Goal: Task Accomplishment & Management: Use online tool/utility

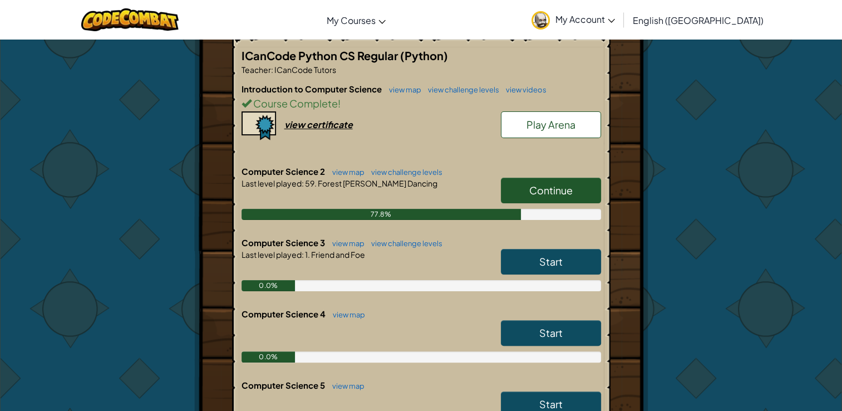
scroll to position [227, 0]
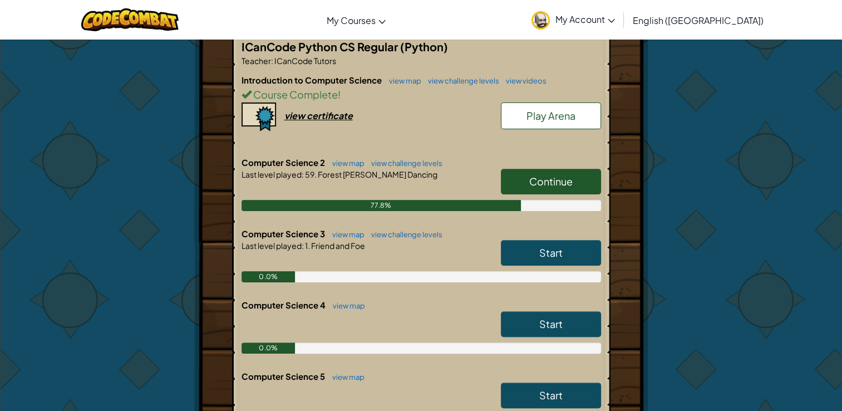
click at [551, 178] on span "Continue" at bounding box center [550, 181] width 43 height 13
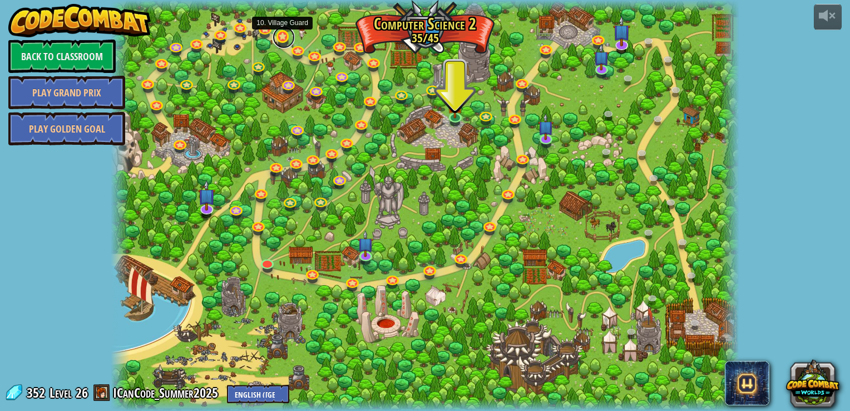
click at [288, 38] on link at bounding box center [284, 37] width 22 height 22
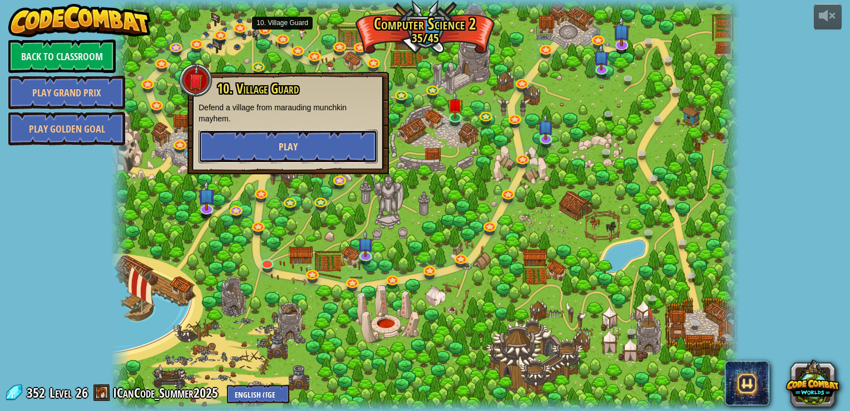
click at [284, 147] on span "Play" at bounding box center [288, 147] width 19 height 14
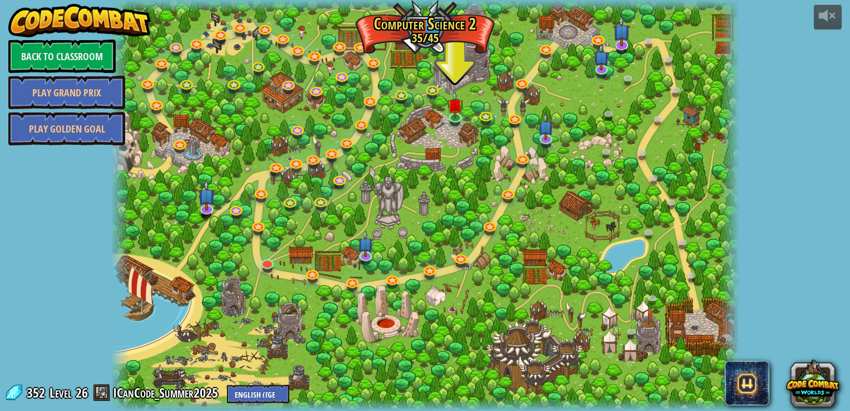
click at [775, 106] on div "powered by Back to Classroom Play Grand Prix Play Golden Goal 8. Picnic Buster …" at bounding box center [425, 205] width 850 height 411
click at [283, 39] on link at bounding box center [284, 37] width 22 height 22
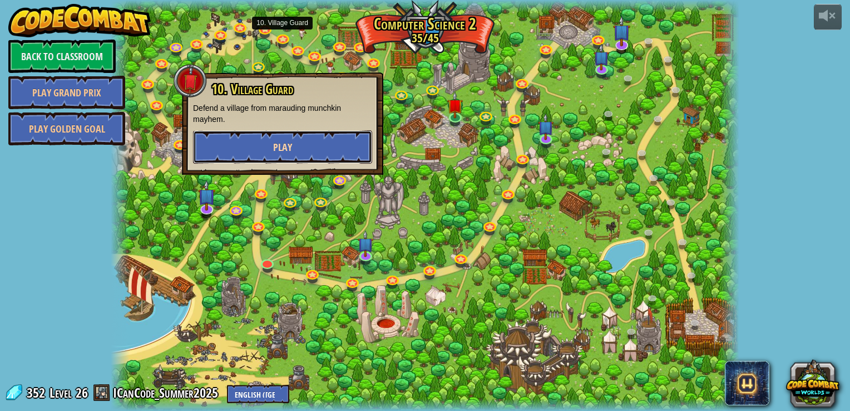
click at [316, 137] on button "Play" at bounding box center [282, 146] width 179 height 33
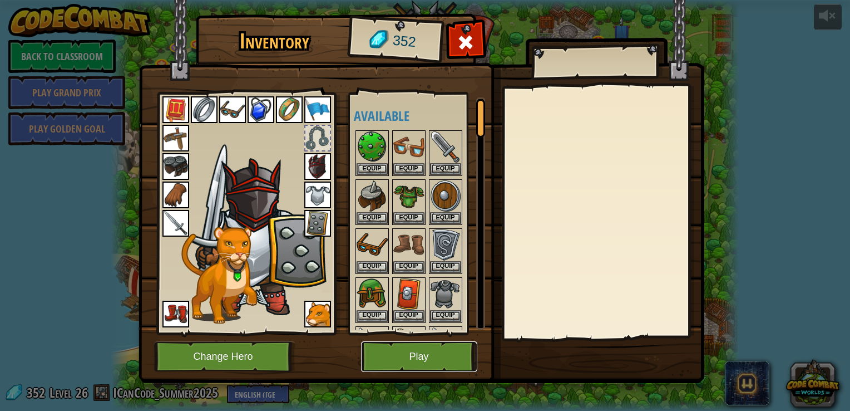
click at [412, 363] on button "Play" at bounding box center [419, 356] width 116 height 31
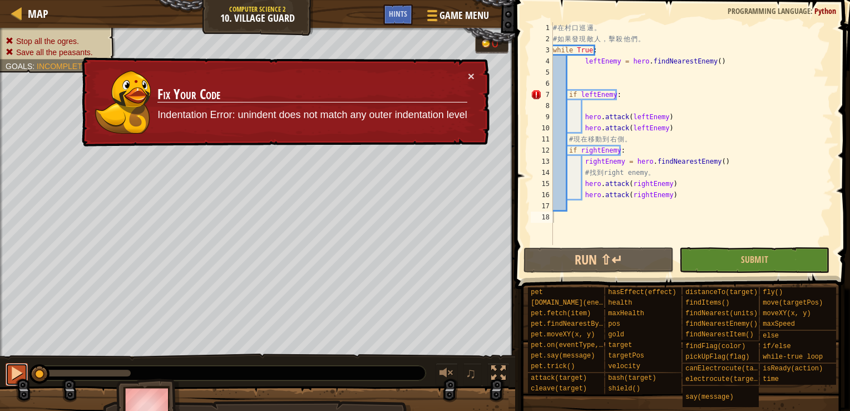
click at [9, 370] on div at bounding box center [16, 373] width 14 height 14
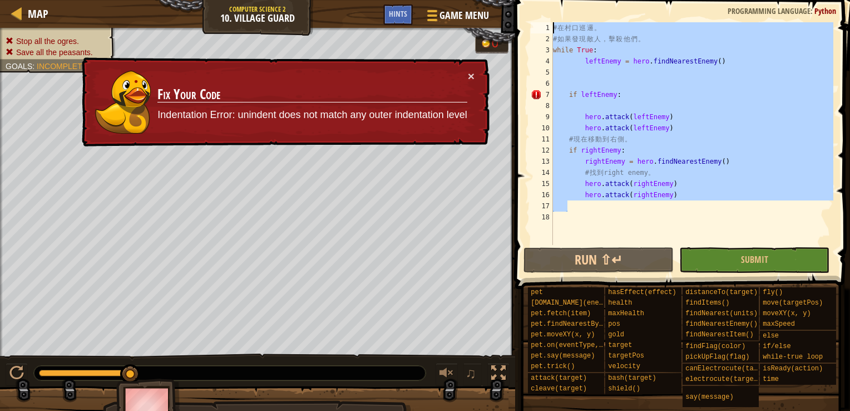
drag, startPoint x: 570, startPoint y: 205, endPoint x: 488, endPoint y: -6, distance: 226.2
click at [488, 0] on html "Map Computer Science 2 10. Village Guard Game Menu Done Hints 1 ההההההההההההההה…" at bounding box center [425, 0] width 850 height 0
type textarea "# 在村口巡邏。 # 如果發現敵人，擊殺他們。"
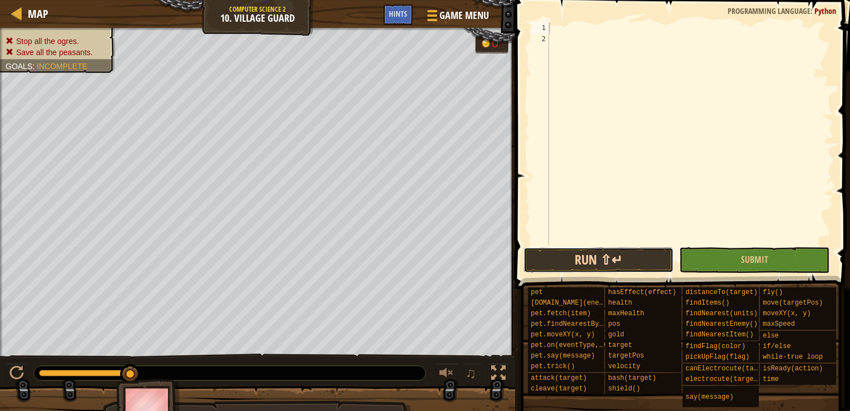
click at [586, 257] on button "Run ⇧↵" at bounding box center [599, 260] width 150 height 26
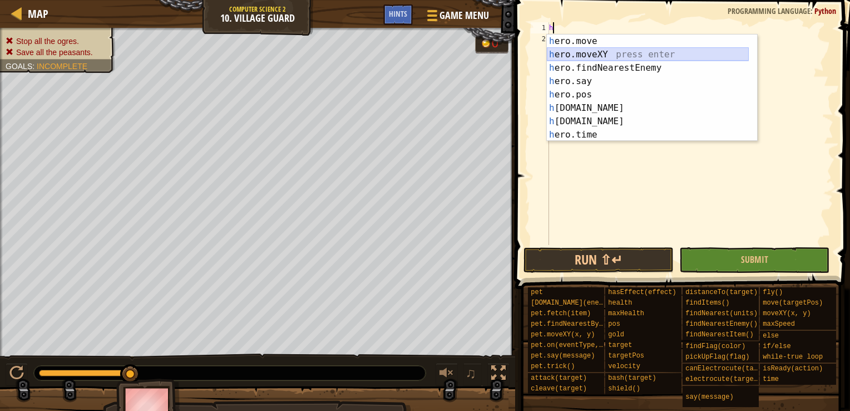
drag, startPoint x: 629, startPoint y: 59, endPoint x: 632, endPoint y: 48, distance: 11.1
click at [632, 48] on div "h ero.move press enter h ero.moveXY press enter h ero.findNearestEnemy press en…" at bounding box center [648, 101] width 202 height 134
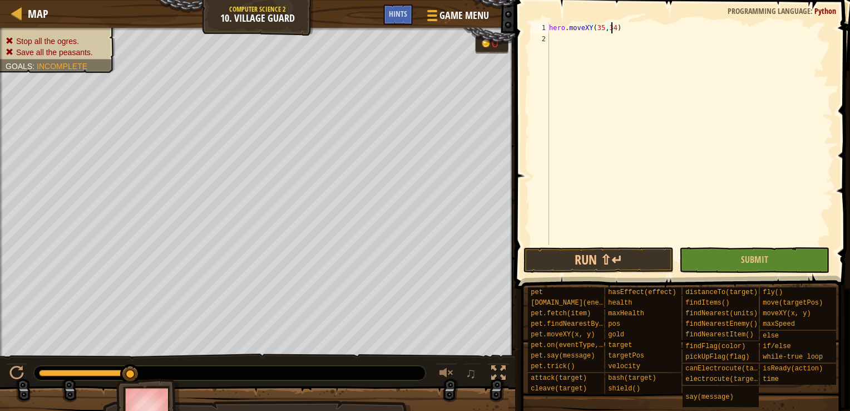
scroll to position [5, 4]
click at [632, 259] on button "Run ⇧↵" at bounding box center [599, 260] width 150 height 26
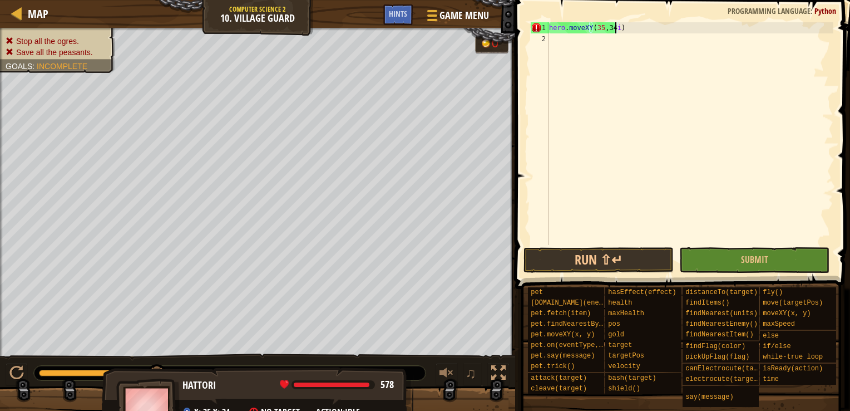
type textarea "hero.moveXY(35,34i)"
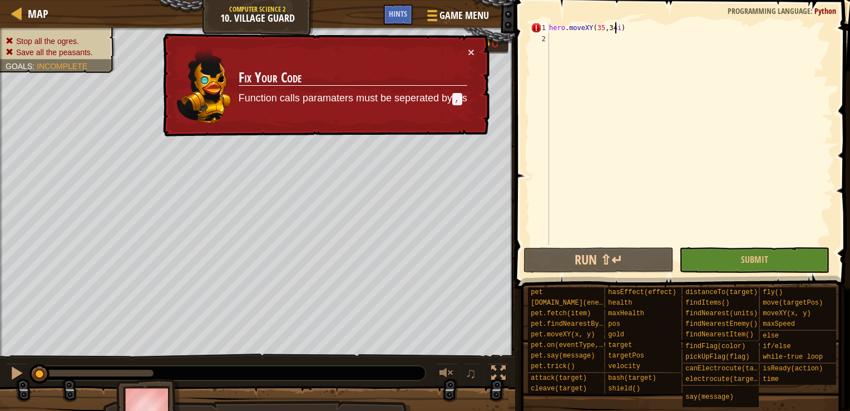
click at [614, 28] on div "hero . moveXY ( 35 , 34 i )" at bounding box center [690, 144] width 287 height 245
type textarea "hero.moveXY(35,34)"
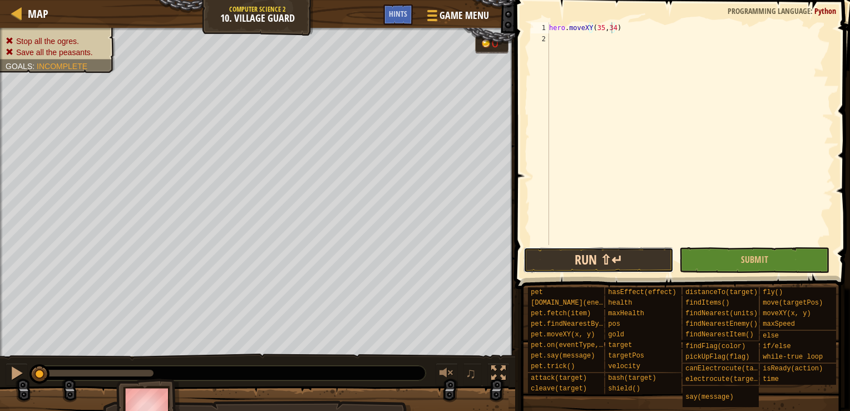
click at [574, 258] on button "Run ⇧↵" at bounding box center [599, 260] width 150 height 26
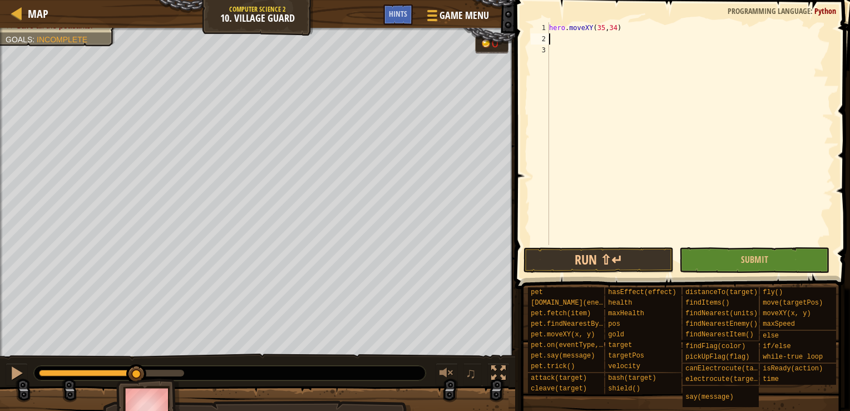
type textarea "h"
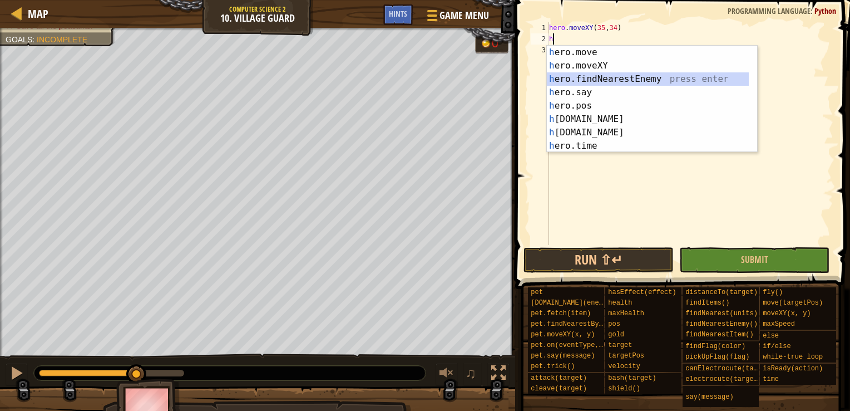
click at [588, 78] on div "h ero.move press enter h ero.moveXY press enter h ero.findNearestEnemy press en…" at bounding box center [648, 113] width 202 height 134
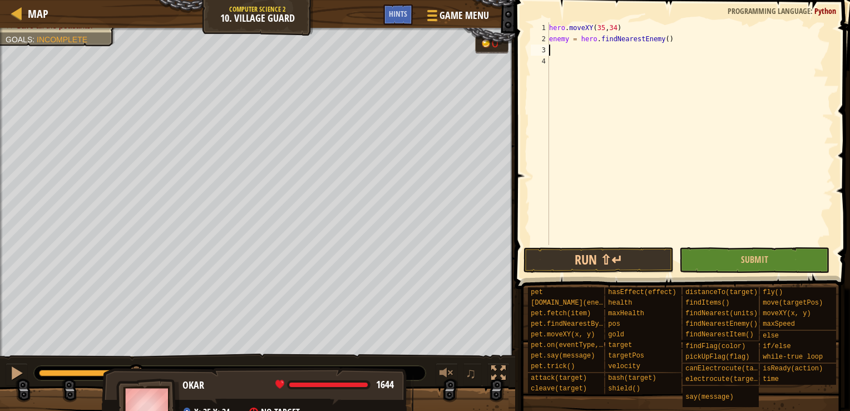
type textarea "i"
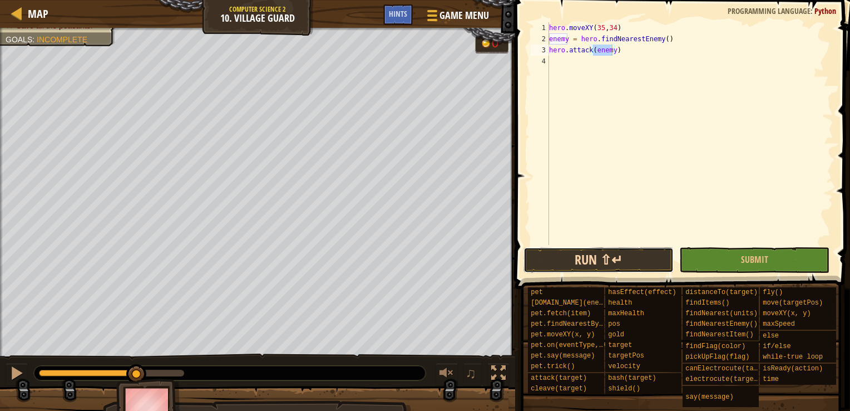
click at [607, 259] on button "Run ⇧↵" at bounding box center [599, 260] width 150 height 26
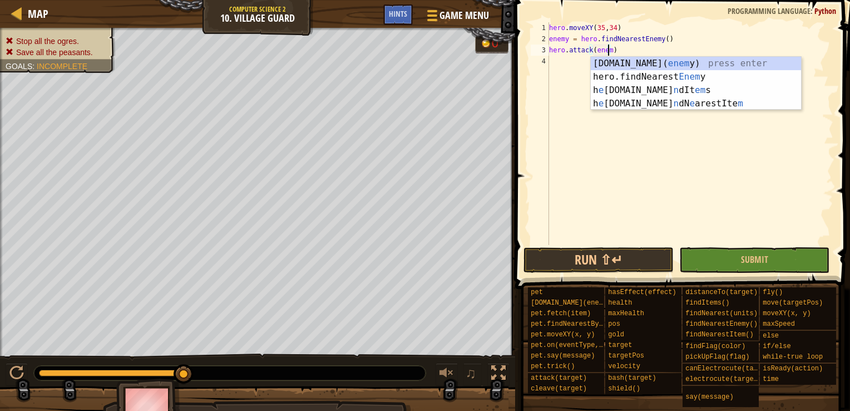
scroll to position [5, 4]
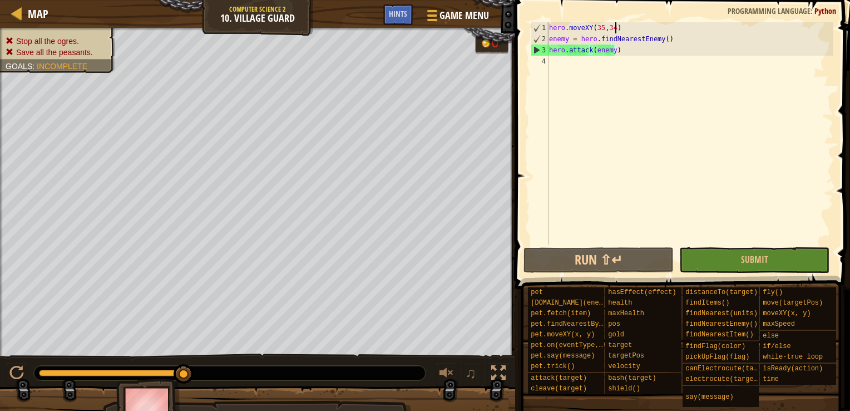
click at [634, 27] on div "hero . moveXY ( 35 , 34 ) enemy = hero . findNearestEnemy ( ) hero . attack ( e…" at bounding box center [690, 144] width 287 height 245
type textarea "hero.moveXY(35,34)"
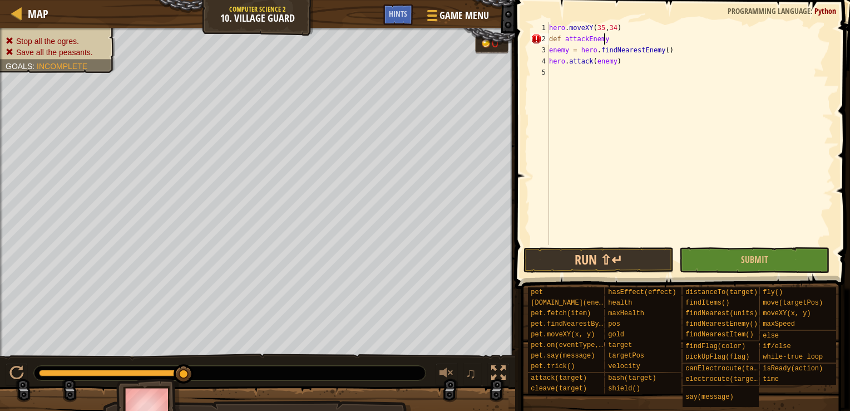
scroll to position [5, 4]
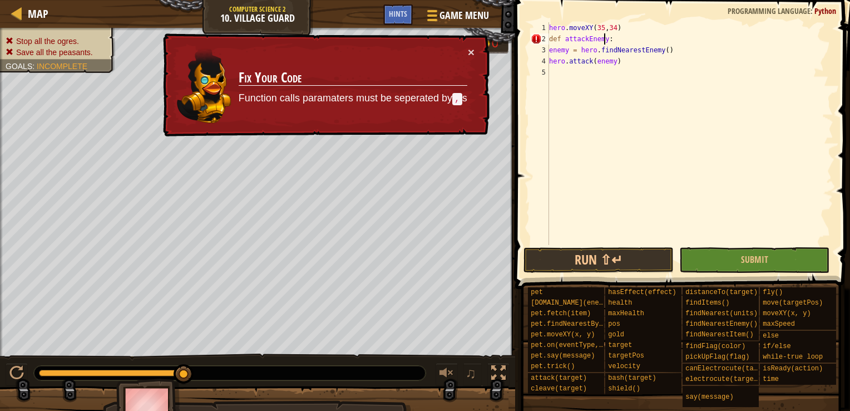
click at [603, 40] on div "hero . moveXY ( 35 , 34 ) def attackEnemy : enemy = hero . findNearestEnemy ( )…" at bounding box center [690, 144] width 287 height 245
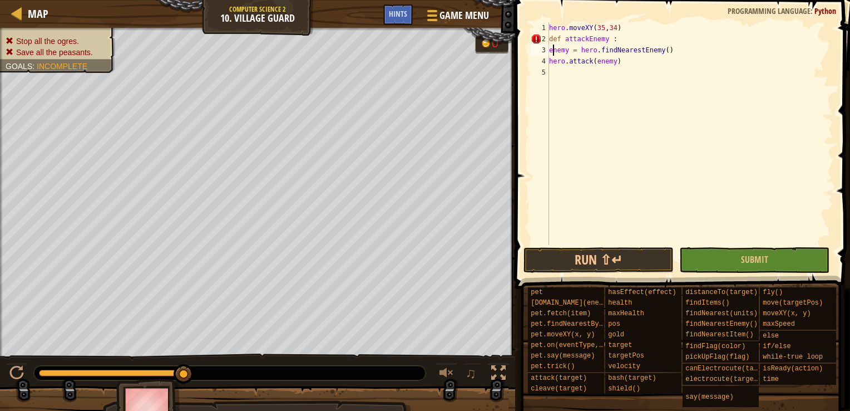
click at [551, 49] on div "hero . moveXY ( 35 , 34 ) def attackEnemy : enemy = hero . findNearestEnemy ( )…" at bounding box center [690, 144] width 287 height 245
type textarea "hero.attack(enemy)"
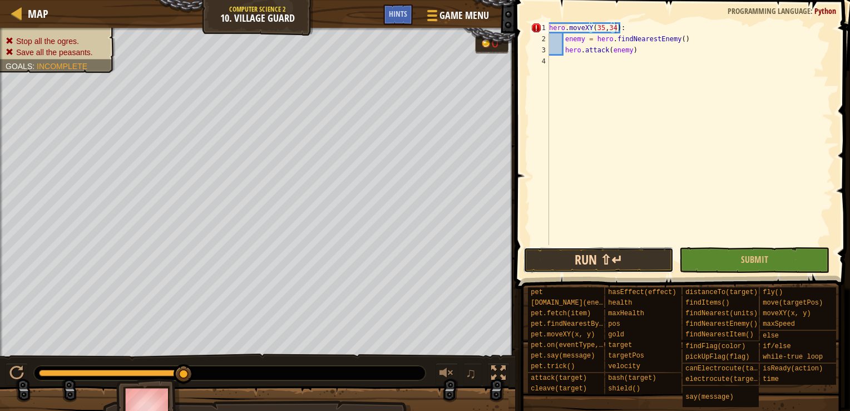
click at [608, 263] on button "Run ⇧↵" at bounding box center [599, 260] width 150 height 26
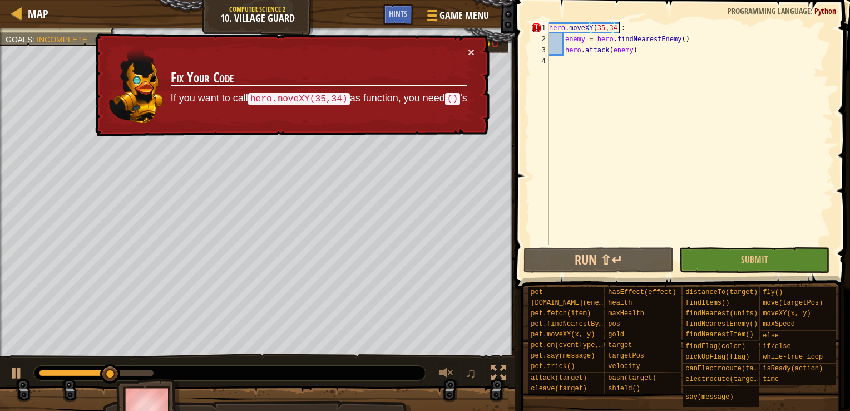
click at [623, 26] on div "hero . moveXY ( 35 , 34 ) : enemy = hero . findNearestEnemy ( ) hero . attack (…" at bounding box center [690, 144] width 287 height 245
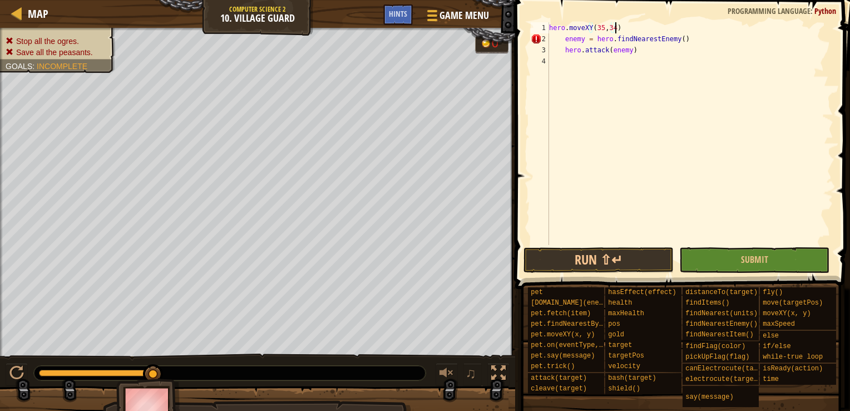
click at [563, 41] on div "hero . moveXY ( 35 , 34 ) enemy = hero . findNearestEnemy ( ) hero . attack ( e…" at bounding box center [690, 144] width 287 height 245
click at [563, 50] on div "hero . moveXY ( 35 , 34 ) enemy = hero . findNearestEnemy ( ) hero . attack ( e…" at bounding box center [690, 144] width 287 height 245
type textarea "hero.attack(enemy)"
click at [599, 258] on button "Run ⇧↵" at bounding box center [599, 260] width 150 height 26
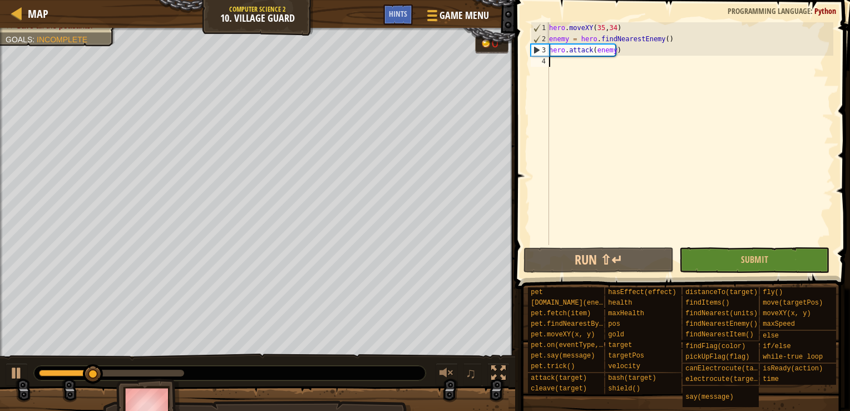
click at [579, 62] on div "hero . moveXY ( 35 , 34 ) enemy = hero . findNearestEnemy ( ) hero . attack ( e…" at bounding box center [690, 144] width 287 height 245
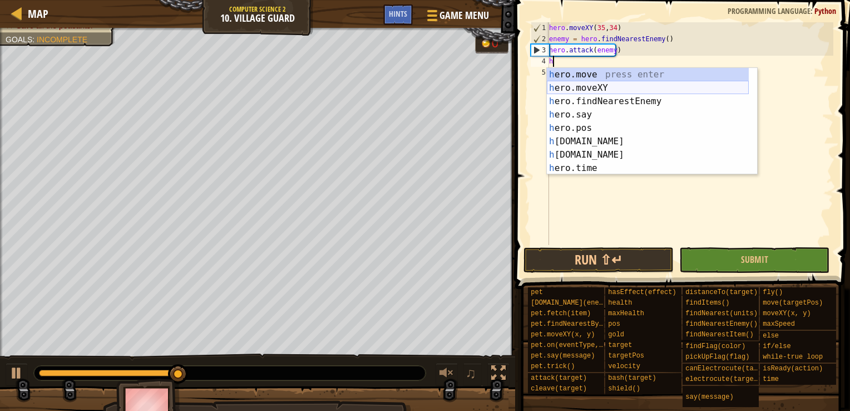
click at [593, 83] on div "h ero.move press enter h ero.moveXY press enter h ero.findNearestEnemy press en…" at bounding box center [648, 135] width 202 height 134
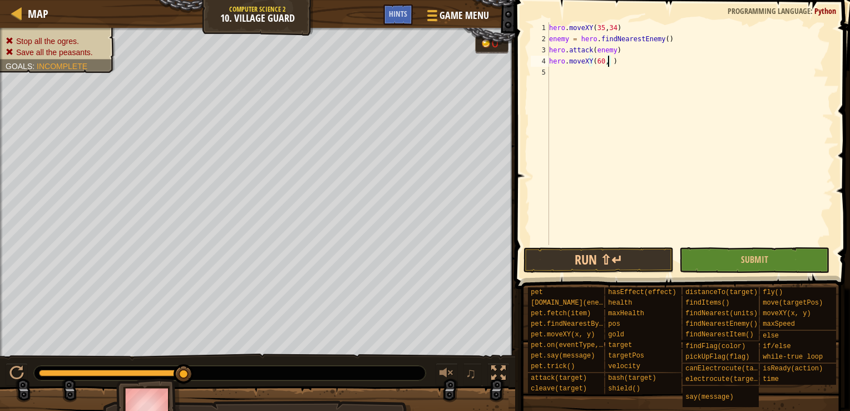
scroll to position [5, 4]
type textarea "hero.moveXY(60,31)"
type textarea "e"
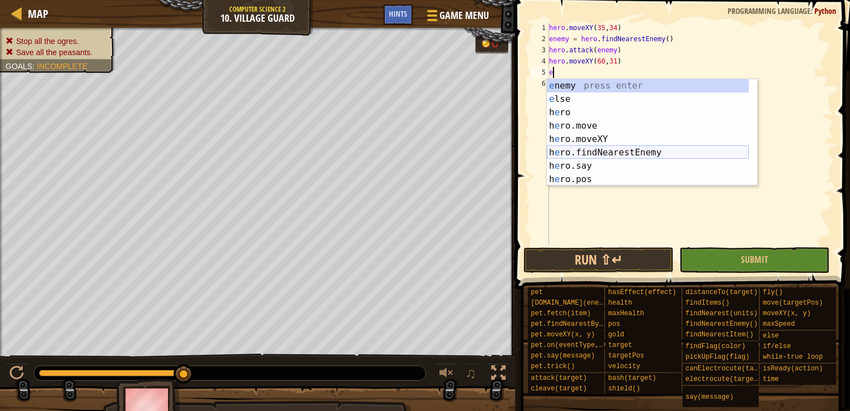
click at [648, 151] on div "e nemy press enter e lse press enter h e ro press enter h e ro.move press enter…" at bounding box center [648, 146] width 202 height 134
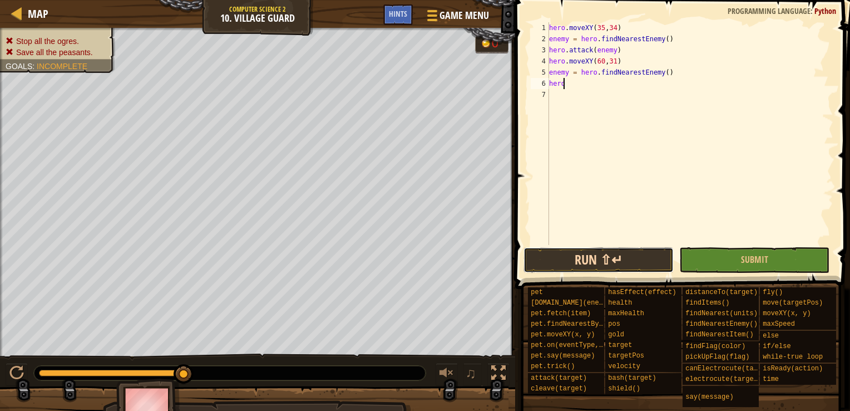
click at [603, 265] on button "Run ⇧↵" at bounding box center [599, 260] width 150 height 26
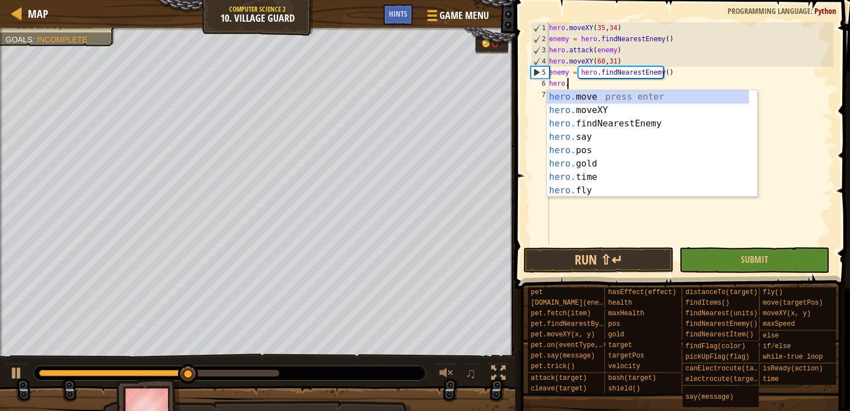
scroll to position [5, 1]
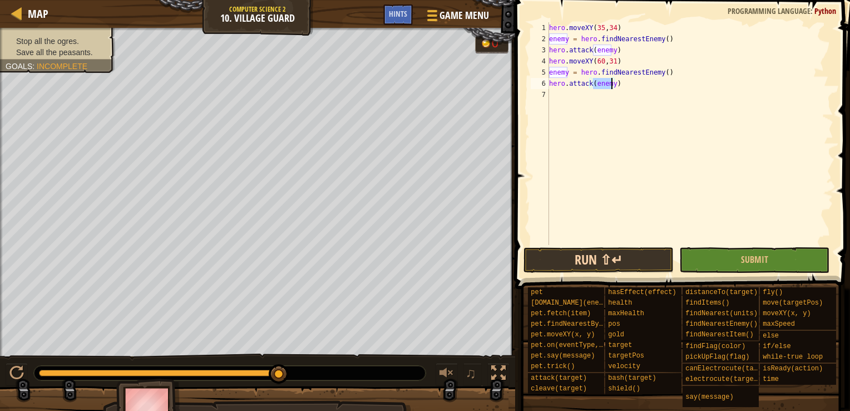
type textarea "hero.attack(enemy)"
click at [632, 259] on button "Run ⇧↵" at bounding box center [599, 260] width 150 height 26
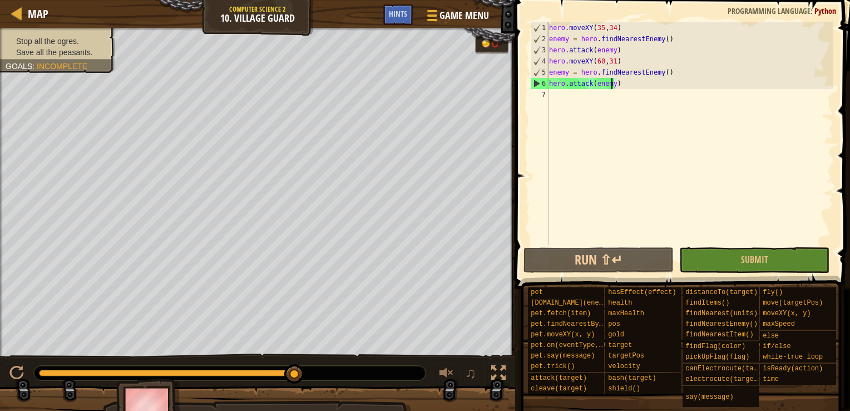
click at [570, 97] on div "hero . moveXY ( 35 , 34 ) enemy = hero . findNearestEnemy ( ) hero . attack ( e…" at bounding box center [690, 144] width 287 height 245
type textarea "hero.attack(enemy)"
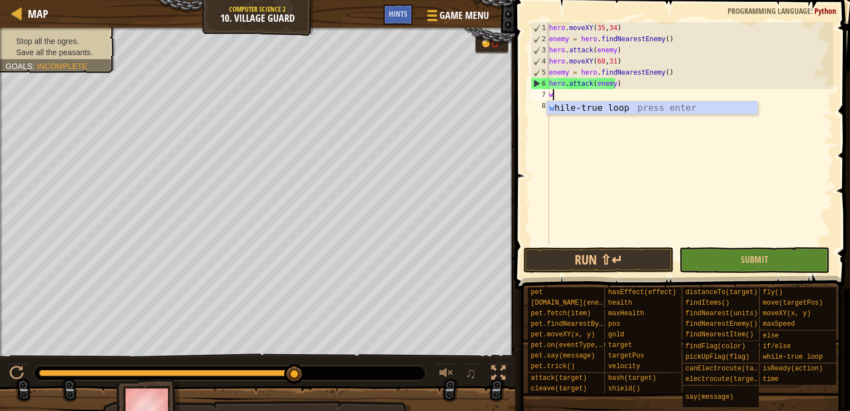
type textarea "wh"
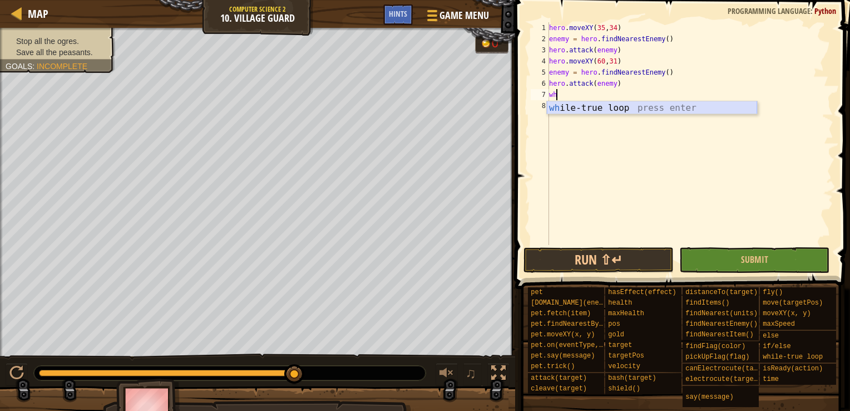
click at [559, 103] on div "wh ile-true loop press enter" at bounding box center [652, 121] width 210 height 40
click at [584, 106] on div "hero . moveXY ( 35 , 34 ) enemy = hero . findNearestEnemy ( ) hero . attack ( e…" at bounding box center [690, 144] width 287 height 245
type textarea "while True:"
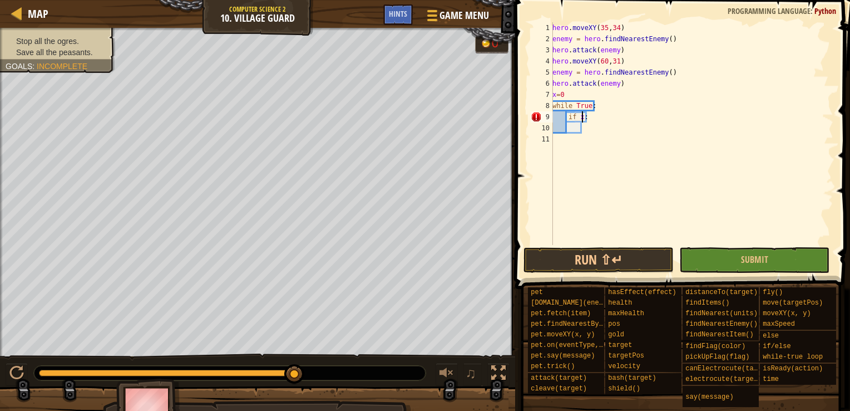
scroll to position [5, 2]
type textarea "if x==0:"
type textarea "hero.moveXY(35,34)"
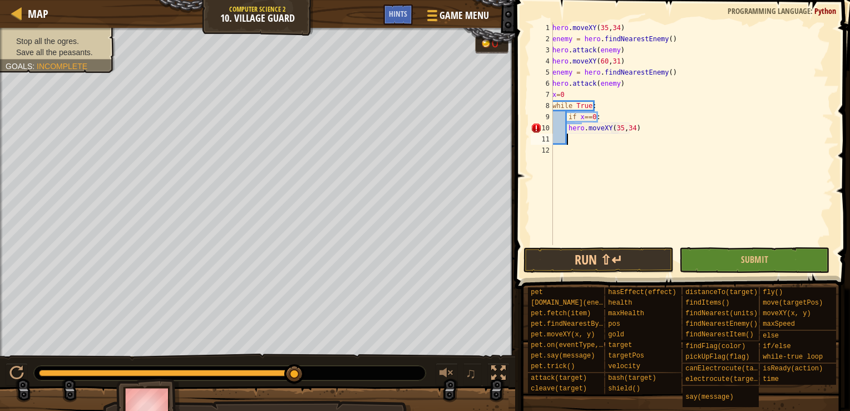
type textarea "e"
type textarea "h"
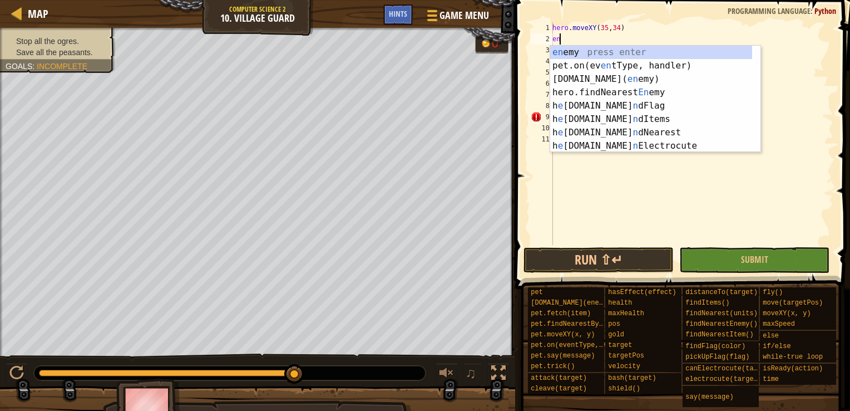
type textarea "e"
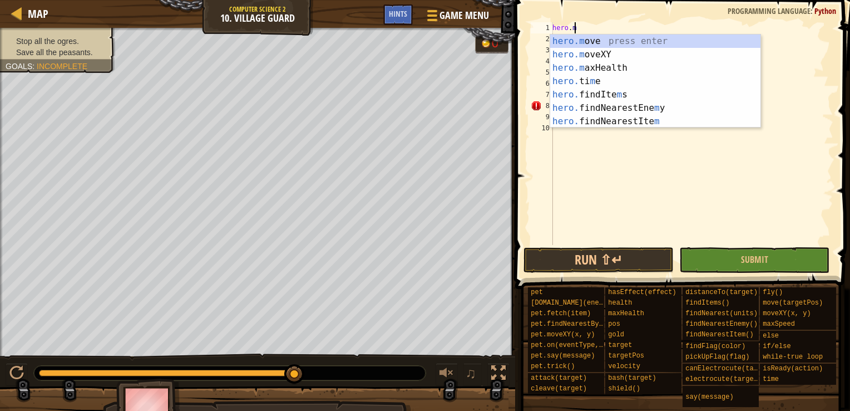
type textarea "h"
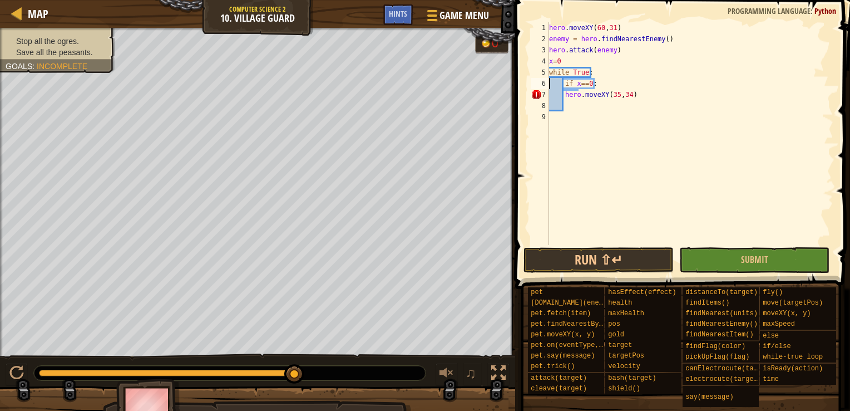
type textarea "hero.moveXY(35,34)"
click at [561, 61] on div "hero . moveXY ( 60 , 31 ) enemy = hero . findNearestEnemy ( ) hero . attack ( e…" at bounding box center [690, 144] width 287 height 245
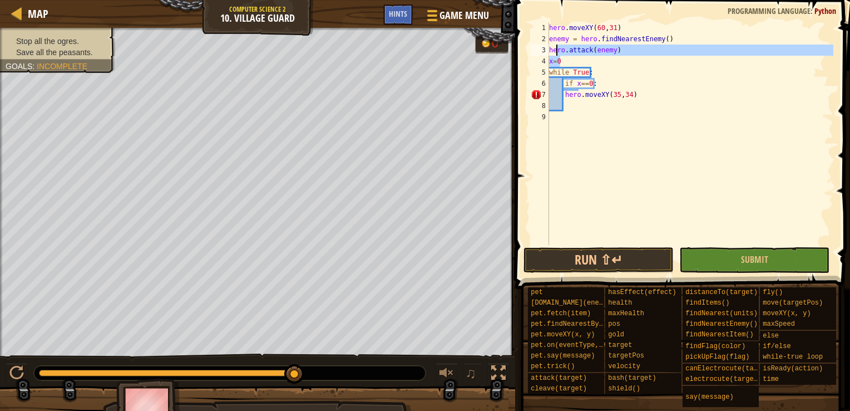
drag, startPoint x: 561, startPoint y: 61, endPoint x: 556, endPoint y: 55, distance: 8.3
click at [556, 55] on div "hero . moveXY ( 60 , 31 ) enemy = hero . findNearestEnemy ( ) hero . attack ( e…" at bounding box center [690, 144] width 287 height 245
click at [591, 40] on div "hero . moveXY ( 60 , 31 ) enemy = hero . findNearestEnemy ( ) hero . attack ( e…" at bounding box center [690, 144] width 287 height 245
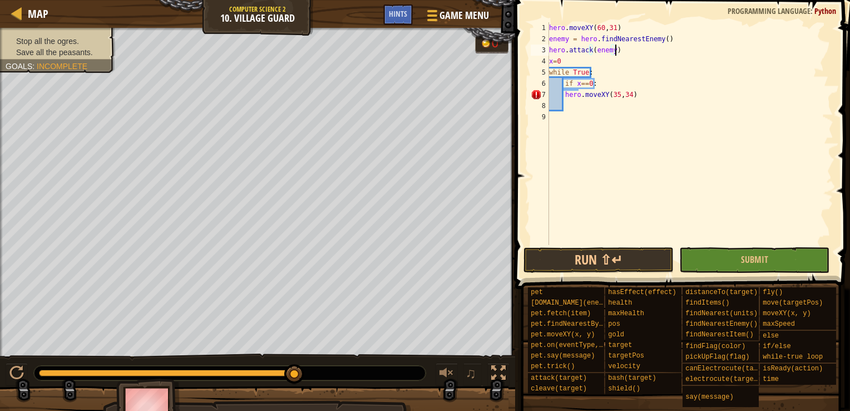
click at [617, 51] on div "hero . moveXY ( 60 , 31 ) enemy = hero . findNearestEnemy ( ) hero . attack ( e…" at bounding box center [690, 144] width 287 height 245
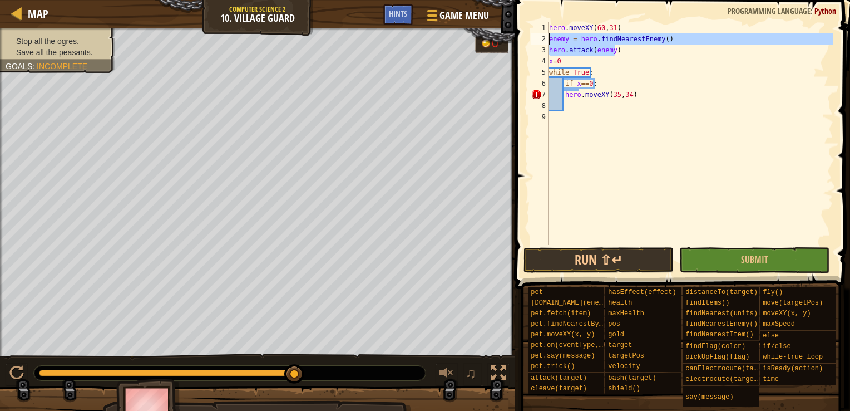
drag, startPoint x: 617, startPoint y: 51, endPoint x: 549, endPoint y: 38, distance: 69.1
click at [549, 38] on div "hero.attack(enemy) 1 2 3 4 5 6 7 8 9 hero . moveXY ( 60 , 31 ) enemy = hero . f…" at bounding box center [681, 133] width 305 height 223
type textarea "enemy = hero.findNearestEnemy() hero.attack(enemy)"
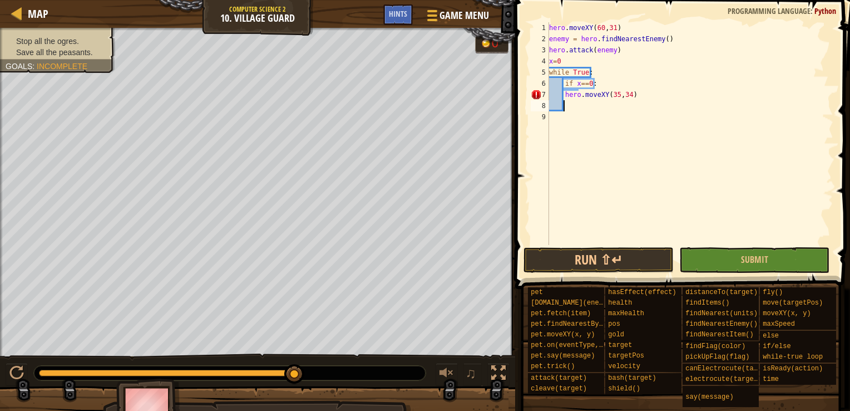
click at [574, 110] on div "hero . moveXY ( 60 , 31 ) enemy = hero . findNearestEnemy ( ) hero . attack ( e…" at bounding box center [690, 144] width 287 height 245
paste textarea "hero.attack(enemy)"
type textarea "hero.attack(enemy)"
drag, startPoint x: 551, startPoint y: 114, endPoint x: 561, endPoint y: 114, distance: 9.5
click at [561, 114] on div "1 2 3 4 5 6 7 8 9 hero . moveXY ( 60 , 31 ) enemy = hero . findNearestEnemy ( )…" at bounding box center [681, 133] width 305 height 223
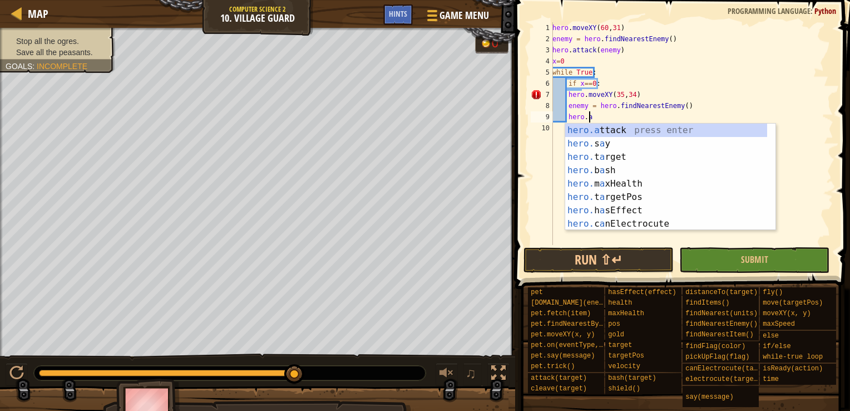
scroll to position [5, 2]
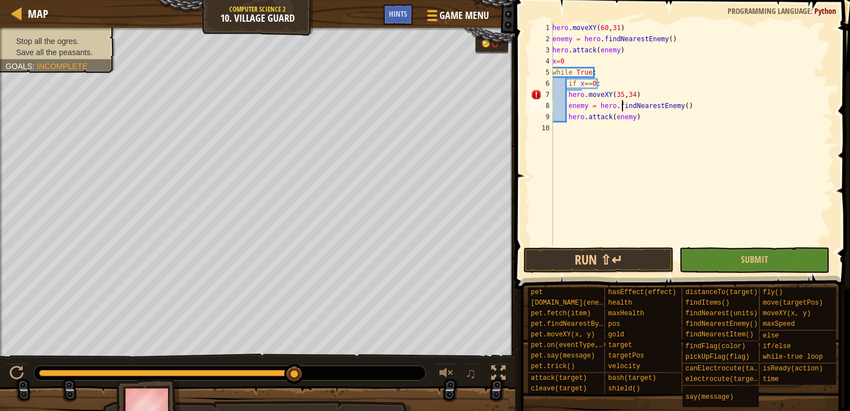
type textarea "hero.attack(enemy)"
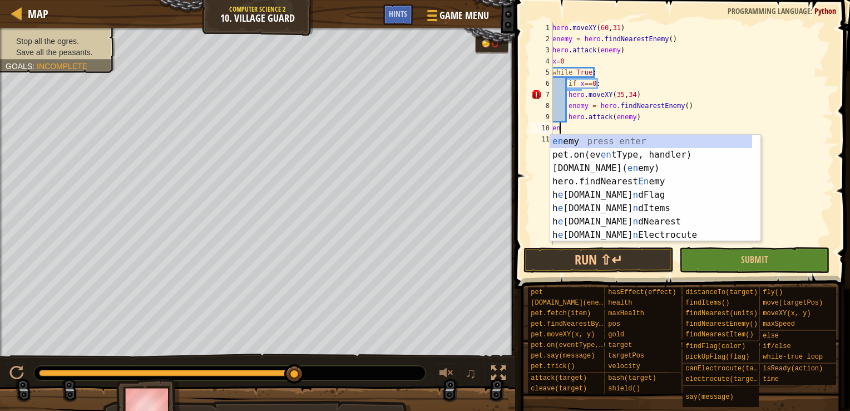
type textarea "e"
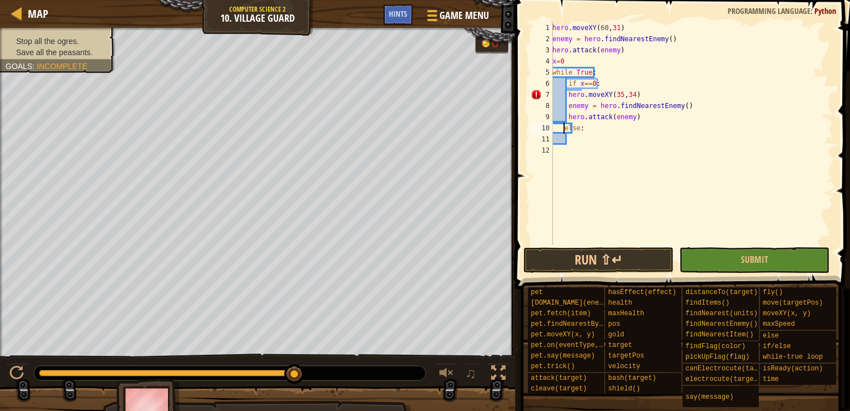
type textarea "else:"
type textarea "hero.attack(enemy)"
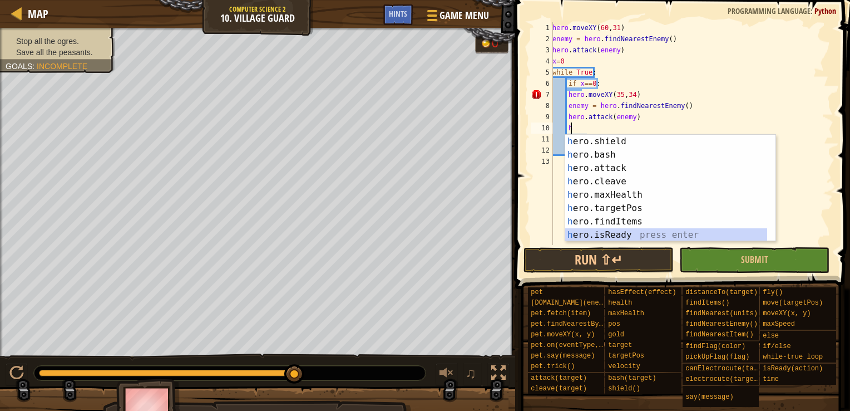
scroll to position [147, 0]
click at [620, 165] on div "h ero.shield press enter h ero.bash press enter h ero.attack press enter h ero.…" at bounding box center [666, 202] width 202 height 134
type textarea "hero.attack(enemy)"
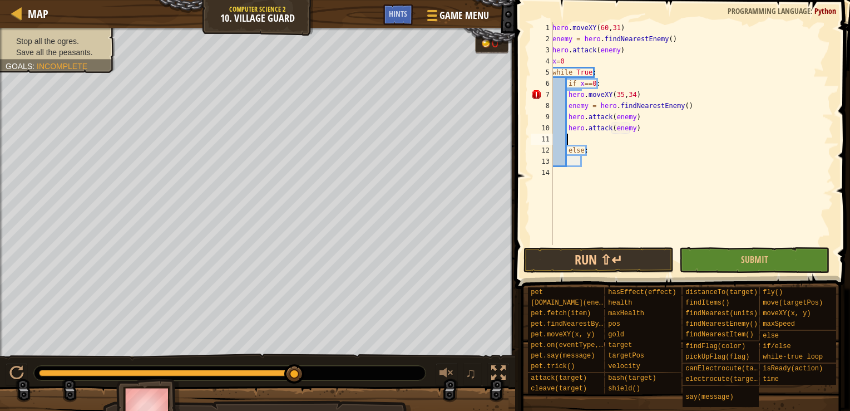
scroll to position [5, 1]
type textarea "x"
type textarea "else:"
type textarea "h"
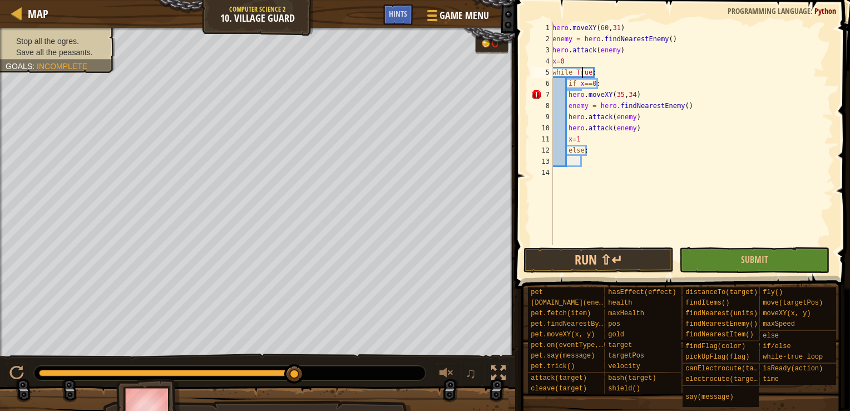
scroll to position [5, 0]
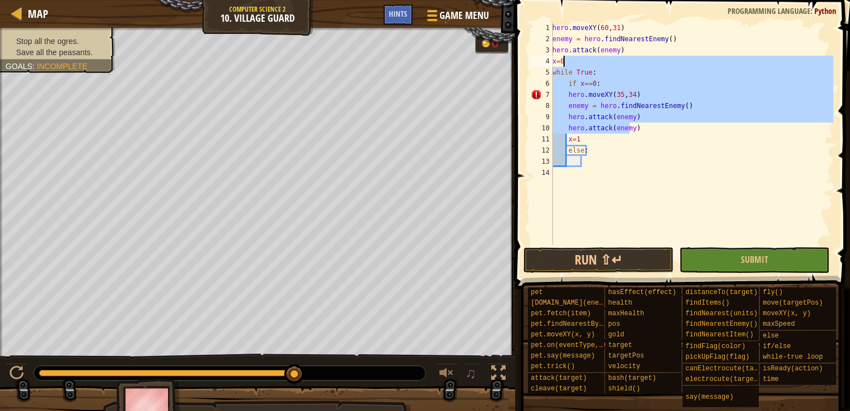
drag, startPoint x: 630, startPoint y: 125, endPoint x: 665, endPoint y: 145, distance: 40.7
click at [665, 145] on div "hero . moveXY ( 60 , 31 ) enemy = hero . findNearestEnemy ( ) hero . attack ( e…" at bounding box center [691, 144] width 283 height 245
type textarea "x=1 else:"
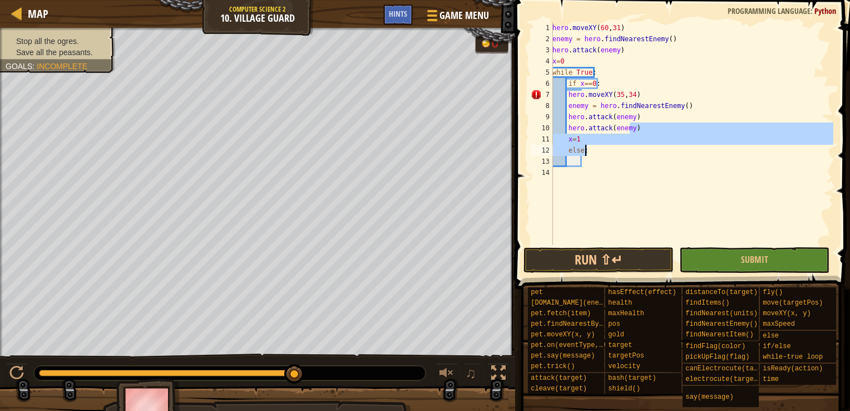
click at [665, 159] on div "hero . moveXY ( 60 , 31 ) enemy = hero . findNearestEnemy ( ) hero . attack ( e…" at bounding box center [691, 144] width 283 height 245
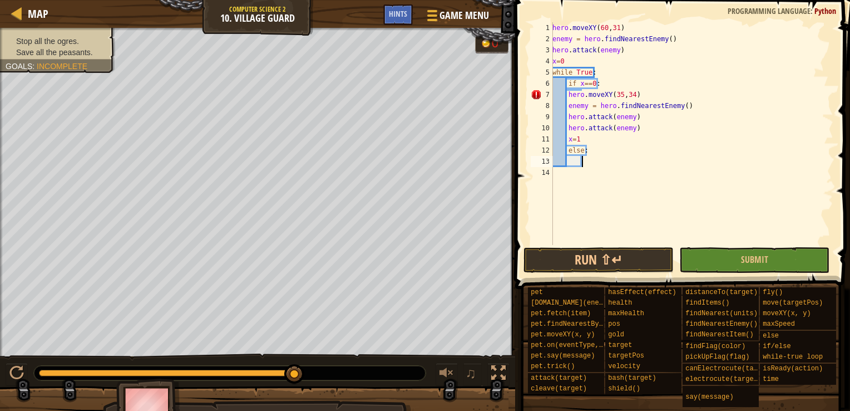
click at [626, 50] on div "hero . moveXY ( 60 , 31 ) enemy = hero . findNearestEnemy ( ) hero . attack ( e…" at bounding box center [691, 144] width 283 height 245
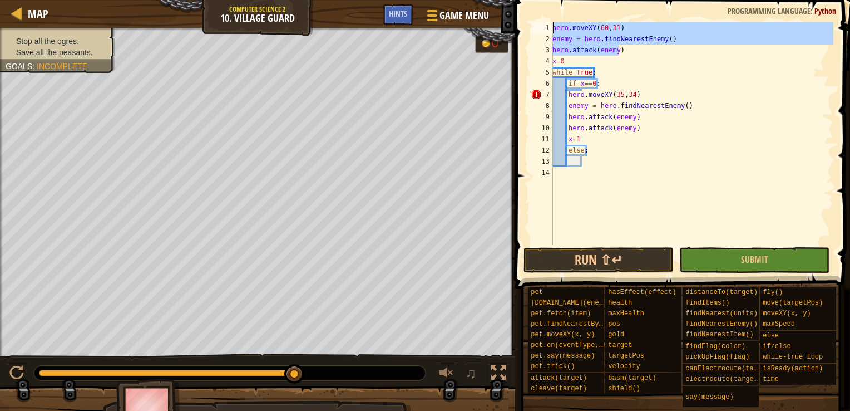
drag, startPoint x: 626, startPoint y: 50, endPoint x: 558, endPoint y: 12, distance: 78.0
click at [558, 12] on div "hero.attack(enemy) 1 2 3 4 5 6 7 8 9 10 11 12 13 14 hero . moveXY ( 60 , 31 ) e…" at bounding box center [681, 167] width 338 height 322
type textarea "hero.moveXY(60,31) enemy = hero.findNearestEnemy()"
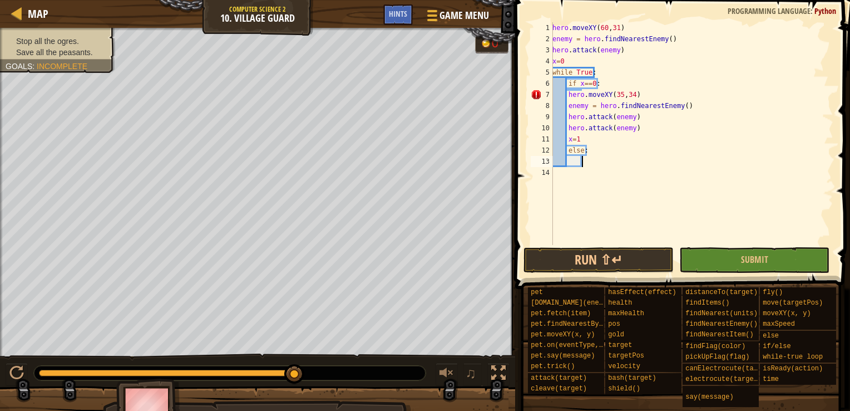
click at [593, 162] on div "hero . moveXY ( 60 , 31 ) enemy = hero . findNearestEnemy ( ) hero . attack ( e…" at bounding box center [691, 144] width 283 height 245
paste textarea "hero.attack(enemy)"
type textarea "x"
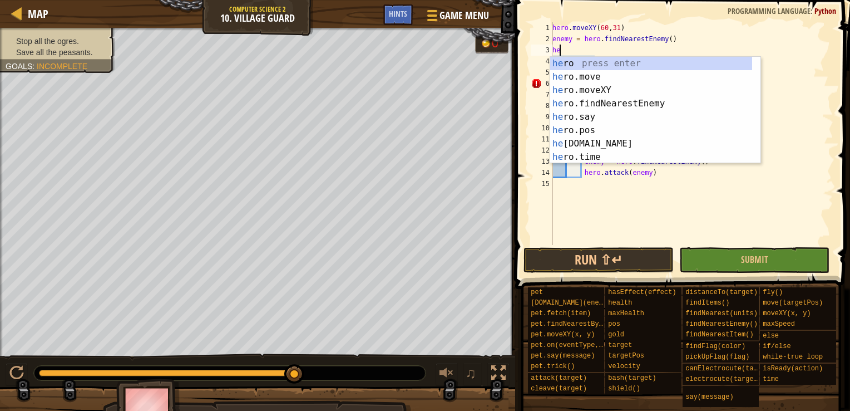
type textarea "h"
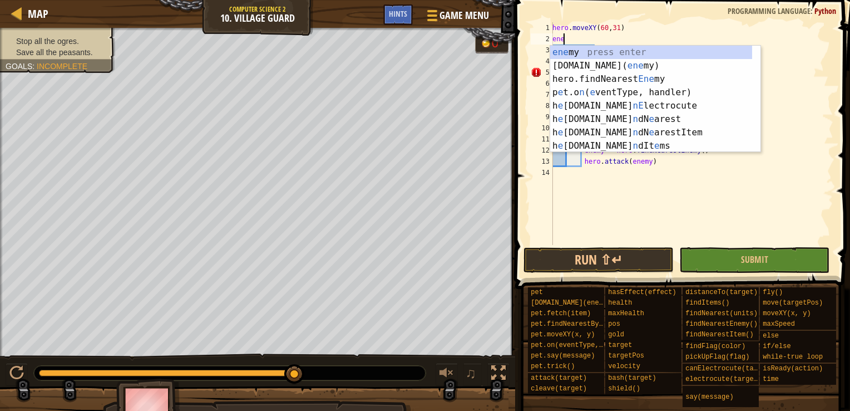
type textarea "e"
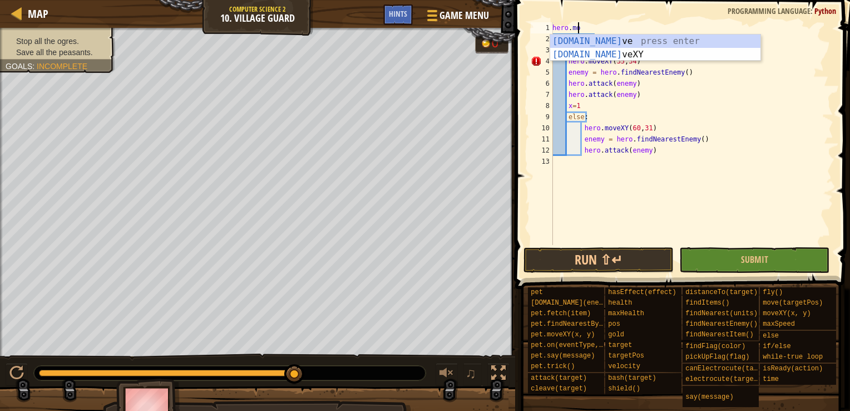
type textarea "h"
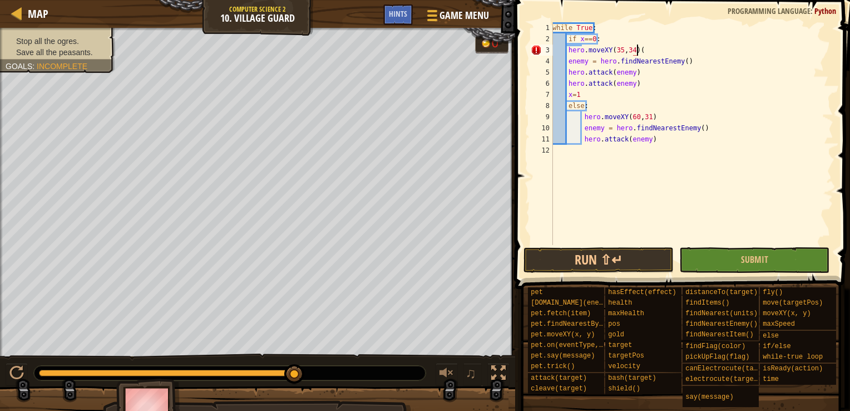
scroll to position [5, 6]
click at [653, 137] on div "while True : if x == 0 : hero . moveXY ( 35 , 34 ) enemy = hero . findNearestEn…" at bounding box center [691, 144] width 283 height 245
type textarea "hero.attack(enemy)"
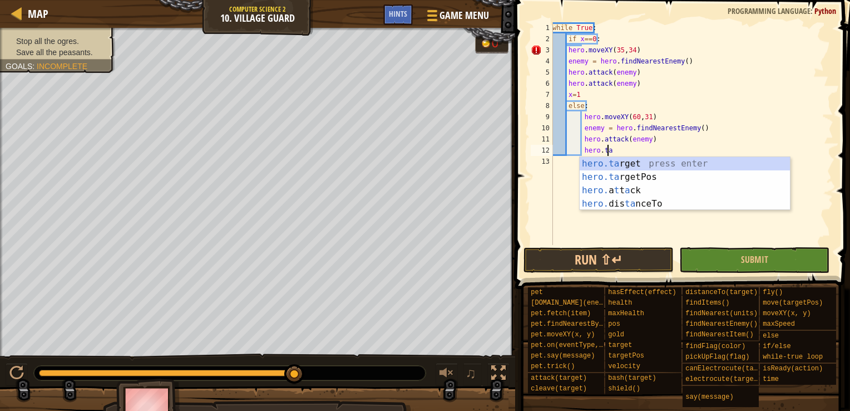
scroll to position [0, 0]
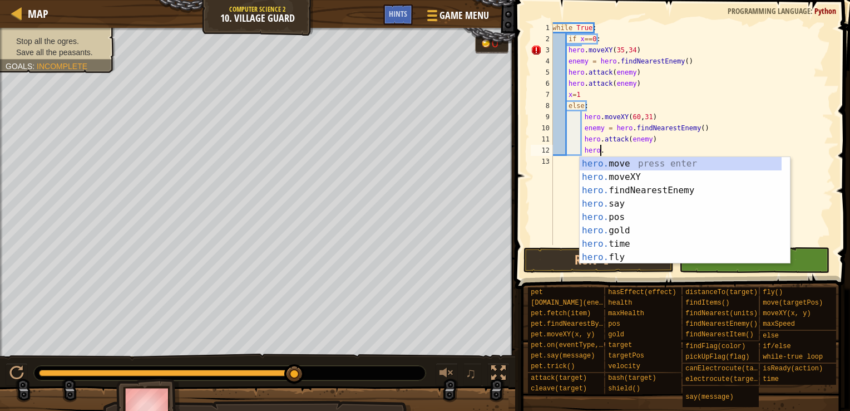
type textarea "日"
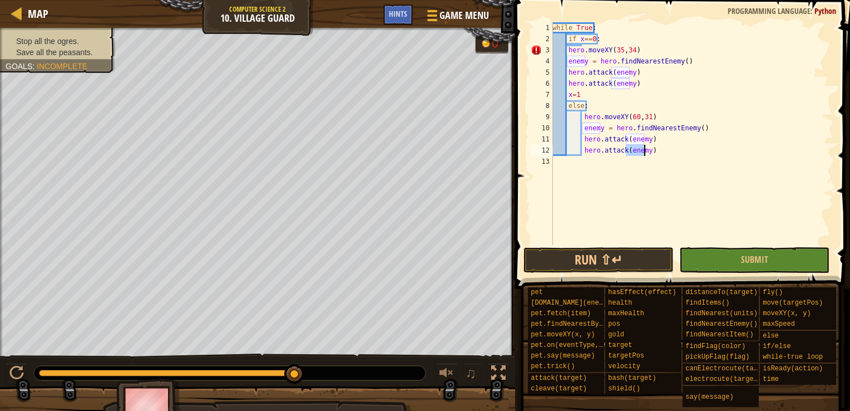
type textarea "hero.attack(enemy)"
type textarea "x=0"
click at [624, 259] on button "Run ⇧↵" at bounding box center [599, 260] width 150 height 26
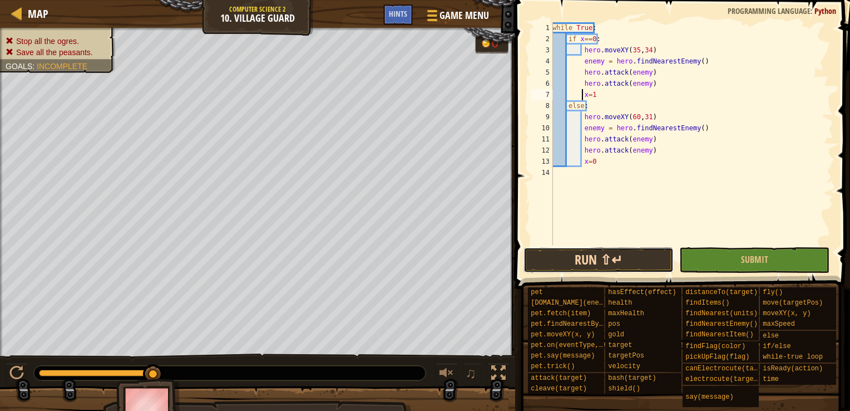
click at [615, 257] on button "Run ⇧↵" at bounding box center [599, 260] width 150 height 26
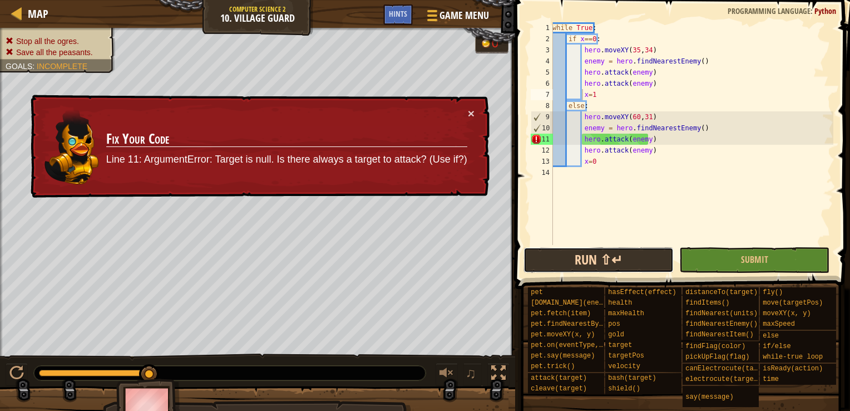
click at [601, 266] on button "Run ⇧↵" at bounding box center [599, 260] width 150 height 26
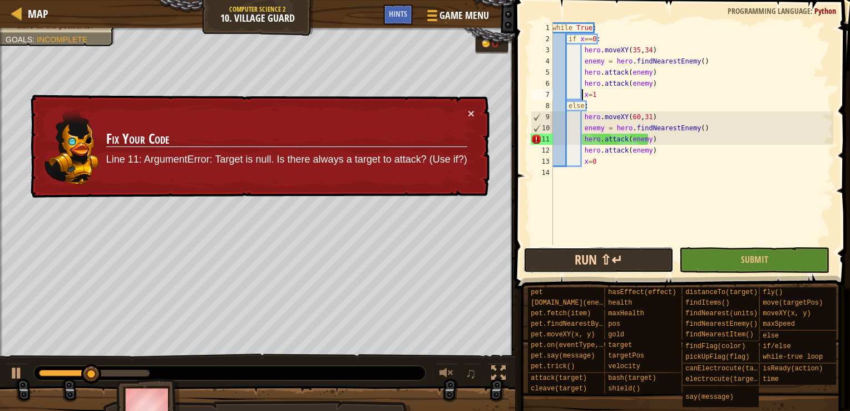
click at [601, 266] on button "Run ⇧↵" at bounding box center [599, 260] width 150 height 26
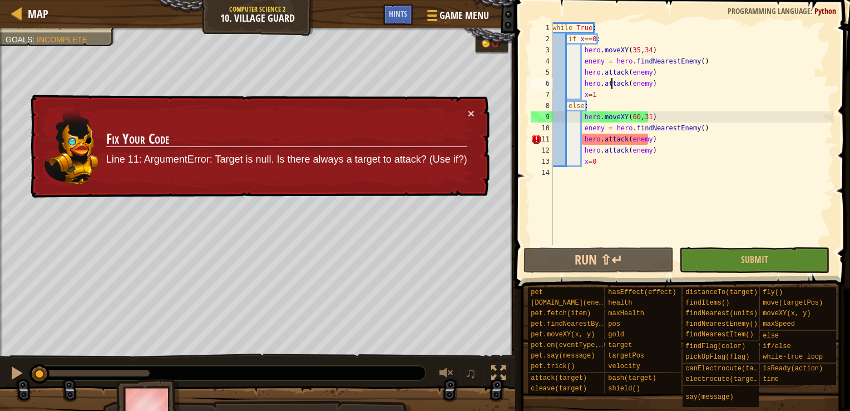
drag, startPoint x: 127, startPoint y: 371, endPoint x: 18, endPoint y: 363, distance: 109.3
click at [18, 363] on div "♫" at bounding box center [257, 369] width 515 height 33
click at [17, 373] on div at bounding box center [16, 373] width 14 height 14
click at [16, 373] on div at bounding box center [16, 373] width 14 height 14
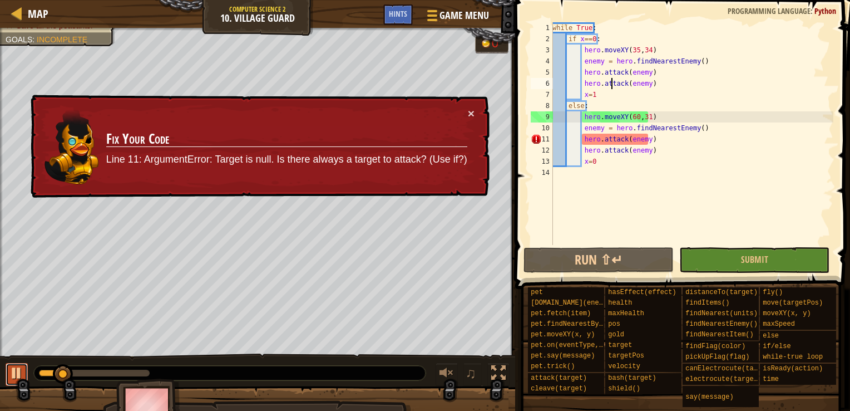
click at [16, 373] on div at bounding box center [16, 373] width 14 height 14
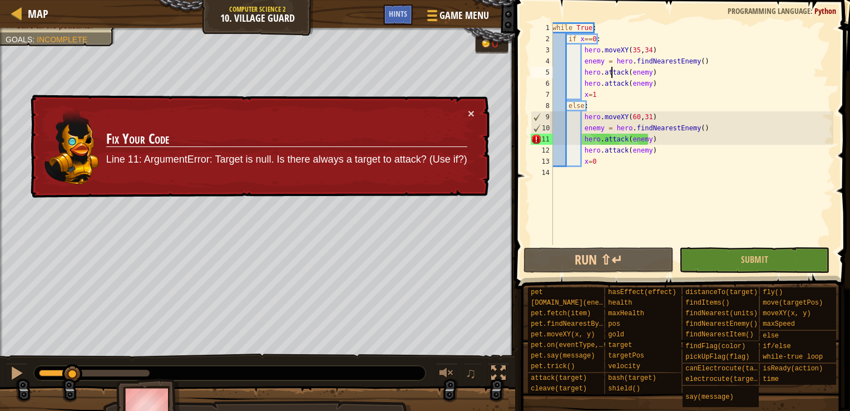
type textarea "while True:"
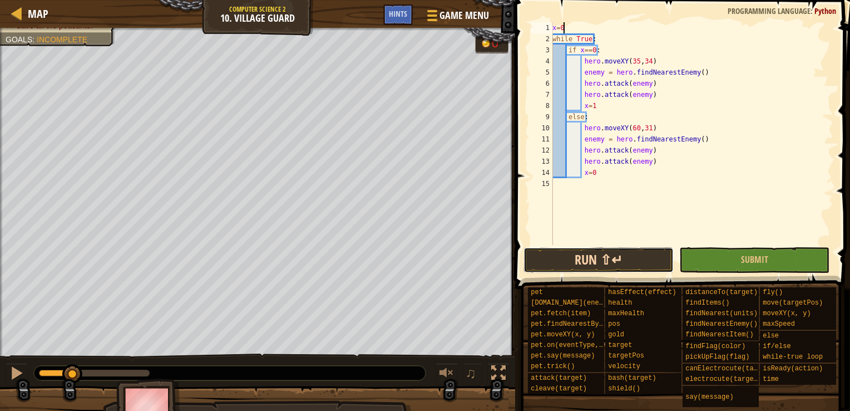
click at [618, 259] on button "Run ⇧↵" at bounding box center [599, 260] width 150 height 26
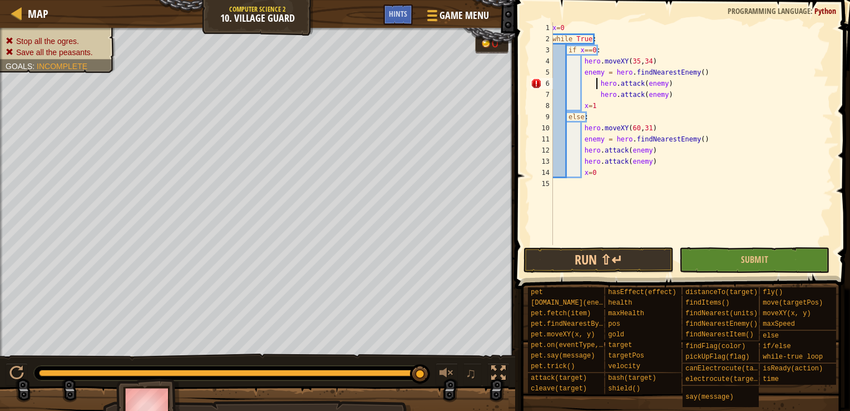
type textarea "enemy = hero.findNearestEnemy()"
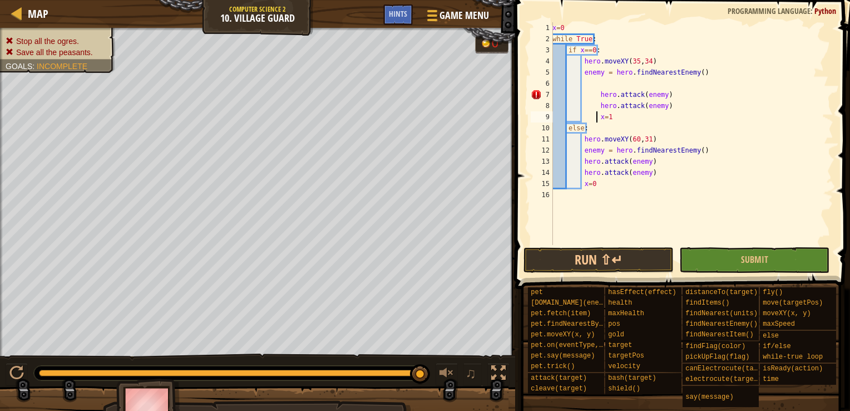
type textarea "hero.attack(enemy)"
type textarea "戈"
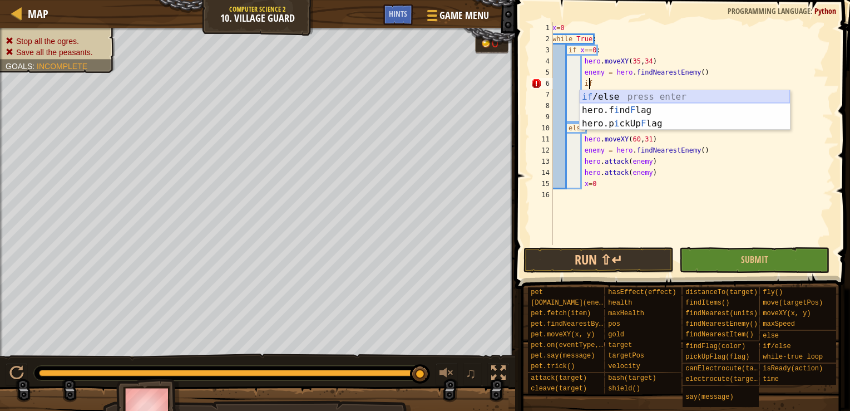
type textarea "if enemy:"
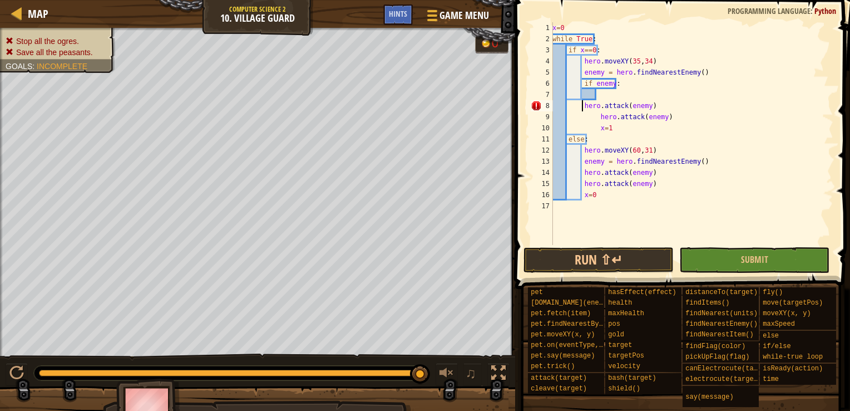
type textarea "hero.attack(enemy)"
type textarea "、"
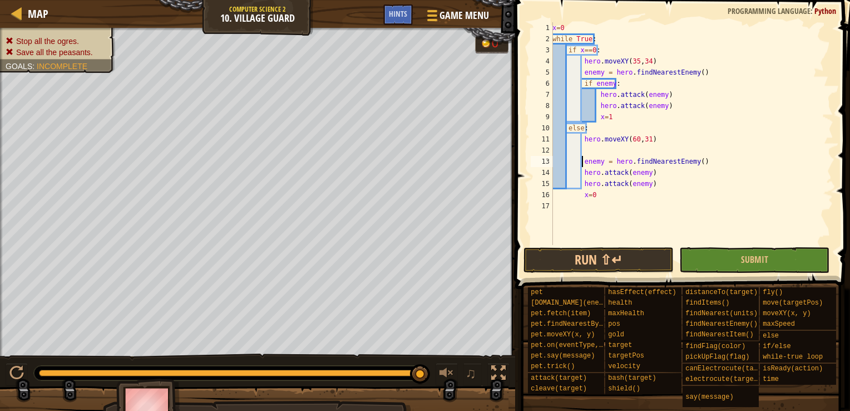
scroll to position [0, 1]
type textarea "i"
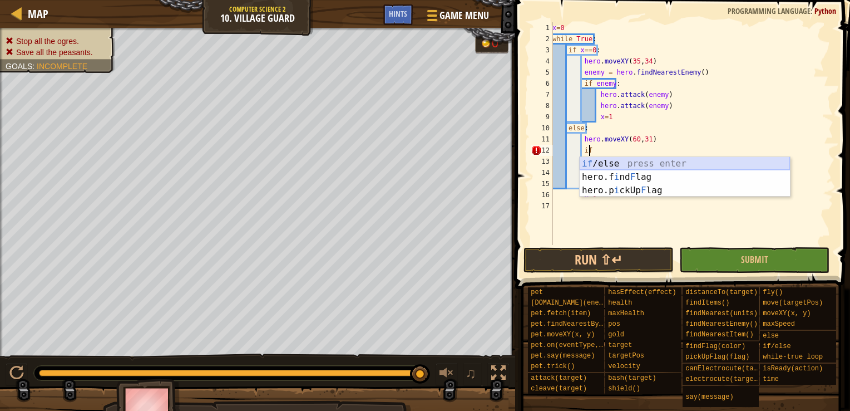
type textarea "if enemy:"
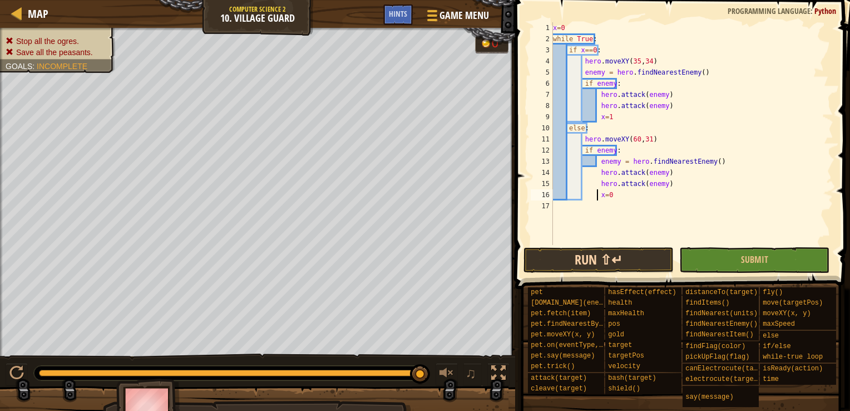
type textarea "x=0"
click at [573, 259] on button "Run ⇧↵" at bounding box center [599, 260] width 150 height 26
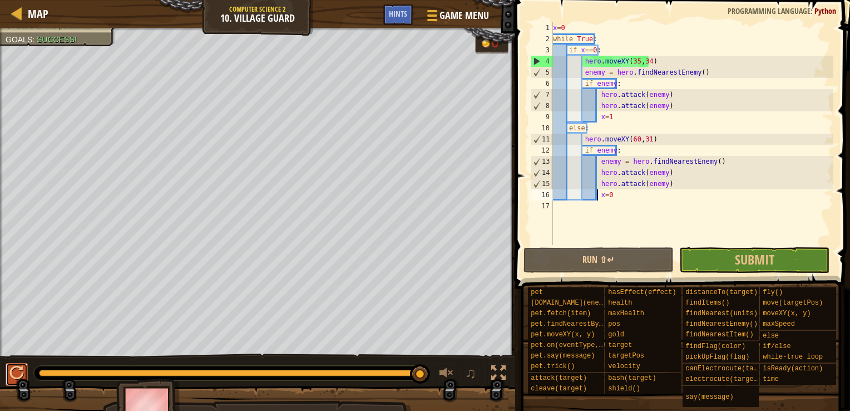
click at [23, 377] on div at bounding box center [16, 373] width 14 height 14
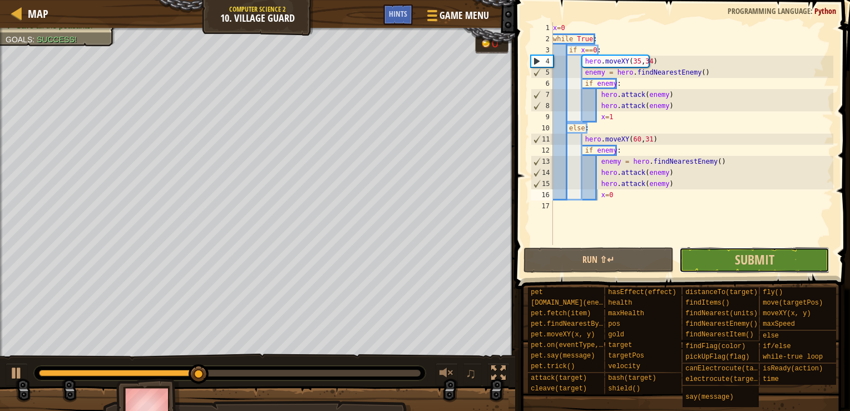
click at [815, 267] on button "Submit" at bounding box center [754, 260] width 150 height 26
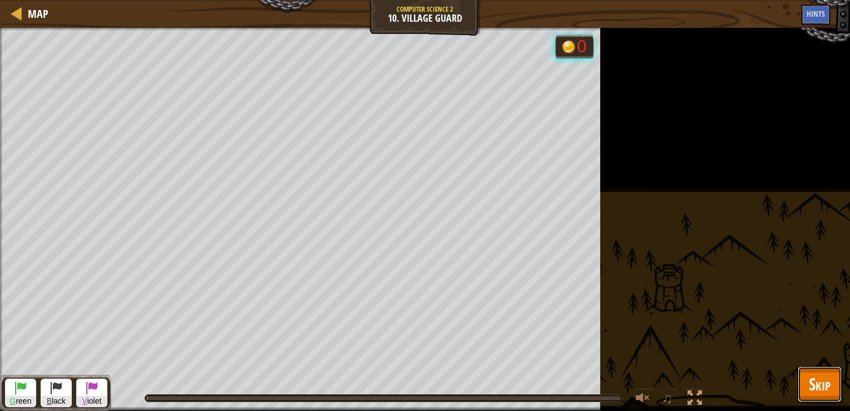
click at [826, 381] on span "Skip" at bounding box center [820, 383] width 22 height 23
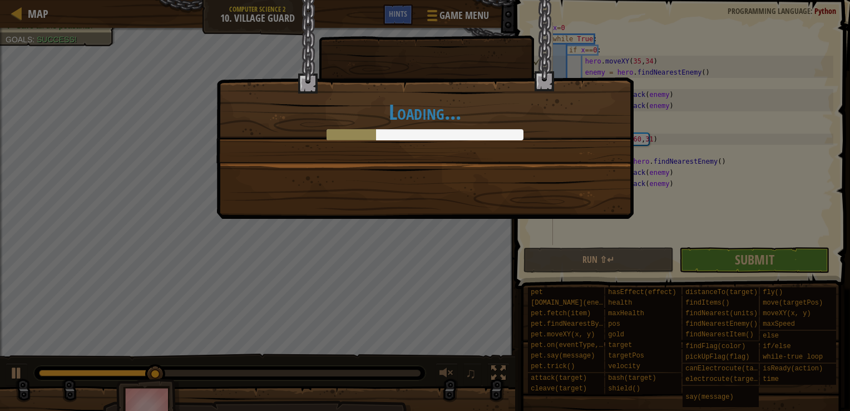
click at [783, 1] on body "Map Computer Science 2 10. Village Guard Game Menu Done Hints 1 ההההההההההההההה…" at bounding box center [425, 0] width 850 height 1
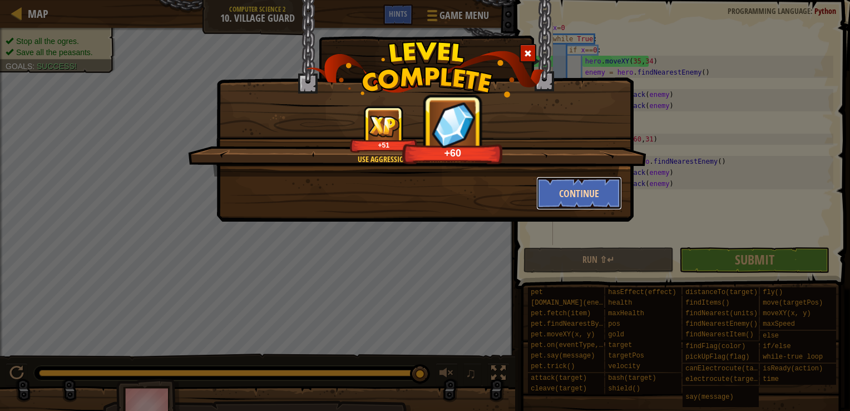
click at [590, 192] on button "Continue" at bounding box center [579, 192] width 86 height 33
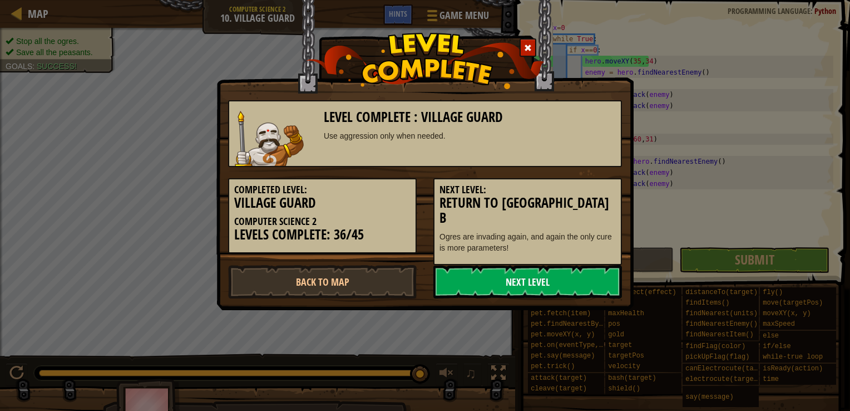
click at [530, 272] on link "Next Level" at bounding box center [527, 281] width 189 height 33
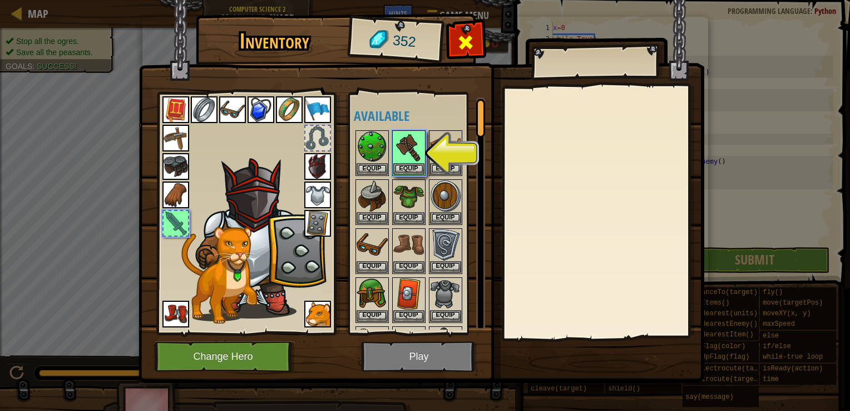
click at [475, 34] on div at bounding box center [465, 45] width 35 height 35
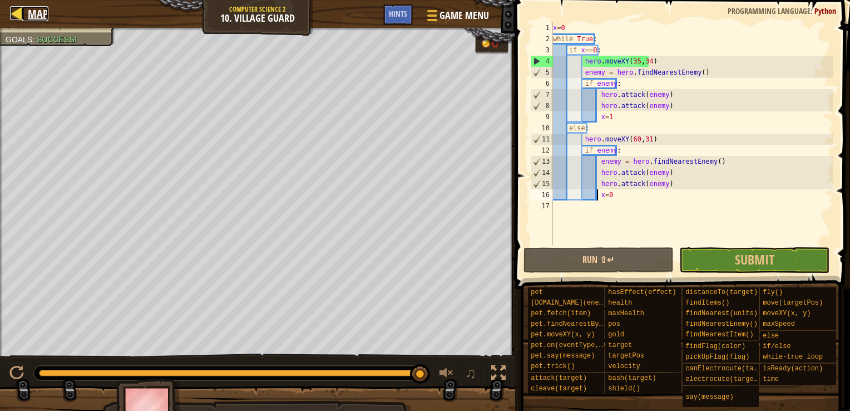
click at [38, 16] on span "Map" at bounding box center [38, 13] width 21 height 15
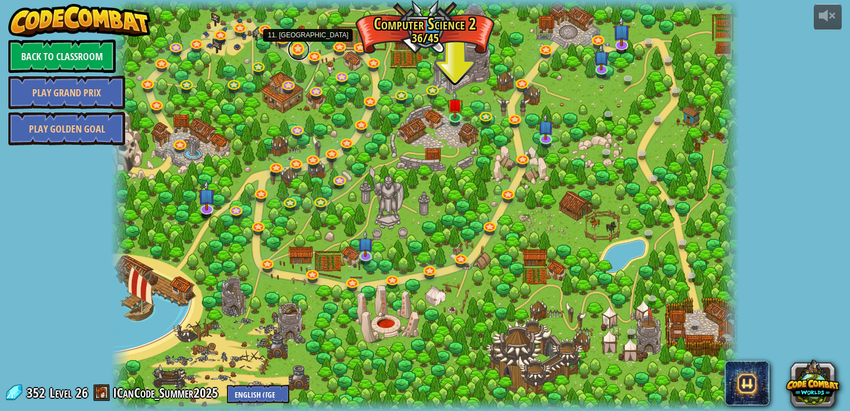
click at [297, 50] on link at bounding box center [299, 49] width 22 height 22
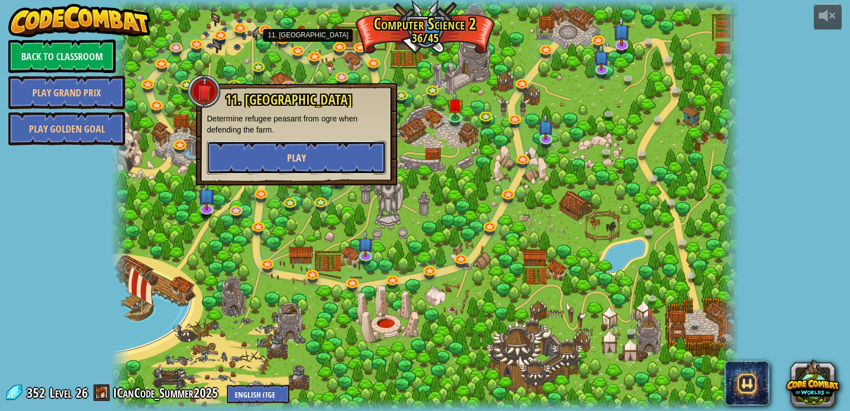
click at [317, 155] on button "Play" at bounding box center [296, 157] width 179 height 33
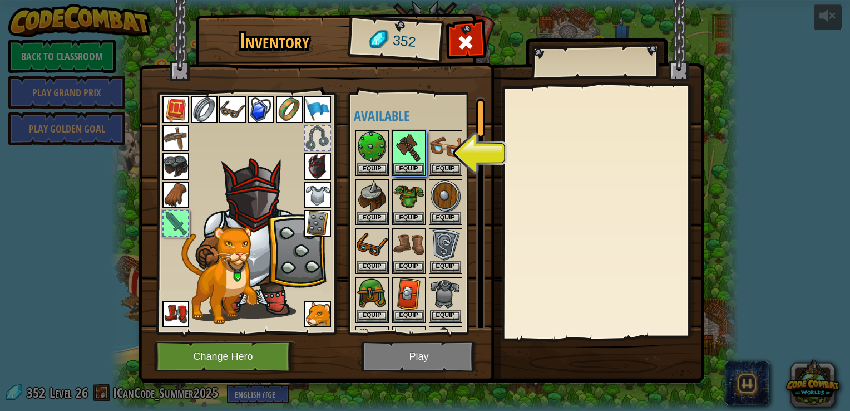
click at [410, 357] on img at bounding box center [422, 181] width 566 height 404
click at [412, 168] on button "Equip" at bounding box center [408, 168] width 31 height 12
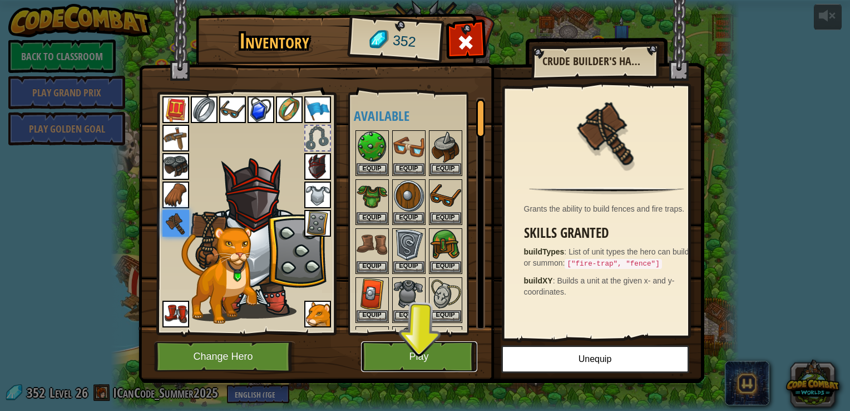
click at [417, 365] on button "Play" at bounding box center [419, 356] width 116 height 31
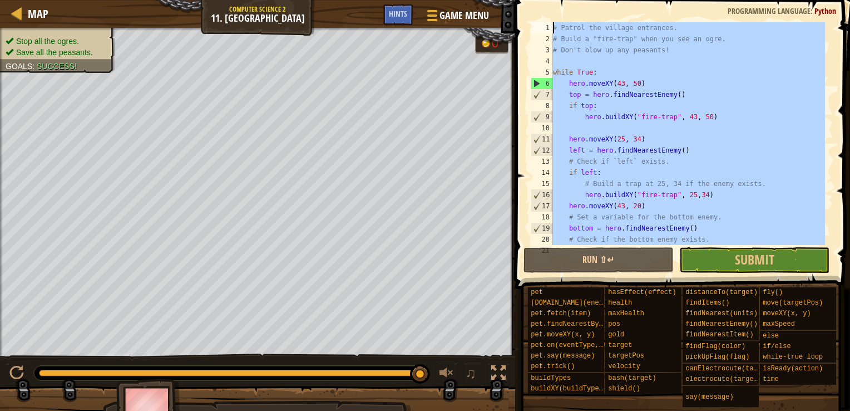
drag, startPoint x: 708, startPoint y: 227, endPoint x: 525, endPoint y: -41, distance: 324.7
click at [525, 0] on html "Map Computer Science 2 11. Thornbush Farm Game Menu Done Hints 1 הההההההההההההה…" at bounding box center [425, 0] width 850 height 0
type textarea "# Patrol the village entrances. # Build a "fire-trap" when you see an ogre."
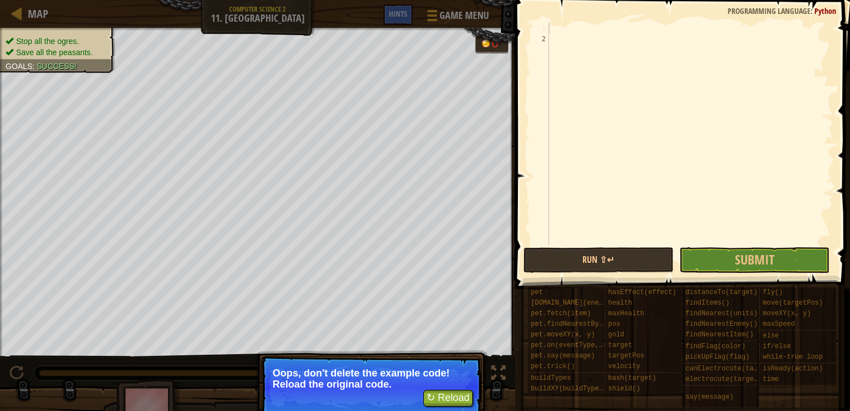
click at [452, 386] on p "Oops, don't delete the example code! Reload the original code." at bounding box center [372, 378] width 198 height 22
click at [457, 406] on button "↻ Reload" at bounding box center [448, 397] width 50 height 17
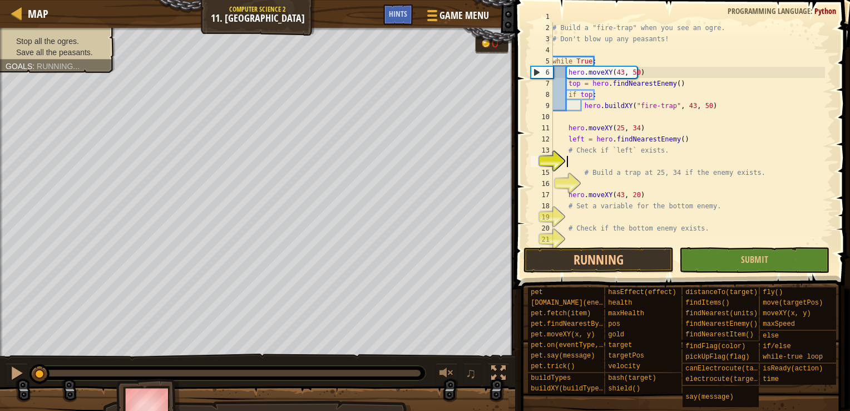
scroll to position [33, 0]
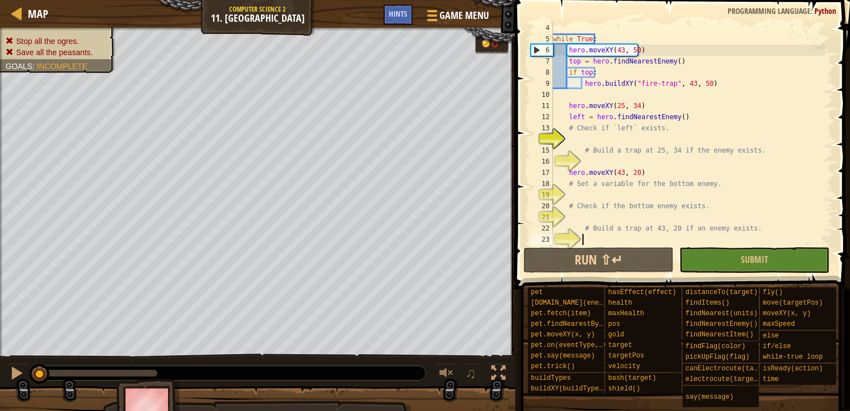
drag, startPoint x: 615, startPoint y: 241, endPoint x: 630, endPoint y: 240, distance: 15.1
click at [630, 240] on div "while True : hero . moveXY ( 43 , 50 ) top = hero . findNearestEnemy ( ) if top…" at bounding box center [688, 144] width 274 height 245
click at [630, 266] on button "Run ⇧↵" at bounding box center [599, 260] width 150 height 26
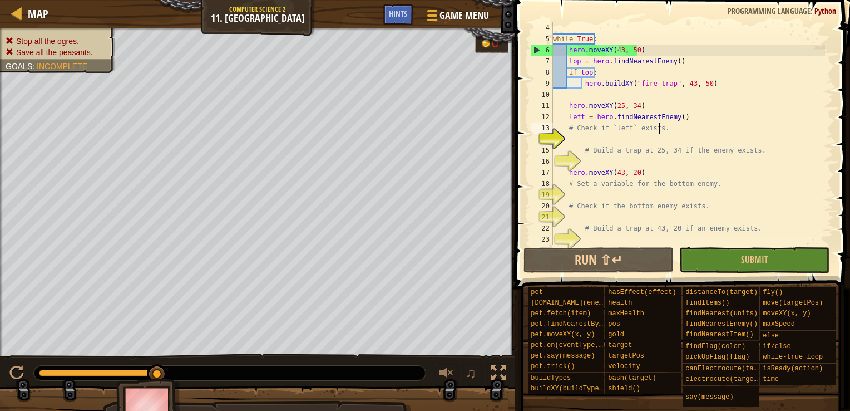
click at [662, 127] on div "while True : hero . moveXY ( 43 , 50 ) top = hero . findNearestEnemy ( ) if top…" at bounding box center [688, 144] width 274 height 245
type textarea "# Check if `left` exists."
click at [659, 137] on div "while True : hero . moveXY ( 43 , 50 ) top = hero . findNearestEnemy ( ) if top…" at bounding box center [688, 144] width 274 height 245
type textarea "o"
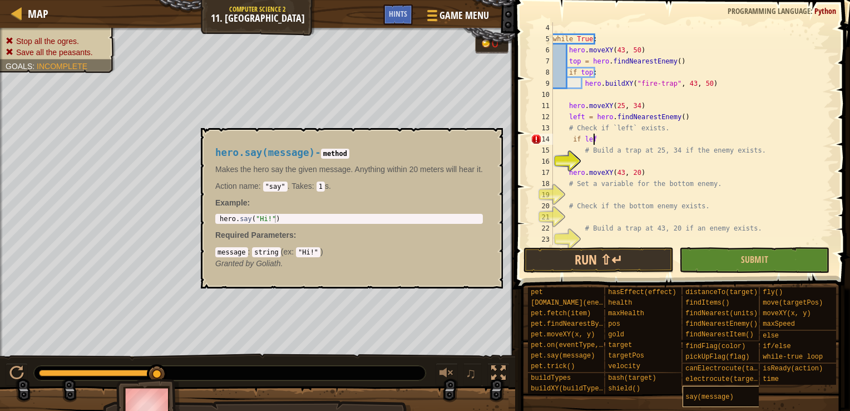
scroll to position [5, 3]
type textarea "if left:"
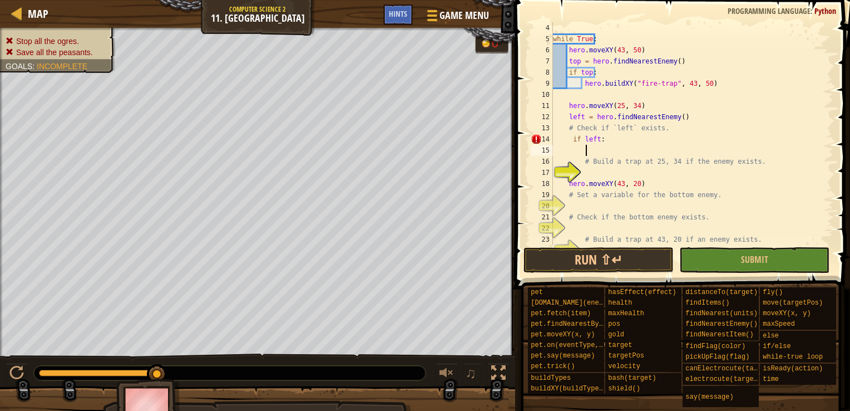
click at [571, 141] on div "while True : hero . moveXY ( 43 , 50 ) top = hero . findNearestEnemy ( ) if top…" at bounding box center [688, 144] width 274 height 245
type textarea "if left:"
click at [581, 150] on div "while True : hero . moveXY ( 43 , 50 ) top = hero . findNearestEnemy ( ) if top…" at bounding box center [688, 144] width 274 height 245
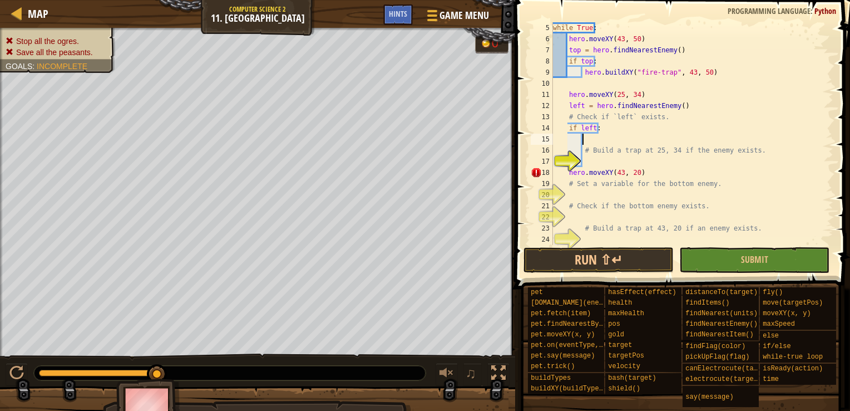
scroll to position [0, 0]
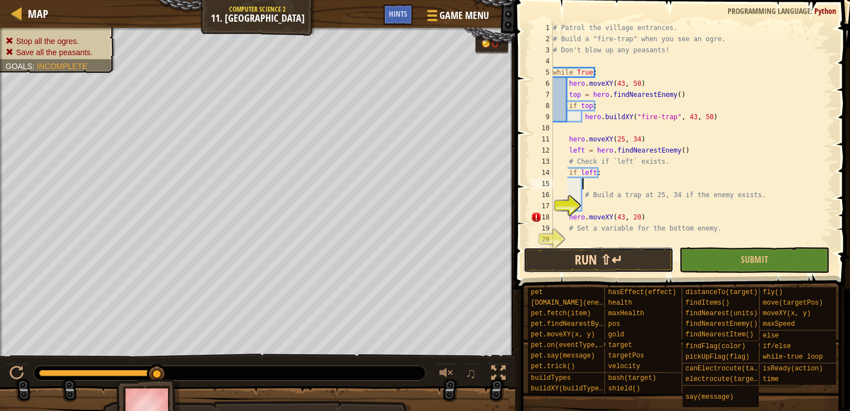
click at [633, 257] on button "Run ⇧↵" at bounding box center [599, 260] width 150 height 26
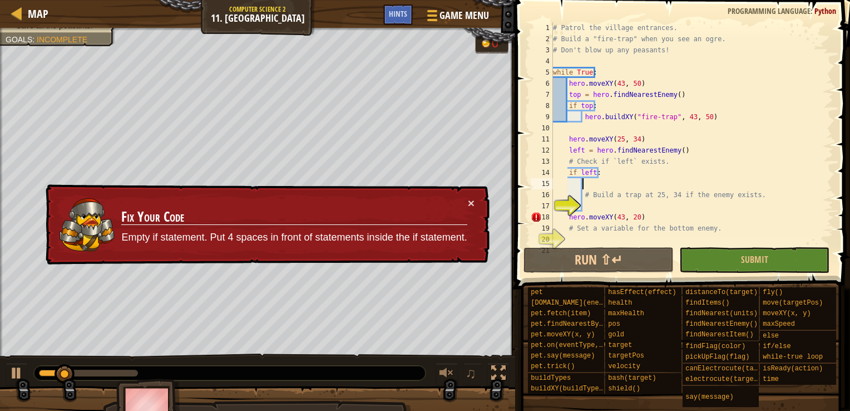
click at [632, 208] on div "# Patrol the village entrances. # Build a "fire-trap" when you see an ogre. # D…" at bounding box center [688, 144] width 274 height 245
click at [636, 186] on div "# Patrol the village entrances. # Build a "fire-trap" when you see an ogre. # D…" at bounding box center [688, 144] width 274 height 245
click at [625, 211] on div "# Patrol the village entrances. # Build a "fire-trap" when you see an ogre. # D…" at bounding box center [688, 144] width 274 height 245
type textarea "hero.moveXY(43, 20)"
click at [624, 206] on div "# Patrol the village entrances. # Build a "fire-trap" when you see an ogre. # D…" at bounding box center [688, 144] width 274 height 245
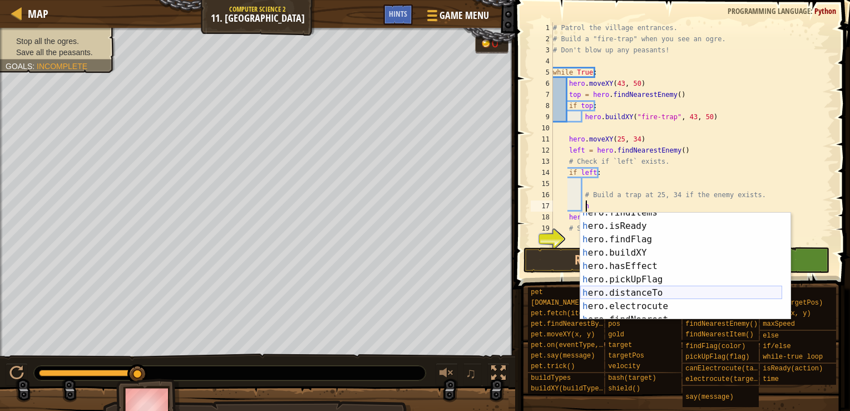
scroll to position [207, 0]
click at [679, 253] on div "h ero.findItems press enter h ero.isReady press enter h ero.findFlag press ente…" at bounding box center [681, 273] width 202 height 134
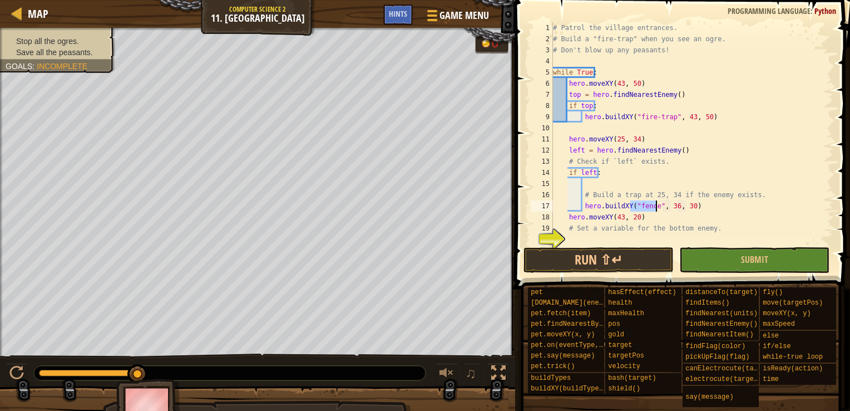
click at [654, 208] on div "# Patrol the village entrances. # Build a "fire-trap" when you see an ogre. # D…" at bounding box center [688, 133] width 274 height 223
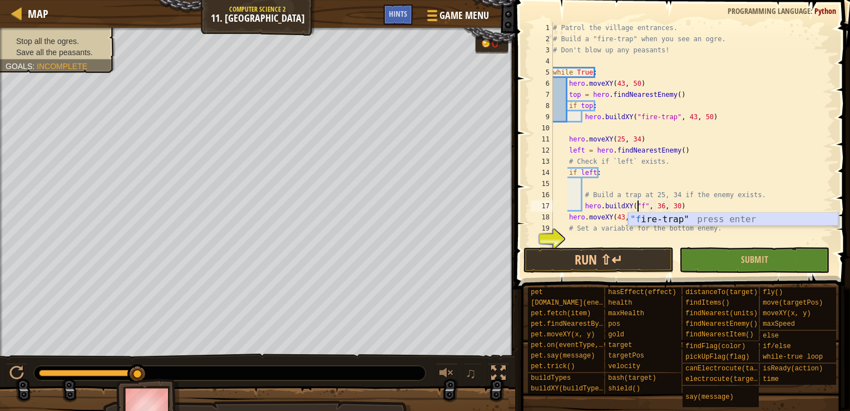
click at [676, 221] on div ""f ire-trap" press enter" at bounding box center [733, 233] width 210 height 40
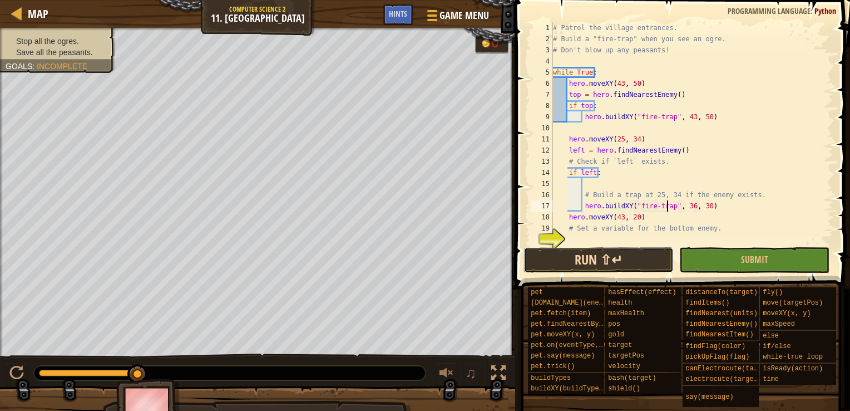
click at [647, 266] on button "Run ⇧↵" at bounding box center [599, 260] width 150 height 26
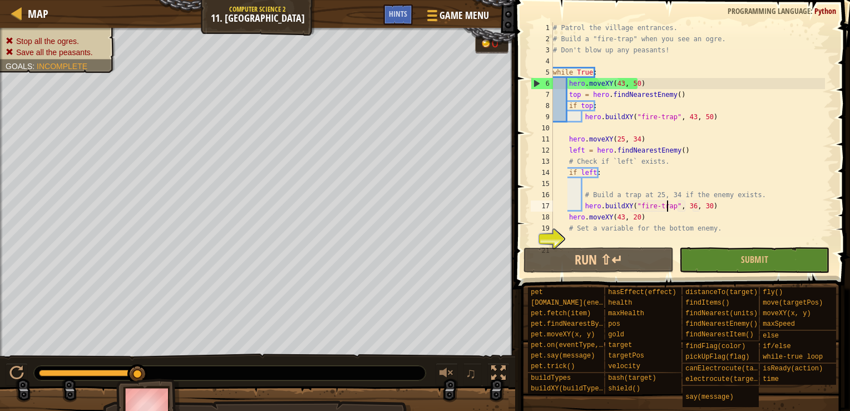
scroll to position [45, 0]
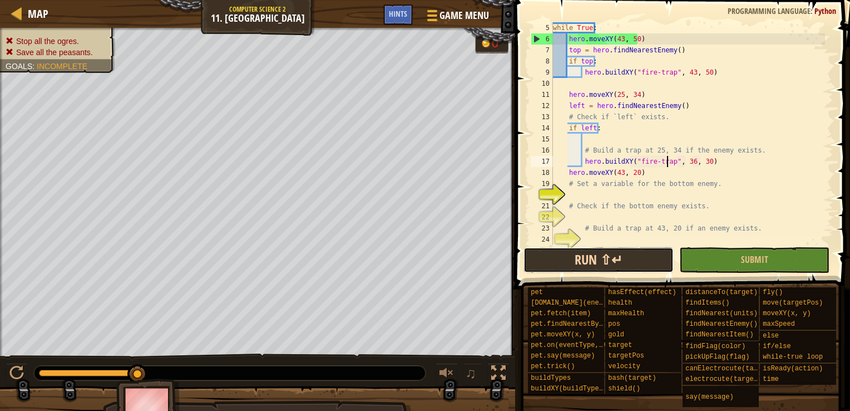
click at [641, 264] on button "Run ⇧↵" at bounding box center [599, 260] width 150 height 26
click at [618, 274] on span at bounding box center [684, 129] width 344 height 322
click at [625, 255] on button "Run ⇧↵" at bounding box center [599, 260] width 150 height 26
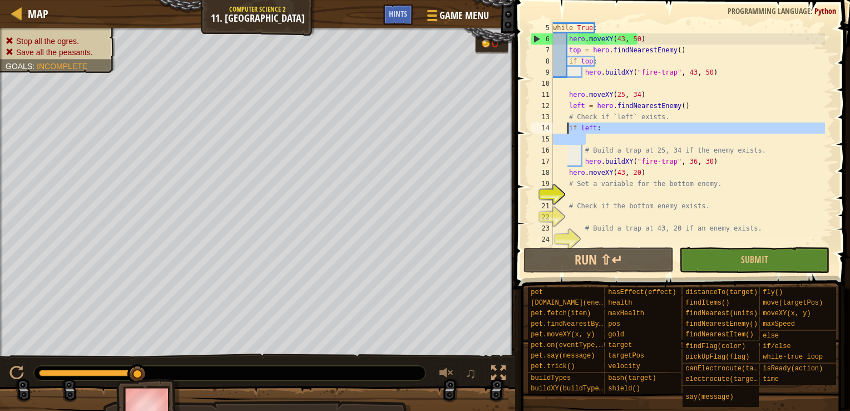
drag, startPoint x: 599, startPoint y: 143, endPoint x: 568, endPoint y: 124, distance: 36.7
click at [568, 124] on div "while True : hero . moveXY ( 43 , 50 ) top = hero . findNearestEnemy ( ) if top…" at bounding box center [688, 144] width 274 height 245
type textarea "if left:"
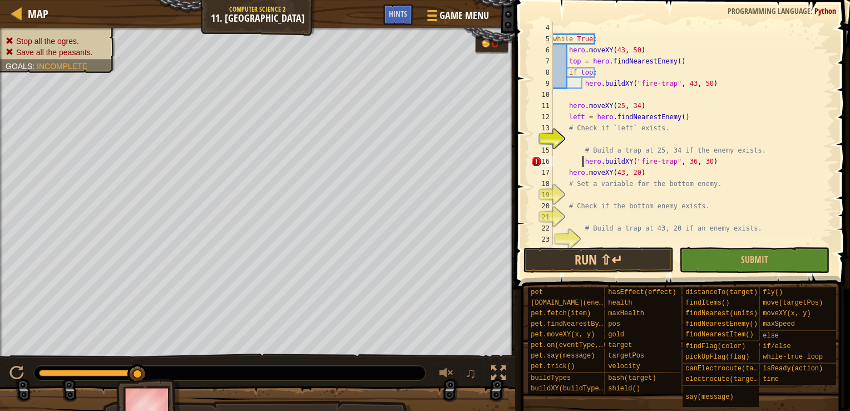
click at [584, 160] on div "while True : hero . moveXY ( 43 , 50 ) top = hero . findNearestEnemy ( ) if top…" at bounding box center [688, 144] width 274 height 245
click at [583, 264] on button "Run ⇧↵" at bounding box center [599, 260] width 150 height 26
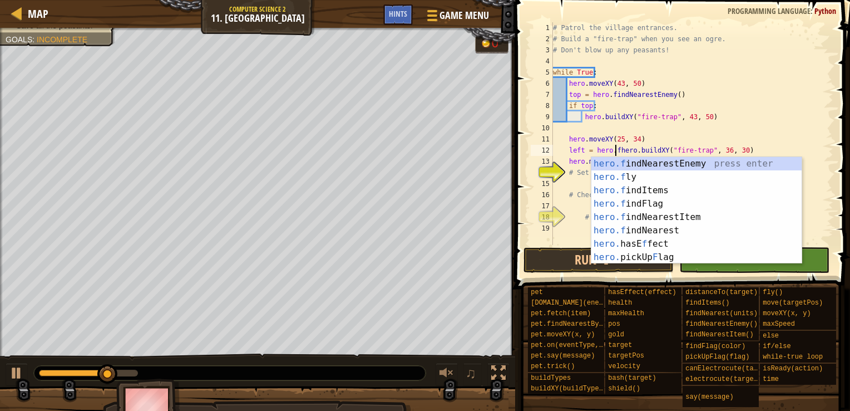
scroll to position [0, 0]
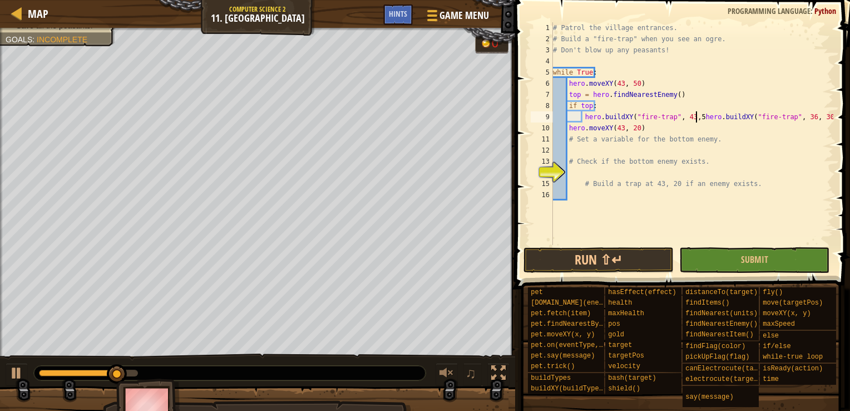
type textarea "hero.buildXY("fire-traphero.buildXY("fire-trap", 36, 30)"
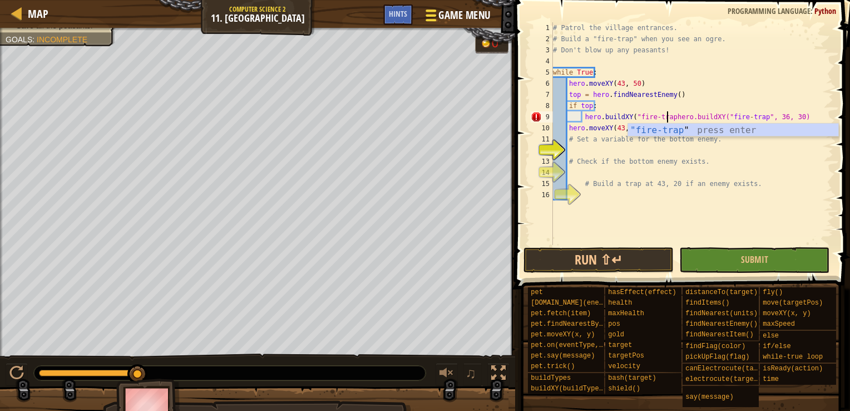
click at [441, 17] on span "Game Menu" at bounding box center [464, 15] width 52 height 15
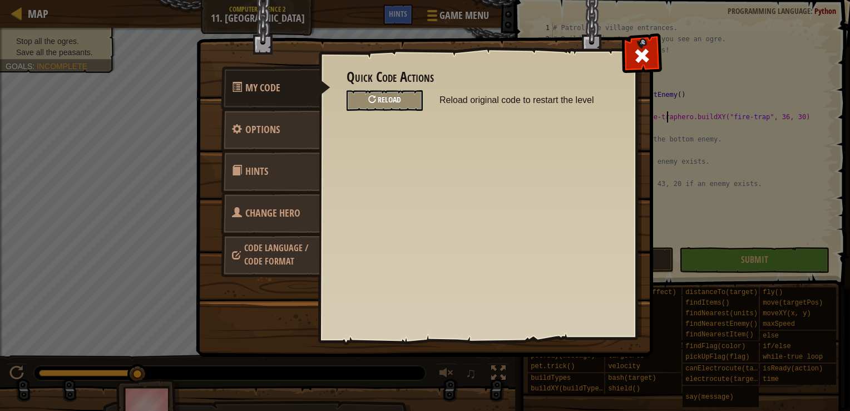
click at [406, 95] on div "Reload" at bounding box center [385, 100] width 76 height 21
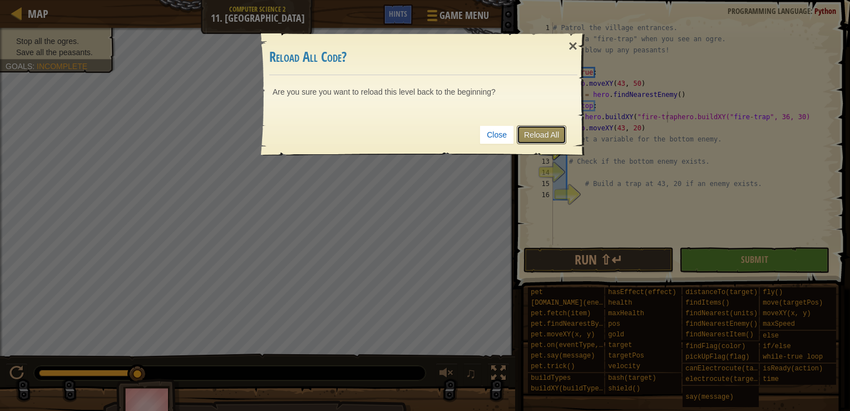
click at [558, 135] on link "Reload All" at bounding box center [542, 134] width 50 height 19
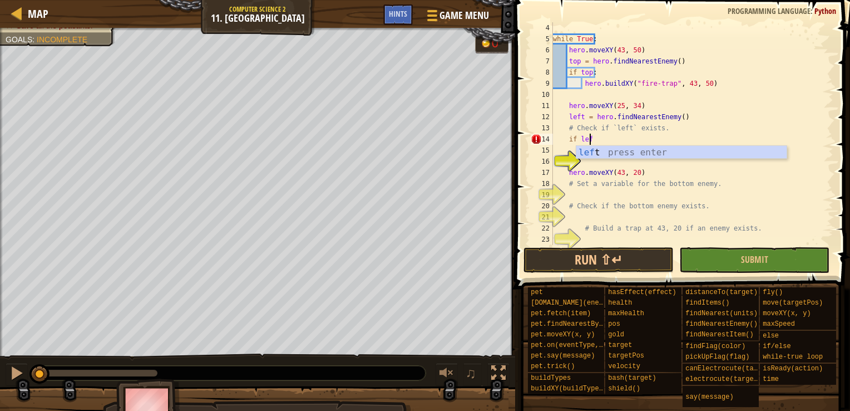
scroll to position [5, 2]
type textarea "if left:"
click at [599, 160] on div "while True : hero . moveXY ( 43 , 50 ) top = hero . findNearestEnemy ( ) if top…" at bounding box center [688, 144] width 274 height 245
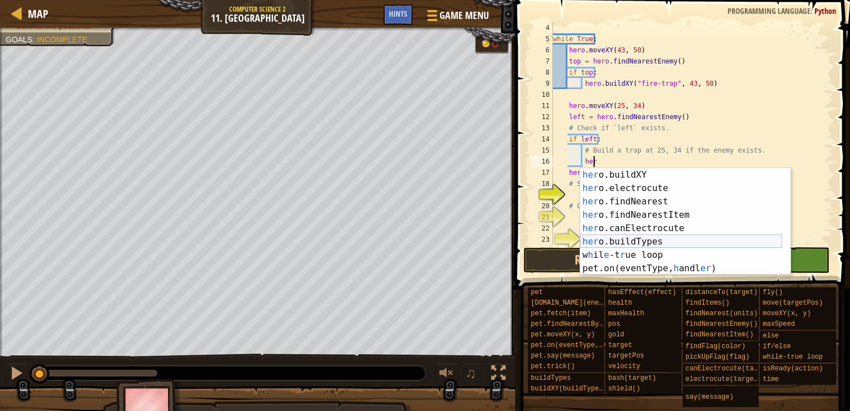
scroll to position [247, 0]
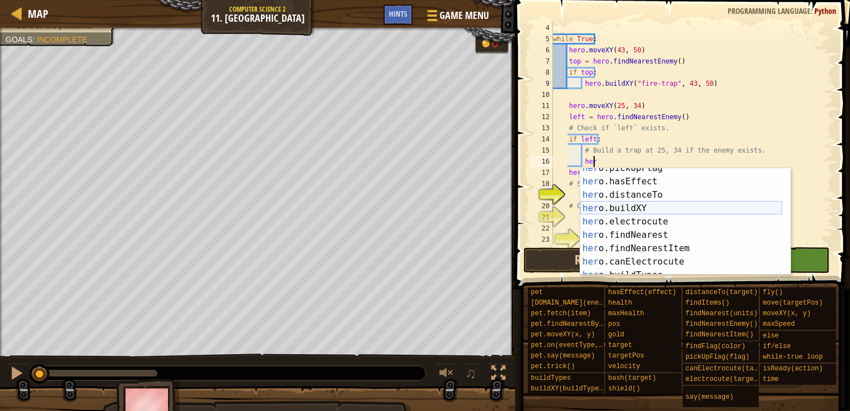
click at [670, 209] on div "her o.pickUpFlag press enter her o.hasEffect press enter her o.distanceTo press…" at bounding box center [681, 228] width 202 height 134
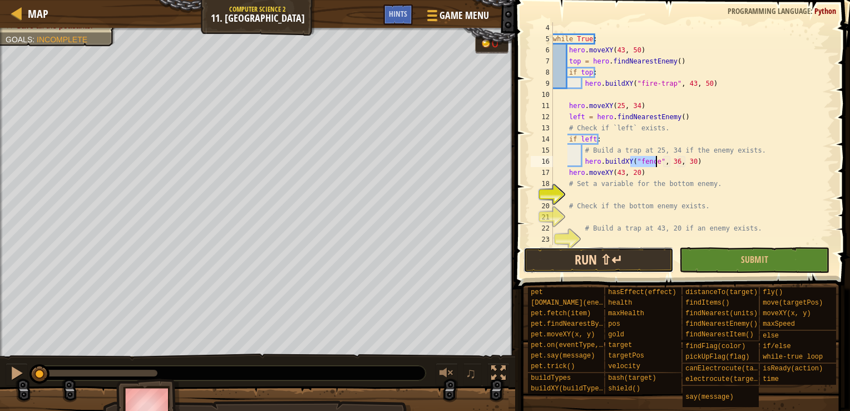
click at [614, 262] on button "Run ⇧↵" at bounding box center [599, 260] width 150 height 26
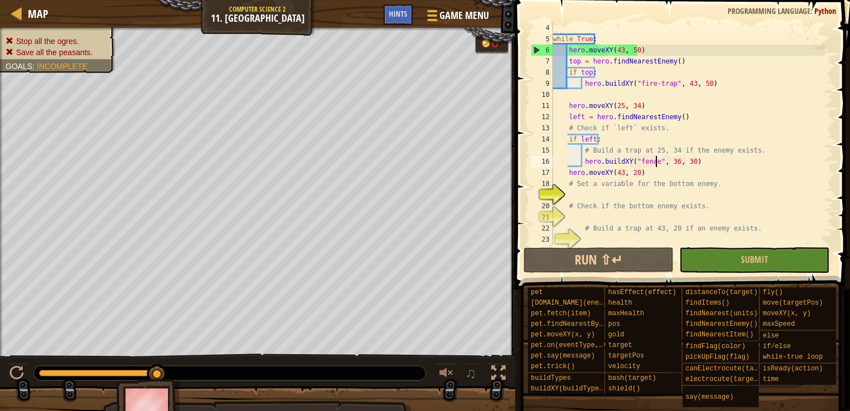
click at [670, 159] on div "while True : hero . moveXY ( 43 , 50 ) top = hero . findNearestEnemy ( ) if top…" at bounding box center [688, 144] width 274 height 245
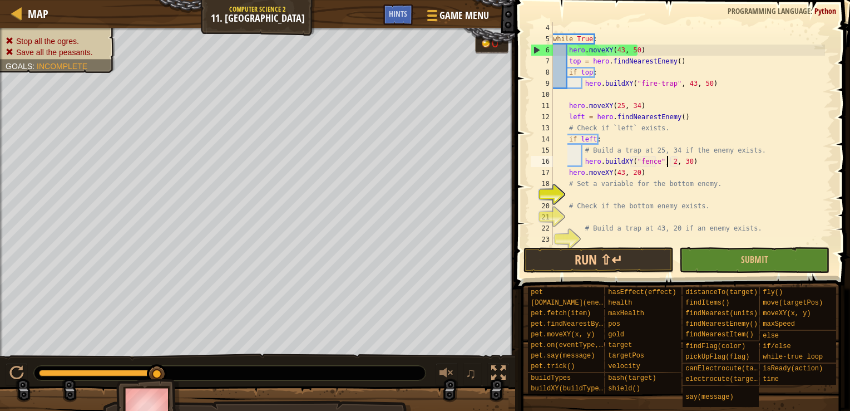
scroll to position [5, 9]
click at [684, 159] on div "while True : hero . moveXY ( 43 , 50 ) top = hero . findNearestEnemy ( ) if top…" at bounding box center [688, 144] width 274 height 245
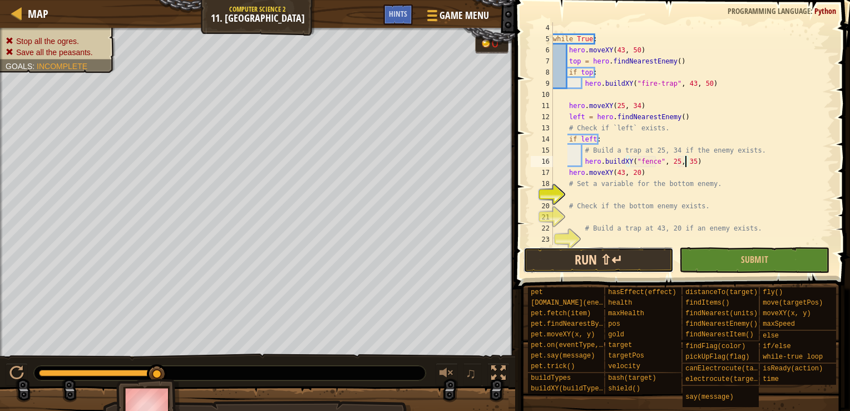
click at [642, 254] on button "Run ⇧↵" at bounding box center [599, 260] width 150 height 26
click at [650, 159] on div "while True : hero . moveXY ( 43 , 50 ) top = hero . findNearestEnemy ( ) if top…" at bounding box center [688, 144] width 274 height 245
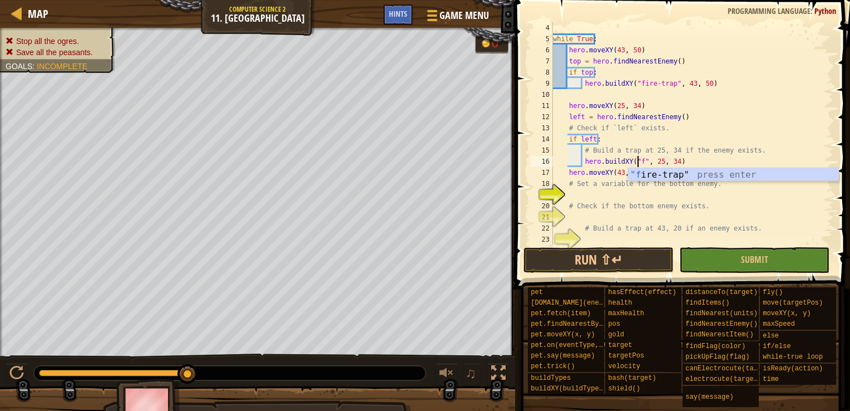
scroll to position [5, 9]
click at [670, 179] on div ""f ire-trap" press enter" at bounding box center [733, 188] width 210 height 40
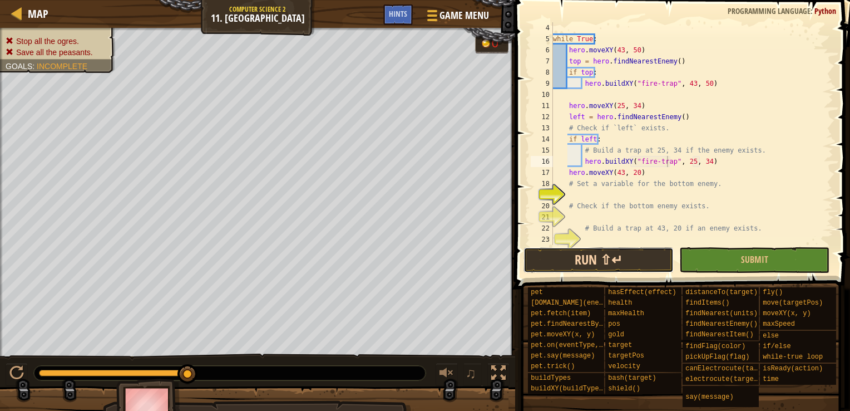
click at [625, 266] on button "Run ⇧↵" at bounding box center [599, 260] width 150 height 26
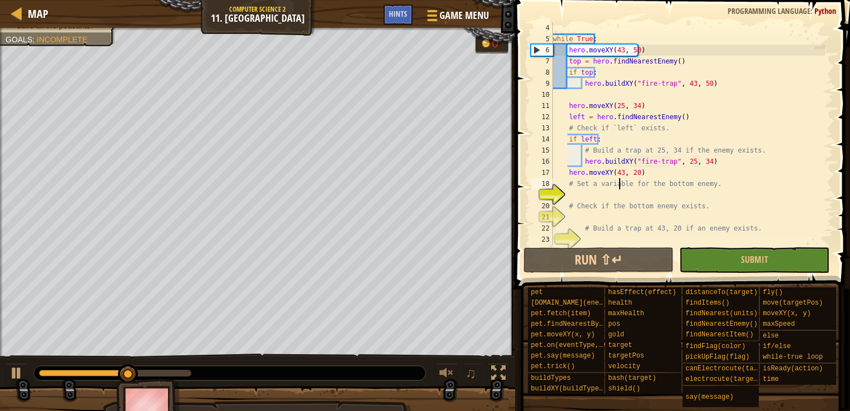
click at [618, 189] on div "while True : hero . moveXY ( 43 , 50 ) top = hero . findNearestEnemy ( ) if top…" at bounding box center [688, 144] width 274 height 245
click at [616, 200] on div "while True : hero . moveXY ( 43 , 50 ) top = hero . findNearestEnemy ( ) if top…" at bounding box center [688, 144] width 274 height 245
type textarea "# Check if the bottom enemy exists."
click at [589, 193] on div "while True : hero . moveXY ( 43 , 50 ) top = hero . findNearestEnemy ( ) if top…" at bounding box center [688, 144] width 274 height 245
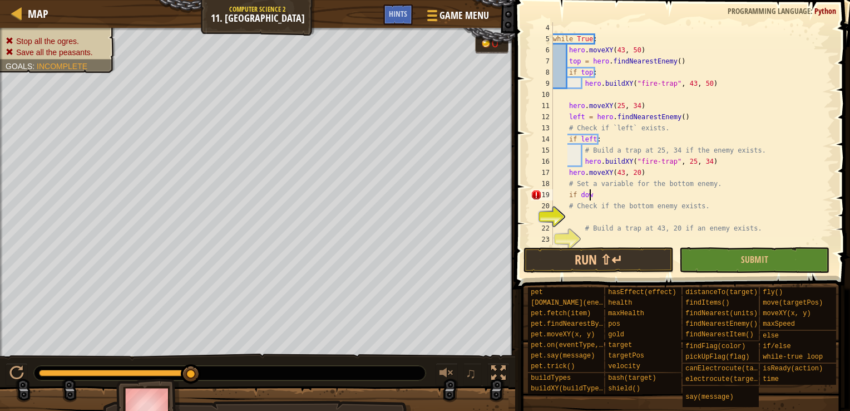
scroll to position [5, 2]
type textarea "if down:"
click at [574, 216] on div "while True : hero . moveXY ( 43 , 50 ) top = hero . findNearestEnemy ( ) if top…" at bounding box center [688, 144] width 274 height 245
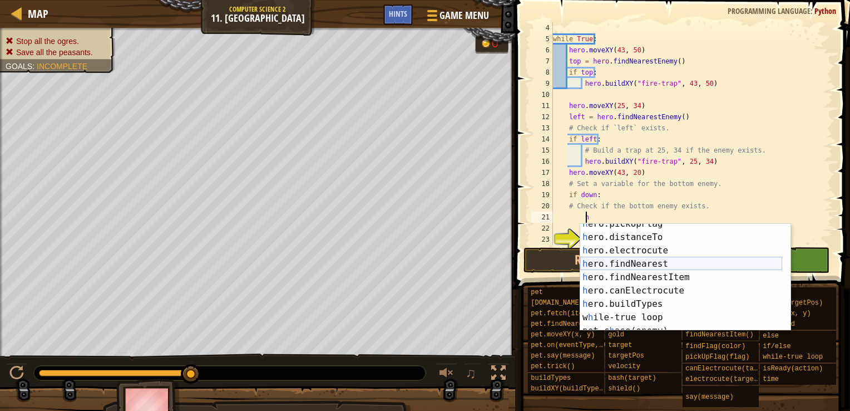
scroll to position [240, 0]
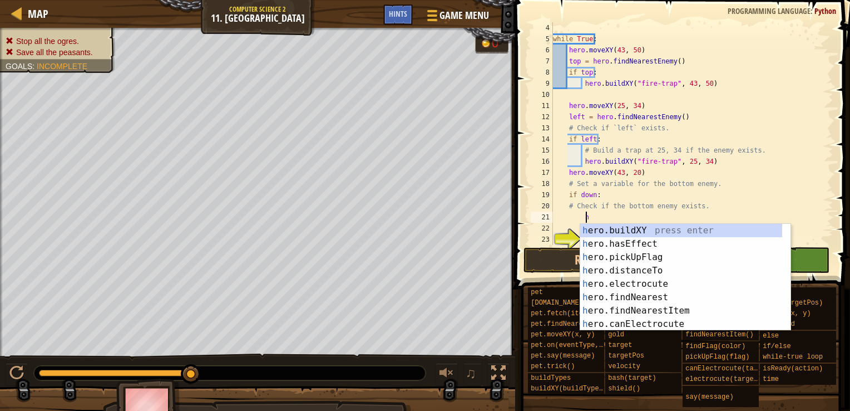
click at [675, 226] on div "h ero.buildXY press enter h ero.hasEffect press enter h ero.pickUpFlag press en…" at bounding box center [681, 291] width 202 height 134
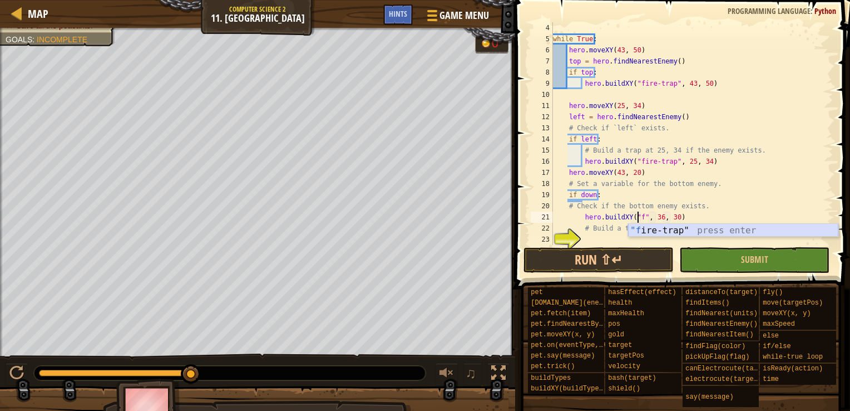
click at [702, 231] on div ""f ire-trap" press enter" at bounding box center [733, 244] width 210 height 40
click at [687, 217] on div "while True : hero . moveXY ( 43 , 50 ) top = hero . findNearestEnemy ( ) if top…" at bounding box center [688, 144] width 274 height 245
click at [697, 220] on div "while True : hero . moveXY ( 43 , 50 ) top = hero . findNearestEnemy ( ) if top…" at bounding box center [688, 144] width 274 height 245
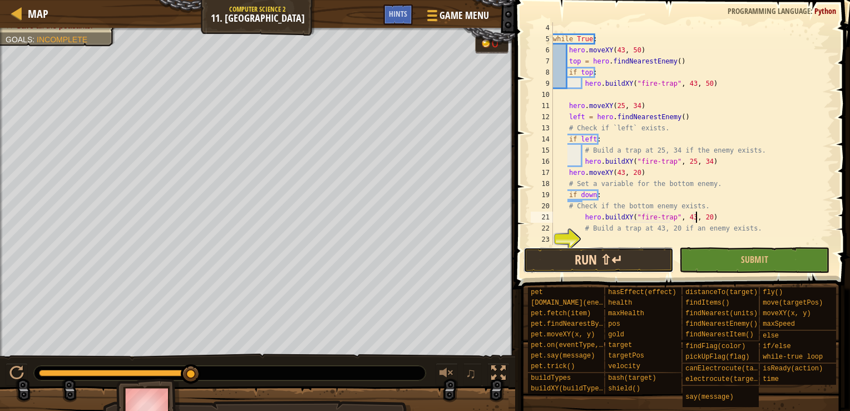
click at [653, 255] on button "Run ⇧↵" at bounding box center [599, 260] width 150 height 26
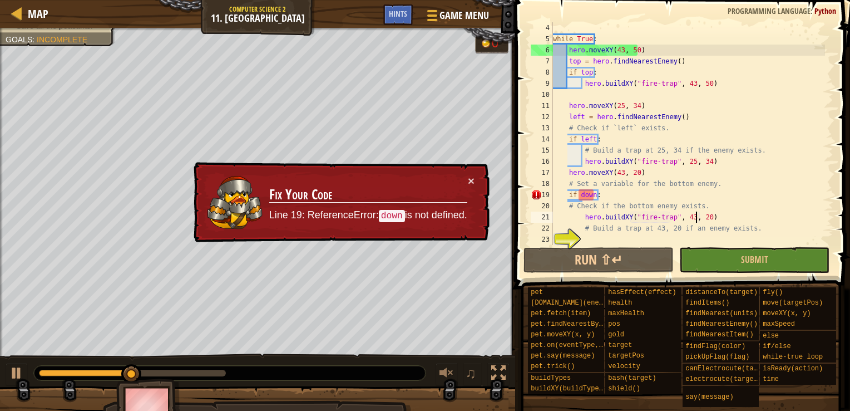
click at [594, 193] on div "while True : hero . moveXY ( 43 , 50 ) top = hero . findNearestEnemy ( ) if top…" at bounding box center [688, 144] width 274 height 245
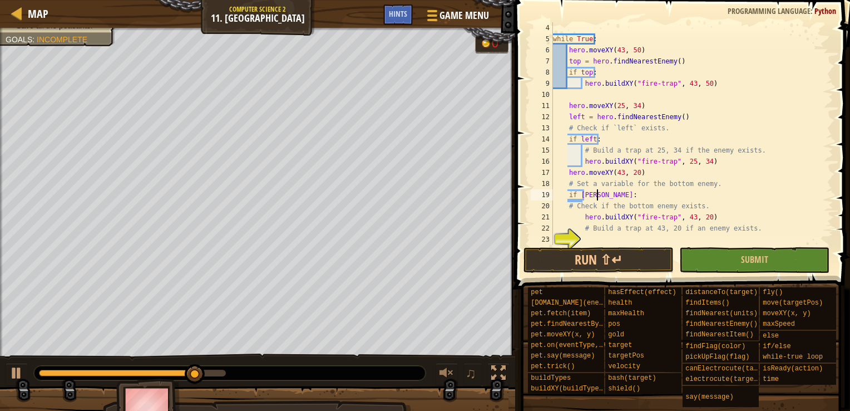
scroll to position [5, 3]
click at [639, 260] on button "Run ⇧↵" at bounding box center [599, 260] width 150 height 26
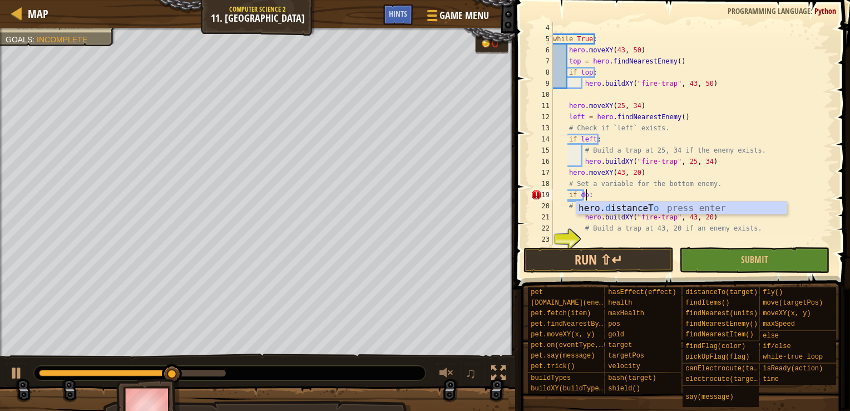
scroll to position [5, 2]
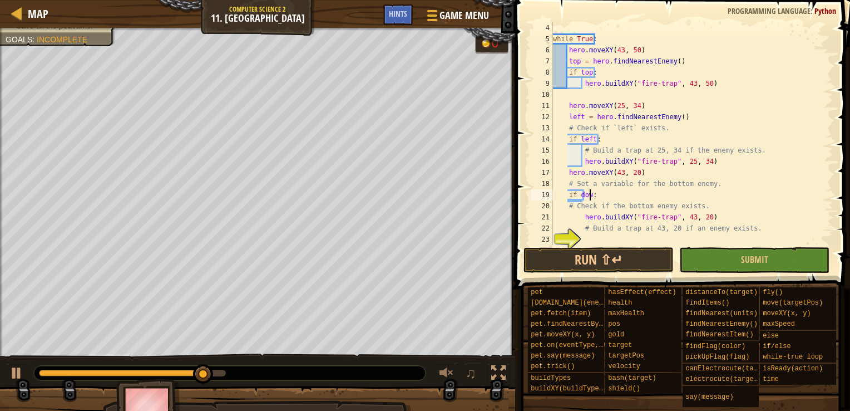
type textarea "if down:"
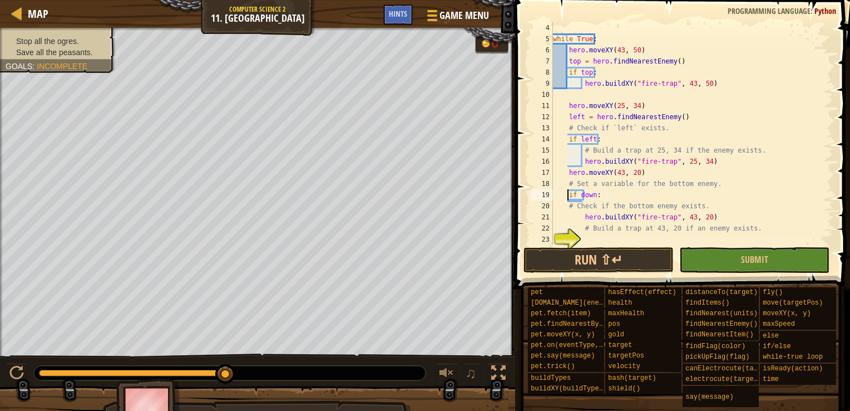
click at [566, 197] on div "while True : hero . moveXY ( 43 , 50 ) top = hero . findNearestEnemy ( ) if top…" at bounding box center [688, 144] width 274 height 245
click at [561, 195] on div "while True : hero . moveXY ( 43 , 50 ) top = hero . findNearestEnemy ( ) if top…" at bounding box center [688, 144] width 274 height 245
click at [569, 195] on div "while True : hero . moveXY ( 43 , 50 ) top = hero . findNearestEnemy ( ) if top…" at bounding box center [688, 144] width 274 height 245
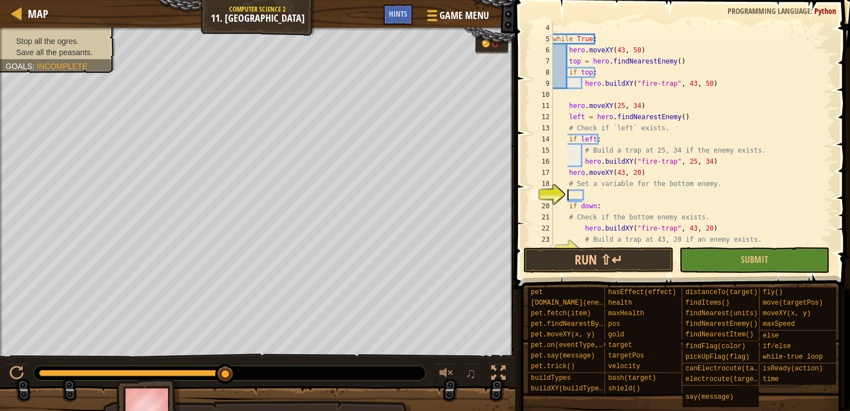
click at [572, 195] on div "while True : hero . moveXY ( 43 , 50 ) top = hero . findNearestEnemy ( ) if top…" at bounding box center [688, 144] width 274 height 245
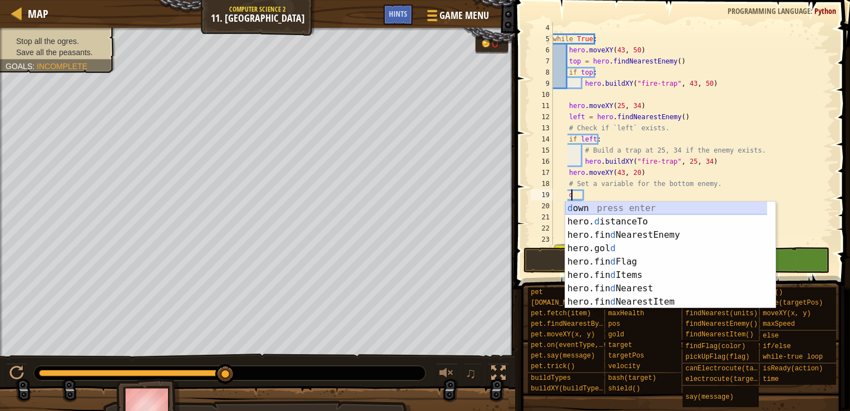
click at [628, 207] on div "d own press enter hero. d istanceTo press enter hero.fin d NearestEnemy press e…" at bounding box center [670, 268] width 210 height 134
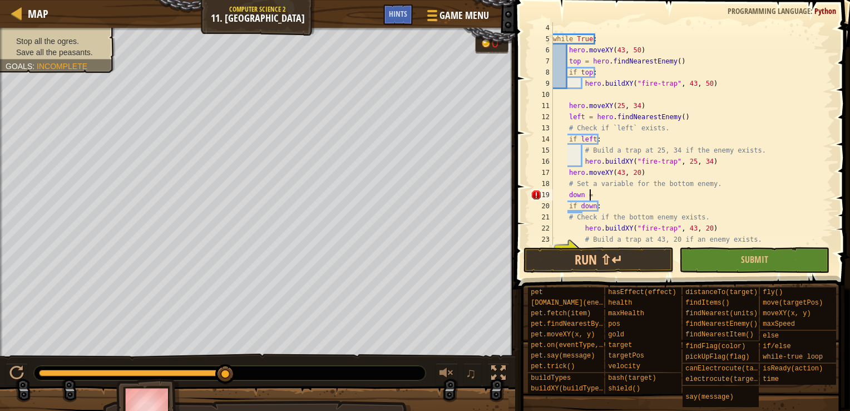
scroll to position [5, 2]
type textarea "down = h"
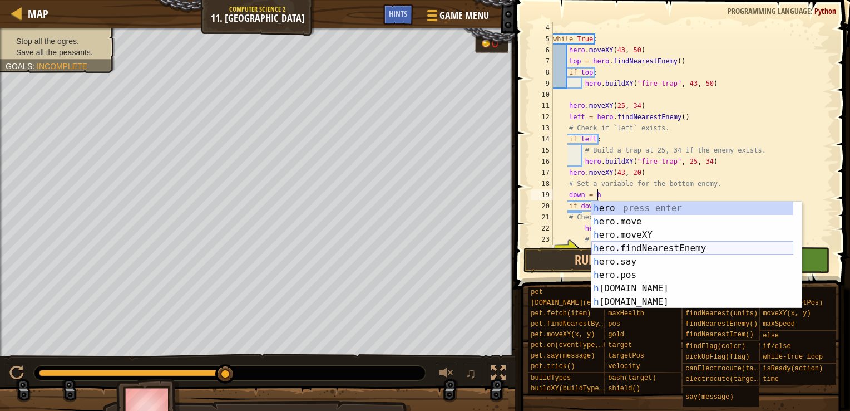
click at [696, 247] on div "h ero press enter h ero.move press enter h ero.moveXY press enter h ero.findNea…" at bounding box center [692, 268] width 202 height 134
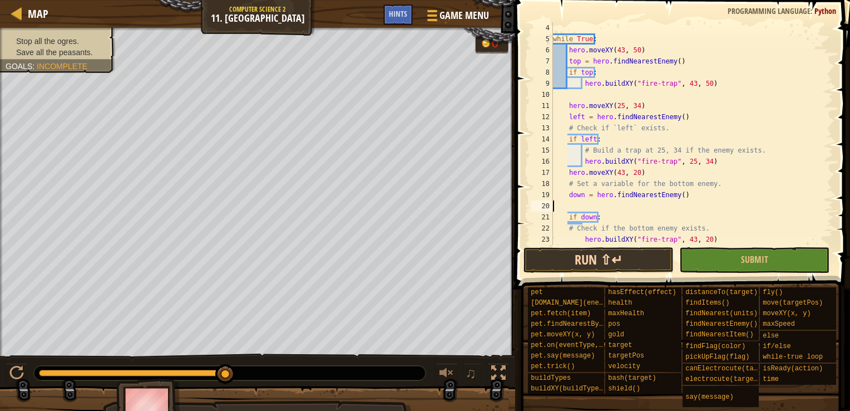
scroll to position [5, 0]
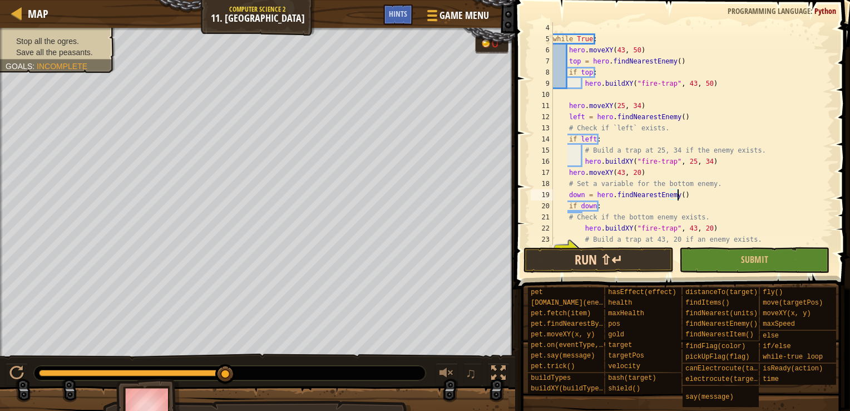
type textarea "down = hero.findNearestEnemy()"
click at [639, 256] on button "Run ⇧↵" at bounding box center [599, 260] width 150 height 26
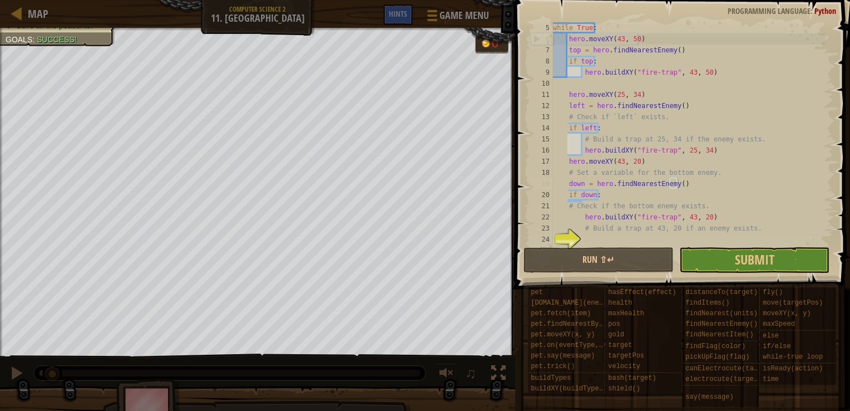
scroll to position [45, 0]
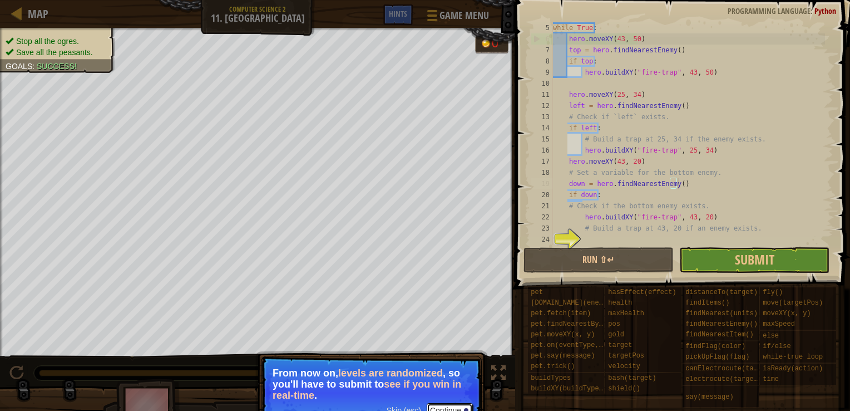
click at [441, 405] on button "Continue" at bounding box center [450, 410] width 46 height 14
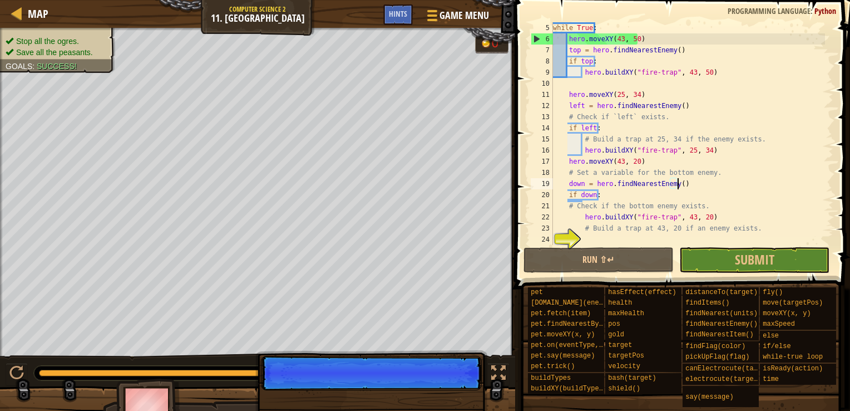
scroll to position [5, 9]
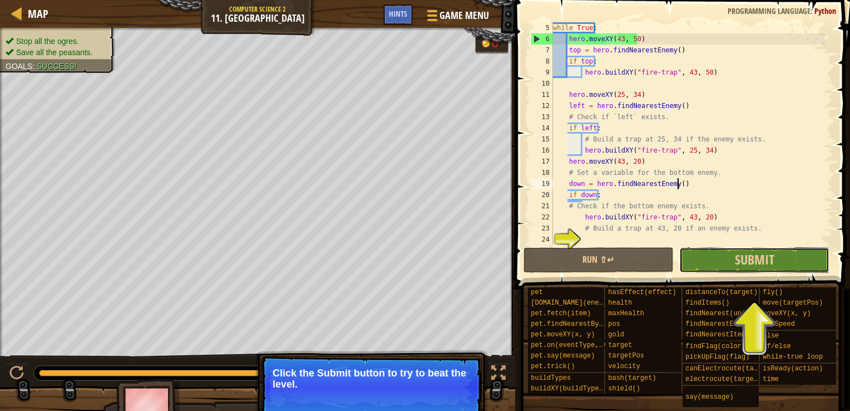
click at [796, 254] on button "Submit" at bounding box center [754, 260] width 150 height 26
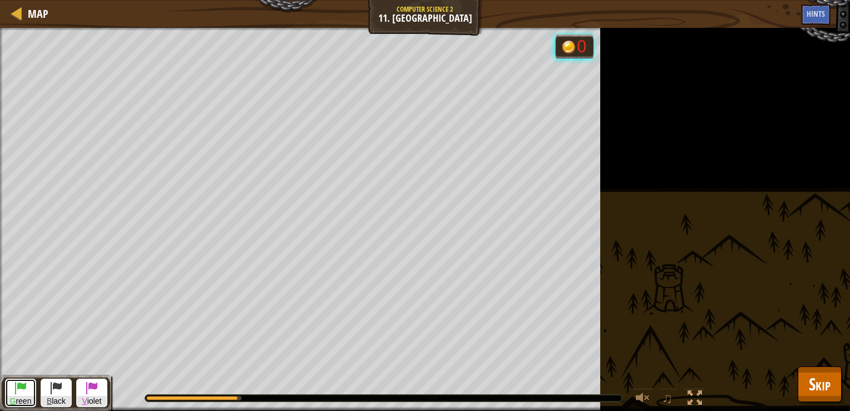
click at [13, 394] on button "G reen" at bounding box center [20, 392] width 31 height 28
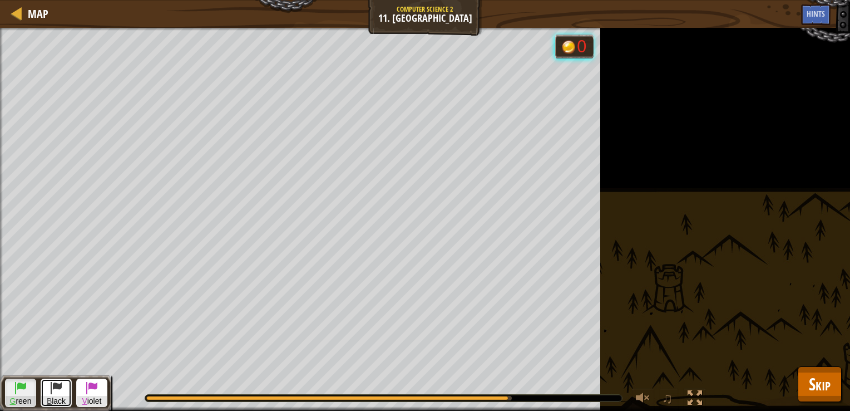
click at [55, 394] on span at bounding box center [56, 387] width 13 height 13
click at [94, 389] on span at bounding box center [91, 387] width 13 height 13
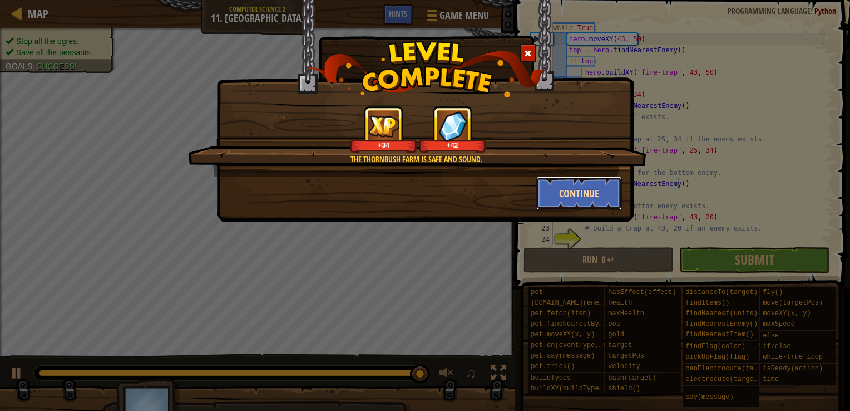
click at [579, 199] on button "Continue" at bounding box center [579, 192] width 86 height 33
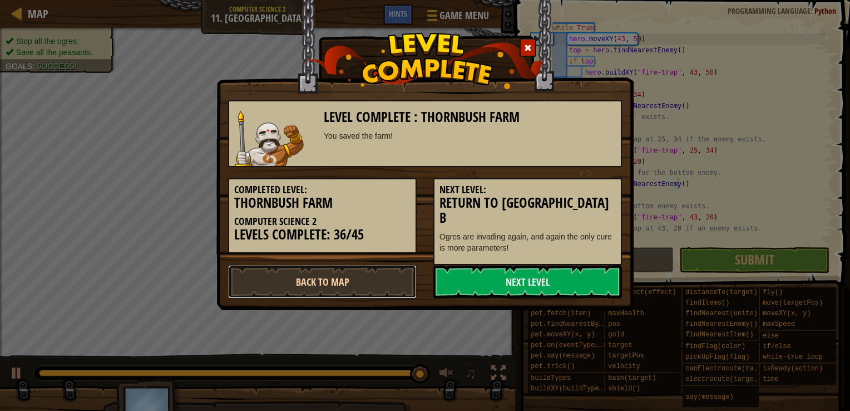
click at [356, 268] on link "Back to Map" at bounding box center [322, 281] width 189 height 33
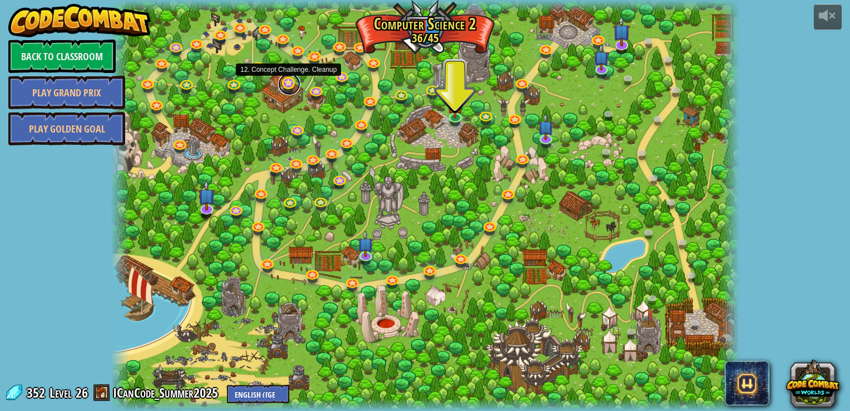
click at [293, 87] on link at bounding box center [289, 84] width 22 height 22
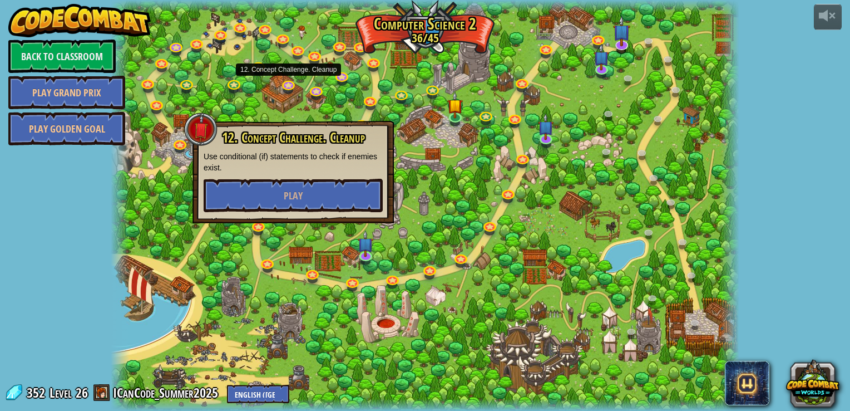
click at [297, 213] on div "12. Concept Challenge. Cleanup Use conditional (if) statements to check if enem…" at bounding box center [293, 172] width 201 height 102
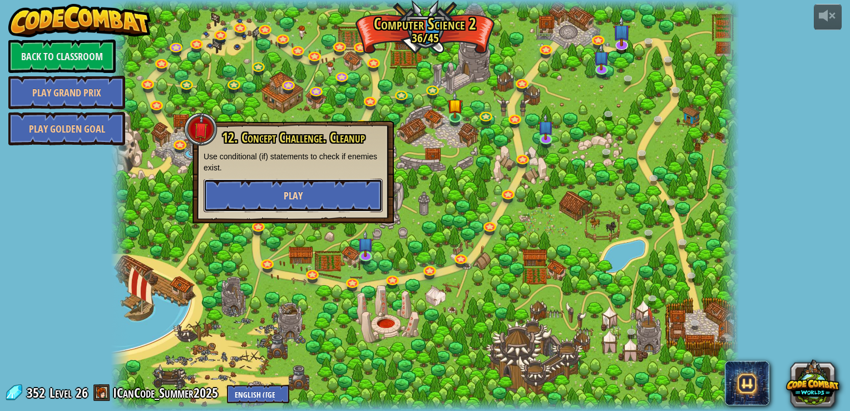
click at [303, 190] on button "Play" at bounding box center [293, 195] width 179 height 33
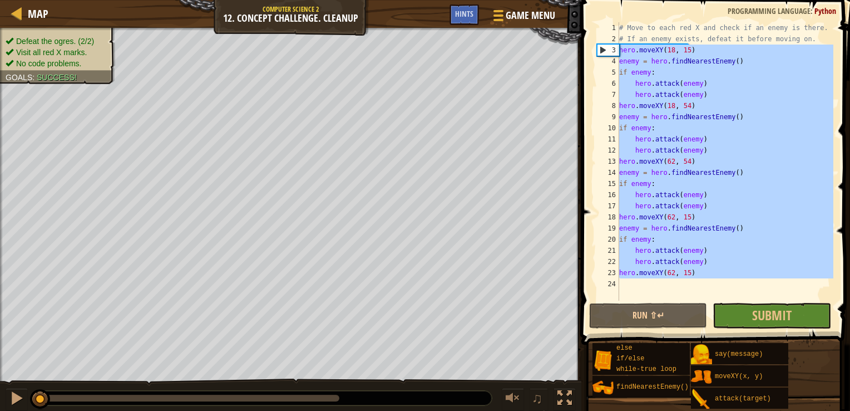
drag, startPoint x: 677, startPoint y: 282, endPoint x: 595, endPoint y: 46, distance: 249.7
click at [595, 46] on div "1 2 3 4 5 6 7 8 9 10 11 12 13 14 15 16 17 18 19 20 21 22 23 24 # Move to each r…" at bounding box center [714, 161] width 239 height 278
type textarea "hero.moveXY(18, 15) enemy = hero.findNearestEnemy()"
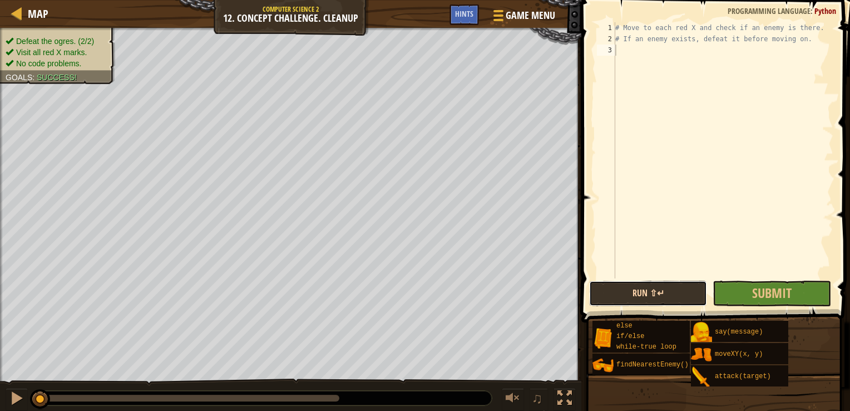
click at [619, 282] on button "Run ⇧↵" at bounding box center [648, 293] width 118 height 26
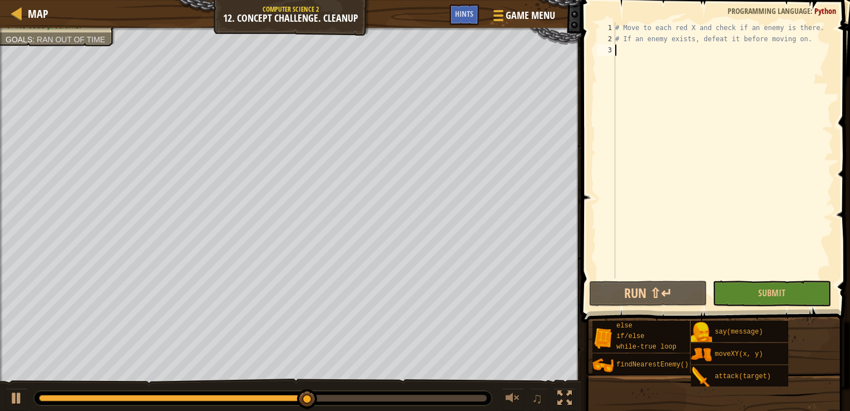
scroll to position [5, 0]
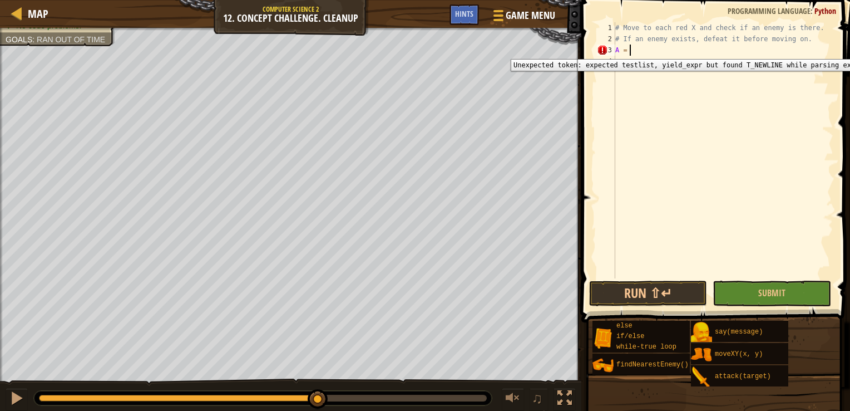
click at [604, 51] on div "3" at bounding box center [606, 50] width 18 height 11
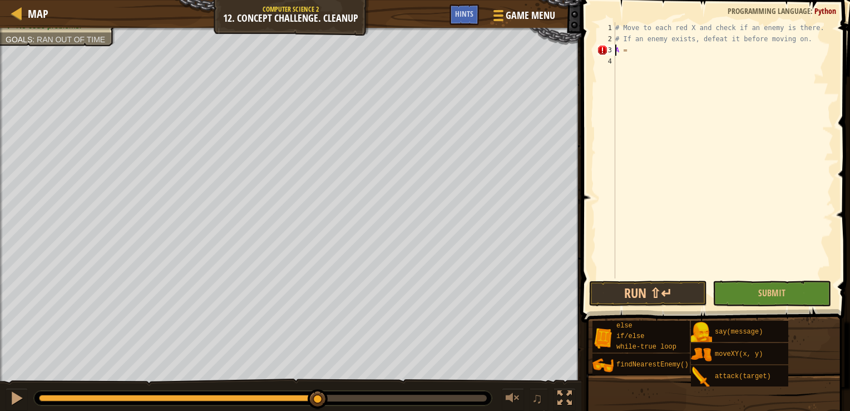
click at [617, 51] on div "# Move to each red X and check if an enemy is there. # If an enemy exists, defe…" at bounding box center [723, 161] width 220 height 278
click at [634, 51] on div "# Move to each red X and check if an enemy is there. # If an enemy exists, defe…" at bounding box center [723, 161] width 220 height 278
click at [619, 51] on div "# Move to each red X and check if an enemy is there. # If an enemy exists, defe…" at bounding box center [723, 161] width 220 height 278
type textarea "n"
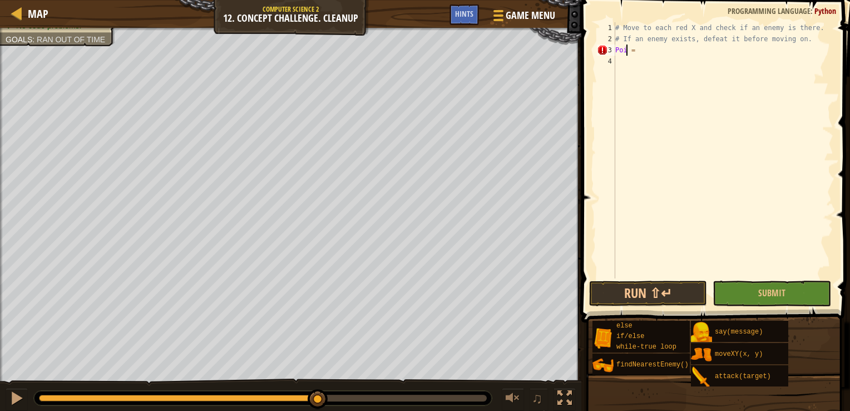
scroll to position [5, 0]
type textarea "n"
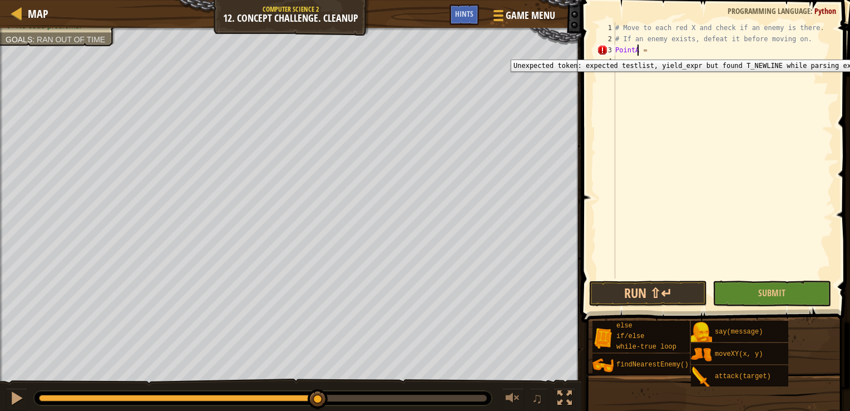
click at [603, 51] on div "3" at bounding box center [606, 50] width 18 height 11
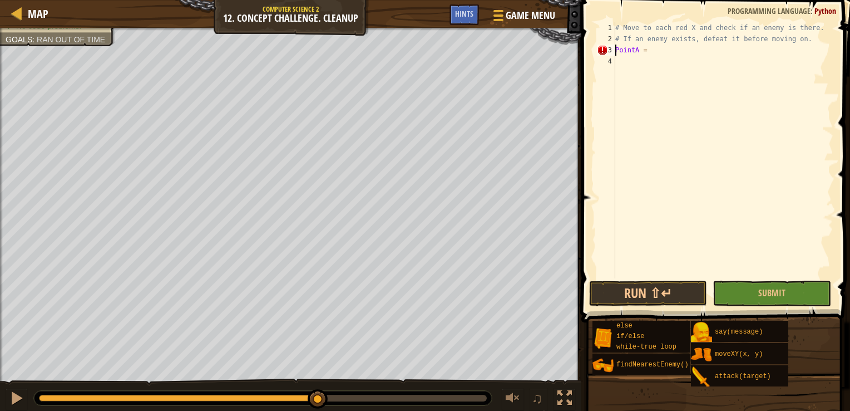
click at [648, 51] on div "# Move to each red X and check if an enemy is there. # If an enemy exists, defe…" at bounding box center [723, 161] width 220 height 278
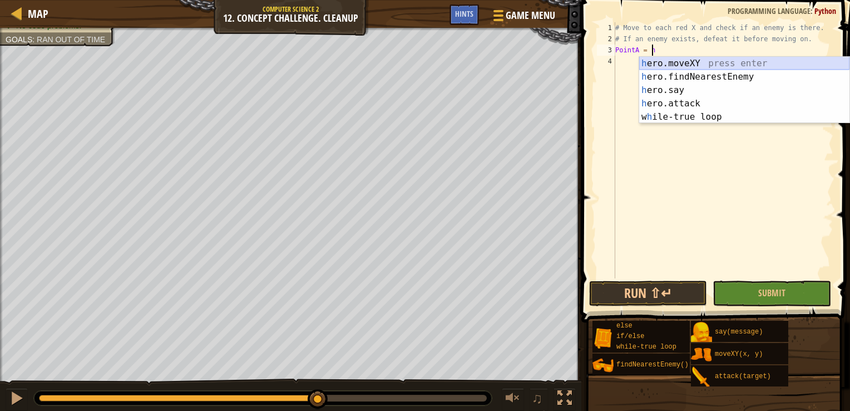
click at [756, 60] on div "h ero.moveXY press enter h ero.findNearestEnemy press enter h ero.say press ent…" at bounding box center [744, 103] width 210 height 93
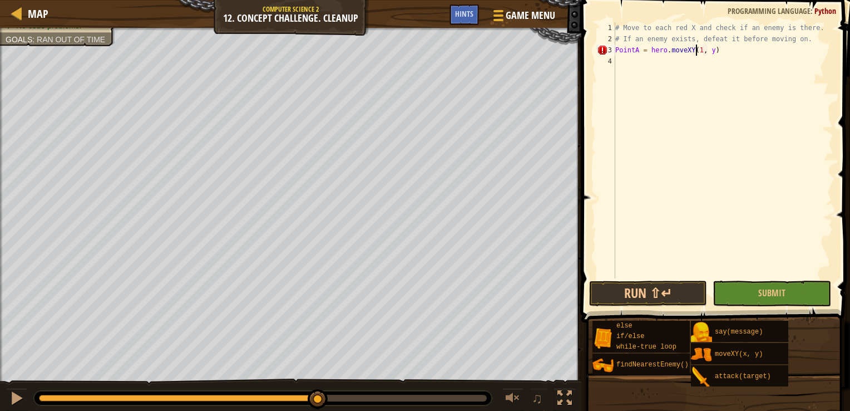
scroll to position [5, 7]
click at [711, 51] on div "# Move to each red X and check if an enemy is there. # If an enemy exists, defe…" at bounding box center [723, 161] width 220 height 278
click at [685, 290] on button "Run ⇧↵" at bounding box center [648, 293] width 118 height 26
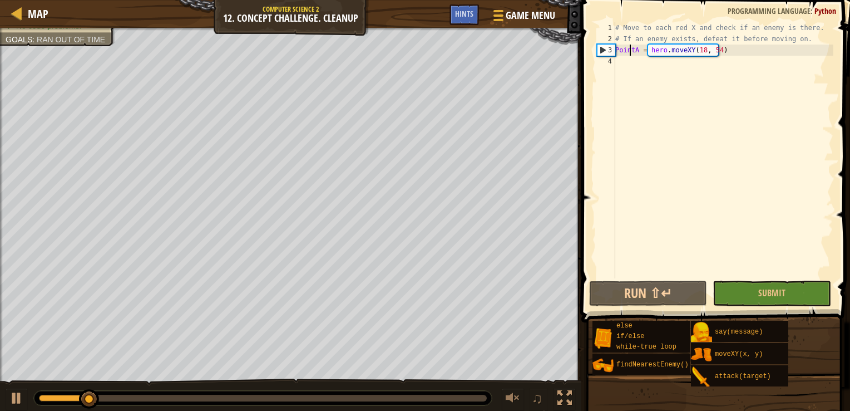
click at [632, 50] on div "# Move to each red X and check if an enemy is there. # If an enemy exists, defe…" at bounding box center [723, 161] width 220 height 278
click at [634, 50] on div "# Move to each red X and check if an enemy is there. # If an enemy exists, defe…" at bounding box center [723, 161] width 220 height 278
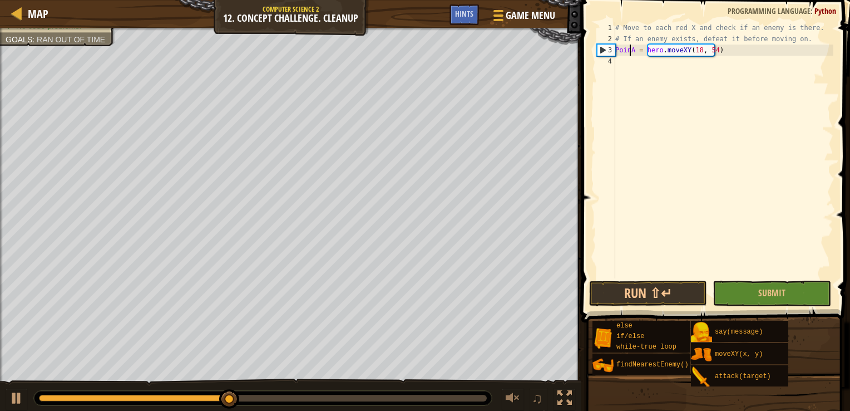
scroll to position [5, 6]
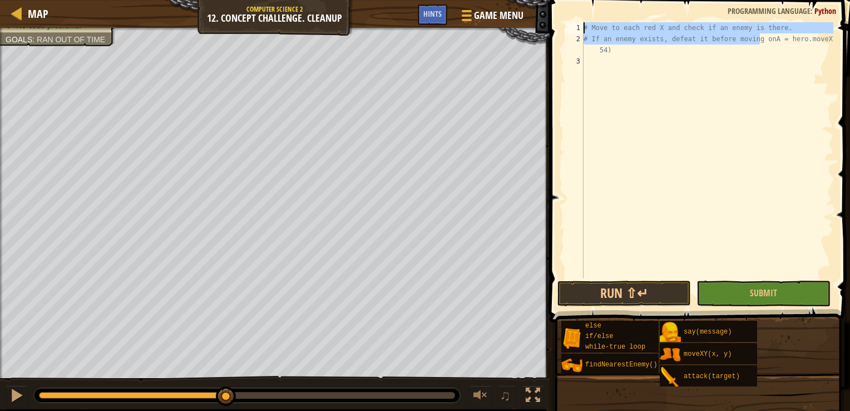
drag, startPoint x: 761, startPoint y: 41, endPoint x: 564, endPoint y: 1, distance: 201.1
click at [564, 6] on div "# If an enemy exists, defeat it before moving onA = hero.moveXY(18, 54) 1 2 3 #…" at bounding box center [698, 183] width 304 height 355
type textarea "A = hero.moveXY(18, 54)"
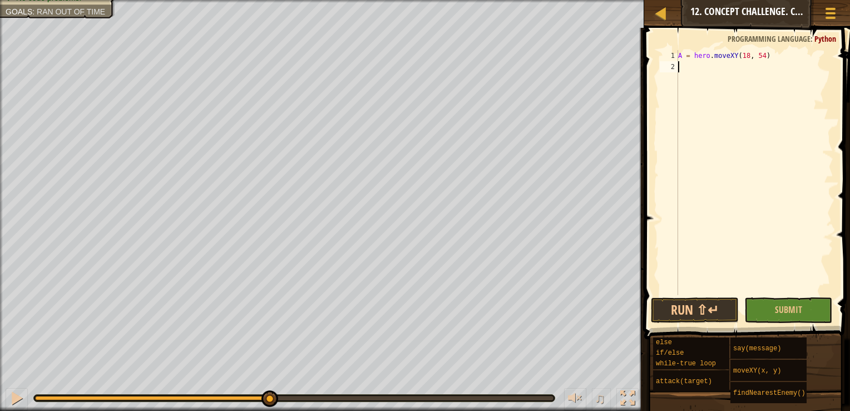
click at [698, 65] on div "A = hero . moveXY ( 18 , 54 )" at bounding box center [754, 183] width 157 height 267
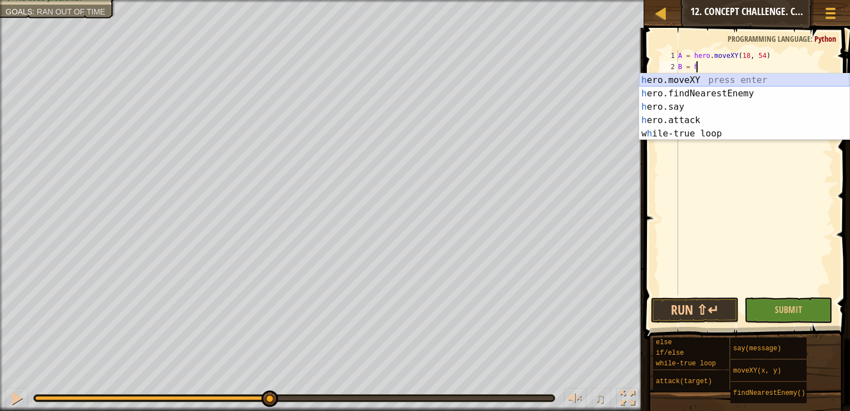
click at [791, 77] on div "h ero.moveXY press enter h ero.findNearestEnemy press enter h ero.say press ent…" at bounding box center [744, 119] width 210 height 93
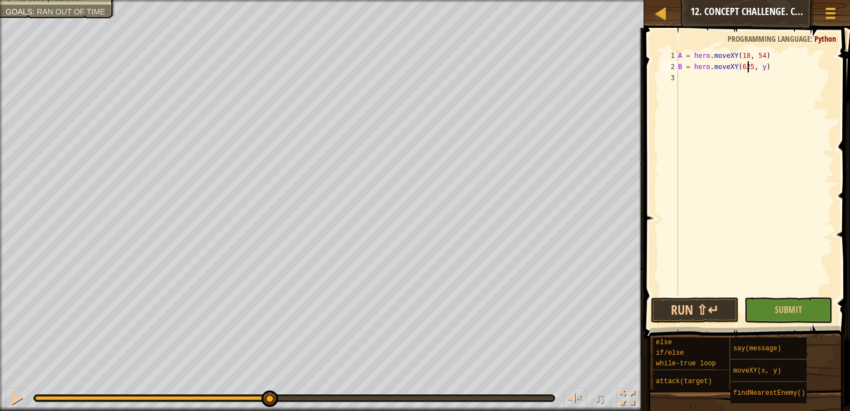
scroll to position [5, 6]
click at [755, 67] on div "A = hero . moveXY ( 18 , 54 ) B = hero . moveXY ( 62 , y )" at bounding box center [754, 183] width 157 height 267
type textarea "B = hero.moveXY(62, 54)"
click at [758, 81] on div "A = hero . moveXY ( 18 , 54 ) B = hero . moveXY ( 62 , 54 )" at bounding box center [754, 183] width 157 height 267
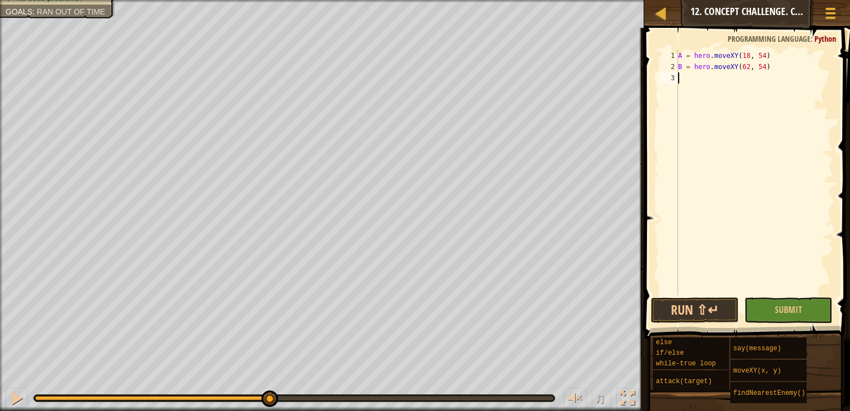
scroll to position [5, 0]
type textarea "c"
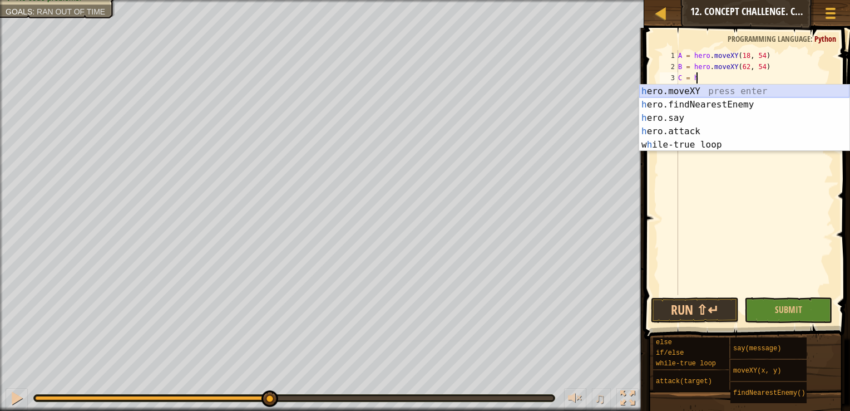
click at [763, 92] on div "h ero.moveXY press enter h ero.findNearestEnemy press enter h ero.say press ent…" at bounding box center [744, 131] width 210 height 93
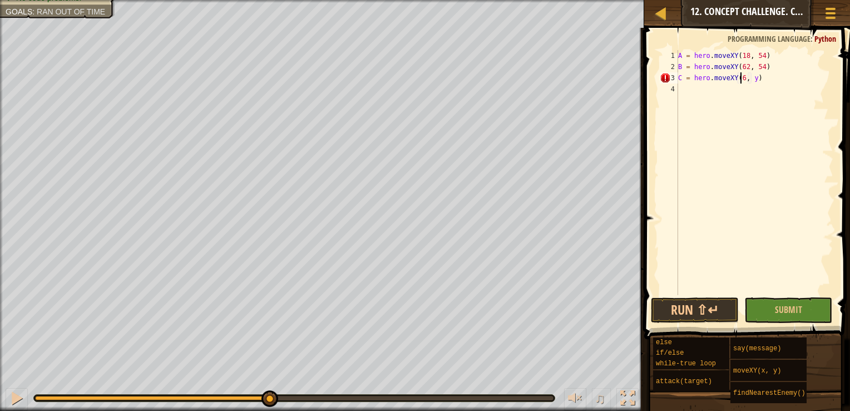
scroll to position [5, 5]
click at [757, 77] on div "A = hero . moveXY ( 18 , 54 ) B = hero . moveXY ( 62 , 54 ) C = hero . moveXY (…" at bounding box center [754, 183] width 157 height 267
type textarea "C = hero.moveXY(62, 14)"
click at [680, 88] on div "A = hero . moveXY ( 18 , 54 ) B = hero . moveXY ( 62 , 54 ) C = hero . moveXY (…" at bounding box center [754, 183] width 157 height 267
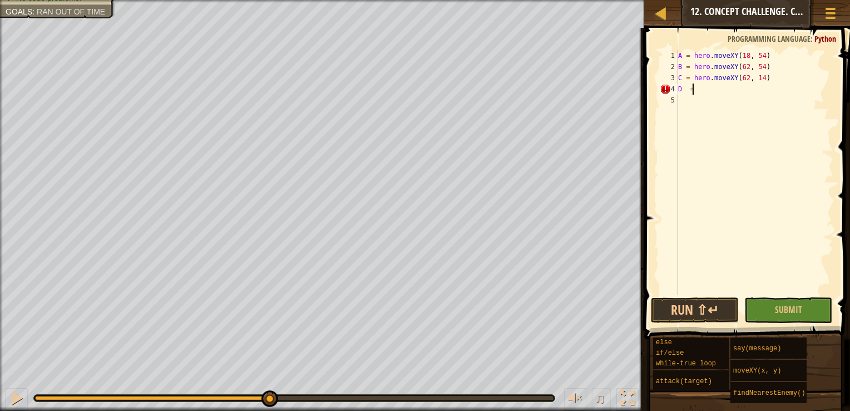
scroll to position [5, 0]
click at [686, 88] on div "A = hero . moveXY ( 18 , 54 ) B = hero . moveXY ( 62 , 54 ) C = hero . moveXY (…" at bounding box center [754, 183] width 157 height 267
click at [702, 91] on div "A = hero . moveXY ( 18 , 54 ) B = hero . moveXY ( 62 , 54 ) C = hero . moveXY (…" at bounding box center [754, 183] width 157 height 267
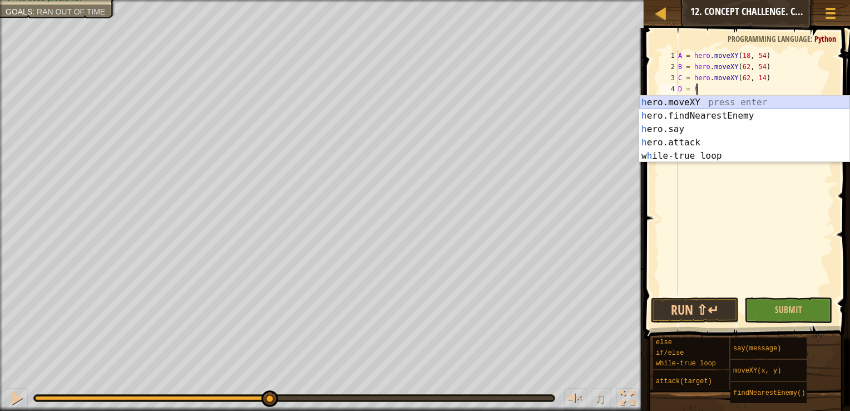
click at [741, 101] on div "h ero.moveXY press enter h ero.findNearestEnemy press enter h ero.say press ent…" at bounding box center [744, 142] width 210 height 93
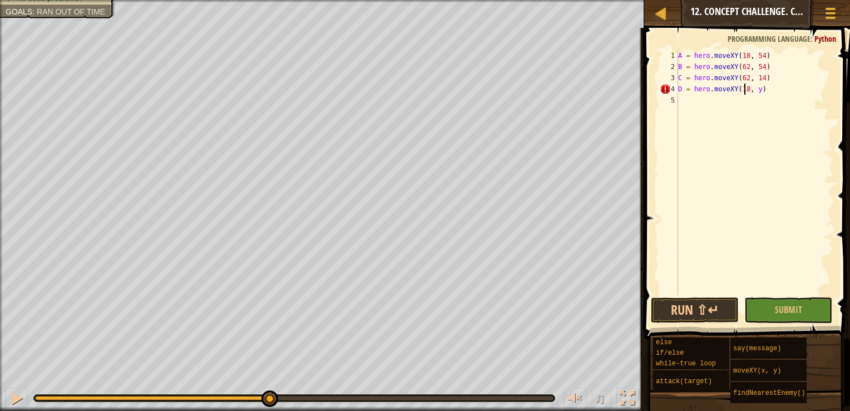
scroll to position [5, 5]
click at [753, 88] on div "A = hero . moveXY ( 18 , 54 ) B = hero . moveXY ( 62 , 54 ) C = hero . moveXY (…" at bounding box center [754, 183] width 157 height 267
click at [754, 90] on div "A = hero . moveXY ( 18 , 54 ) B = hero . moveXY ( 62 , 54 ) C = hero . moveXY (…" at bounding box center [754, 183] width 157 height 267
type textarea "D = hero.moveXY(18, 14)"
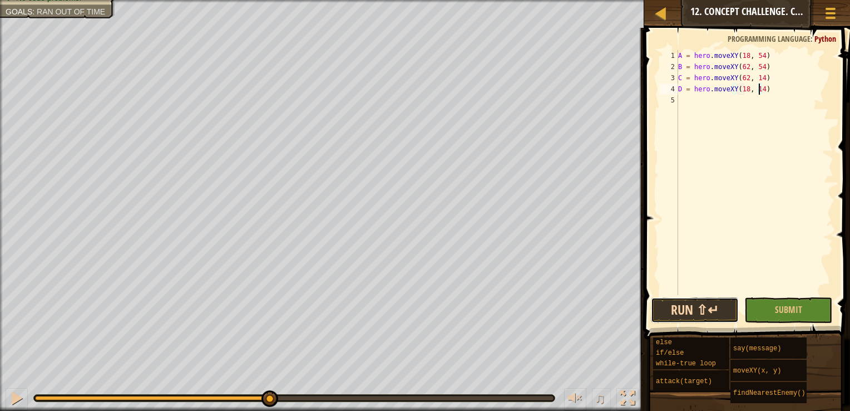
click at [723, 307] on button "Run ⇧↵" at bounding box center [695, 310] width 88 height 26
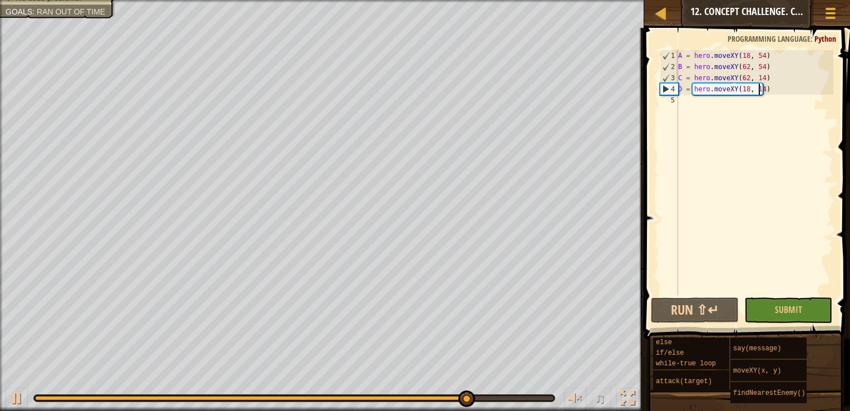
click at [724, 106] on div "A = hero . moveXY ( 18 , 54 ) B = hero . moveXY ( 62 , 54 ) C = hero . moveXY (…" at bounding box center [754, 183] width 157 height 267
type textarea "w"
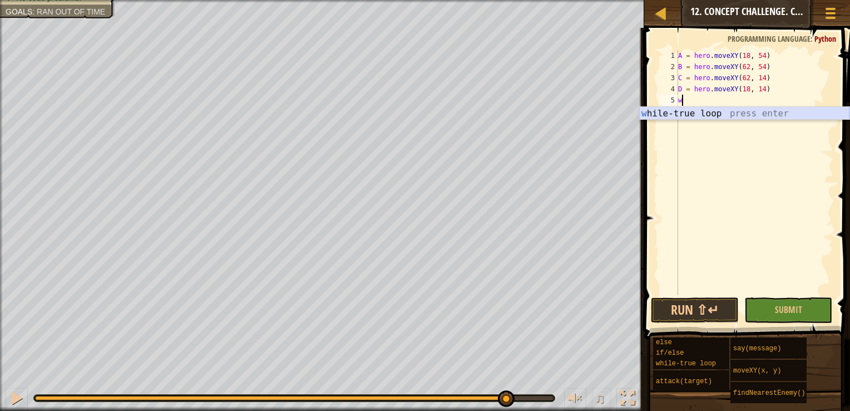
click at [735, 113] on div "w [PERSON_NAME]-true loop press enter" at bounding box center [744, 127] width 210 height 40
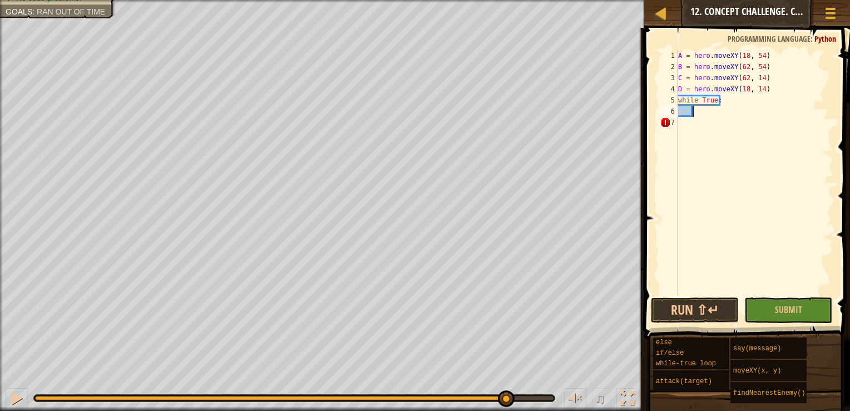
type textarea "A"
click at [712, 200] on div "A = hero . moveXY ( 18 , 54 ) B = hero . moveXY ( 62 , 54 ) C = hero . moveXY (…" at bounding box center [754, 183] width 157 height 267
click at [712, 116] on div "A = hero . moveXY ( 18 , 54 ) B = hero . moveXY ( 62 , 54 ) C = hero . moveXY (…" at bounding box center [754, 183] width 157 height 267
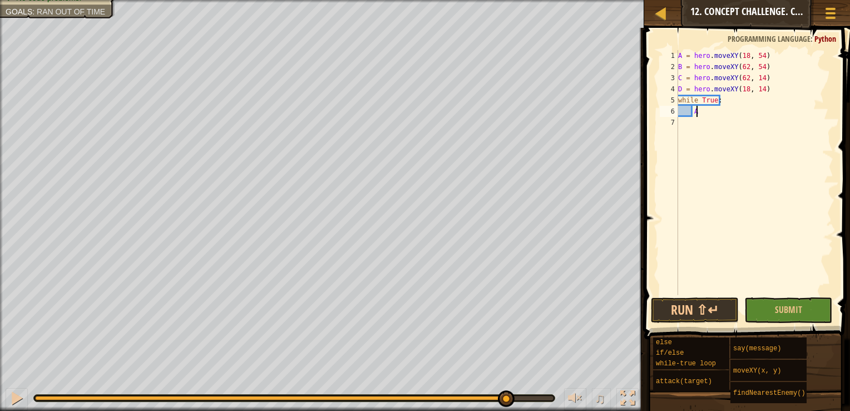
type textarea "A"
click at [702, 124] on div "A = hero . moveXY ( 18 , 54 ) B = hero . moveXY ( 62 , 54 ) C = hero . moveXY (…" at bounding box center [754, 183] width 157 height 267
type textarea "B"
type textarea "C"
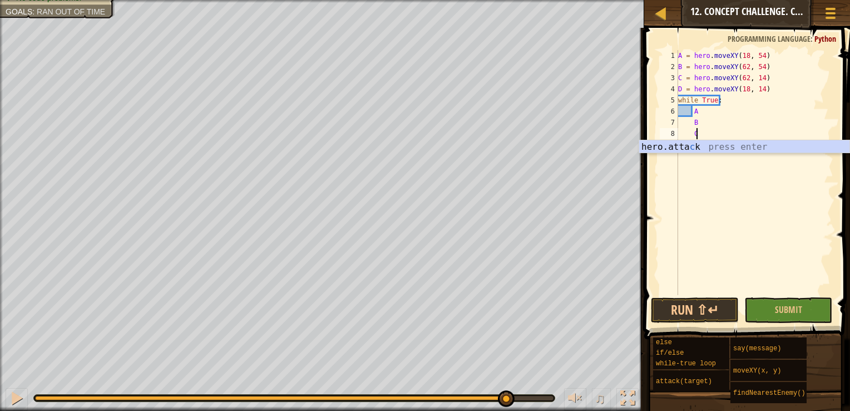
click at [714, 169] on div "A = hero . moveXY ( 18 , 54 ) B = hero . moveXY ( 62 , 54 ) C = hero . moveXY (…" at bounding box center [754, 183] width 157 height 267
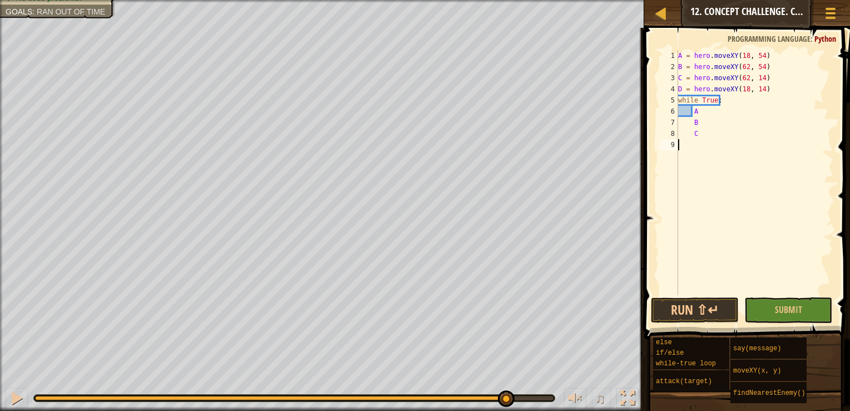
scroll to position [5, 0]
type textarea "D"
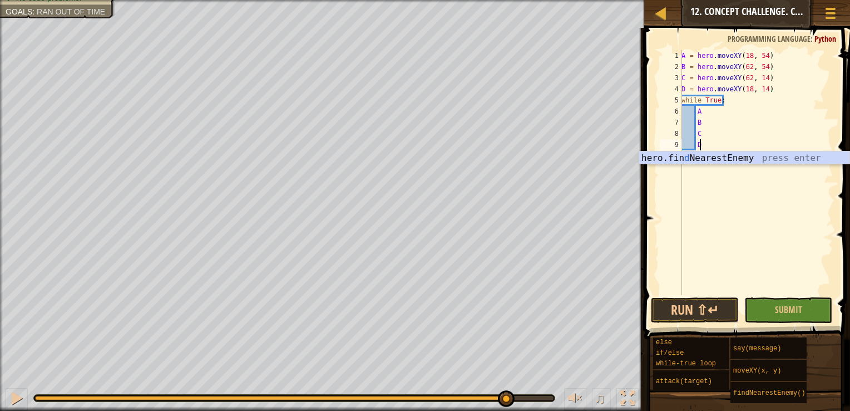
click at [726, 258] on div "A = hero . moveXY ( 18 , 54 ) B = hero . moveXY ( 62 , 54 ) C = hero . moveXY (…" at bounding box center [756, 183] width 154 height 267
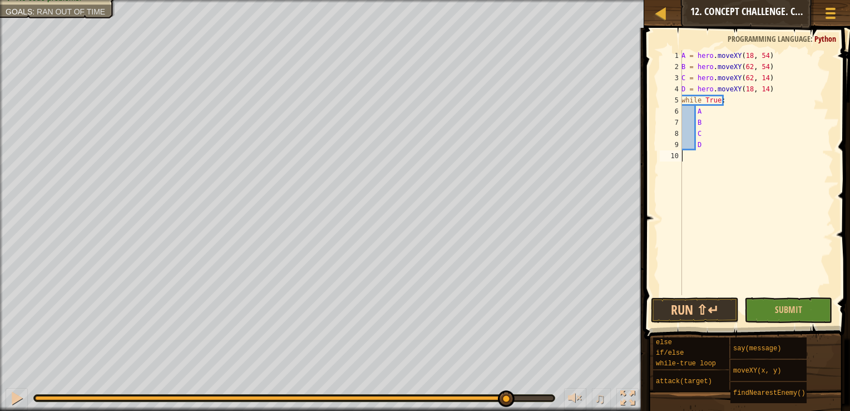
scroll to position [5, 0]
click at [707, 303] on button "Run ⇧↵" at bounding box center [695, 310] width 88 height 26
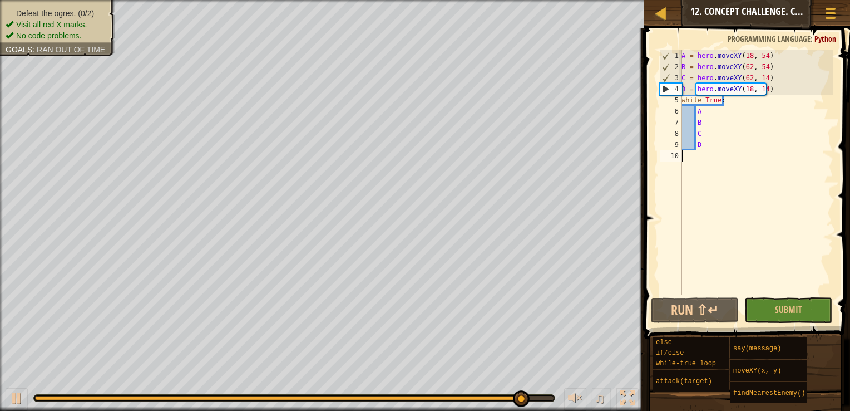
click at [85, 25] on span "Visit all red X marks." at bounding box center [51, 24] width 71 height 9
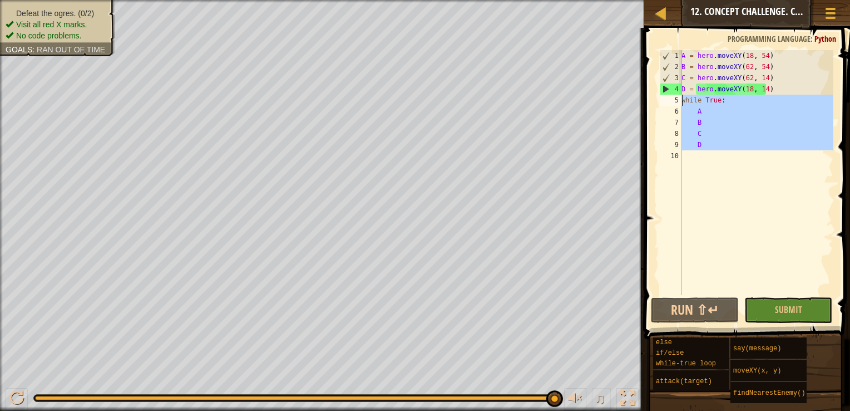
drag, startPoint x: 721, startPoint y: 152, endPoint x: 679, endPoint y: 97, distance: 69.2
click at [679, 97] on div "1 2 3 4 5 6 7 8 9 10 A = hero . moveXY ( 18 , 54 ) B = hero . moveXY ( 62 , 54 …" at bounding box center [746, 172] width 176 height 245
type textarea "while True: A"
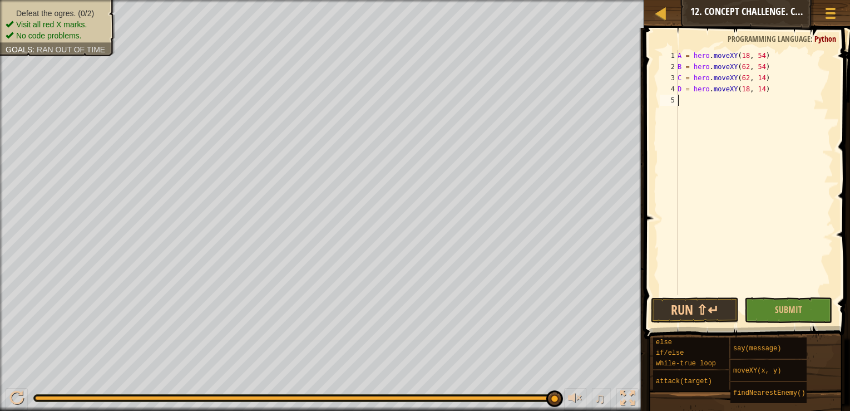
type textarea "h"
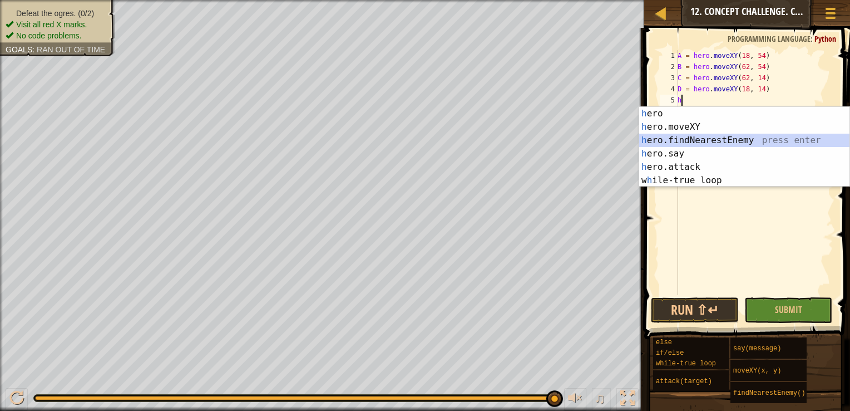
click at [697, 139] on div "h ero press enter h ero.moveXY press enter h ero.findNearestEnemy press enter h…" at bounding box center [744, 160] width 210 height 107
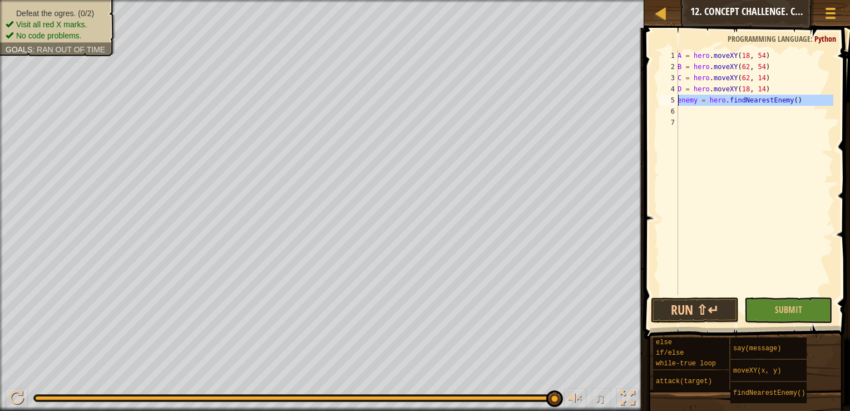
click at [677, 98] on div "5" at bounding box center [669, 100] width 18 height 11
type textarea "enemy = hero.findNearestEnemy()"
click at [693, 105] on div "A = hero . moveXY ( 18 , 54 ) B = hero . moveXY ( 62 , 54 ) C = hero . moveXY (…" at bounding box center [754, 183] width 158 height 267
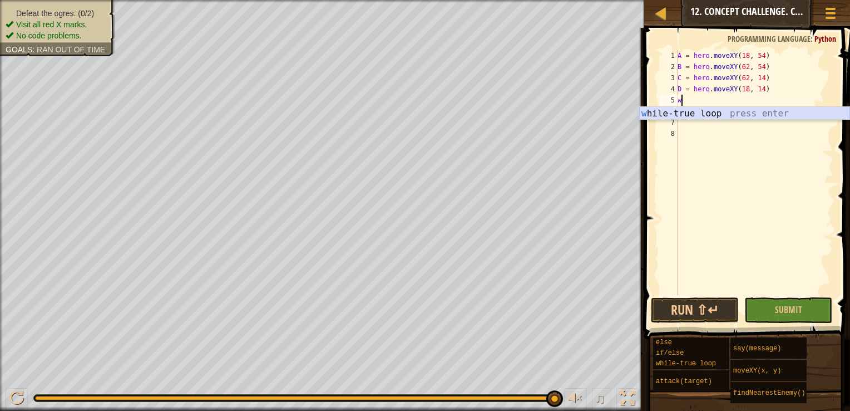
type textarea "wh"
click at [694, 114] on div "wh ile-true loop press enter" at bounding box center [744, 127] width 210 height 40
click at [714, 101] on div "A = hero . moveXY ( 18 , 54 ) B = hero . moveXY ( 62 , 54 ) C = hero . moveXY (…" at bounding box center [754, 183] width 158 height 267
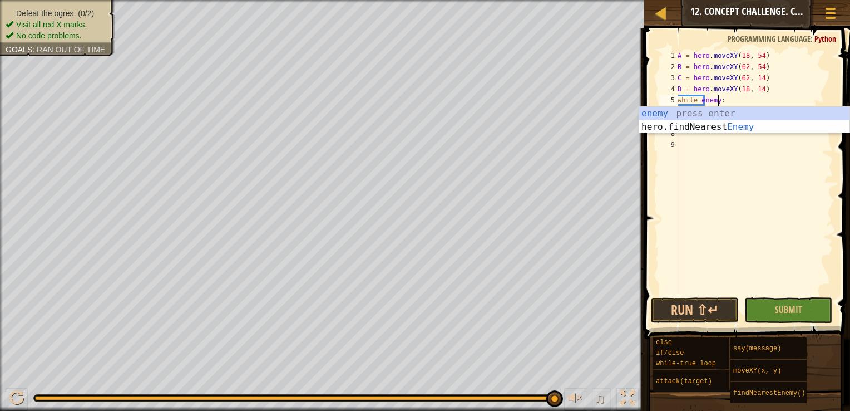
scroll to position [5, 3]
click at [753, 111] on div "enemy press enter hero.findNearest Enemy press enter" at bounding box center [744, 133] width 210 height 53
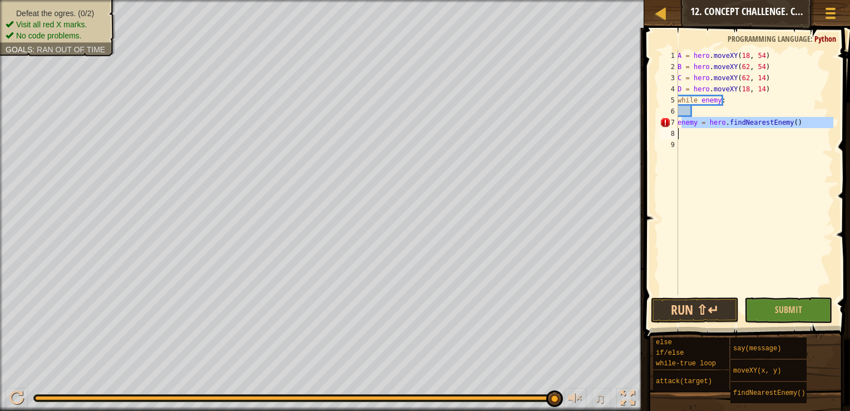
drag, startPoint x: 681, startPoint y: 123, endPoint x: 805, endPoint y: 128, distance: 124.2
click at [805, 128] on div "A = hero . moveXY ( 18 , 54 ) B = hero . moveXY ( 62 , 54 ) C = hero . moveXY (…" at bounding box center [754, 183] width 158 height 267
click at [678, 101] on div "A = hero . moveXY ( 18 , 54 ) B = hero . moveXY ( 62 , 54 ) C = hero . moveXY (…" at bounding box center [754, 183] width 158 height 267
type textarea "while enemy:"
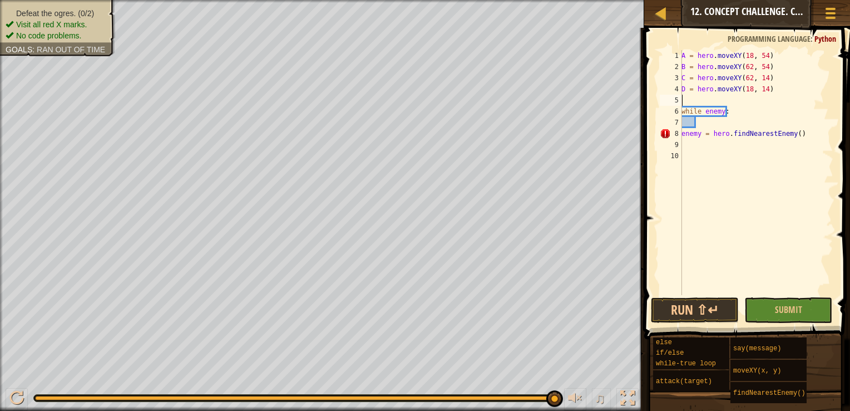
click at [729, 100] on div "A = hero . moveXY ( 18 , 54 ) B = hero . moveXY ( 62 , 54 ) C = hero . moveXY (…" at bounding box center [756, 183] width 154 height 267
paste textarea "enemy = hero.findNearestEnemy()"
click at [683, 145] on div "A = hero . moveXY ( 18 , 54 ) B = hero . moveXY ( 62 , 54 ) C = hero . moveXY (…" at bounding box center [756, 183] width 154 height 267
type textarea "enemy = hero.findNearestEnemy()"
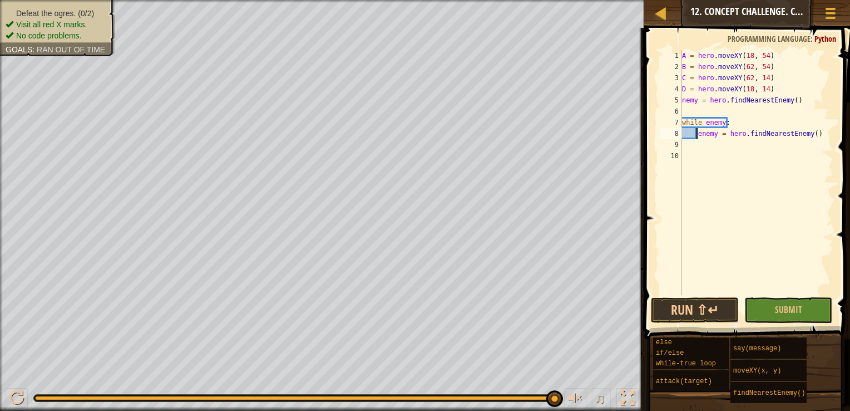
click at [696, 109] on div "A = hero . moveXY ( 18 , 54 ) B = hero . moveXY ( 62 , 54 ) C = hero . moveXY (…" at bounding box center [757, 183] width 154 height 267
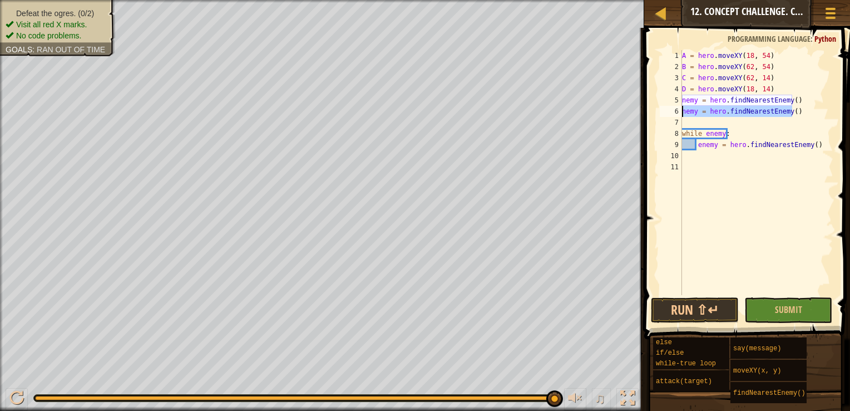
drag, startPoint x: 799, startPoint y: 114, endPoint x: 669, endPoint y: 115, distance: 129.6
click at [669, 115] on div "1 2 3 4 5 6 7 8 9 10 11 A = hero . moveXY ( 18 , 54 ) B = hero . moveXY ( 62 , …" at bounding box center [746, 172] width 176 height 245
type textarea "nemy = hero.findNearestEnemy()"
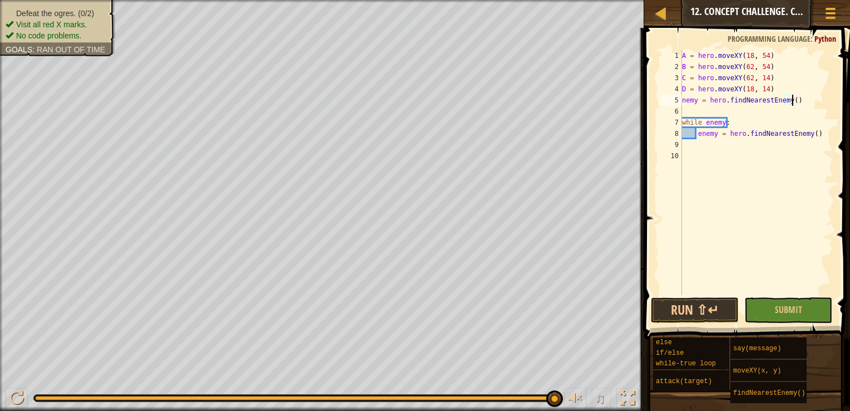
click at [683, 99] on div "A = hero . moveXY ( 18 , 54 ) B = hero . moveXY ( 62 , 54 ) C = hero . moveXY (…" at bounding box center [757, 183] width 154 height 267
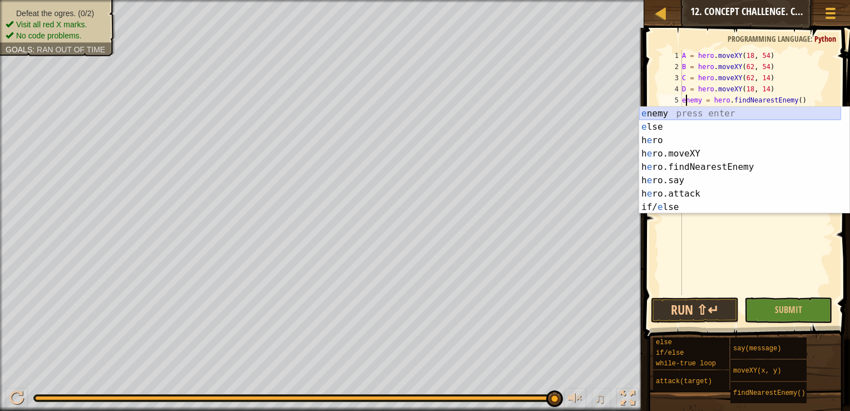
click at [723, 117] on div "e nemy press enter e lse press enter h e ro press enter h e ro.moveXY press ent…" at bounding box center [740, 174] width 202 height 134
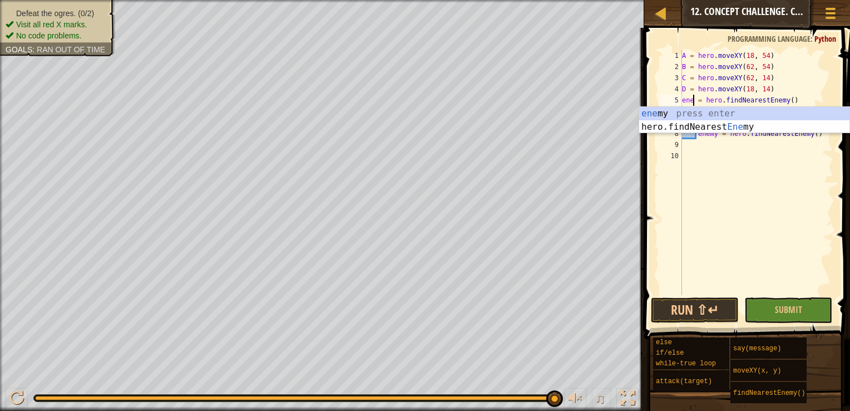
scroll to position [5, 1]
type textarea "enemy = hero.findNearestEnemy()"
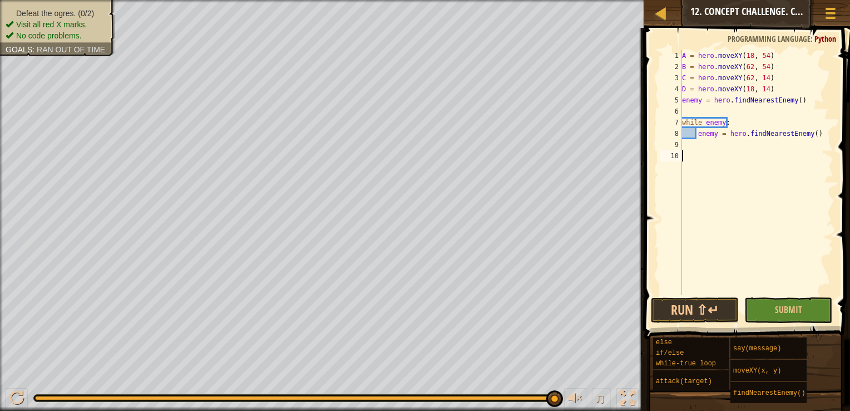
click at [712, 206] on div "A = hero . moveXY ( 18 , 54 ) B = hero . moveXY ( 62 , 54 ) C = hero . moveXY (…" at bounding box center [757, 183] width 154 height 267
click at [718, 106] on div "A = hero . moveXY ( 18 , 54 ) B = hero . moveXY ( 62 , 54 ) C = hero . moveXY (…" at bounding box center [757, 183] width 154 height 267
type textarea "enemy = hero.findNearestEnemy()"
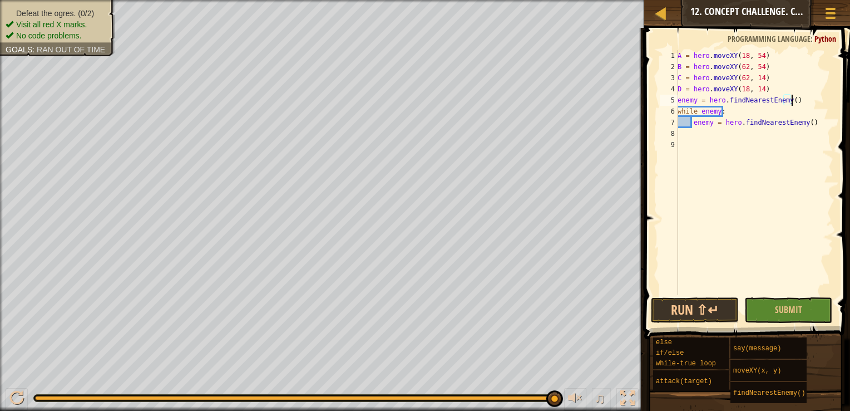
click at [704, 136] on div "A = hero . moveXY ( 18 , 54 ) B = hero . moveXY ( 62 , 54 ) C = hero . moveXY (…" at bounding box center [754, 183] width 158 height 267
click at [694, 124] on div "A = hero . moveXY ( 18 , 54 ) B = hero . moveXY ( 62 , 54 ) C = hero . moveXY (…" at bounding box center [754, 183] width 158 height 267
type textarea "enemy = hero.findNearestEnemy()"
click at [715, 125] on div "A = hero . moveXY ( 18 , 54 ) B = hero . moveXY ( 62 , 54 ) C = hero . moveXY (…" at bounding box center [756, 183] width 154 height 267
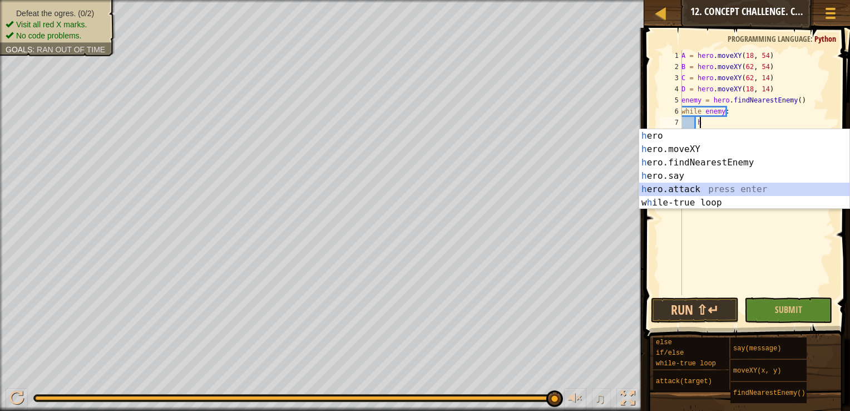
click at [719, 184] on div "h ero press enter h ero.moveXY press enter h ero.findNearestEnemy press enter h…" at bounding box center [744, 182] width 210 height 107
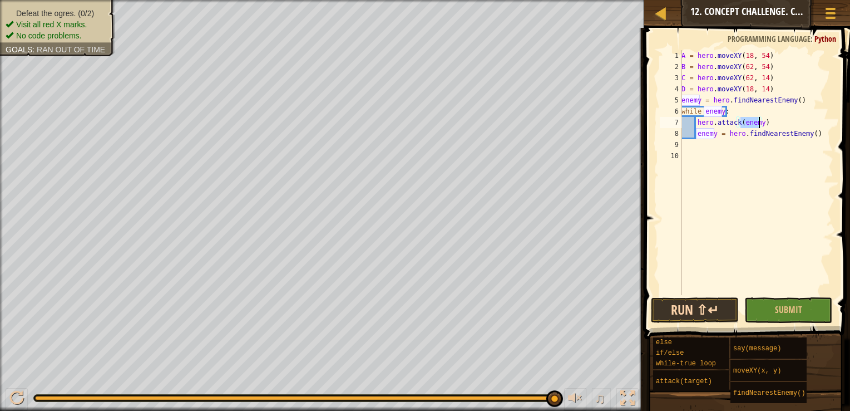
type textarea "hero.attack(enemy)"
click at [701, 304] on button "Run ⇧↵" at bounding box center [695, 310] width 88 height 26
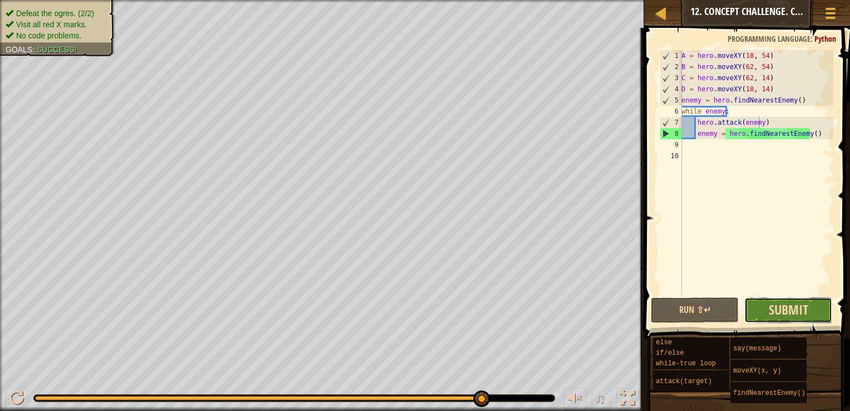
click at [805, 310] on span "Submit" at bounding box center [789, 309] width 40 height 18
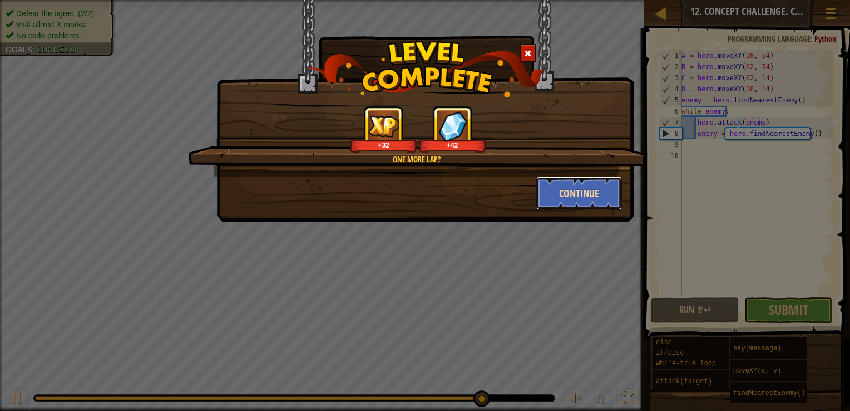
click at [594, 191] on button "Continue" at bounding box center [579, 192] width 86 height 33
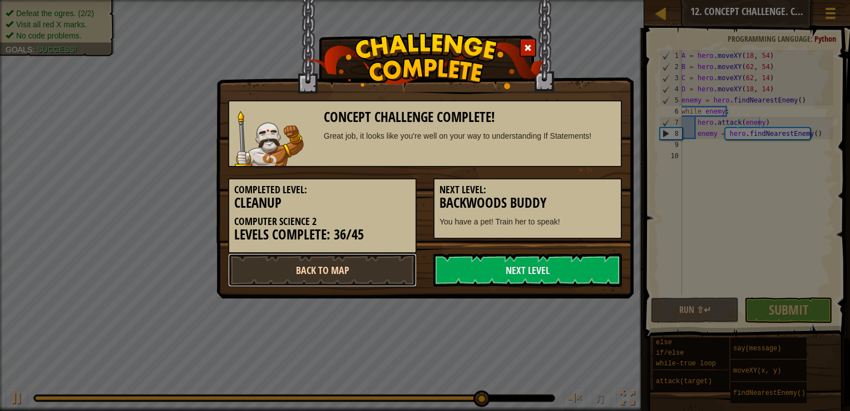
click at [367, 269] on link "Back to Map" at bounding box center [322, 269] width 189 height 33
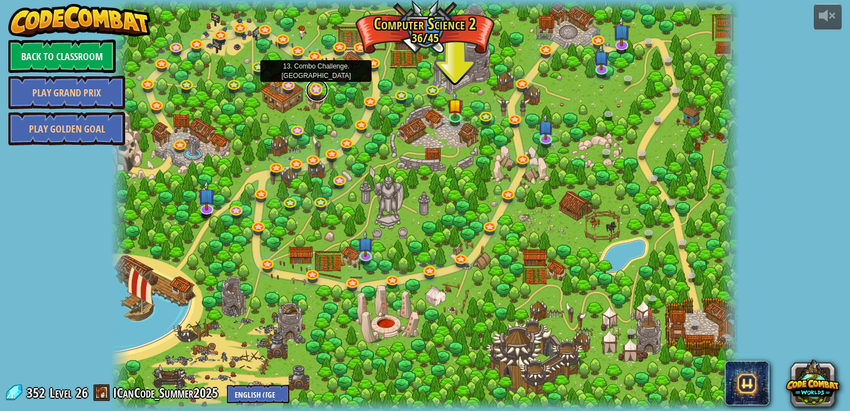
click at [320, 87] on link at bounding box center [317, 90] width 22 height 22
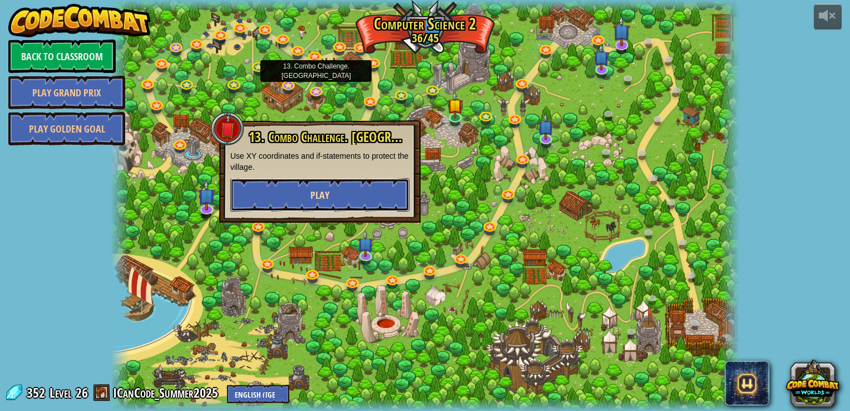
click at [368, 194] on button "Play" at bounding box center [319, 194] width 179 height 33
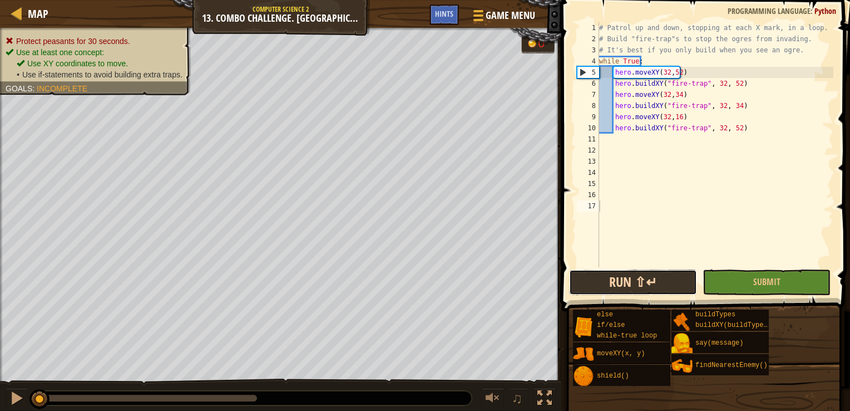
click at [662, 280] on button "Run ⇧↵" at bounding box center [633, 282] width 128 height 26
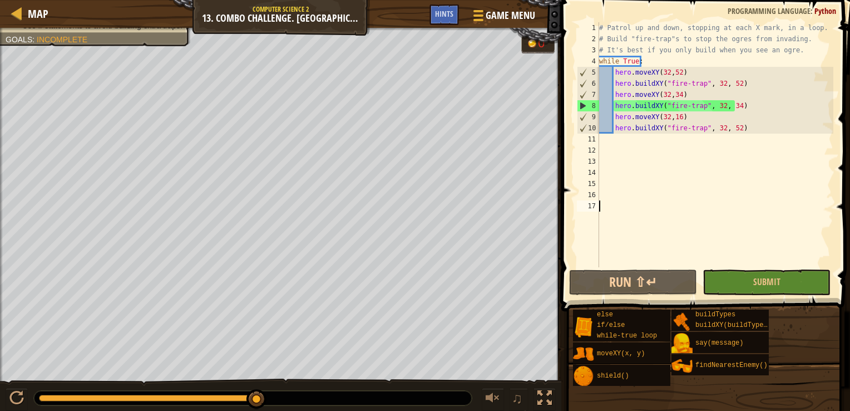
click at [614, 105] on div "# Patrol up and down, stopping at each X mark, in a loop. # Build "fire-trap"s …" at bounding box center [715, 155] width 236 height 267
click at [615, 70] on div "# Patrol up and down, stopping at each X mark, in a loop. # Build "fire-trap"s …" at bounding box center [715, 155] width 236 height 267
click at [613, 85] on div "# Patrol up and down, stopping at each X mark, in a loop. # Build "fire-trap"s …" at bounding box center [715, 155] width 236 height 267
type textarea "hero.buildXY("fire-trap", 32, 52)"
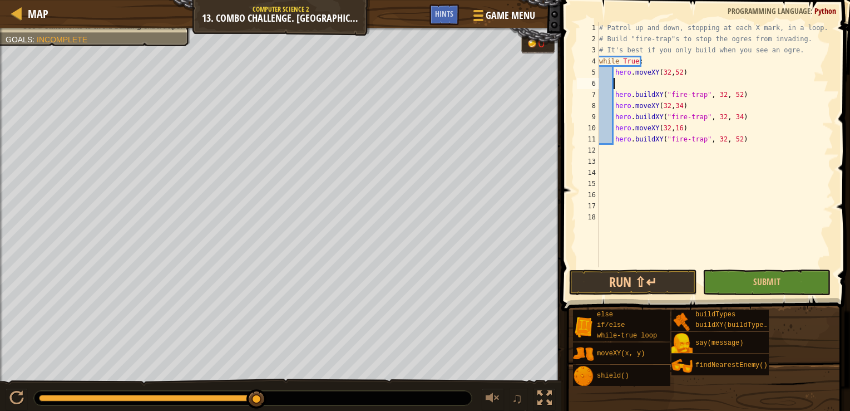
click at [645, 84] on div "# Patrol up and down, stopping at each X mark, in a loop. # Build "fire-trap"s …" at bounding box center [715, 155] width 236 height 267
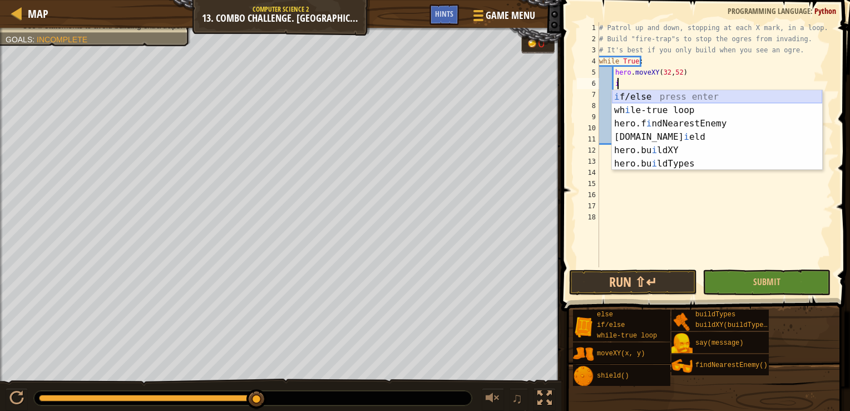
click at [699, 95] on div "i f/else press enter wh i le-true loop press enter hero.f i ndNearestEnemy pres…" at bounding box center [717, 143] width 210 height 107
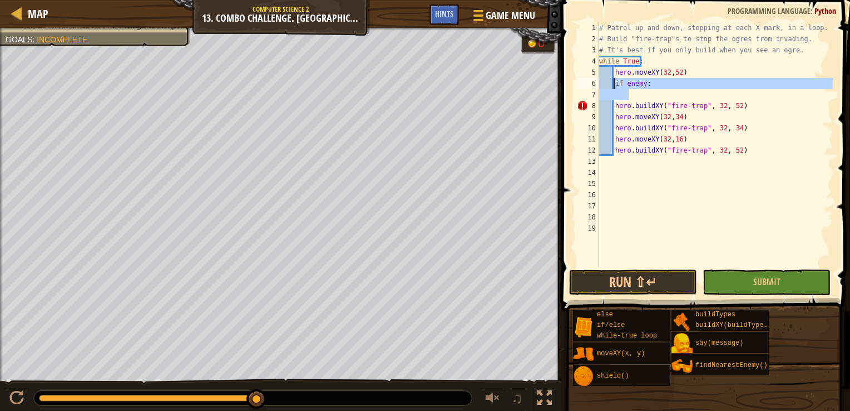
drag, startPoint x: 643, startPoint y: 98, endPoint x: 615, endPoint y: 83, distance: 31.6
click at [615, 83] on div "# Patrol up and down, stopping at each X mark, in a loop. # Build "fire-trap"s …" at bounding box center [715, 155] width 236 height 267
type textarea "if enemy:"
click at [631, 93] on div "# Patrol up and down, stopping at each X mark, in a loop. # Build "fire-trap"s …" at bounding box center [715, 144] width 236 height 245
click at [644, 84] on div "# Patrol up and down, stopping at each X mark, in a loop. # Build "fire-trap"s …" at bounding box center [715, 155] width 236 height 267
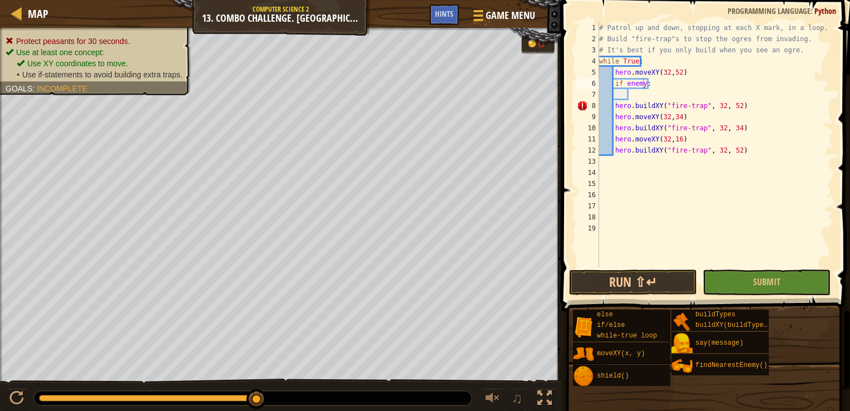
drag, startPoint x: 169, startPoint y: 72, endPoint x: 18, endPoint y: 35, distance: 154.8
click at [19, 34] on div "Protect peasants for 30 seconds. Use at least one concept: Use XY coordinates t…" at bounding box center [89, 58] width 204 height 75
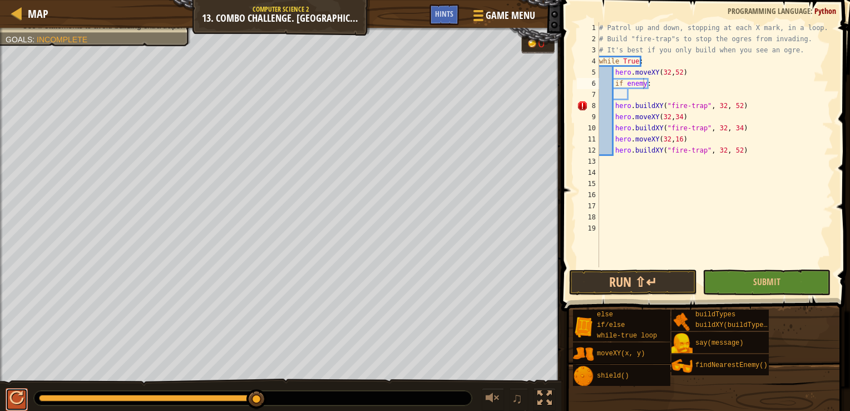
click at [21, 394] on div at bounding box center [16, 398] width 14 height 14
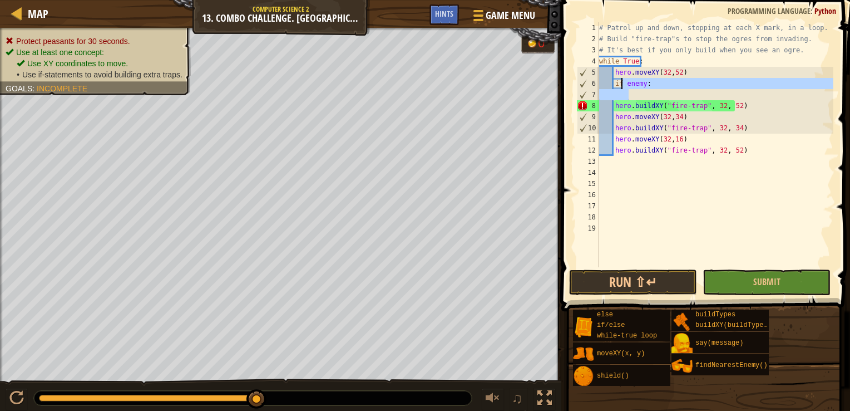
drag, startPoint x: 644, startPoint y: 97, endPoint x: 622, endPoint y: 81, distance: 27.5
click at [622, 81] on div "# Patrol up and down, stopping at each X mark, in a loop. # Build "fire-trap"s …" at bounding box center [715, 155] width 236 height 267
type textarea "if enemy:"
click at [643, 93] on div "# Patrol up and down, stopping at each X mark, in a loop. # Build "fire-trap"s …" at bounding box center [715, 144] width 236 height 245
drag, startPoint x: 637, startPoint y: 97, endPoint x: 613, endPoint y: 82, distance: 28.3
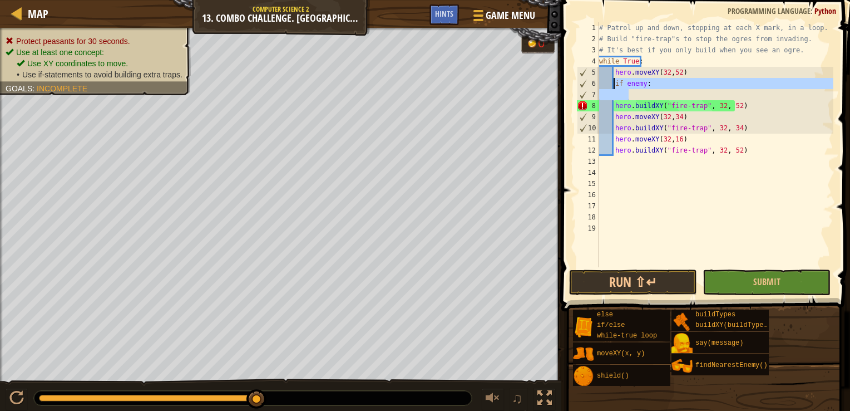
click at [613, 82] on div "# Patrol up and down, stopping at each X mark, in a loop. # Build "fire-trap"s …" at bounding box center [715, 155] width 236 height 267
type textarea "if enemy:"
click at [630, 92] on div "# Patrol up and down, stopping at each X mark, in a loop. # Build "fire-trap"s …" at bounding box center [715, 144] width 236 height 245
click at [642, 84] on div "# Patrol up and down, stopping at each X mark, in a loop. # Build "fire-trap"s …" at bounding box center [715, 155] width 236 height 267
type textarea "if enemy:"
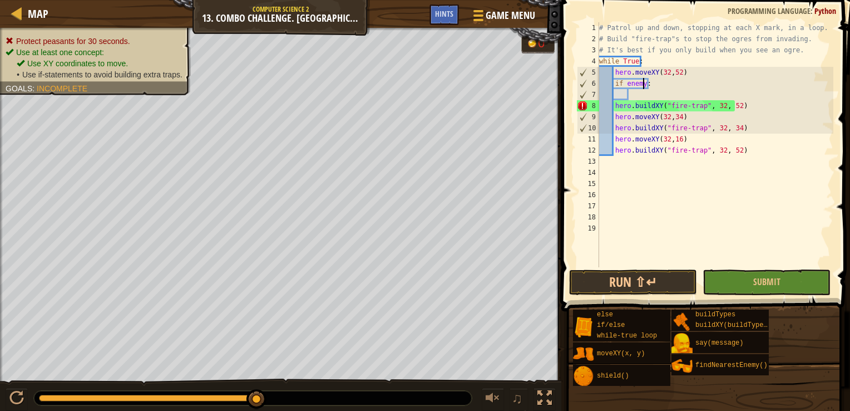
click at [640, 95] on div "# Patrol up and down, stopping at each X mark, in a loop. # Build "fire-trap"s …" at bounding box center [715, 155] width 236 height 267
click at [644, 86] on div "# Patrol up and down, stopping at each X mark, in a loop. # Build "fire-trap"s …" at bounding box center [715, 155] width 236 height 267
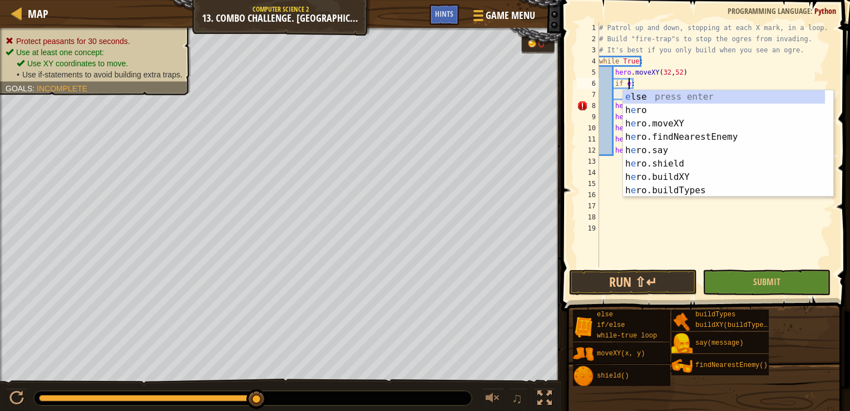
type textarea "if :"
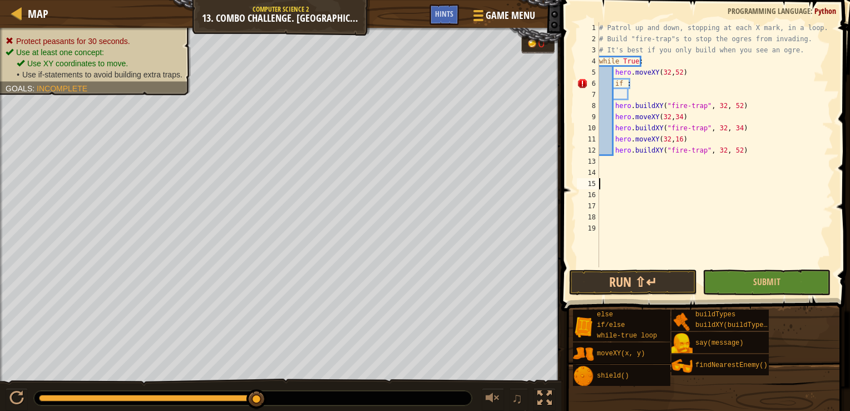
click at [646, 180] on div "# Patrol up and down, stopping at each X mark, in a loop. # Build "fire-trap"s …" at bounding box center [715, 155] width 236 height 267
click at [648, 175] on div "# Patrol up and down, stopping at each X mark, in a loop. # Build "fire-trap"s …" at bounding box center [715, 155] width 236 height 267
click at [655, 165] on div "# Patrol up and down, stopping at each X mark, in a loop. # Build "fire-trap"s …" at bounding box center [715, 155] width 236 height 267
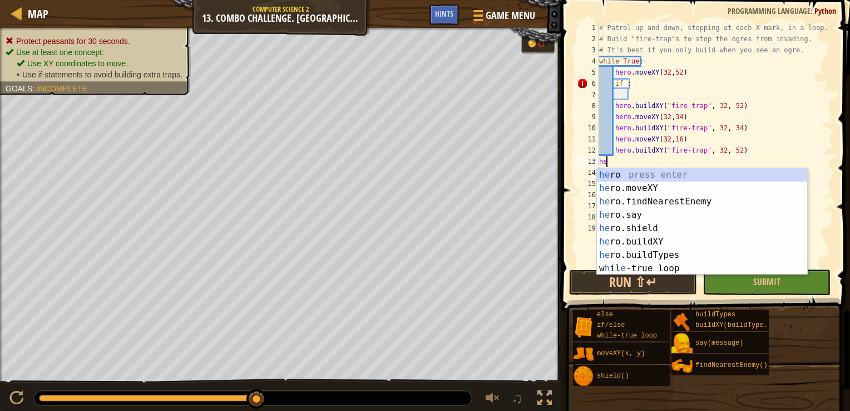
type textarea "h"
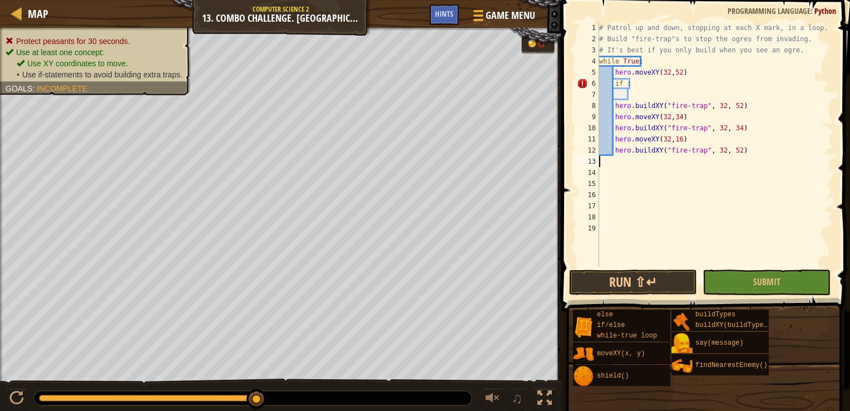
click at [640, 91] on div "# Patrol up and down, stopping at each X mark, in a loop. # Build "fire-trap"s …" at bounding box center [715, 155] width 236 height 267
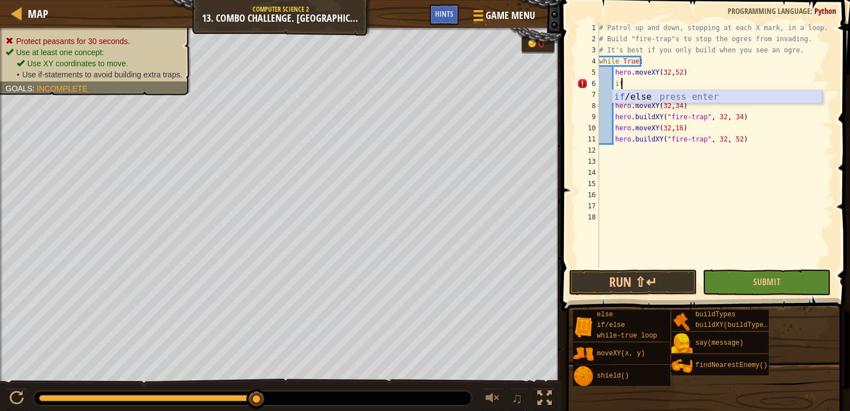
type textarea "i"
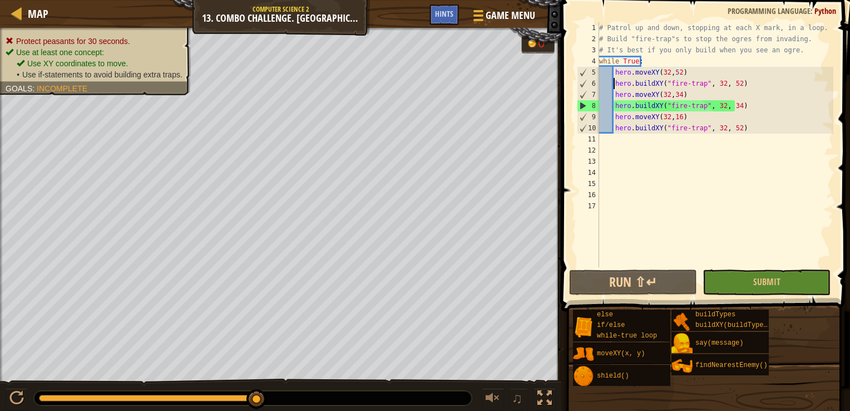
click at [614, 82] on div "# Patrol up and down, stopping at each X mark, in a loop. # Build "fire-trap"s …" at bounding box center [715, 155] width 236 height 267
click at [687, 65] on div "# Patrol up and down, stopping at each X mark, in a loop. # Build "fire-trap"s …" at bounding box center [715, 155] width 236 height 267
drag, startPoint x: 691, startPoint y: 75, endPoint x: 684, endPoint y: 70, distance: 8.0
click at [691, 74] on div "# Patrol up and down, stopping at each X mark, in a loop. # Build "fire-trap"s …" at bounding box center [715, 155] width 236 height 267
click at [615, 81] on div "# Patrol up and down, stopping at each X mark, in a loop. # Build "fire-trap"s …" at bounding box center [715, 155] width 236 height 267
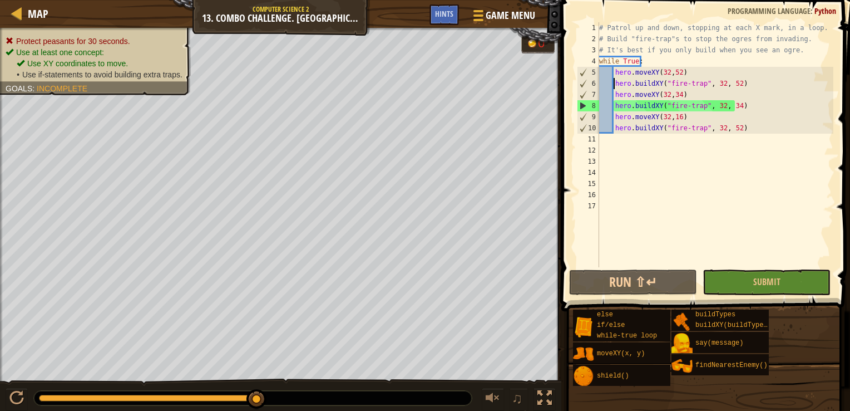
type textarea "hero.buildXY("fire-trap", 32, 52)"
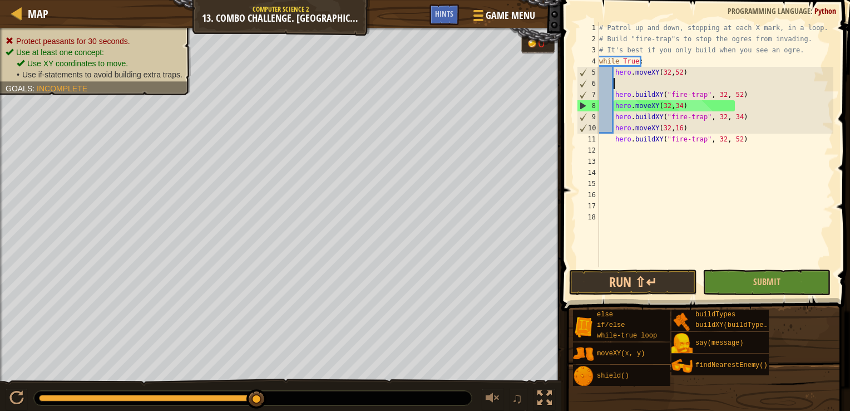
click at [630, 82] on div "# Patrol up and down, stopping at each X mark, in a loop. # Build "fire-trap"s …" at bounding box center [715, 155] width 236 height 267
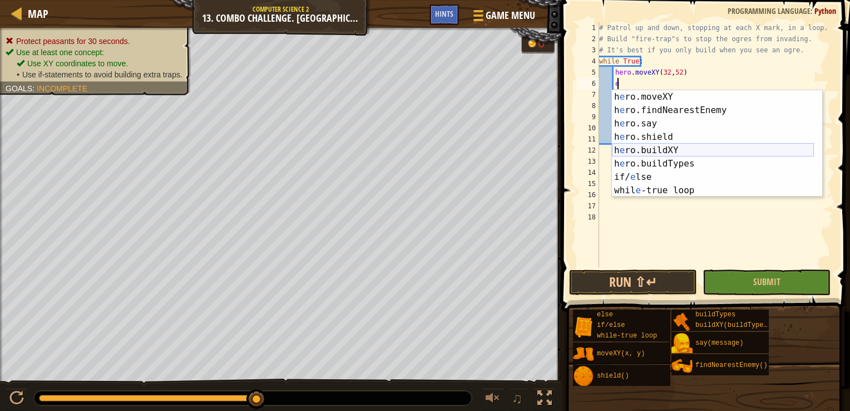
scroll to position [0, 0]
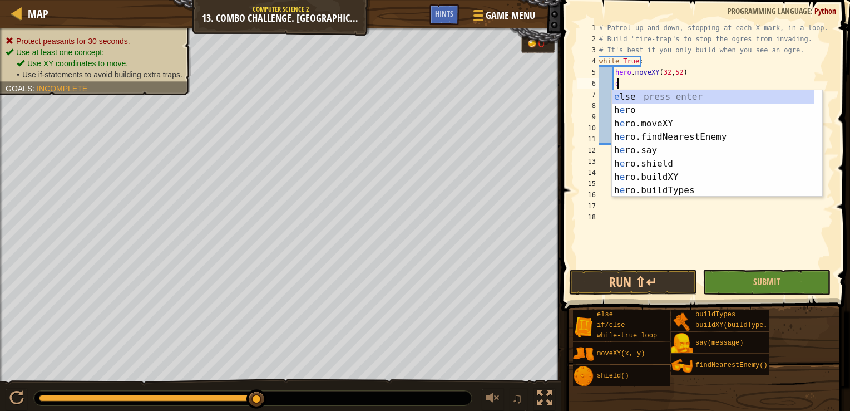
type textarea "en"
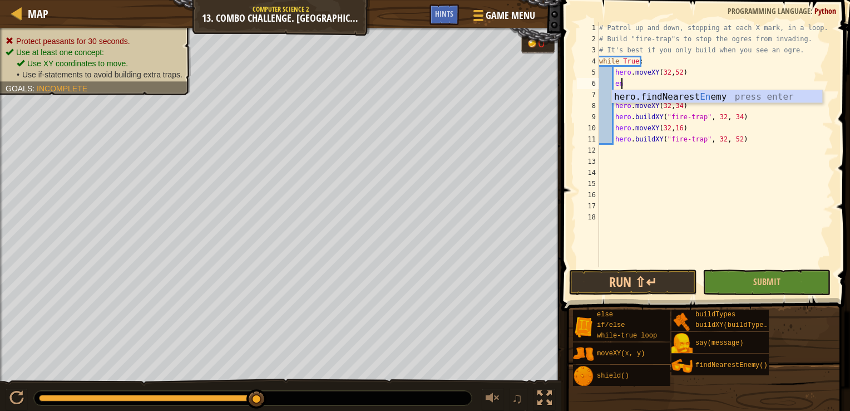
click at [692, 102] on div "hero.findNearest En emy press enter" at bounding box center [717, 110] width 210 height 40
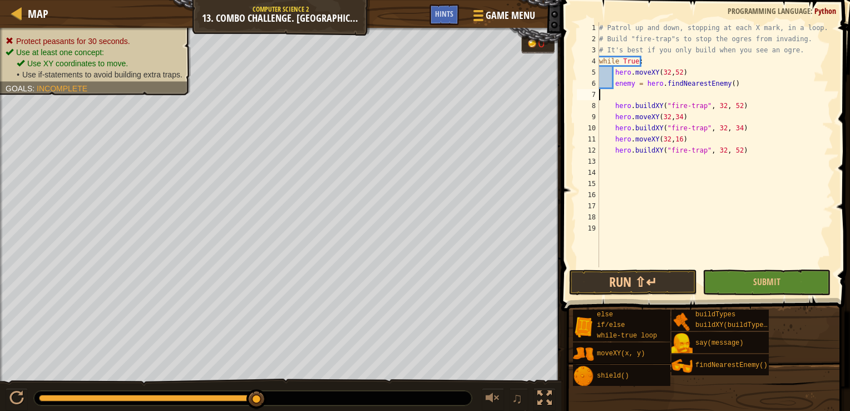
scroll to position [5, 0]
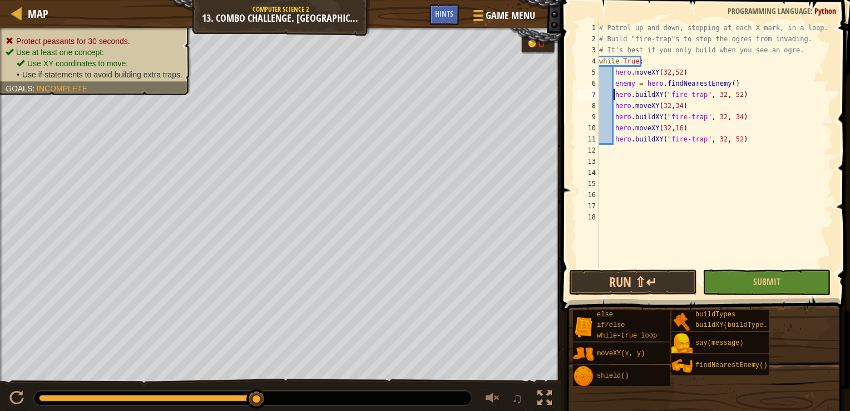
click at [615, 91] on div "# Patrol up and down, stopping at each X mark, in a loop. # Build "fire-trap"s …" at bounding box center [715, 155] width 236 height 267
type textarea "hero.buildXY("fire-trap", 32, 52)"
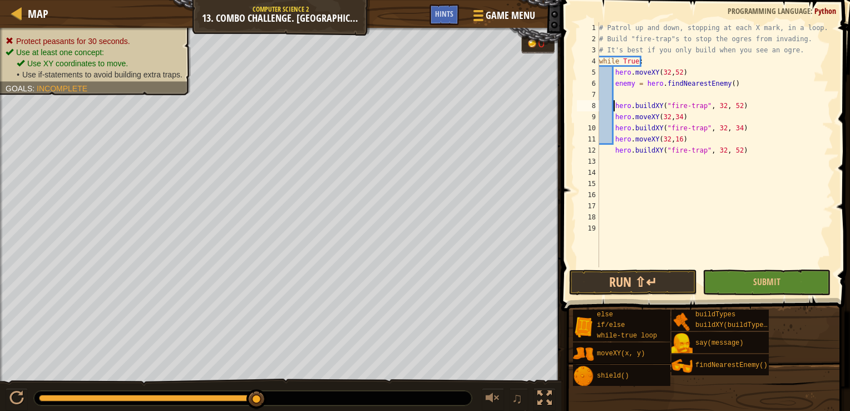
click at [672, 95] on div "# Patrol up and down, stopping at each X mark, in a loop. # Build "fire-trap"s …" at bounding box center [715, 155] width 236 height 267
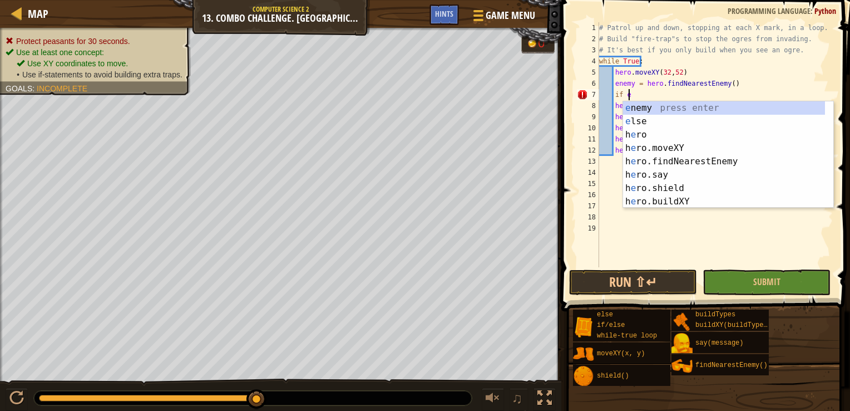
scroll to position [5, 2]
click at [717, 106] on div "e nemy press enter e lse press enter h e ro press enter h e ro.moveXY press ent…" at bounding box center [724, 168] width 202 height 134
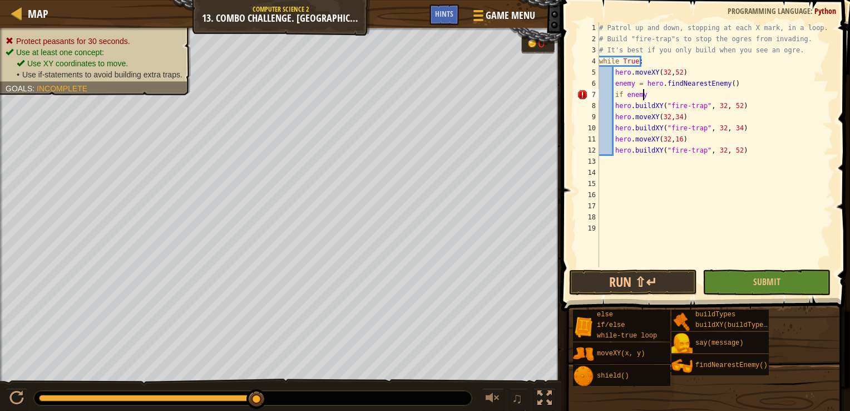
scroll to position [5, 3]
click at [614, 107] on div "# Patrol up and down, stopping at each X mark, in a loop. # Build "fire-trap"s …" at bounding box center [715, 155] width 236 height 267
click at [615, 119] on div "# Patrol up and down, stopping at each X mark, in a loop. # Build "fire-trap"s …" at bounding box center [715, 155] width 236 height 267
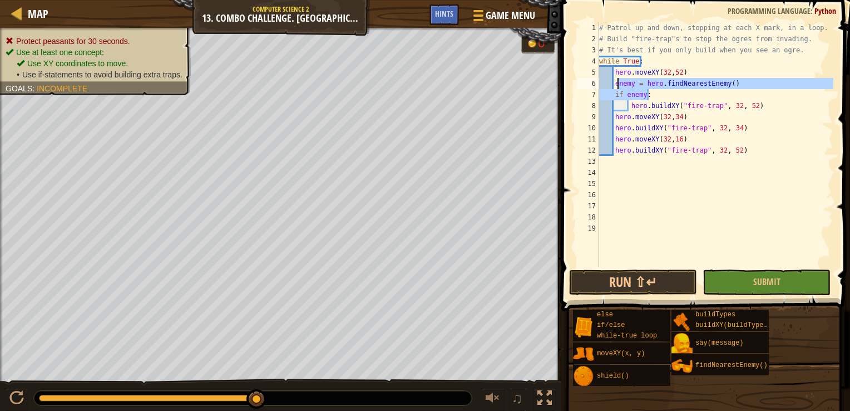
drag, startPoint x: 663, startPoint y: 97, endPoint x: 619, endPoint y: 83, distance: 46.6
click at [619, 83] on div "# Patrol up and down, stopping at each X mark, in a loop. # Build "fire-trap"s …" at bounding box center [715, 155] width 236 height 267
click at [655, 91] on div "# Patrol up and down, stopping at each X mark, in a loop. # Build "fire-trap"s …" at bounding box center [715, 144] width 236 height 245
drag, startPoint x: 655, startPoint y: 96, endPoint x: 614, endPoint y: 85, distance: 42.7
click at [614, 85] on div "# Patrol up and down, stopping at each X mark, in a loop. # Build "fire-trap"s …" at bounding box center [715, 155] width 236 height 267
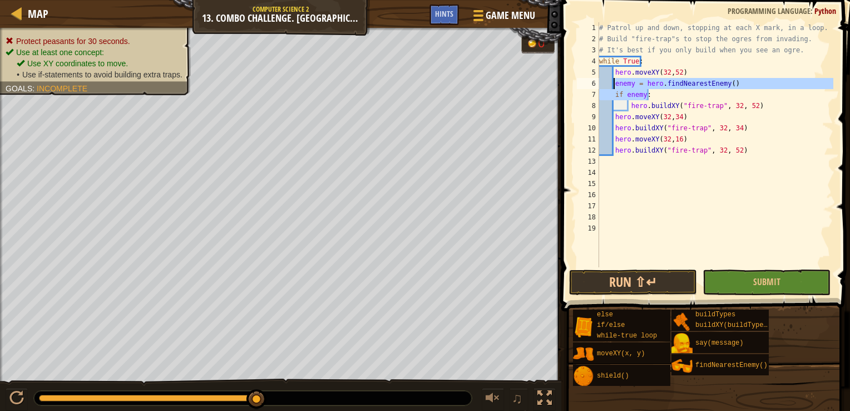
click at [617, 116] on div "# Patrol up and down, stopping at each X mark, in a loop. # Build "fire-trap"s …" at bounding box center [715, 155] width 236 height 267
type textarea "hero.moveXY(32,34)"
click at [612, 115] on div "# Patrol up and down, stopping at each X mark, in a loop. # Build "fire-trap"s …" at bounding box center [715, 155] width 236 height 267
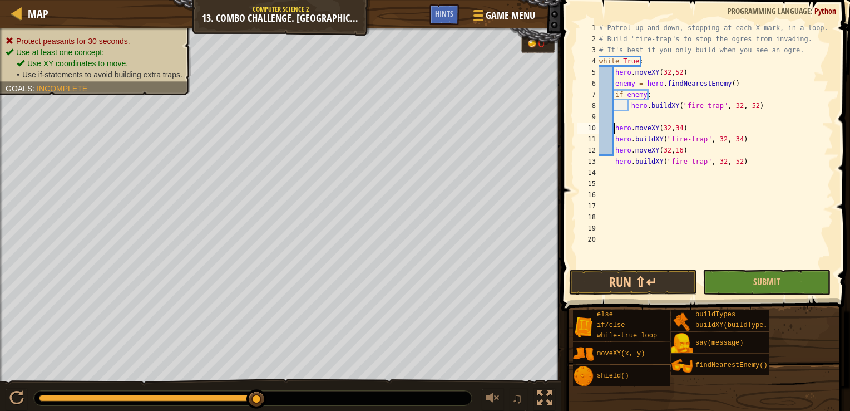
scroll to position [5, 0]
paste textarea "if enemy:"
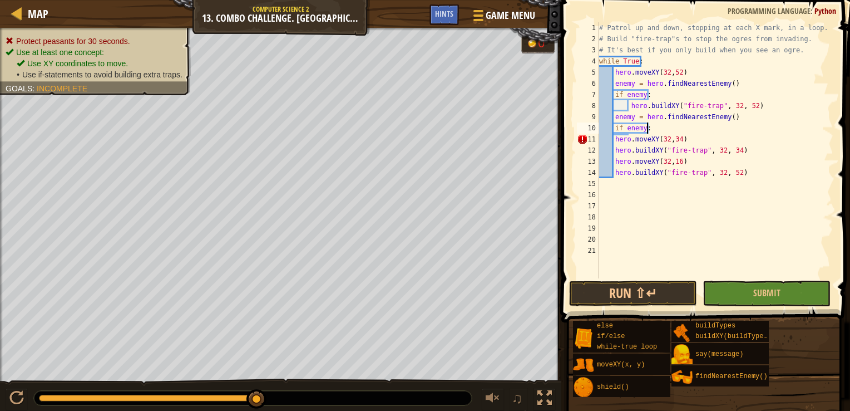
click at [614, 140] on div "# Patrol up and down, stopping at each X mark, in a loop. # Build "fire-trap"s …" at bounding box center [715, 161] width 236 height 278
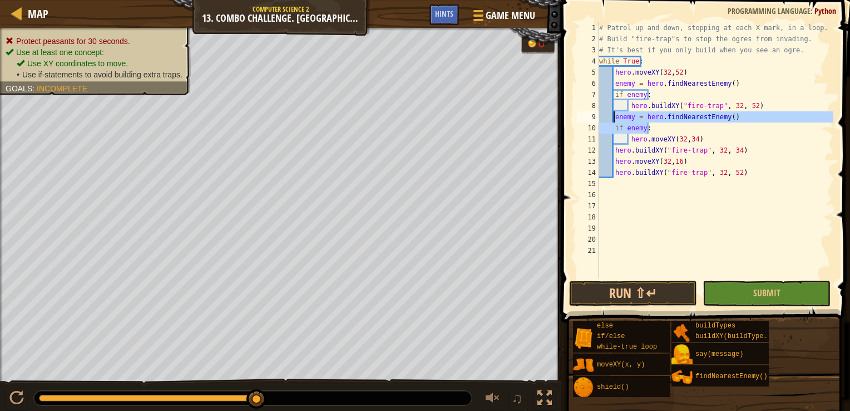
drag, startPoint x: 661, startPoint y: 132, endPoint x: 614, endPoint y: 119, distance: 48.6
click at [614, 119] on div "# Patrol up and down, stopping at each X mark, in a loop. # Build "fire-trap"s …" at bounding box center [715, 161] width 236 height 278
type textarea "enemy = hero.findNearestEnemy() if enemy:"
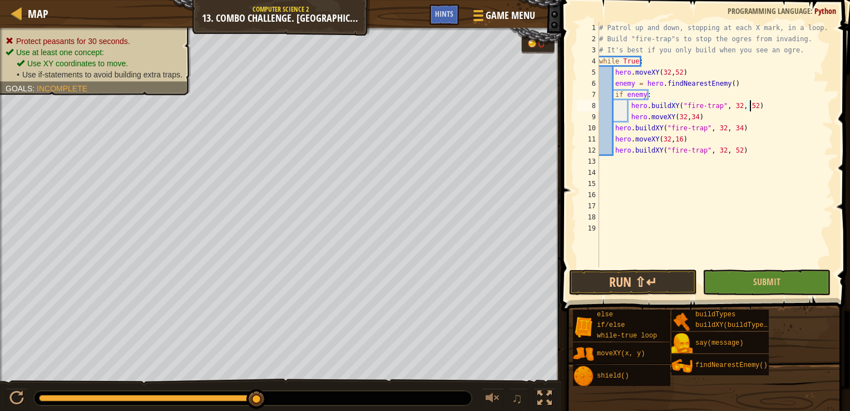
click at [629, 117] on div "# Patrol up and down, stopping at each X mark, in a loop. # Build "fire-trap"s …" at bounding box center [715, 155] width 236 height 267
click at [615, 128] on div "# Patrol up and down, stopping at each X mark, in a loop. # Build "fire-trap"s …" at bounding box center [715, 155] width 236 height 267
type textarea "hero.buildXY("fire-trap", 32, 34)"
click at [651, 169] on div "# Patrol up and down, stopping at each X mark, in a loop. # Build "fire-trap"s …" at bounding box center [715, 155] width 236 height 267
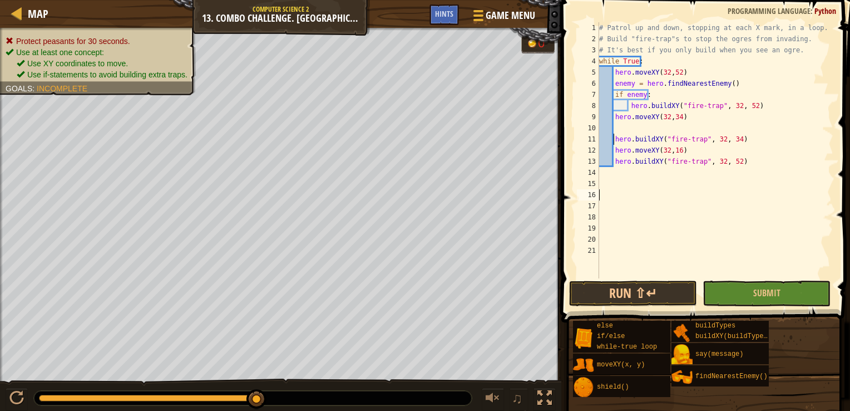
type textarea "hero.moveXY(32,34)"
click at [652, 122] on div "# Patrol up and down, stopping at each X mark, in a loop. # Build "fire-trap"s …" at bounding box center [715, 161] width 236 height 278
click at [630, 131] on div "# Patrol up and down, stopping at each X mark, in a loop. # Build "fire-trap"s …" at bounding box center [715, 161] width 236 height 278
paste textarea "if enemy:"
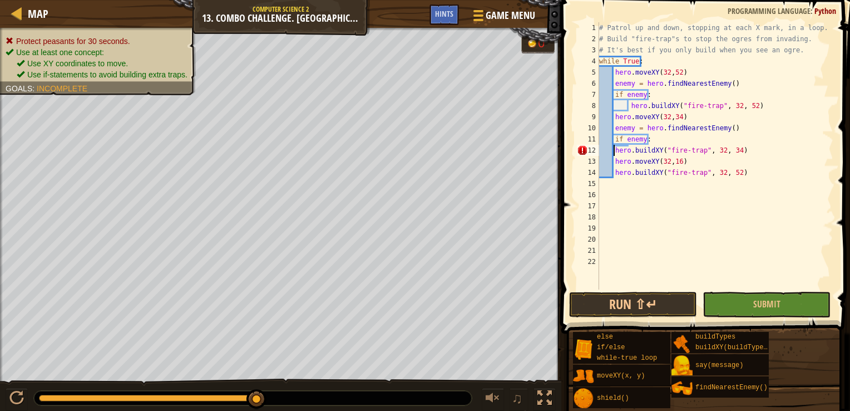
click at [614, 152] on div "# Patrol up and down, stopping at each X mark, in a loop. # Build "fire-trap"s …" at bounding box center [715, 166] width 236 height 289
click at [616, 172] on div "# Patrol up and down, stopping at each X mark, in a loop. # Build "fire-trap"s …" at bounding box center [715, 166] width 236 height 289
type textarea "hero.buildXY("fire-trap", 32, 52)"
click at [632, 172] on div "# Patrol up and down, stopping at each X mark, in a loop. # Build "fire-trap"s …" at bounding box center [715, 166] width 236 height 289
paste textarea "if enemy:"
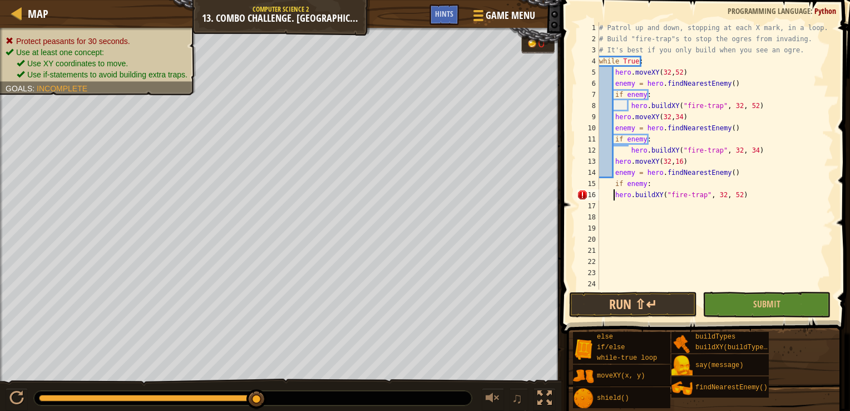
click at [616, 194] on div "# Patrol up and down, stopping at each X mark, in a loop. # Build "fire-trap"s …" at bounding box center [715, 166] width 236 height 289
click at [655, 302] on button "Run ⇧↵" at bounding box center [633, 305] width 128 height 26
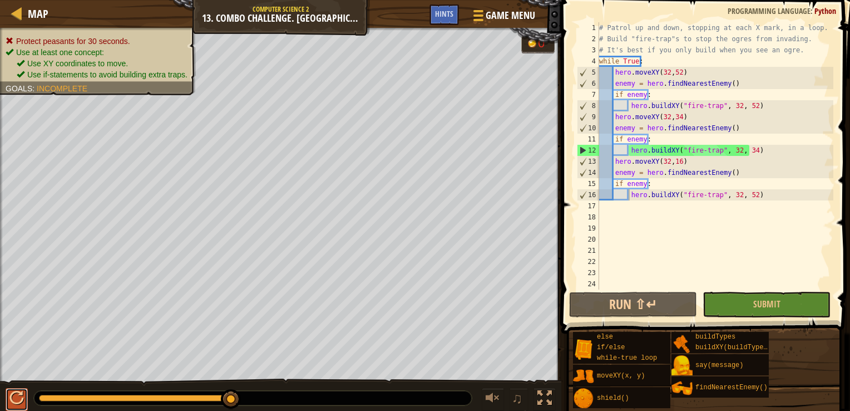
click at [16, 402] on div at bounding box center [16, 398] width 14 height 14
click at [0, 0] on div at bounding box center [0, 0] width 0 height 0
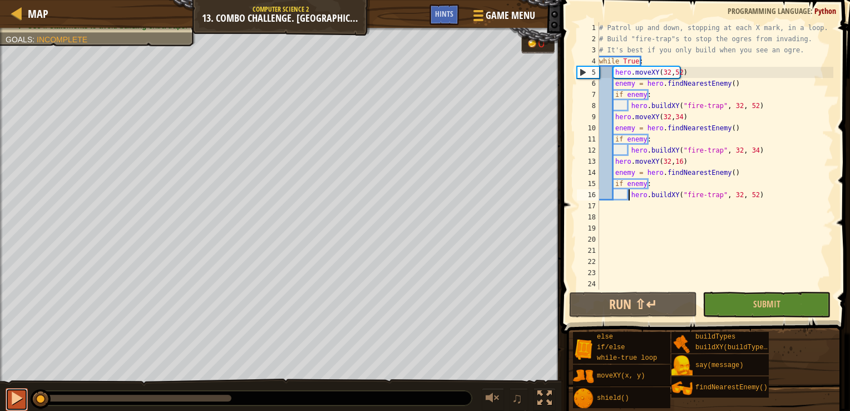
click at [16, 402] on div at bounding box center [16, 398] width 14 height 14
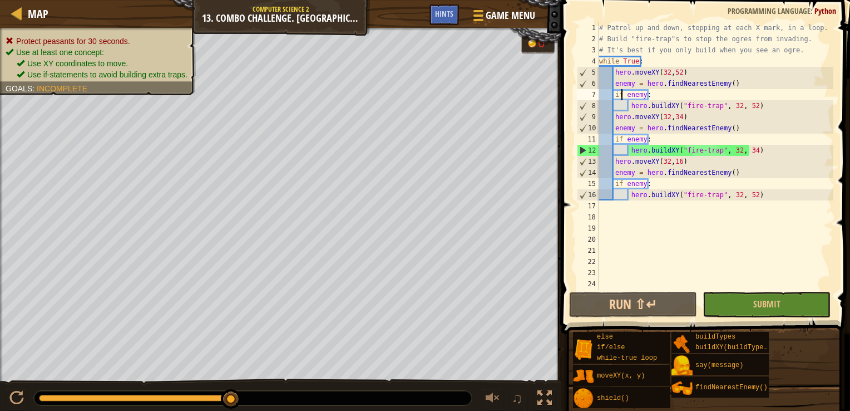
click at [621, 92] on div "# Patrol up and down, stopping at each X mark, in a loop. # Build "fire-trap"s …" at bounding box center [715, 166] width 236 height 289
click at [642, 80] on div "# Patrol up and down, stopping at each X mark, in a loop. # Build "fire-trap"s …" at bounding box center [715, 166] width 236 height 289
click at [680, 81] on div "# Patrol up and down, stopping at each X mark, in a loop. # Build "fire-trap"s …" at bounding box center [715, 166] width 236 height 289
click at [683, 70] on div "# Patrol up and down, stopping at each X mark, in a loop. # Build "fire-trap"s …" at bounding box center [715, 166] width 236 height 289
click at [655, 70] on div "# Patrol up and down, stopping at each X mark, in a loop. # Build "fire-trap"s …" at bounding box center [715, 166] width 236 height 289
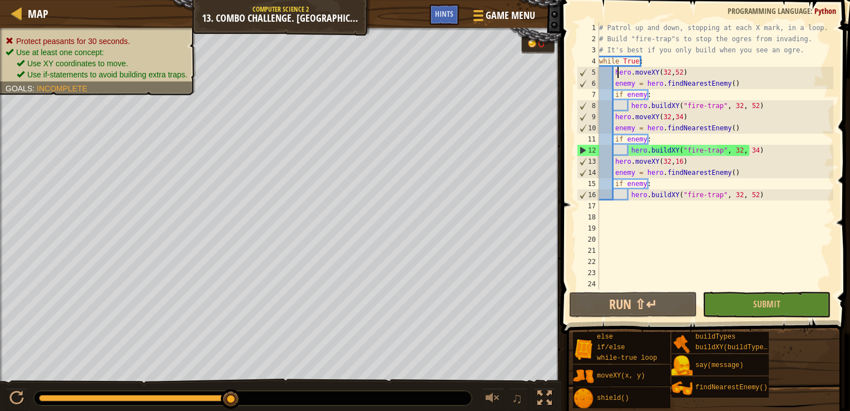
click at [617, 78] on div "# Patrol up and down, stopping at each X mark, in a loop. # Build "fire-trap"s …" at bounding box center [715, 166] width 236 height 289
click at [677, 122] on div "# Patrol up and down, stopping at each X mark, in a loop. # Build "fire-trap"s …" at bounding box center [715, 166] width 236 height 289
click at [697, 150] on div "# Patrol up and down, stopping at each X mark, in a loop. # Build "fire-trap"s …" at bounding box center [715, 166] width 236 height 289
click at [699, 178] on div "# Patrol up and down, stopping at each X mark, in a loop. # Build "fire-trap"s …" at bounding box center [715, 166] width 236 height 289
type textarea "enemy = hero.findNearestEnemy() if enemy:"
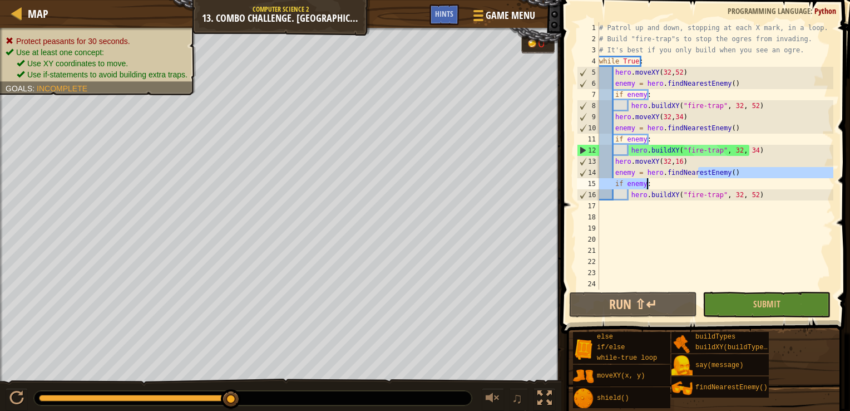
click at [661, 201] on div "# Patrol up and down, stopping at each X mark, in a loop. # Build "fire-trap"s …" at bounding box center [715, 166] width 236 height 289
click at [677, 119] on div "# Patrol up and down, stopping at each X mark, in a loop. # Build "fire-trap"s …" at bounding box center [715, 166] width 236 height 289
click at [704, 119] on div "# Patrol up and down, stopping at each X mark, in a loop. # Build "fire-trap"s …" at bounding box center [715, 166] width 236 height 289
click at [706, 100] on div "# Patrol up and down, stopping at each X mark, in a loop. # Build "fire-trap"s …" at bounding box center [715, 166] width 236 height 289
click at [704, 112] on div "# Patrol up and down, stopping at each X mark, in a loop. # Build "fire-trap"s …" at bounding box center [715, 166] width 236 height 289
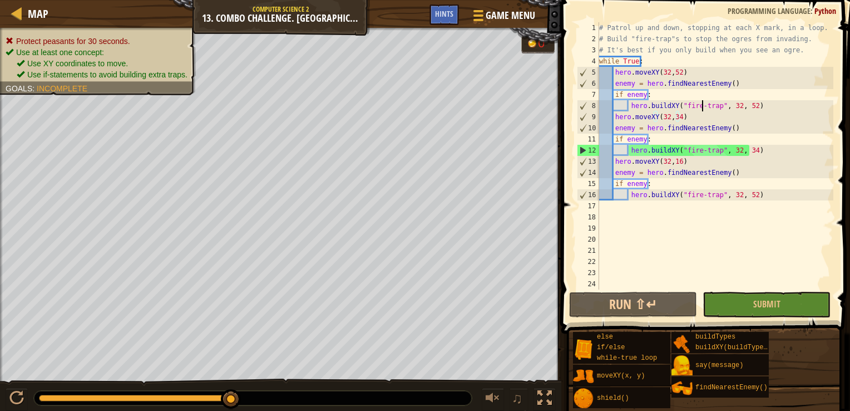
click at [702, 107] on div "# Patrol up and down, stopping at each X mark, in a loop. # Build "fire-trap"s …" at bounding box center [715, 166] width 236 height 289
type textarea "hero.buildXY("fire-trap", 32, 52)"
click at [757, 103] on div "# Patrol up and down, stopping at each X mark, in a loop. # Build "fire-trap"s …" at bounding box center [715, 166] width 236 height 289
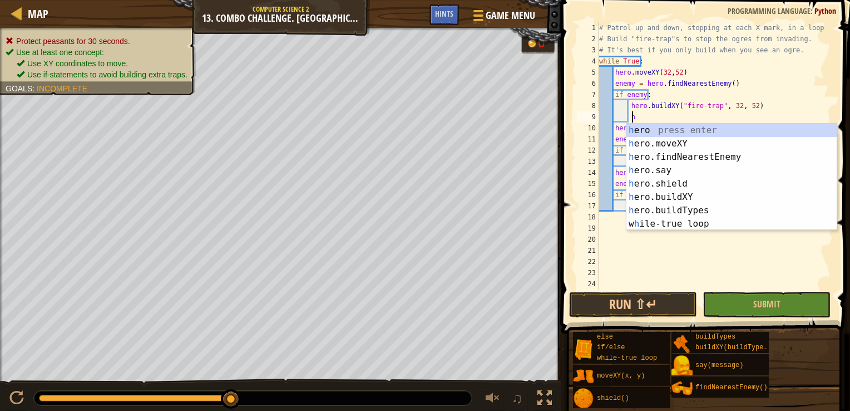
scroll to position [5, 2]
click at [752, 191] on div "h ero press enter h ero.moveXY press enter h ero.findNearestEnemy press enter h…" at bounding box center [732, 191] width 210 height 134
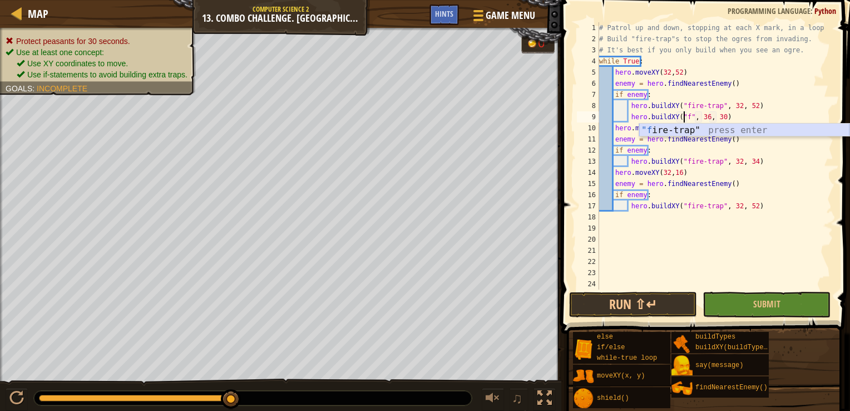
click at [722, 130] on div ""f ire-trap" press enter" at bounding box center [744, 144] width 210 height 40
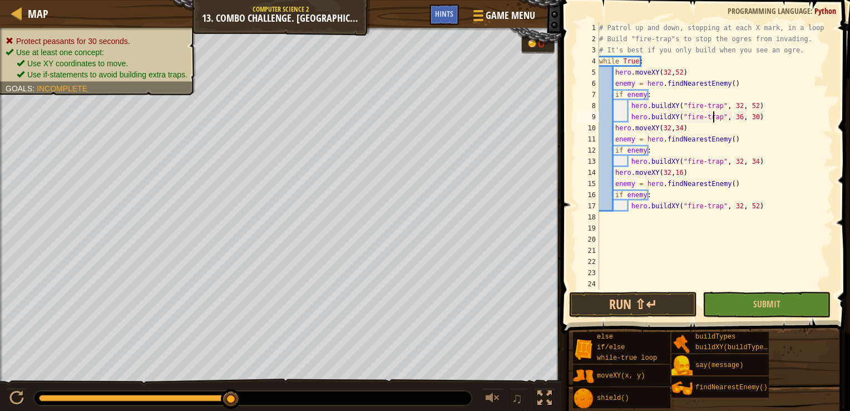
click at [731, 119] on div "# Patrol up and down, stopping at each X mark, in a loop. # Build "fire-trap"s …" at bounding box center [711, 166] width 228 height 289
click at [746, 117] on div "# Patrol up and down, stopping at each X mark, in a loop. # Build "fire-trap"s …" at bounding box center [711, 166] width 228 height 289
click at [699, 172] on div "# Patrol up and down, stopping at each X mark, in a loop. # Build "fire-trap"s …" at bounding box center [711, 166] width 228 height 289
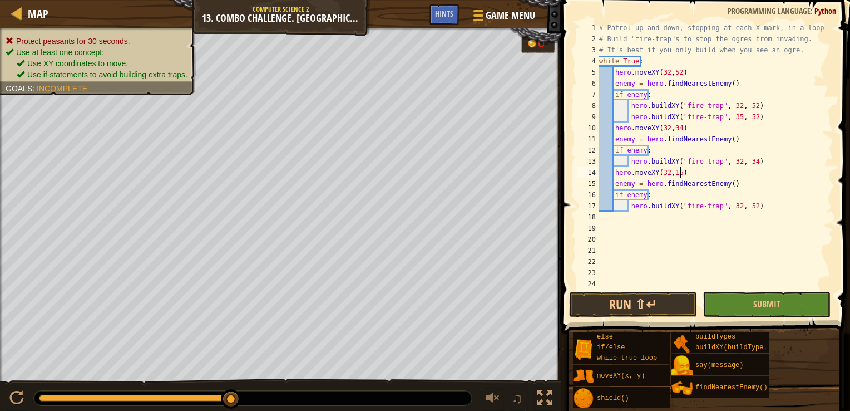
scroll to position [5, 6]
click at [768, 161] on div "# Patrol up and down, stopping at each X mark, in a loop. # Build "fire-trap"s …" at bounding box center [711, 166] width 228 height 289
type textarea "hero.buildXY("fire-trap", 32, 34)"
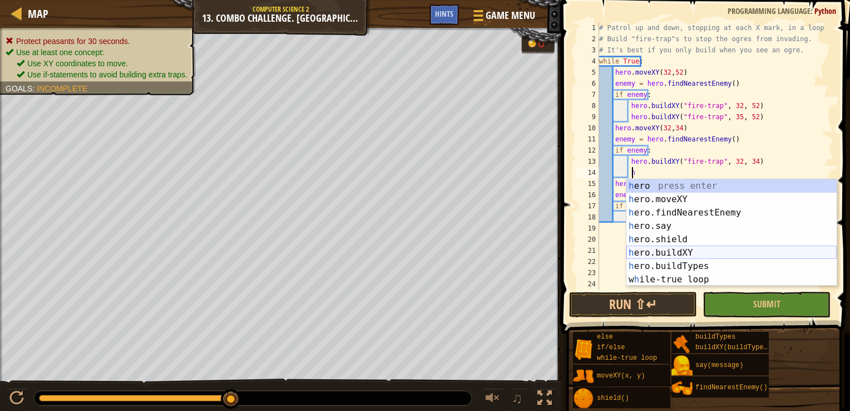
click at [711, 254] on div "h ero press enter h ero.moveXY press enter h ero.findNearestEnemy press enter h…" at bounding box center [732, 246] width 210 height 134
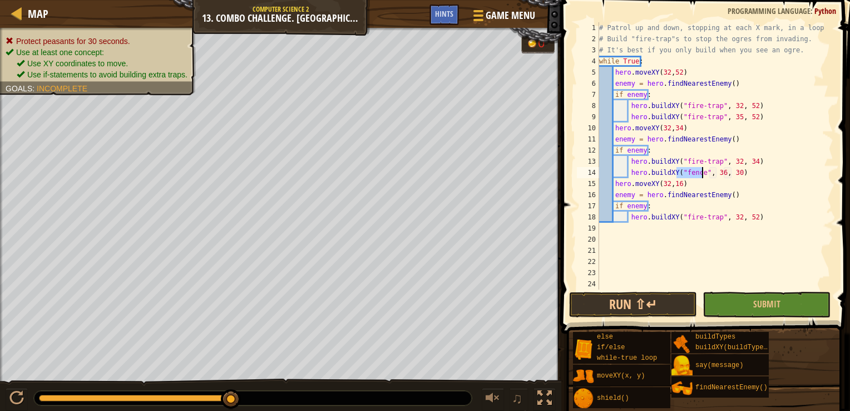
click at [699, 172] on div "# Patrol up and down, stopping at each X mark, in a loop. # Build "fire-trap"s …" at bounding box center [711, 155] width 228 height 267
click at [717, 184] on div ""f ire-trap" press enter" at bounding box center [744, 199] width 210 height 40
click at [731, 172] on div "# Patrol up and down, stopping at each X mark, in a loop. # Build "fire-trap"s …" at bounding box center [711, 166] width 228 height 289
click at [746, 169] on div "# Patrol up and down, stopping at each X mark, in a loop. # Build "fire-trap"s …" at bounding box center [711, 166] width 228 height 289
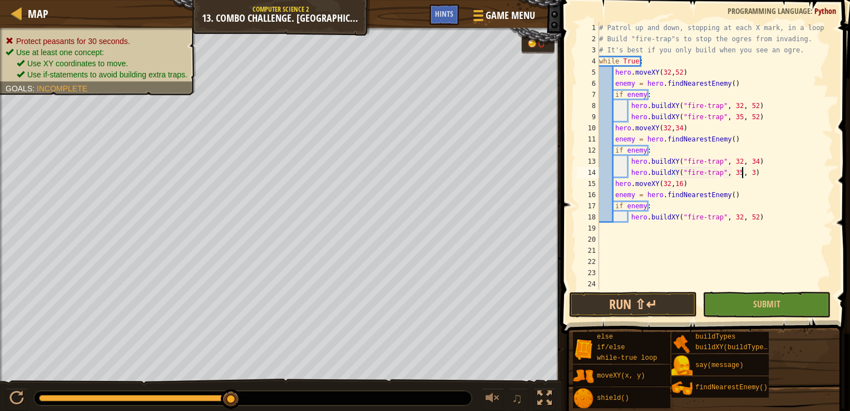
scroll to position [5, 11]
click at [734, 217] on div "# Patrol up and down, stopping at each X mark, in a loop. # Build "fire-trap"s …" at bounding box center [711, 166] width 228 height 289
type textarea "hero.buildXY("fire-trap", 32, 52)"
click at [764, 221] on div "# Patrol up and down, stopping at each X mark, in a loop. # Build "fire-trap"s …" at bounding box center [711, 166] width 228 height 289
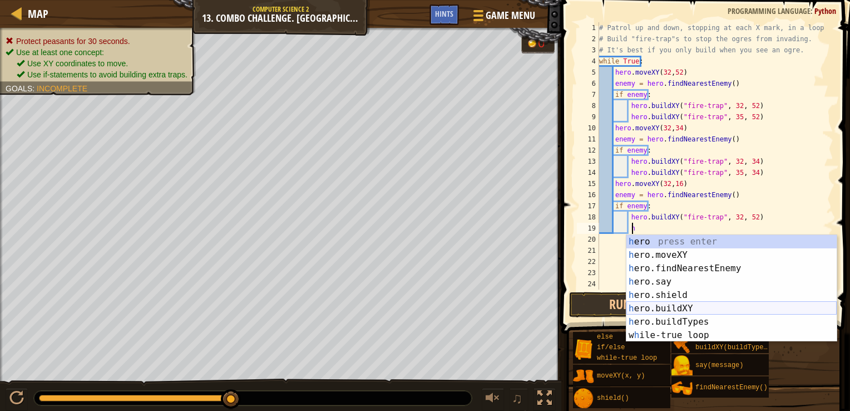
click at [690, 303] on div "h ero press enter h ero.moveXY press enter h ero.findNearestEnemy press enter h…" at bounding box center [732, 302] width 210 height 134
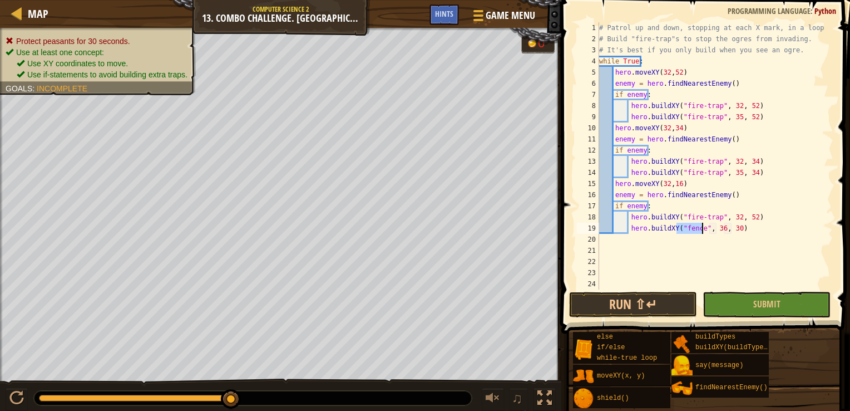
click at [697, 224] on div "# Patrol up and down, stopping at each X mark, in a loop. # Build "fire-trap"s …" at bounding box center [711, 155] width 228 height 267
click at [699, 239] on div ""f ir e -trap" press enter" at bounding box center [744, 255] width 210 height 40
click at [736, 228] on div "# Patrol up and down, stopping at each X mark, in a loop. # Build "fire-trap"s …" at bounding box center [711, 166] width 228 height 289
click at [749, 229] on div "# Patrol up and down, stopping at each X mark, in a loop. # Build "fire-trap"s …" at bounding box center [711, 166] width 228 height 289
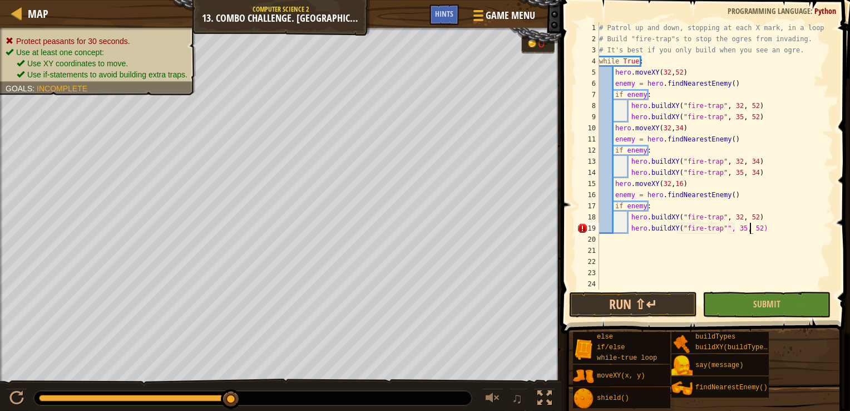
scroll to position [5, 12]
click at [718, 228] on div "# Patrol up and down, stopping at each X mark, in a loop. # Build "fire-trap"s …" at bounding box center [711, 166] width 228 height 289
type textarea "hero.buildXY("fire-trap", 35, 52)"
click at [690, 276] on div "# Patrol up and down, stopping at each X mark, in a loop. # Build "fire-trap"s …" at bounding box center [711, 166] width 228 height 289
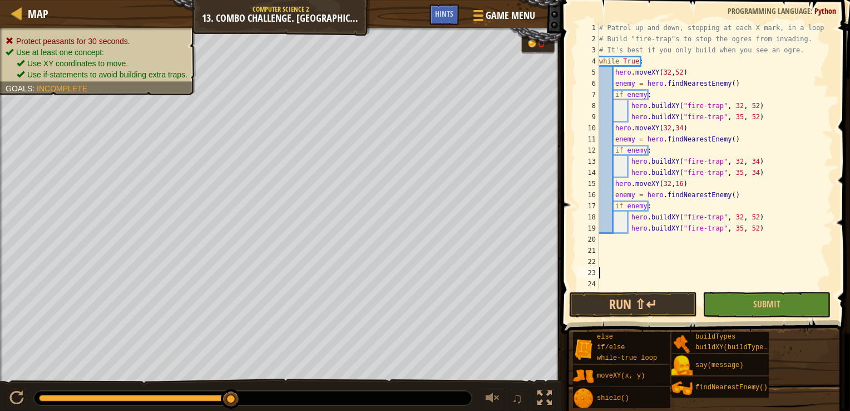
scroll to position [5, 0]
click at [681, 302] on button "Run ⇧↵" at bounding box center [633, 305] width 128 height 26
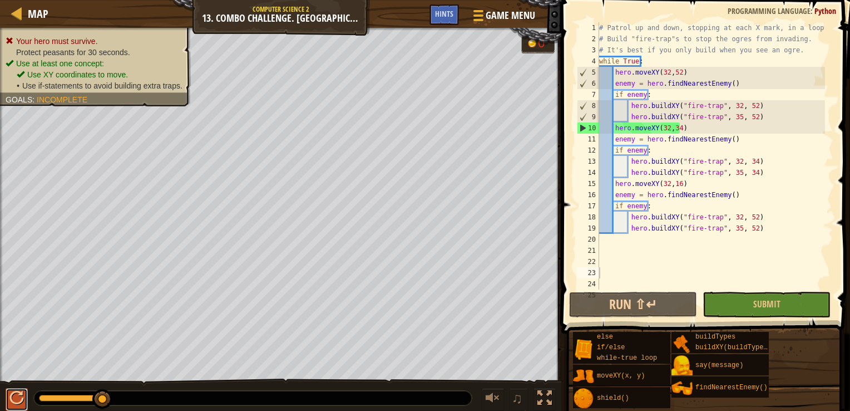
click at [13, 394] on div at bounding box center [16, 398] width 14 height 14
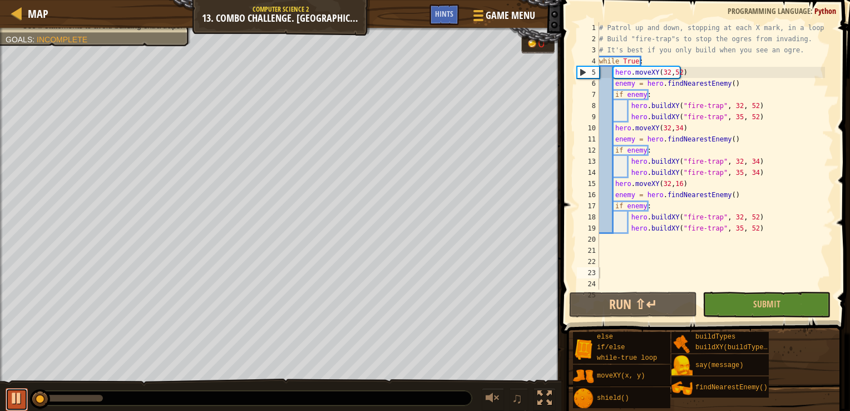
click at [13, 394] on div at bounding box center [16, 398] width 14 height 14
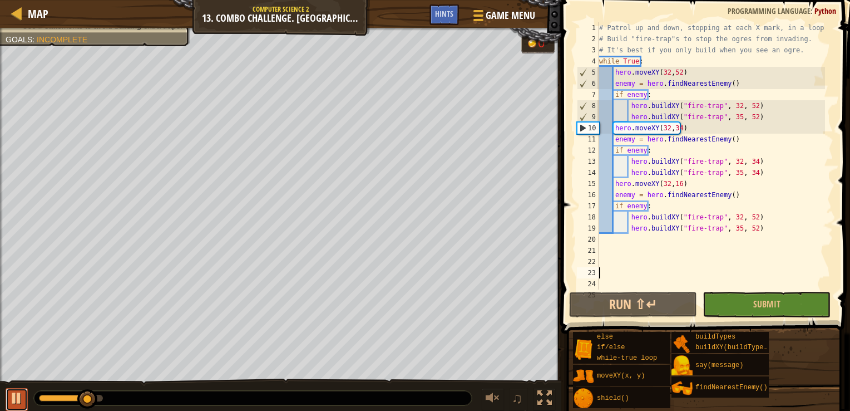
click at [13, 394] on div at bounding box center [16, 398] width 14 height 14
click at [731, 116] on div "# Patrol up and down, stopping at each X mark, in a loop. # Build "fire-trap"s …" at bounding box center [711, 166] width 228 height 289
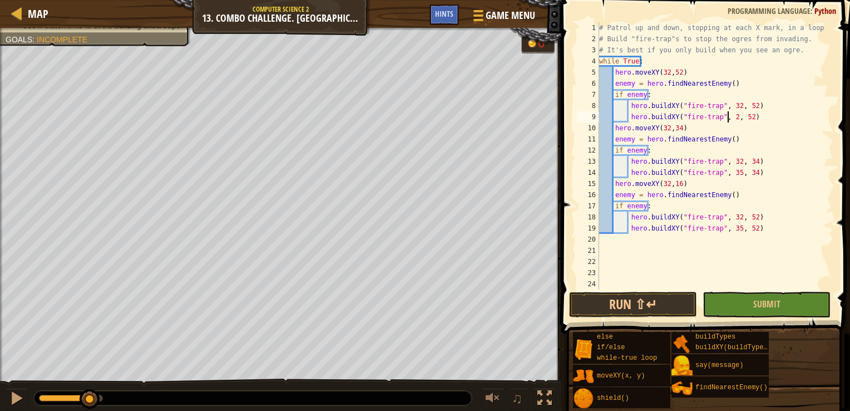
scroll to position [5, 11]
click at [731, 172] on div "# Patrol up and down, stopping at each X mark, in a loop. # Build "fire-trap"s …" at bounding box center [711, 166] width 228 height 289
click at [732, 230] on div "# Patrol up and down, stopping at each X mark, in a loop. # Build "fire-trap"s …" at bounding box center [711, 166] width 228 height 289
type textarea "hero.buildXY("fire-trap", 27, 52)"
click at [668, 302] on button "Run ⇧↵" at bounding box center [633, 305] width 128 height 26
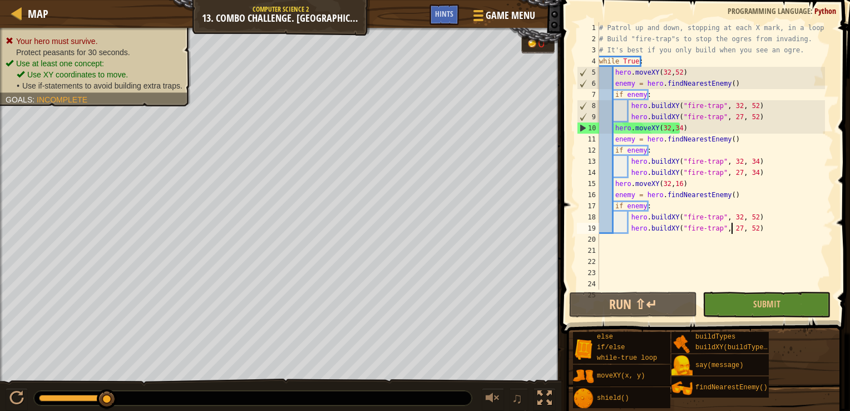
click at [731, 117] on div "# Patrol up and down, stopping at each X mark, in a loop. # Build "fire-trap"s …" at bounding box center [711, 166] width 228 height 289
drag, startPoint x: 776, startPoint y: 119, endPoint x: 630, endPoint y: 115, distance: 145.8
click at [630, 115] on div "# Patrol up and down, stopping at each X mark, in a loop. # Build "fire-trap"s …" at bounding box center [711, 166] width 228 height 289
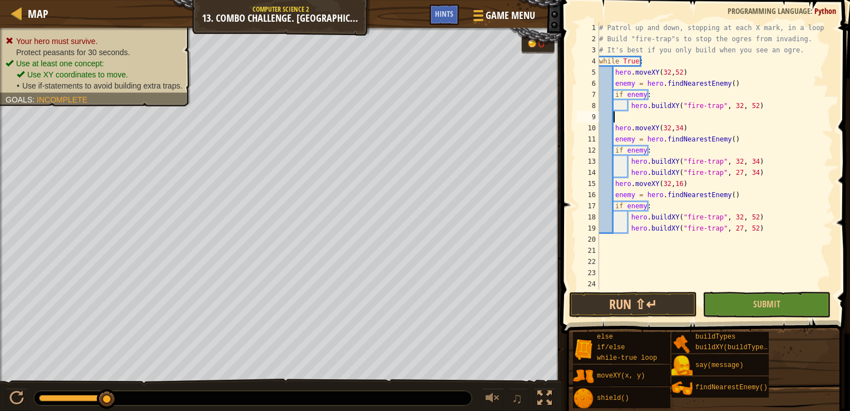
scroll to position [5, 0]
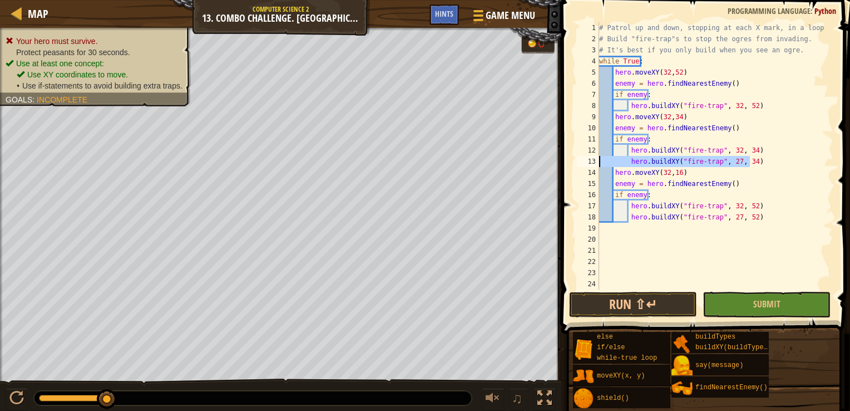
drag, startPoint x: 756, startPoint y: 161, endPoint x: 572, endPoint y: 161, distance: 184.2
click at [572, 161] on div "hero.buildXY("fire-trap", 32, 52) 1 2 3 4 5 6 7 8 9 10 11 12 13 14 15 16 17 18 …" at bounding box center [704, 189] width 292 height 366
type textarea "hero.buildXY("fire-trap", 27, 34)"
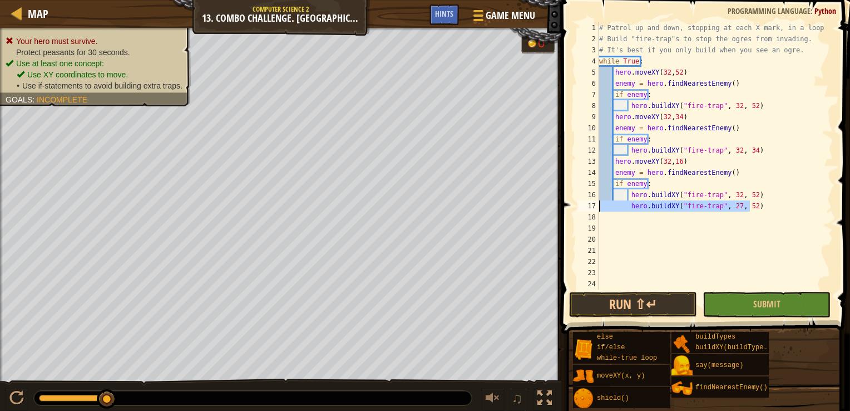
drag, startPoint x: 760, startPoint y: 209, endPoint x: 578, endPoint y: 207, distance: 182.5
click at [578, 207] on div "hero.buildXY("fire-trap", 32, 34) 1 2 3 4 5 6 7 8 9 10 11 12 13 14 15 16 17 18 …" at bounding box center [704, 155] width 259 height 267
type textarea "hero.buildXY("fire-trap", 27, 52)"
click at [661, 296] on button "Run ⇧↵" at bounding box center [633, 305] width 128 height 26
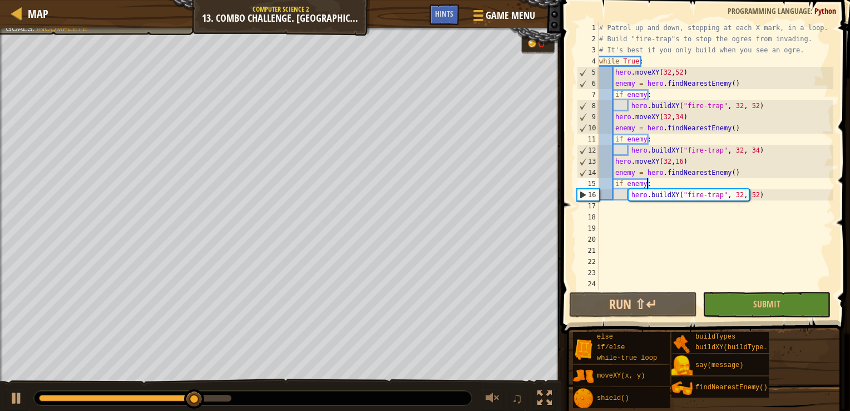
click at [672, 181] on div "# Patrol up and down, stopping at each X mark, in a loop. # Build "fire-trap"s …" at bounding box center [715, 166] width 236 height 289
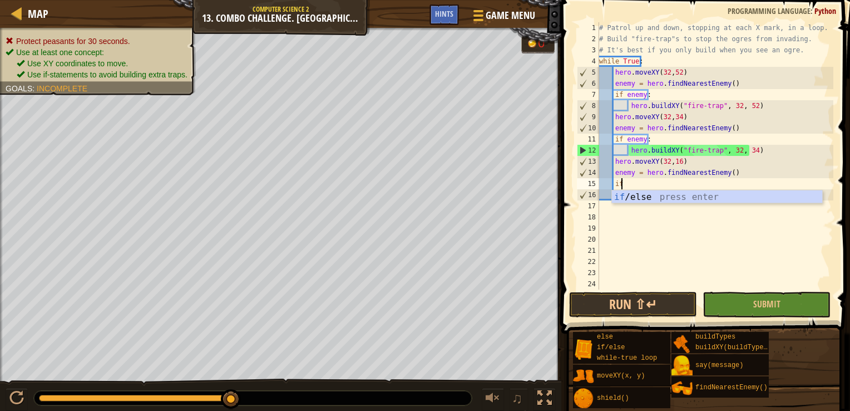
type textarea "i"
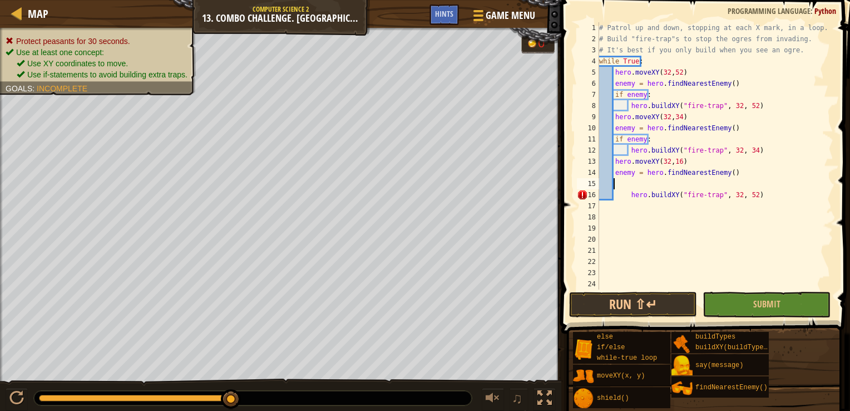
click at [632, 194] on div "# Patrol up and down, stopping at each X mark, in a loop. # Build "fire-trap"s …" at bounding box center [715, 166] width 236 height 289
click at [627, 194] on div "# Patrol up and down, stopping at each X mark, in a loop. # Build "fire-trap"s …" at bounding box center [715, 166] width 236 height 289
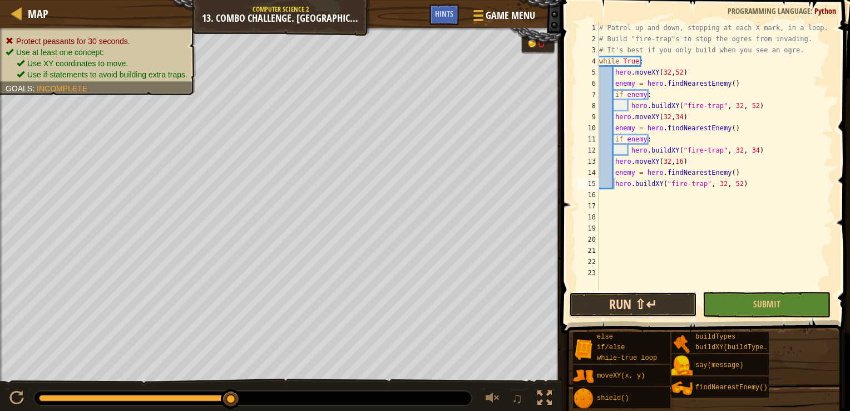
click at [637, 309] on button "Run ⇧↵" at bounding box center [633, 305] width 128 height 26
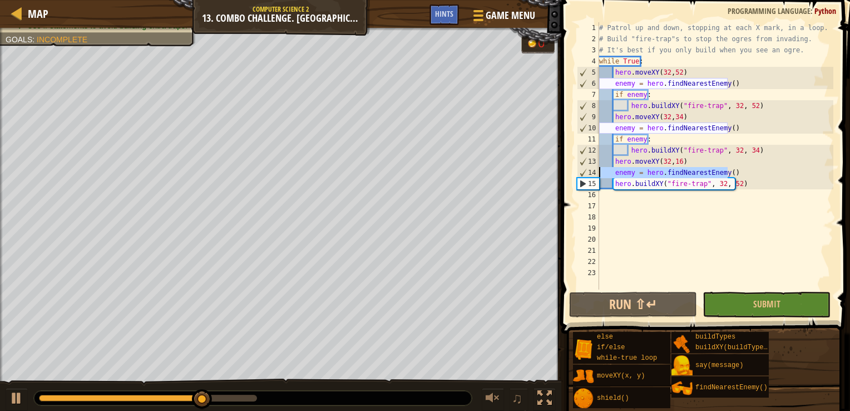
drag, startPoint x: 730, startPoint y: 174, endPoint x: 593, endPoint y: 175, distance: 136.9
click at [593, 175] on div "hero.buildXY("fire-trap", 32, 52) 1 2 3 4 5 6 7 8 9 10 11 12 13 14 15 16 17 18 …" at bounding box center [704, 155] width 259 height 267
type textarea "enemy = hero.findNearestEnemy()"
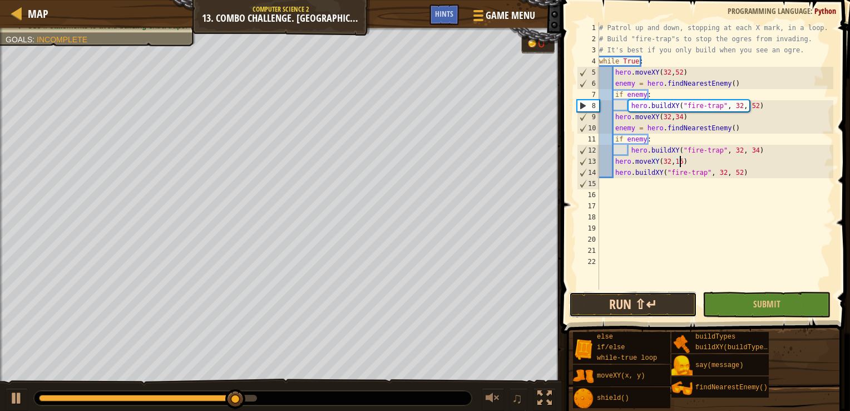
click at [657, 302] on button "Run ⇧↵" at bounding box center [633, 305] width 128 height 26
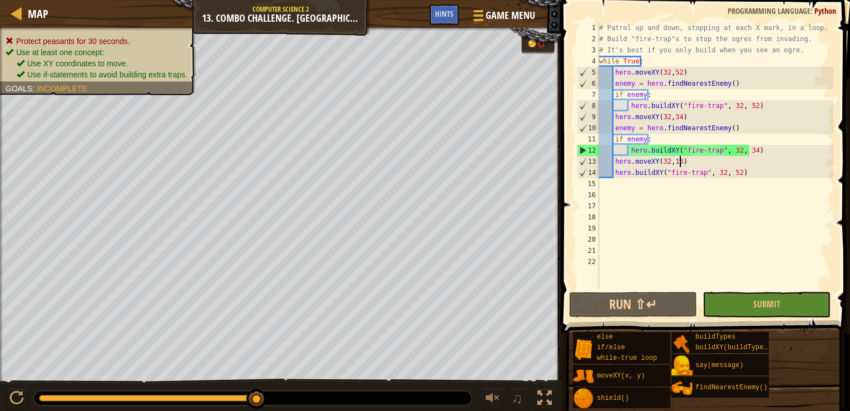
click at [733, 172] on div "# Patrol up and down, stopping at each X mark, in a loop. # Build "fire-trap"s …" at bounding box center [715, 166] width 236 height 289
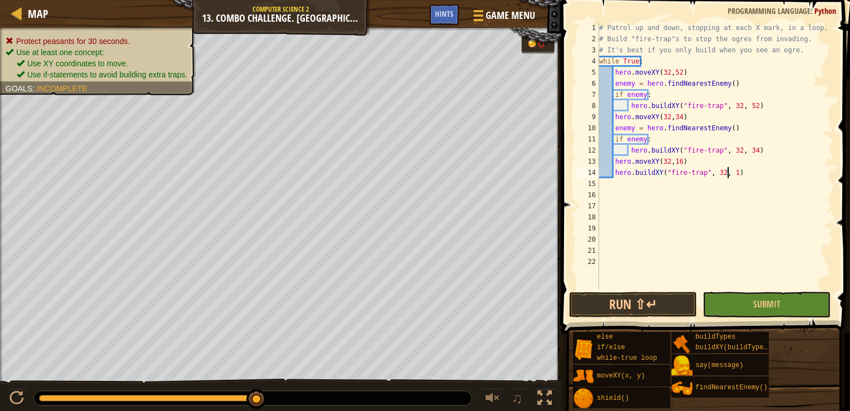
scroll to position [5, 11]
type textarea "hero.buildXY("fire-trap", 32, 16)"
click at [616, 305] on button "Run ⇧↵" at bounding box center [633, 305] width 128 height 26
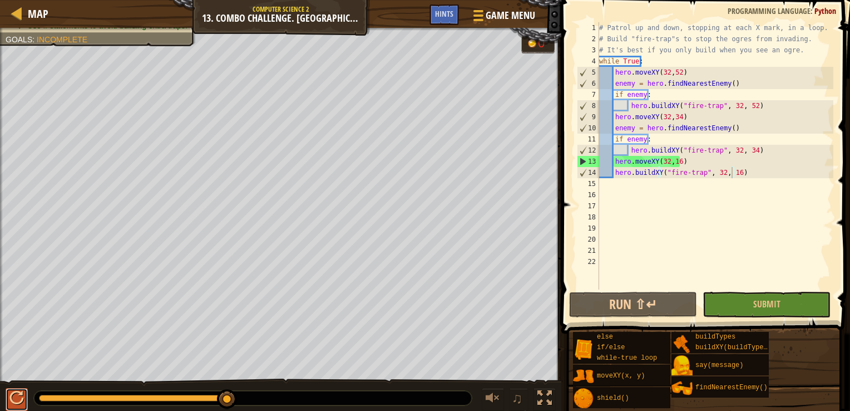
click at [10, 398] on div at bounding box center [16, 398] width 14 height 14
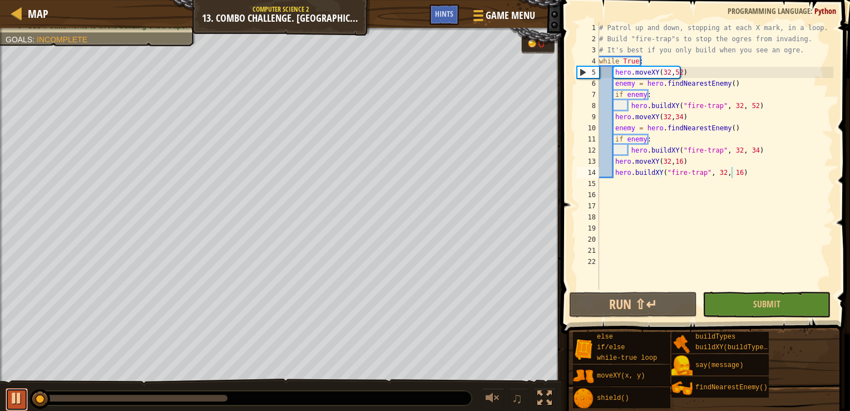
click at [10, 398] on div at bounding box center [16, 398] width 14 height 14
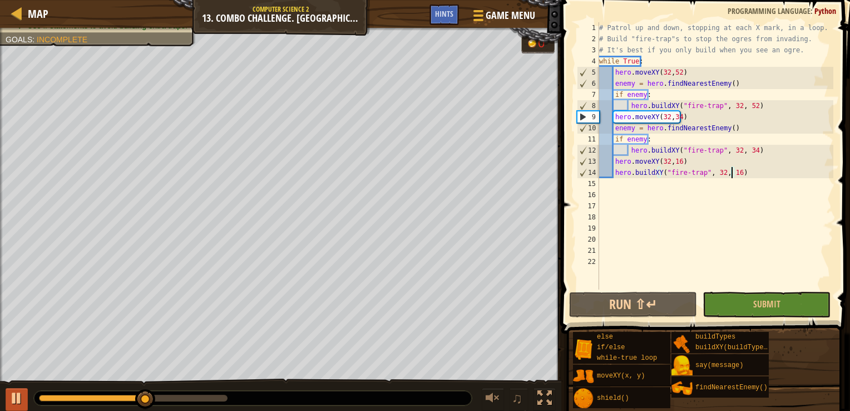
scroll to position [5, 11]
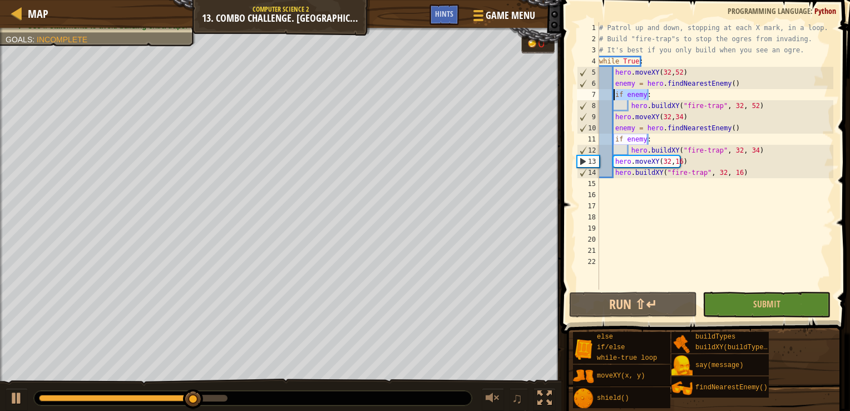
drag, startPoint x: 658, startPoint y: 95, endPoint x: 614, endPoint y: 95, distance: 44.0
click at [614, 95] on div "# Patrol up and down, stopping at each X mark, in a loop. # Build "fire-trap"s …" at bounding box center [715, 166] width 236 height 289
type textarea "if enemy:"
click at [687, 97] on div "# Patrol up and down, stopping at each X mark, in a loop. # Build "fire-trap"s …" at bounding box center [715, 155] width 236 height 267
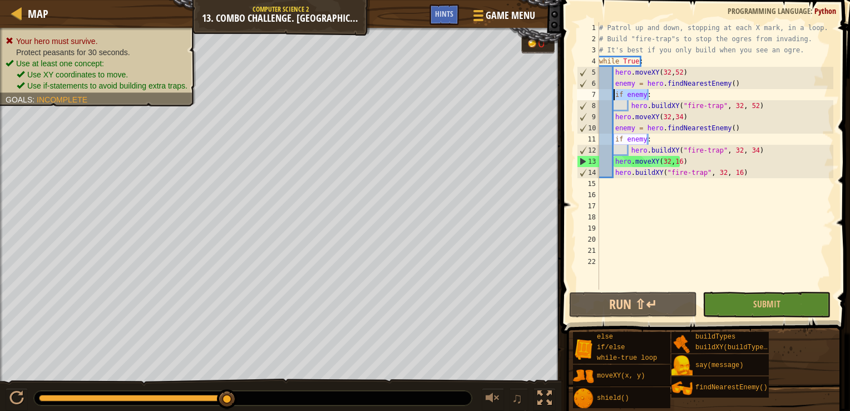
drag, startPoint x: 674, startPoint y: 97, endPoint x: 614, endPoint y: 92, distance: 60.3
click at [614, 92] on div "# Patrol up and down, stopping at each X mark, in a loop. # Build "fire-trap"s …" at bounding box center [715, 166] width 236 height 289
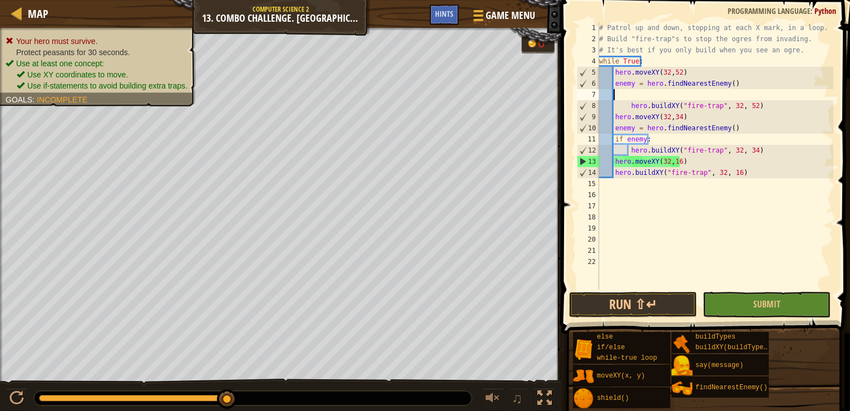
scroll to position [5, 0]
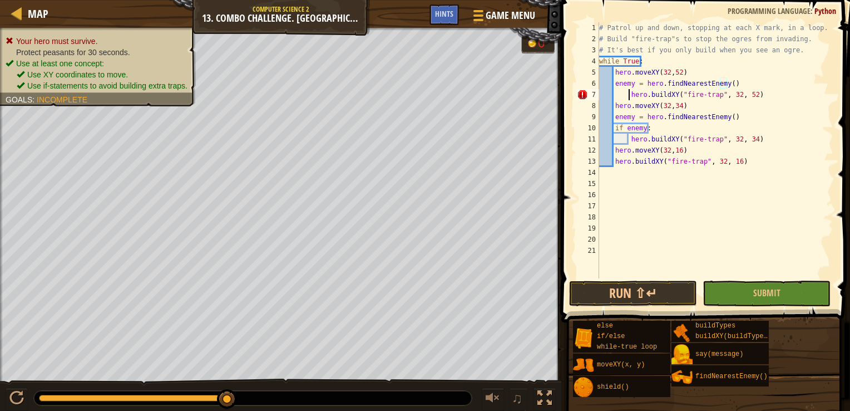
click at [628, 96] on div "# Patrol up and down, stopping at each X mark, in a loop. # Build "fire-trap"s …" at bounding box center [715, 161] width 236 height 278
click at [623, 288] on button "Run ⇧↵" at bounding box center [633, 293] width 128 height 26
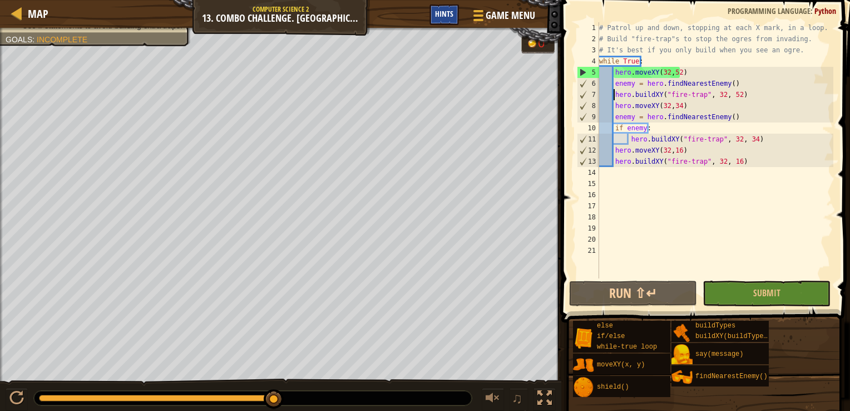
click at [455, 16] on div "Hints" at bounding box center [444, 14] width 29 height 21
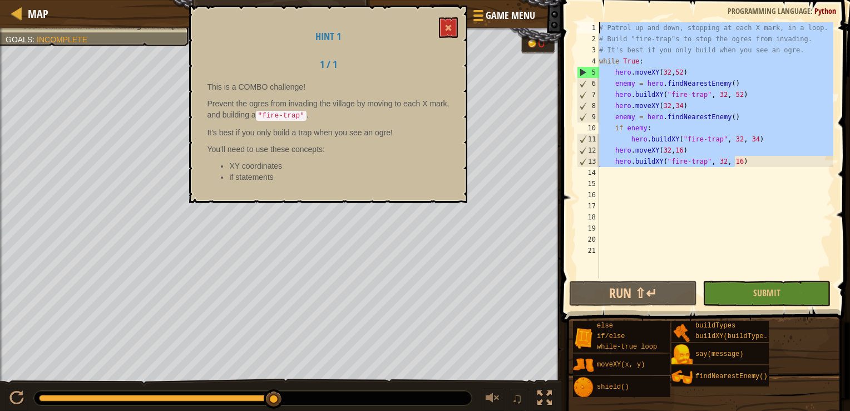
drag, startPoint x: 757, startPoint y: 161, endPoint x: 595, endPoint y: 26, distance: 210.9
click at [595, 26] on div "hero.buildXY("fire-trap", 32, 52) 1 2 3 4 5 6 7 8 9 10 11 12 13 14 15 16 17 18 …" at bounding box center [704, 150] width 259 height 256
type textarea "# Patrol up and down, stopping at each X mark, in a loop. # Build "fire-trap"s …"
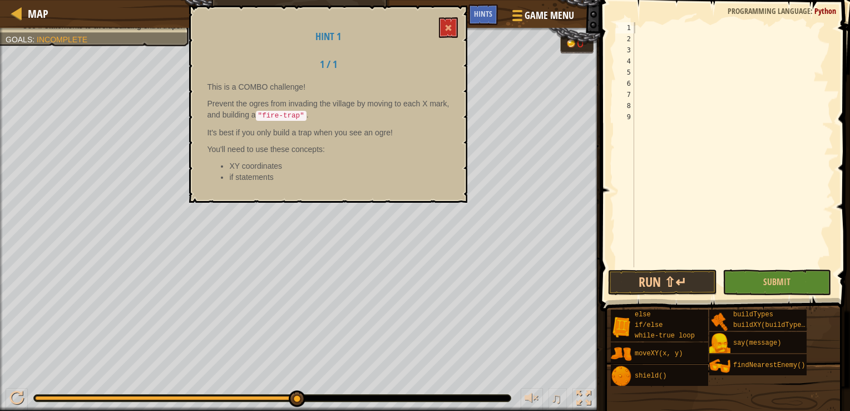
click at [437, 23] on div "Hint 1 1 / 1 This is a COMBO challenge! Prevent the ogres from invading the vil…" at bounding box center [328, 104] width 278 height 197
click at [447, 28] on span at bounding box center [449, 28] width 8 height 8
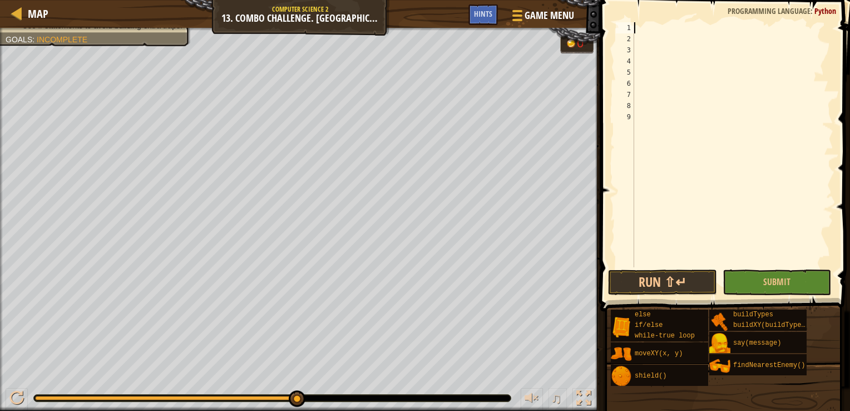
click at [703, 27] on div at bounding box center [732, 155] width 201 height 267
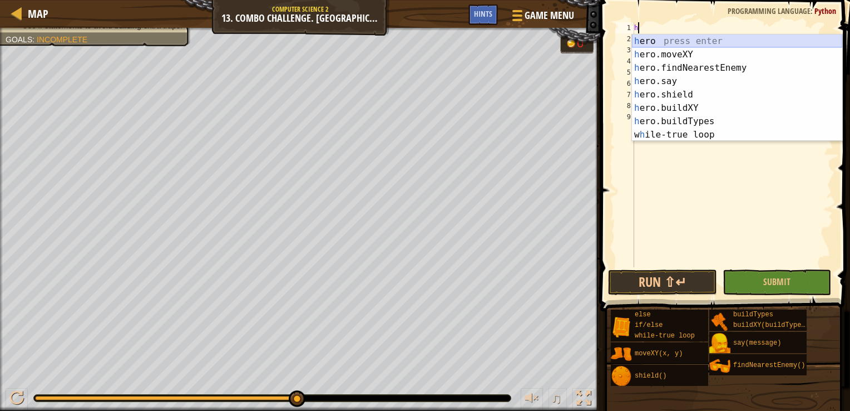
click at [703, 38] on div "h ero press enter h ero.moveXY press enter h ero.findNearestEnemy press enter h…" at bounding box center [737, 101] width 210 height 134
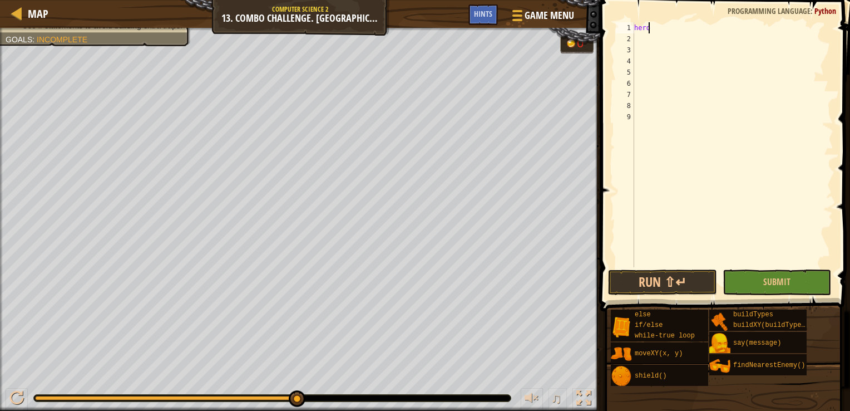
scroll to position [5, 1]
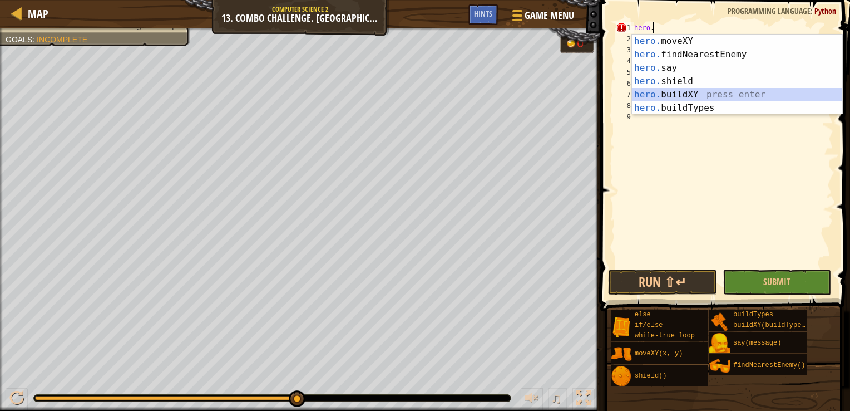
click at [746, 96] on div "hero. moveXY press enter hero. findNearestEnemy press enter hero. say press ent…" at bounding box center [737, 87] width 210 height 107
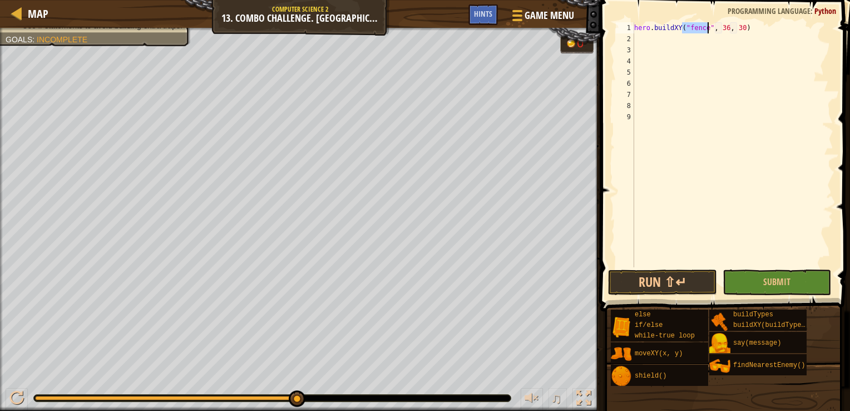
click at [722, 27] on div "hero . buildXY ( "fence" , 36 , 30 )" at bounding box center [732, 155] width 201 height 267
click at [734, 26] on div "hero . buildXY ( "fence" , 32 , 30 )" at bounding box center [732, 155] width 201 height 267
click at [735, 28] on div "hero . buildXY ( "fence" , 32 , 30 )" at bounding box center [732, 155] width 201 height 267
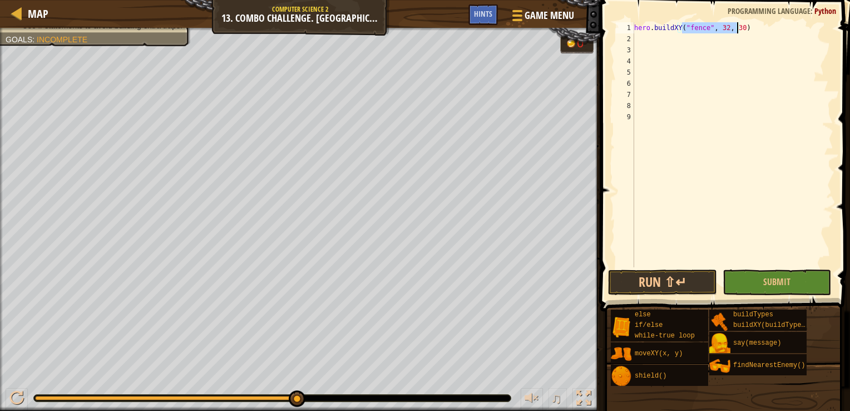
click at [736, 28] on div "hero . buildXY ( "fence" , 32 , 30 )" at bounding box center [732, 155] width 201 height 267
type textarea "hero.buildXY()"
click at [590, 31] on div "Map Computer Science 2 13. Combo Challenge. Middle Point Game Menu Done Hints 1…" at bounding box center [425, 205] width 850 height 411
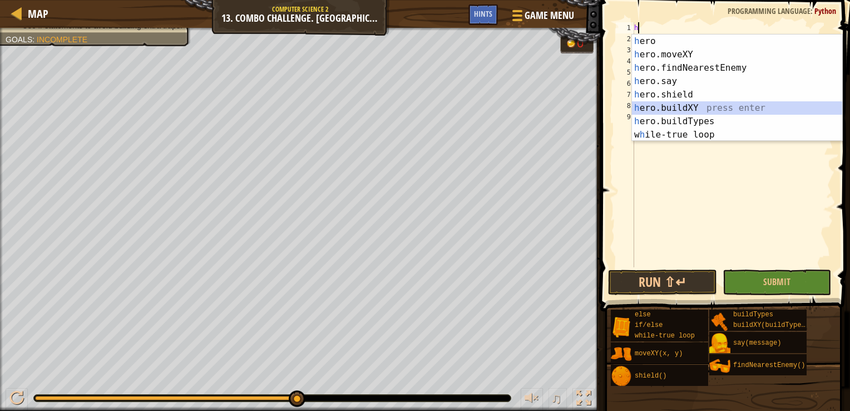
click at [705, 107] on div "h ero press enter h ero.moveXY press enter h ero.findNearestEnemy press enter h…" at bounding box center [737, 101] width 210 height 134
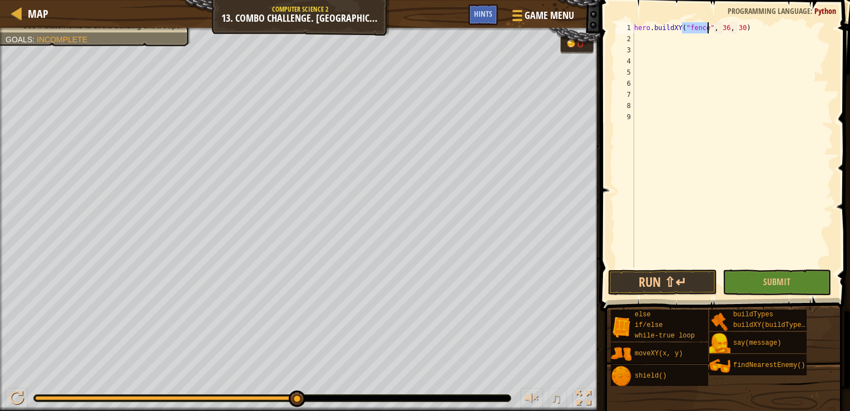
click at [723, 27] on div "hero . buildXY ( "fence" , 36 , 30 )" at bounding box center [732, 155] width 201 height 267
click at [737, 28] on div "hero . buildXY ( "fence" , 32 , 30 )" at bounding box center [732, 155] width 201 height 267
type textarea "hero.buildXY("fence", 32, 52)"
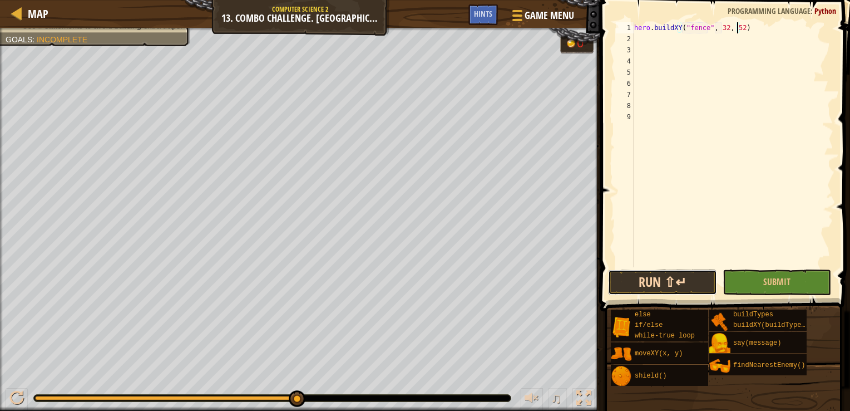
click at [687, 269] on button "Run ⇧↵" at bounding box center [662, 282] width 109 height 26
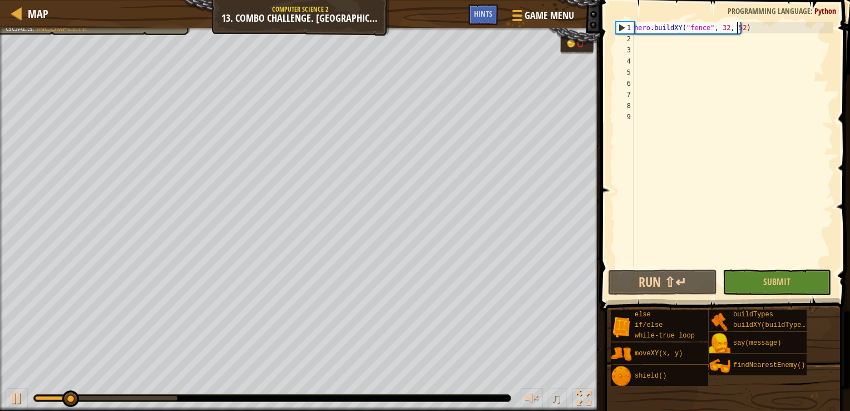
click at [728, 49] on div "hero . buildXY ( "fence" , 32 , 52 )" at bounding box center [732, 155] width 201 height 267
click at [728, 44] on div "hero . buildXY ( "fence" , 32 , 52 )" at bounding box center [732, 155] width 201 height 267
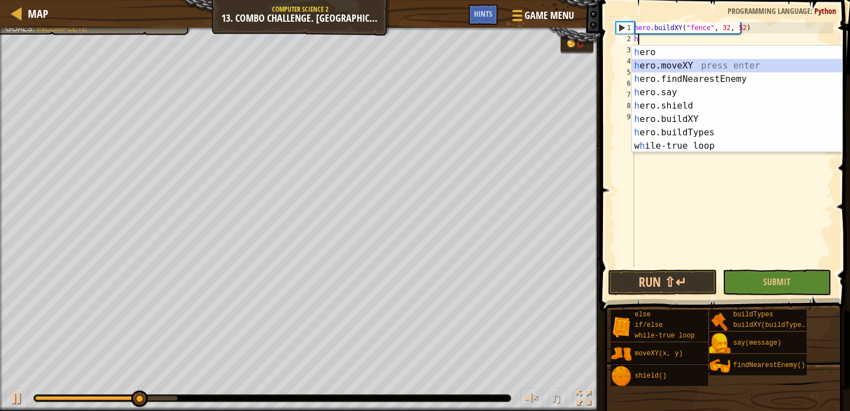
click at [721, 62] on div "h ero press enter h ero.moveXY press enter h ero.findNearestEnemy press enter h…" at bounding box center [737, 113] width 210 height 134
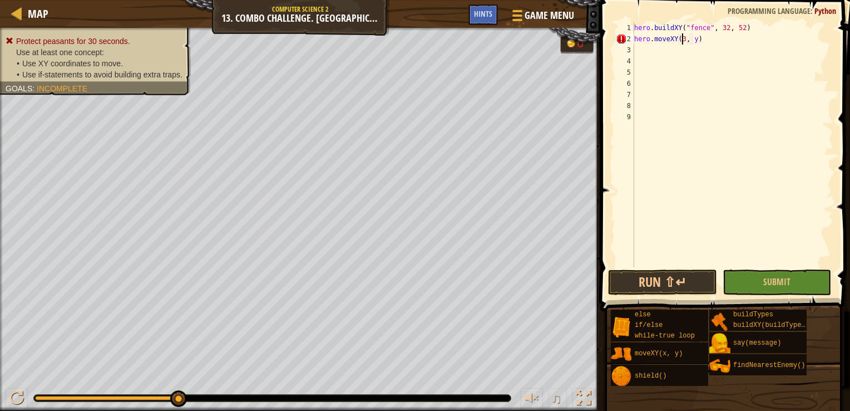
scroll to position [5, 4]
drag, startPoint x: 697, startPoint y: 37, endPoint x: 710, endPoint y: 37, distance: 13.4
click at [699, 37] on div "hero . buildXY ( "fence" , 32 , 52 ) hero . moveXY ( 32 , y )" at bounding box center [732, 155] width 201 height 267
type textarea "hero.moveXY(32, 34)"
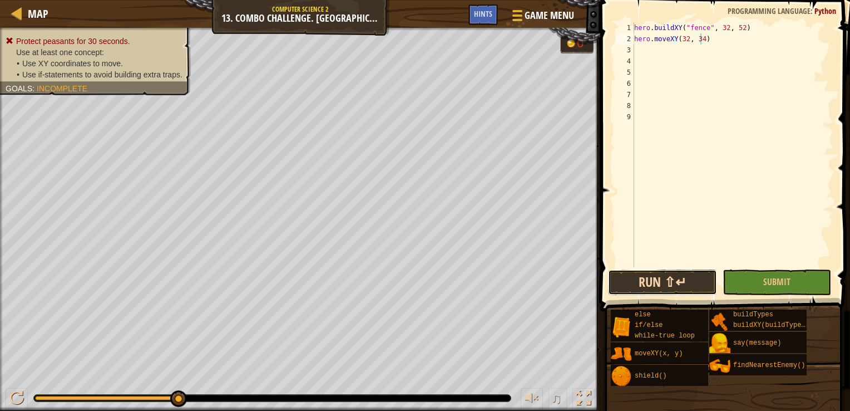
click at [679, 281] on button "Run ⇧↵" at bounding box center [662, 282] width 109 height 26
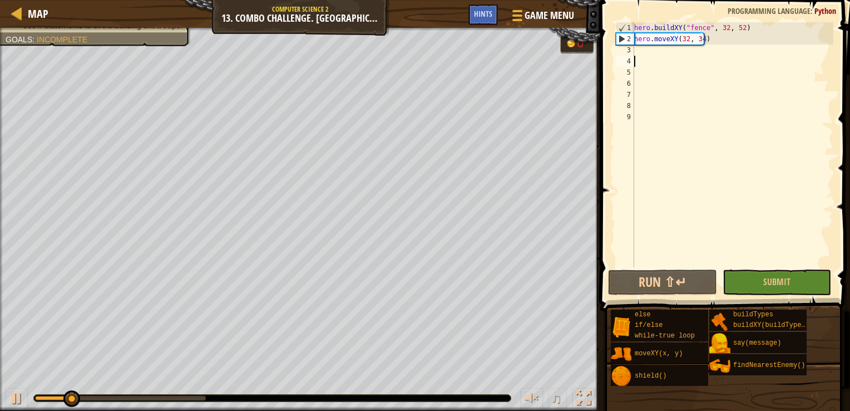
click at [674, 57] on div "hero . buildXY ( "fence" , 32 , 52 ) hero . moveXY ( 32 , 34 )" at bounding box center [732, 155] width 201 height 267
click at [676, 50] on div "hero . buildXY ( "fence" , 32 , 52 ) hero . moveXY ( 32 , 34 )" at bounding box center [732, 155] width 201 height 267
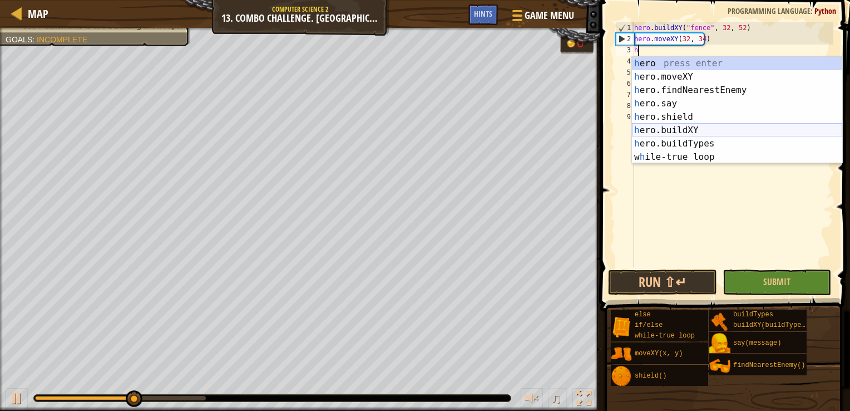
click at [706, 129] on div "h ero press enter h ero.moveXY press enter h ero.findNearestEnemy press enter h…" at bounding box center [737, 124] width 210 height 134
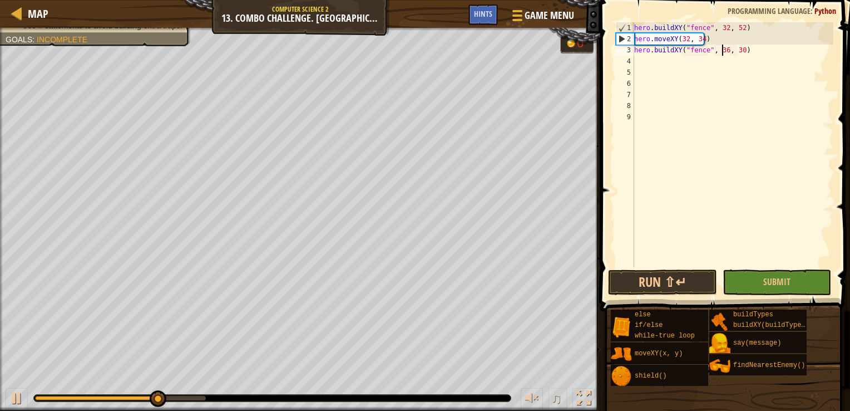
click at [722, 50] on div "hero . buildXY ( "fence" , 32 , 52 ) hero . moveXY ( 32 , 34 ) hero . buildXY (…" at bounding box center [732, 155] width 201 height 267
click at [737, 51] on div "hero . buildXY ( "fence" , 32 , 52 ) hero . moveXY ( 32 , 34 ) hero . buildXY (…" at bounding box center [732, 155] width 201 height 267
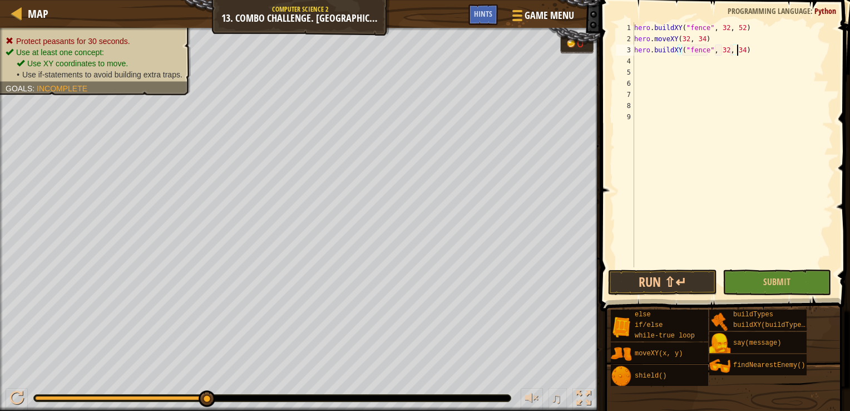
scroll to position [5, 8]
type textarea "hero.buildXY("fence", 32, 34)"
click at [694, 280] on button "Run ⇧↵" at bounding box center [662, 282] width 109 height 26
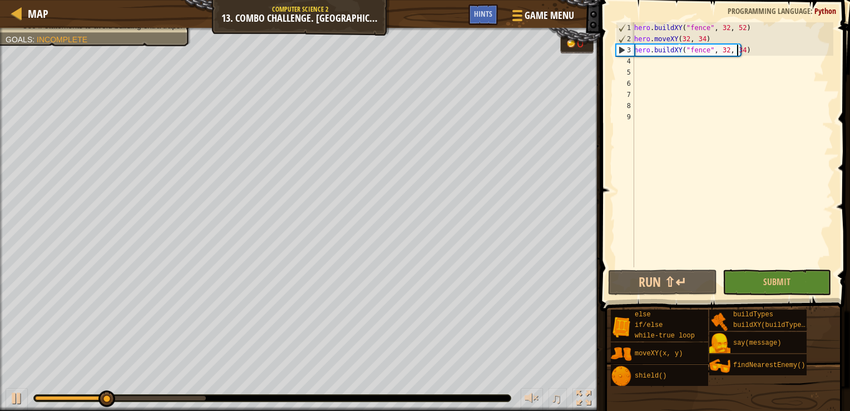
click at [662, 55] on div "hero . buildXY ( "fence" , 32 , 52 ) hero . moveXY ( 32 , 34 ) hero . buildXY (…" at bounding box center [732, 155] width 201 height 267
click at [663, 61] on div "hero . buildXY ( "fence" , 32 , 52 ) hero . moveXY ( 32 , 34 ) hero . buildXY (…" at bounding box center [732, 155] width 201 height 267
click at [633, 284] on button "Run ⇧↵" at bounding box center [662, 282] width 109 height 26
click at [708, 39] on div "hero . buildXY ( "fence" , 32 , 52 ) hero . moveXY ( 32 , 34 ) hero . buildXY (…" at bounding box center [732, 155] width 201 height 267
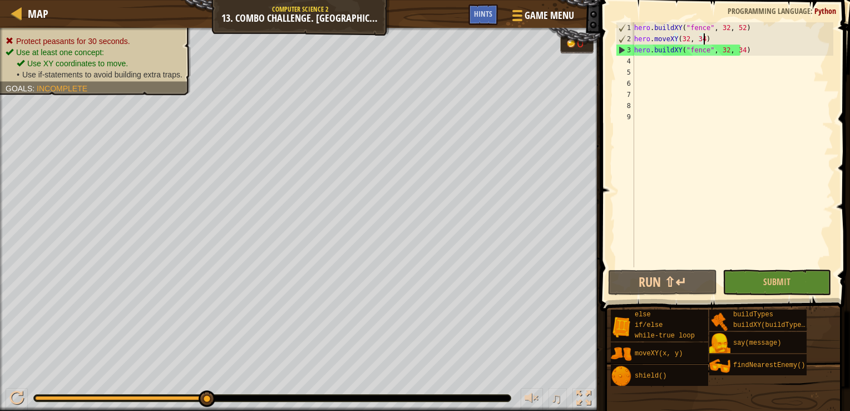
click at [752, 27] on div "hero . buildXY ( "fence" , 32 , 52 ) hero . moveXY ( 32 , 34 ) hero . buildXY (…" at bounding box center [732, 155] width 201 height 267
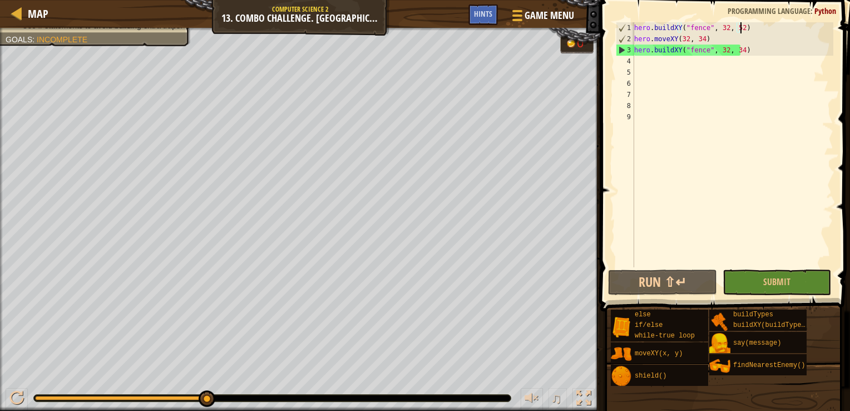
click at [707, 40] on div "hero . buildXY ( "fence" , 32 , 52 ) hero . moveXY ( 32 , 34 ) hero . buildXY (…" at bounding box center [732, 155] width 201 height 267
click at [752, 30] on div "hero . buildXY ( "fence" , 32 , 52 ) hero . moveXY ( 32 , 34 ) hero . buildXY (…" at bounding box center [732, 155] width 201 height 267
type textarea "hero.buildXY("fence", 32, 52)"
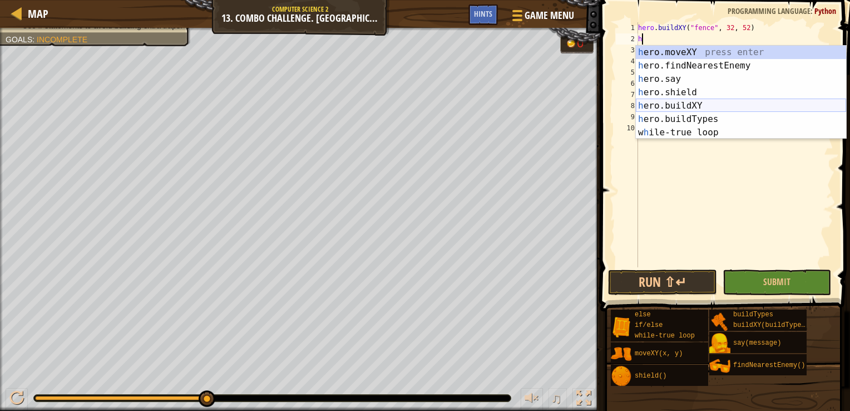
click at [726, 106] on div "h ero.moveXY press enter h ero.findNearestEnemy press enter h ero.say press ent…" at bounding box center [741, 106] width 210 height 120
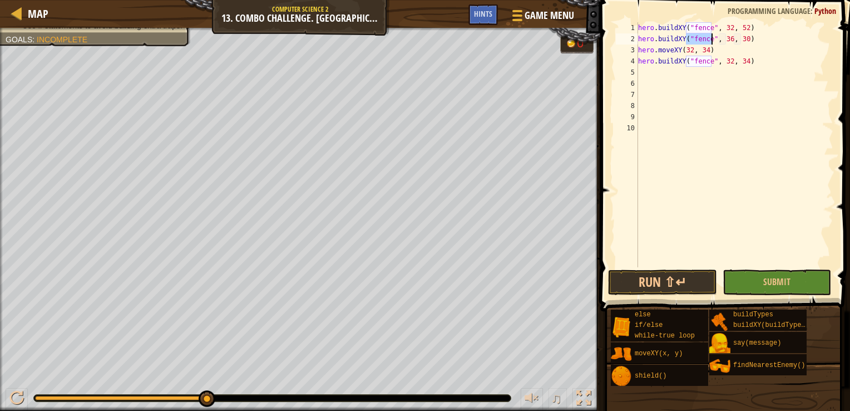
click at [739, 43] on div "hero . buildXY ( "fence" , 32 , 52 ) hero . buildXY ( "fence" , 36 , 30 ) hero …" at bounding box center [735, 155] width 198 height 267
click at [723, 41] on div "hero . buildXY ( "fence" , 32 , 52 ) hero . buildXY ( "fence" , 36 , 30 ) hero …" at bounding box center [735, 155] width 198 height 267
click at [726, 41] on div "hero . buildXY ( "fence" , 32 , 52 ) hero . buildXY ( "fence" , 36 , 30 ) hero …" at bounding box center [735, 155] width 198 height 267
click at [740, 36] on div "hero . buildXY ( "fence" , 32 , 52 ) hero . buildXY ( "fence" , 32 , 30 ) hero …" at bounding box center [735, 155] width 198 height 267
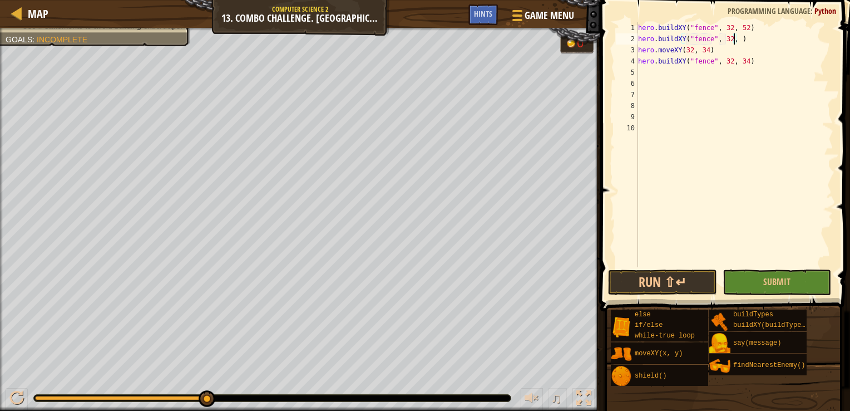
scroll to position [5, 8]
type textarea "hero.buildXY("fence", 32, 47)"
click at [674, 272] on button "Run ⇧↵" at bounding box center [662, 282] width 109 height 26
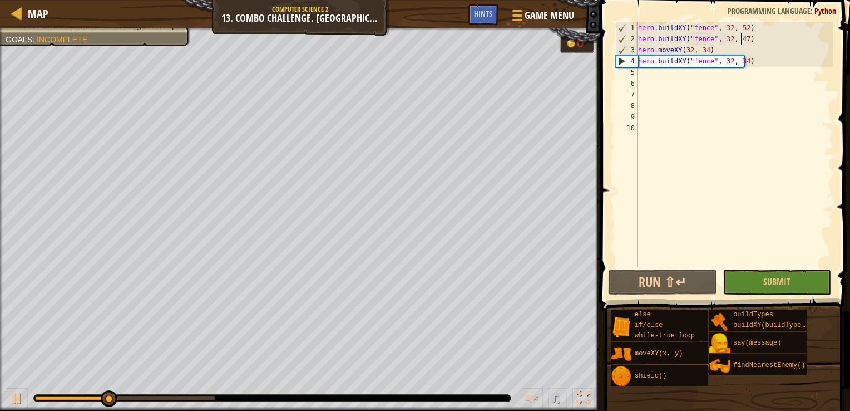
click at [719, 81] on div "hero . buildXY ( "fence" , 32 , 52 ) hero . buildXY ( "fence" , 32 , 47 ) hero …" at bounding box center [735, 155] width 198 height 267
click at [723, 80] on div "hero . buildXY ( "fence" , 32 , 52 ) hero . buildXY ( "fence" , 32 , 47 ) hero …" at bounding box center [735, 155] width 198 height 267
click at [723, 77] on div "hero . buildXY ( "fence" , 32 , 52 ) hero . buildXY ( "fence" , 32 , 47 ) hero …" at bounding box center [735, 155] width 198 height 267
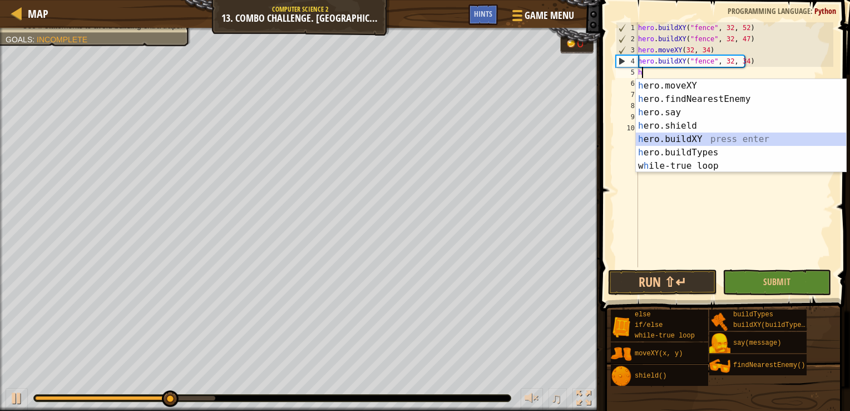
click at [717, 139] on div "h ero.moveXY press enter h ero.findNearestEnemy press enter h ero.say press ent…" at bounding box center [741, 139] width 210 height 120
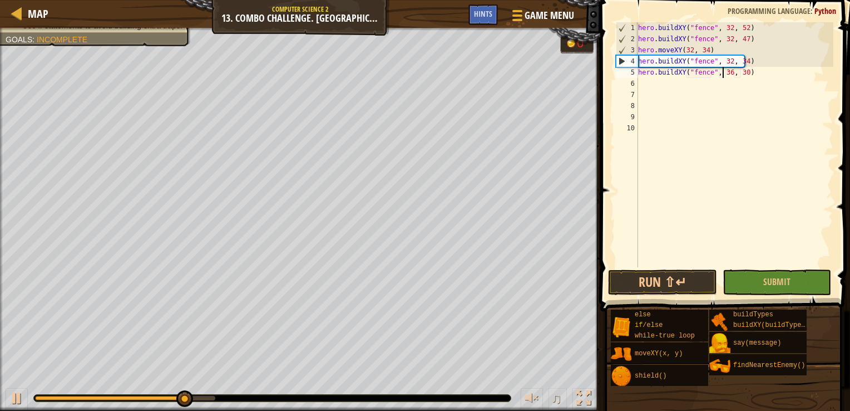
click at [724, 75] on div "hero . buildXY ( "fence" , 32 , 52 ) hero . buildXY ( "fence" , 32 , 47 ) hero …" at bounding box center [735, 155] width 198 height 267
click at [726, 72] on div "hero . buildXY ( "fence" , 32 , 52 ) hero . buildXY ( "fence" , 32 , 47 ) hero …" at bounding box center [735, 155] width 198 height 267
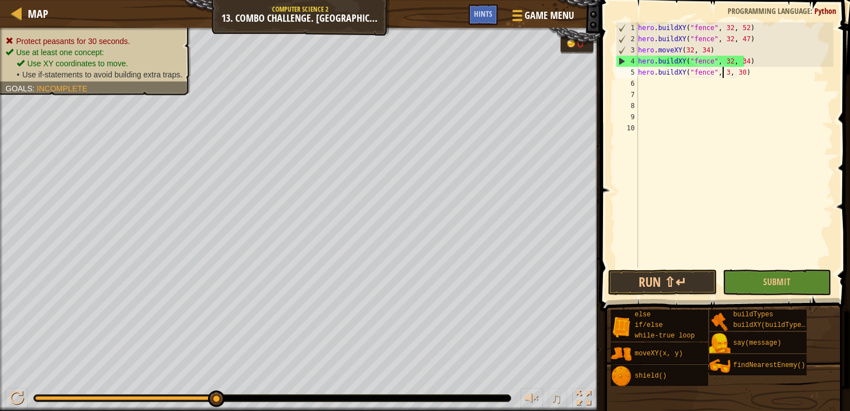
scroll to position [5, 7]
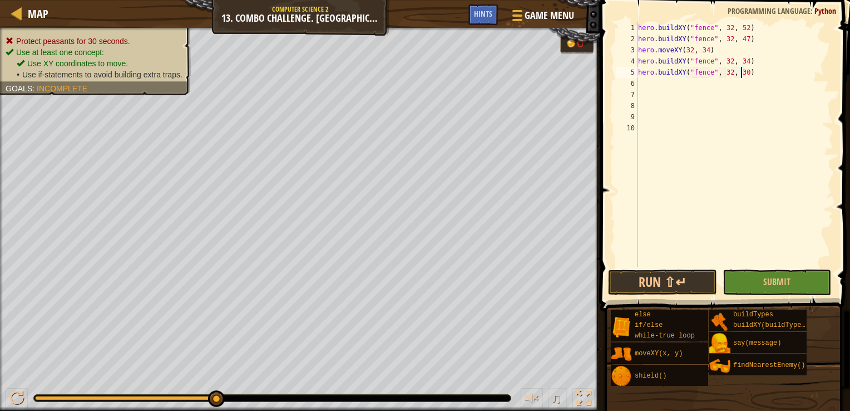
click at [740, 72] on div "hero . buildXY ( "fence" , 32 , 52 ) hero . buildXY ( "fence" , 32 , 47 ) hero …" at bounding box center [735, 155] width 198 height 267
type textarea "hero.buildXY("fence", 32, 29)"
click at [691, 279] on button "Run ⇧↵" at bounding box center [662, 282] width 109 height 26
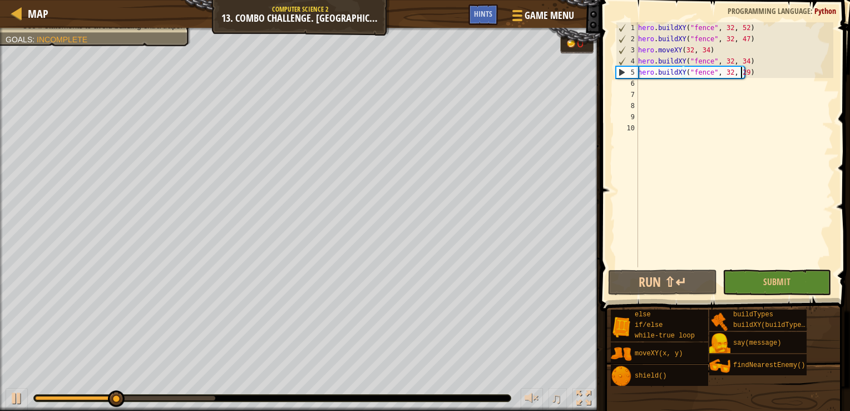
click at [690, 101] on div "hero . buildXY ( "fence" , 32 , 52 ) hero . buildXY ( "fence" , 32 , 47 ) hero …" at bounding box center [735, 155] width 198 height 267
click at [691, 86] on div "hero . buildXY ( "fence" , 32 , 52 ) hero . buildXY ( "fence" , 32 , 47 ) hero …" at bounding box center [735, 155] width 198 height 267
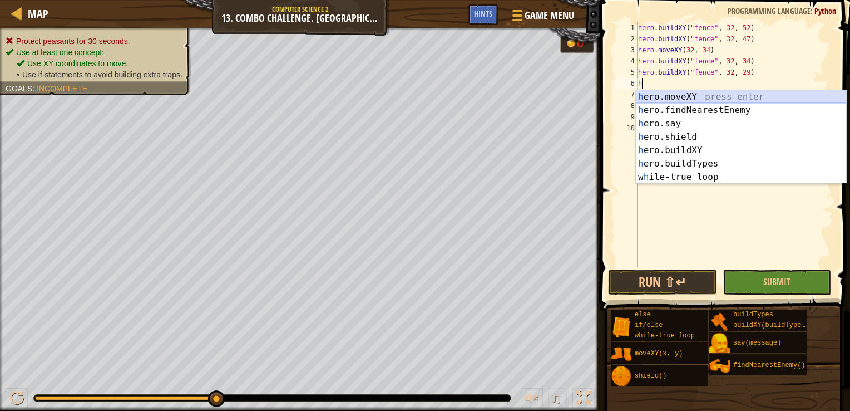
click at [703, 96] on div "h ero.moveXY press enter h ero.findNearestEnemy press enter h ero.say press ent…" at bounding box center [741, 150] width 210 height 120
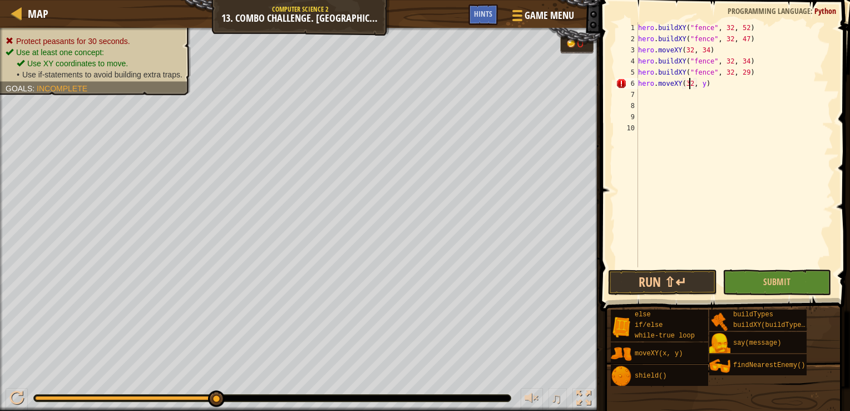
scroll to position [5, 4]
click at [698, 86] on div "hero . buildXY ( "fence" , 32 , 52 ) hero . buildXY ( "fence" , 32 , 47 ) hero …" at bounding box center [735, 155] width 198 height 267
click at [699, 85] on div "hero . buildXY ( "fence" , 32 , 52 ) hero . buildXY ( "fence" , 32 , 47 ) hero …" at bounding box center [735, 155] width 198 height 267
type textarea "hero.moveXY(32, 16)"
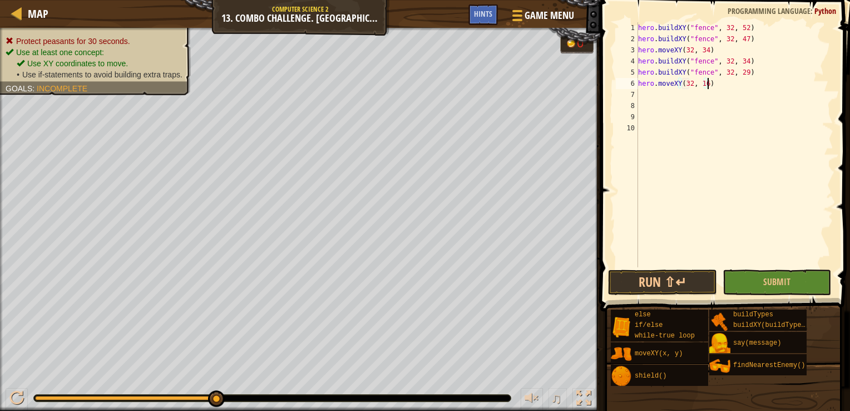
click at [715, 83] on div "hero . buildXY ( "fence" , 32 , 52 ) hero . buildXY ( "fence" , 32 , 47 ) hero …" at bounding box center [735, 155] width 198 height 267
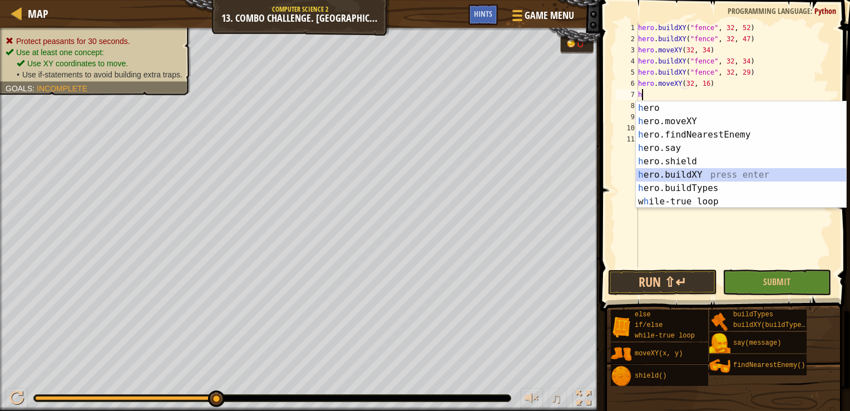
click at [708, 170] on div "h ero press enter h ero.moveXY press enter h ero.findNearestEnemy press enter h…" at bounding box center [741, 168] width 210 height 134
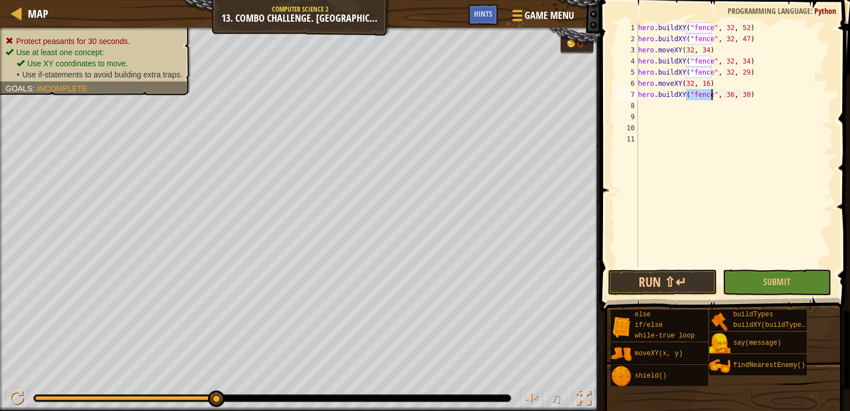
click at [728, 97] on div "hero . buildXY ( "fence" , 32 , 52 ) hero . buildXY ( "fence" , 32 , 47 ) hero …" at bounding box center [735, 155] width 198 height 267
click at [738, 96] on div "hero . buildXY ( "fence" , 32 , 52 ) hero . buildXY ( "fence" , 32 , 47 ) hero …" at bounding box center [735, 155] width 198 height 267
click at [739, 95] on div "hero . buildXY ( "fence" , 32 , 52 ) hero . buildXY ( "fence" , 32 , 47 ) hero …" at bounding box center [735, 155] width 198 height 267
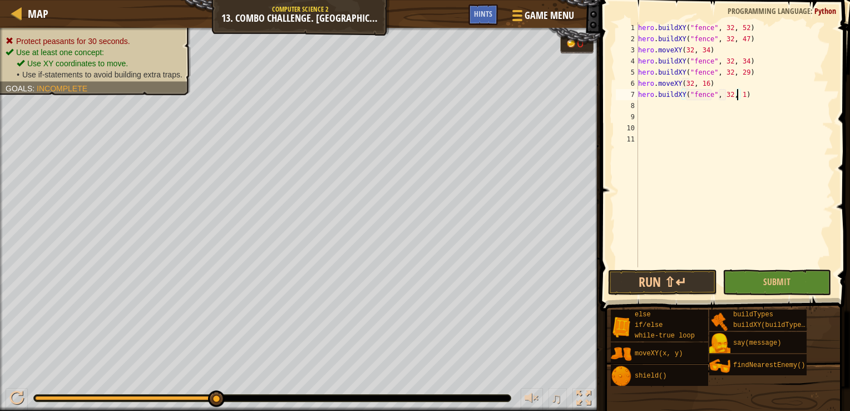
type textarea "hero.buildXY("fence", 32, 16)"
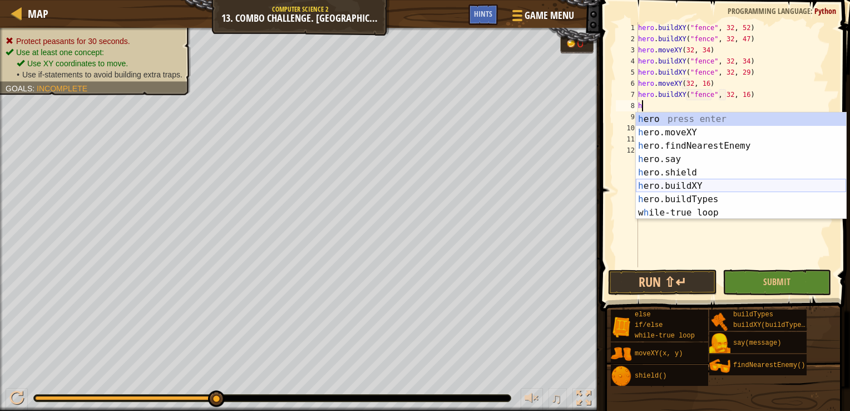
click at [708, 182] on div "h ero press enter h ero.moveXY press enter h ero.findNearestEnemy press enter h…" at bounding box center [741, 179] width 210 height 134
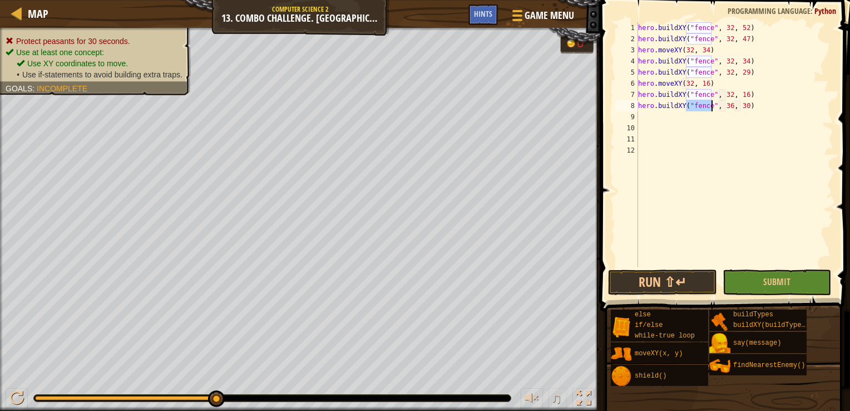
click at [726, 106] on div "hero . buildXY ( "fence" , 32 , 52 ) hero . buildXY ( "fence" , 32 , 47 ) hero …" at bounding box center [735, 155] width 198 height 267
click at [741, 107] on div "hero . buildXY ( "fence" , 32 , 52 ) hero . buildXY ( "fence" , 32 , 47 ) hero …" at bounding box center [735, 155] width 198 height 267
click at [670, 289] on button "Run ⇧↵" at bounding box center [662, 282] width 109 height 26
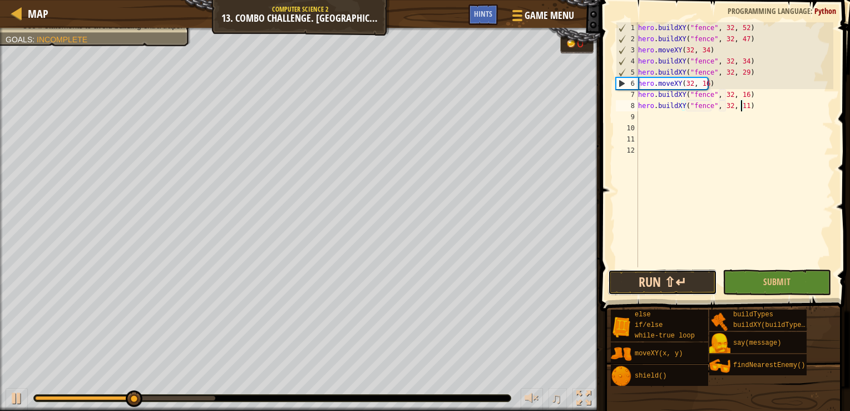
click at [692, 275] on button "Run ⇧↵" at bounding box center [662, 282] width 109 height 26
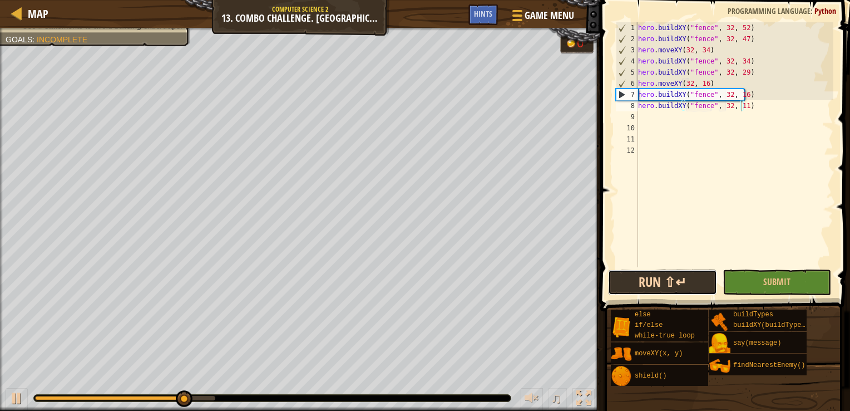
click at [686, 277] on button "Run ⇧↵" at bounding box center [662, 282] width 109 height 26
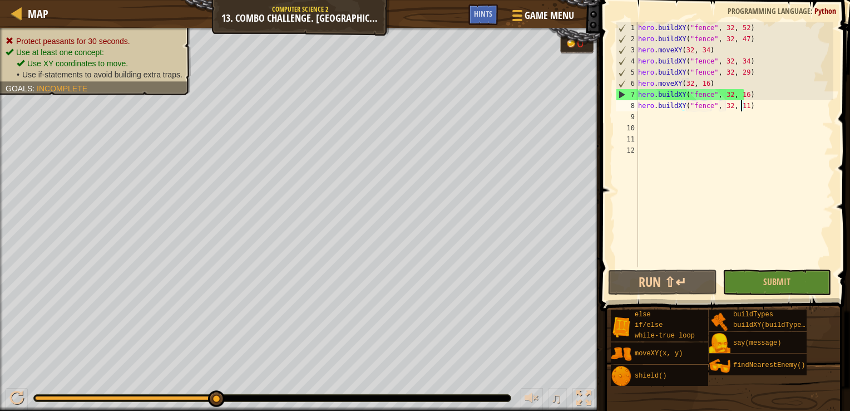
click at [752, 97] on div "hero . buildXY ( "fence" , 32 , 52 ) hero . buildXY ( "fence" , 32 , 47 ) hero …" at bounding box center [735, 155] width 198 height 267
type textarea "hero.buildXY("fence", 32, 16)"
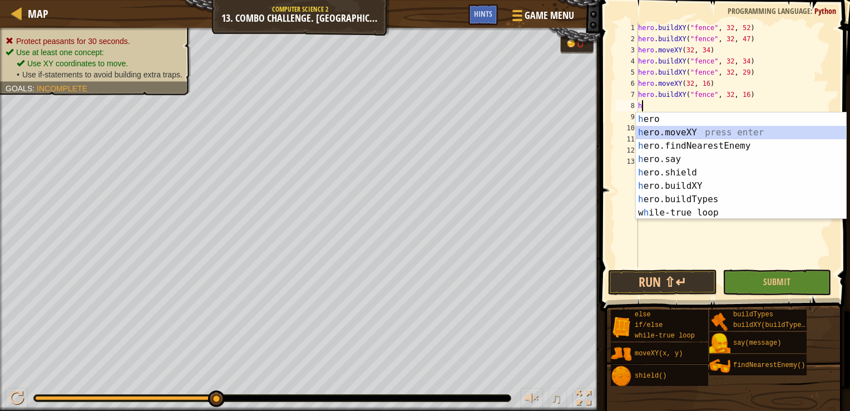
click at [738, 130] on div "h ero press enter h ero.moveXY press enter h ero.findNearestEnemy press enter h…" at bounding box center [741, 179] width 210 height 134
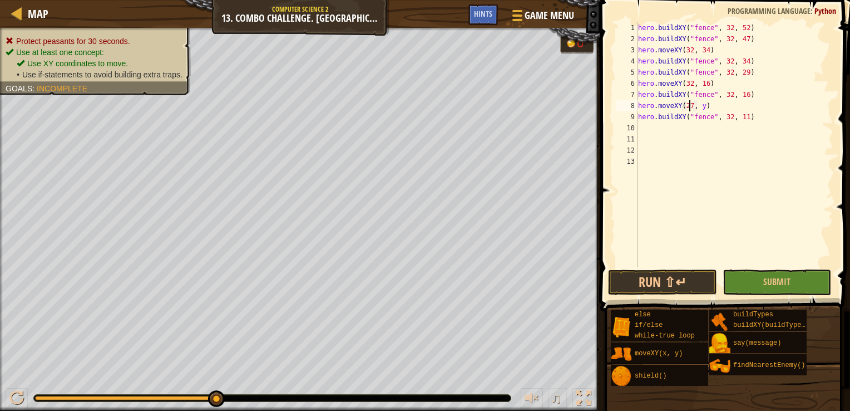
scroll to position [5, 4]
click at [698, 106] on div "hero . buildXY ( "fence" , 32 , 52 ) hero . buildXY ( "fence" , 32 , 47 ) hero …" at bounding box center [735, 155] width 198 height 267
click at [699, 106] on div "hero . buildXY ( "fence" , 32 , 52 ) hero . buildXY ( "fence" , 32 , 47 ) hero …" at bounding box center [735, 155] width 198 height 267
type textarea "hero.moveXY(27, 16)"
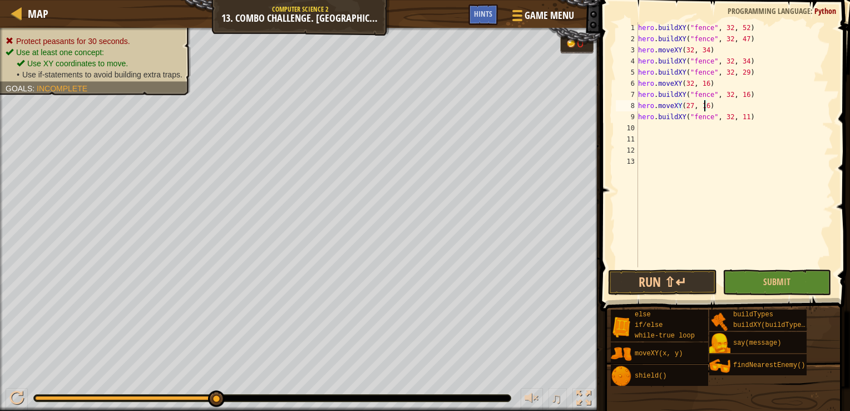
click at [706, 130] on div "hero . buildXY ( "fence" , 32 , 52 ) hero . buildXY ( "fence" , 32 , 47 ) hero …" at bounding box center [735, 155] width 198 height 267
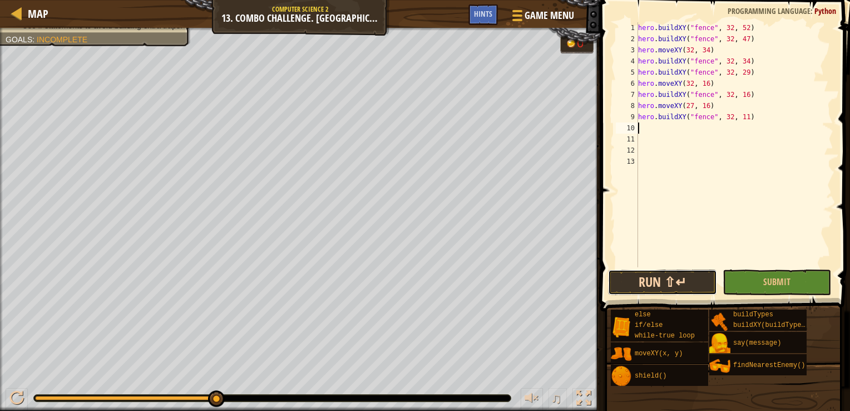
click at [698, 273] on button "Run ⇧↵" at bounding box center [662, 282] width 109 height 26
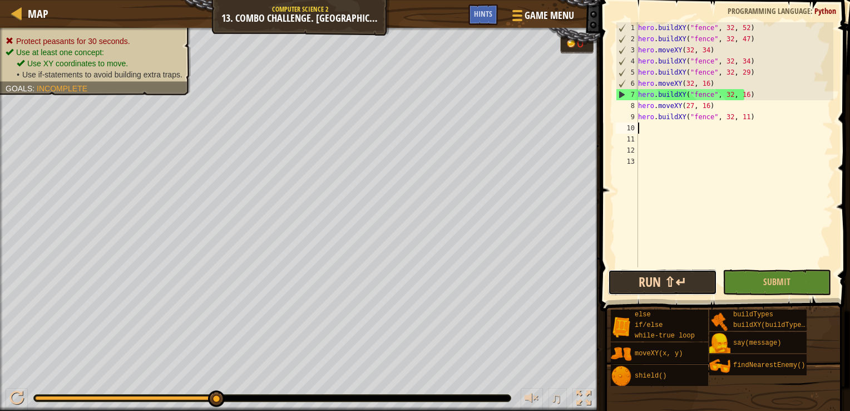
click at [688, 283] on button "Run ⇧↵" at bounding box center [662, 282] width 109 height 26
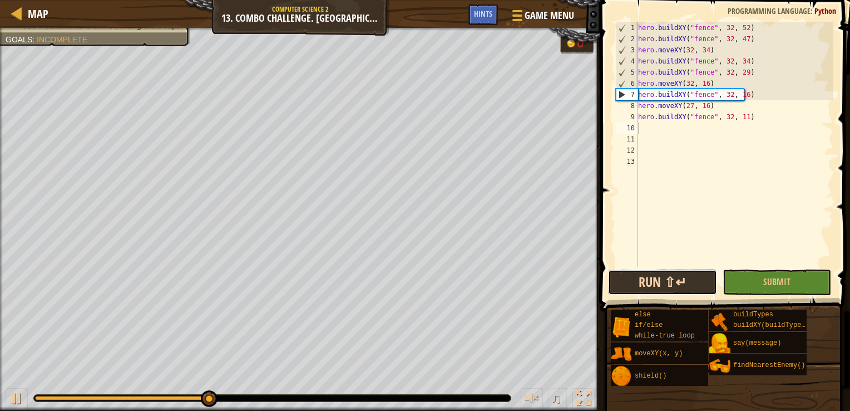
click at [689, 281] on button "Run ⇧↵" at bounding box center [662, 282] width 109 height 26
click at [688, 83] on div "hero . buildXY ( "fence" , 32 , 52 ) hero . buildXY ( "fence" , 32 , 47 ) hero …" at bounding box center [735, 155] width 198 height 267
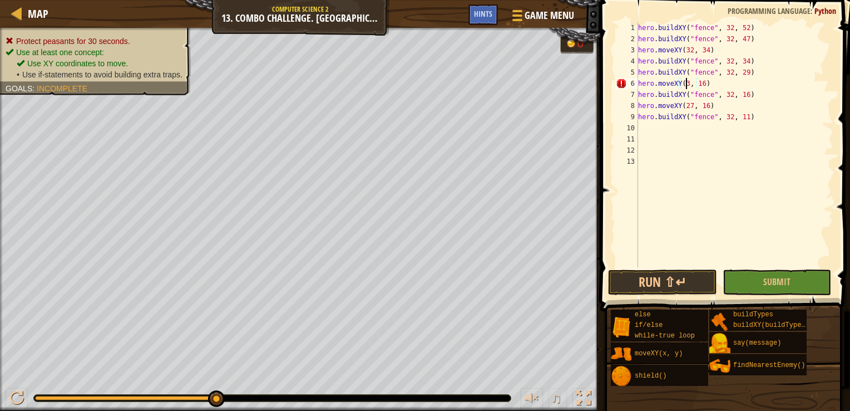
scroll to position [5, 3]
type textarea "hero.moveXY(27, 16)"
drag, startPoint x: 712, startPoint y: 111, endPoint x: 633, endPoint y: 106, distance: 78.6
click at [633, 106] on div "hero.moveXY(27, 16) 1 2 3 4 5 6 7 8 9 10 11 12 13 hero . buildXY ( "fence" , 32…" at bounding box center [724, 144] width 220 height 245
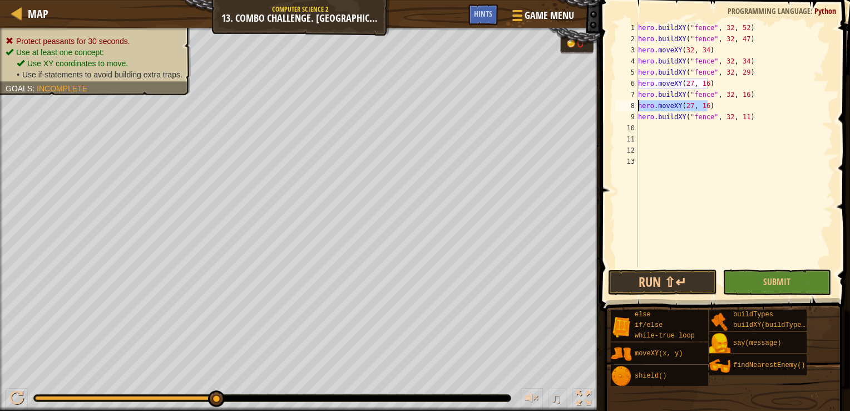
scroll to position [5, 0]
type textarea "hero.buildXY("fence", 32, 16)"
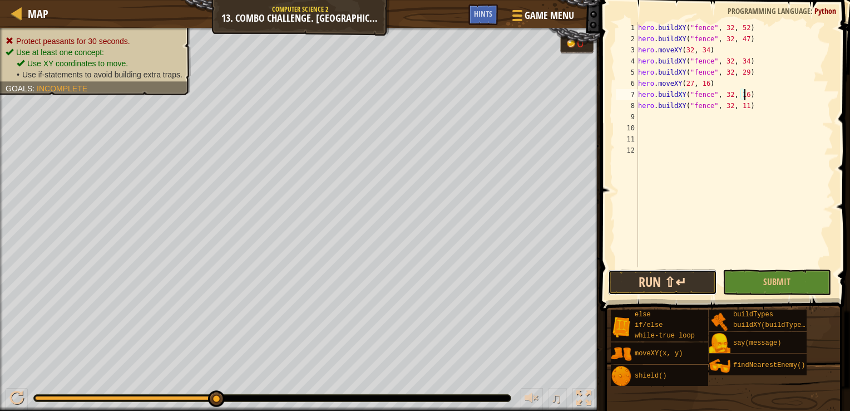
click at [692, 281] on button "Run ⇧↵" at bounding box center [662, 282] width 109 height 26
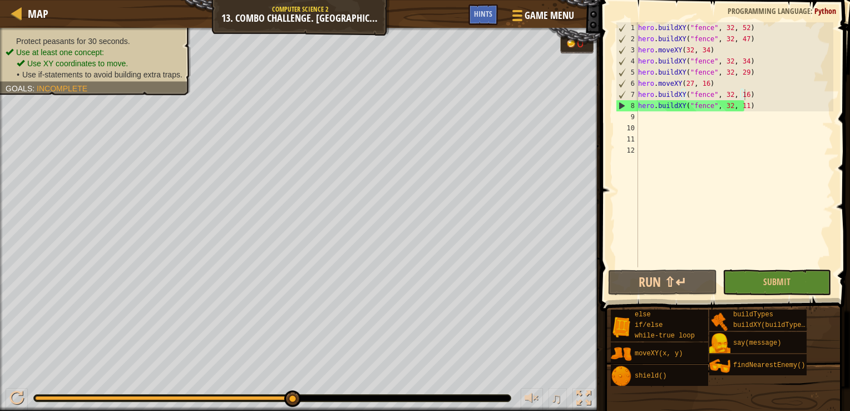
click at [85, 41] on span "Protect peasants for 30 seconds." at bounding box center [73, 41] width 114 height 9
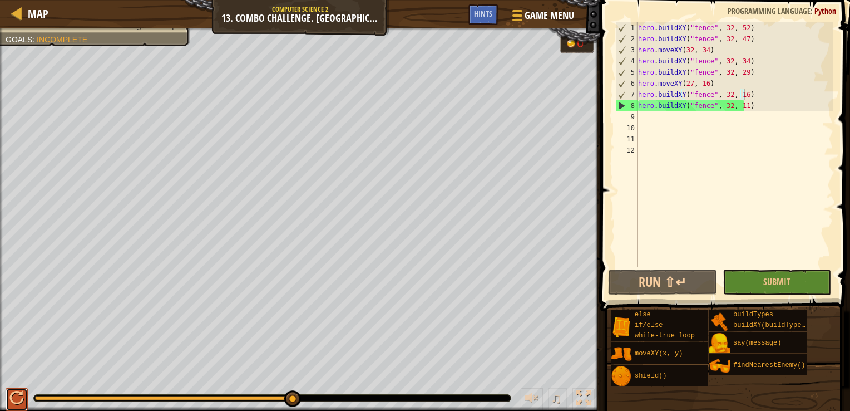
click at [22, 398] on div at bounding box center [16, 398] width 14 height 14
click at [22, 398] on button at bounding box center [17, 399] width 22 height 23
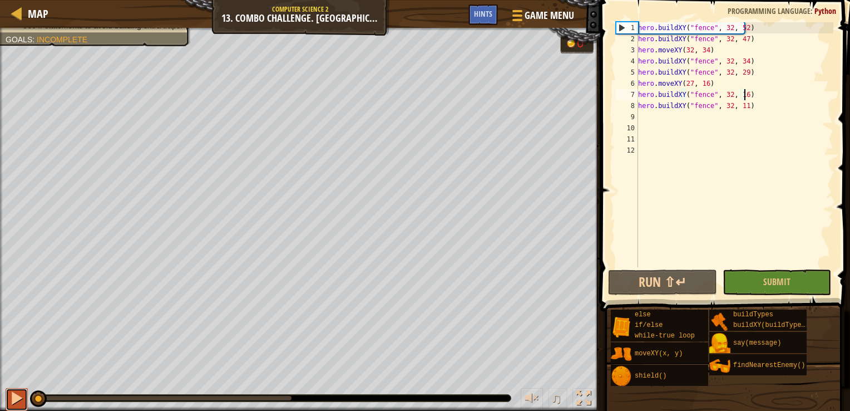
click at [22, 398] on div at bounding box center [16, 398] width 14 height 14
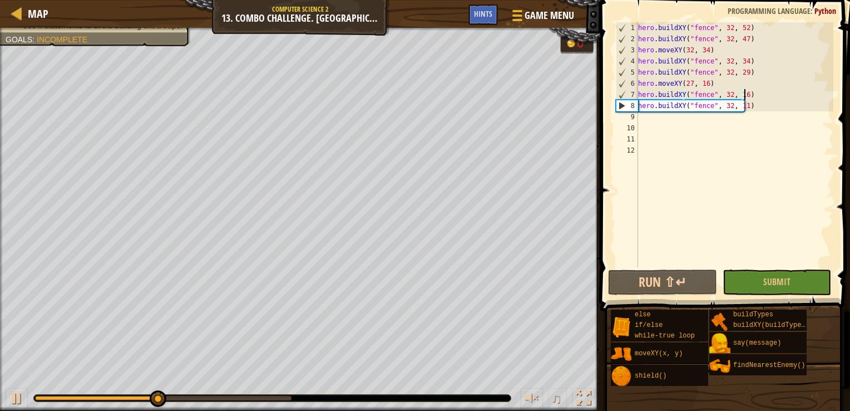
click at [645, 119] on div "hero . buildXY ( "fence" , 32 , 52 ) hero . buildXY ( "fence" , 32 , 47 ) hero …" at bounding box center [735, 155] width 198 height 267
drag, startPoint x: 650, startPoint y: 109, endPoint x: 657, endPoint y: 113, distance: 8.0
click at [655, 112] on div "hero . buildXY ( "fence" , 32 , 52 ) hero . buildXY ( "fence" , 32 , 47 ) hero …" at bounding box center [735, 155] width 198 height 267
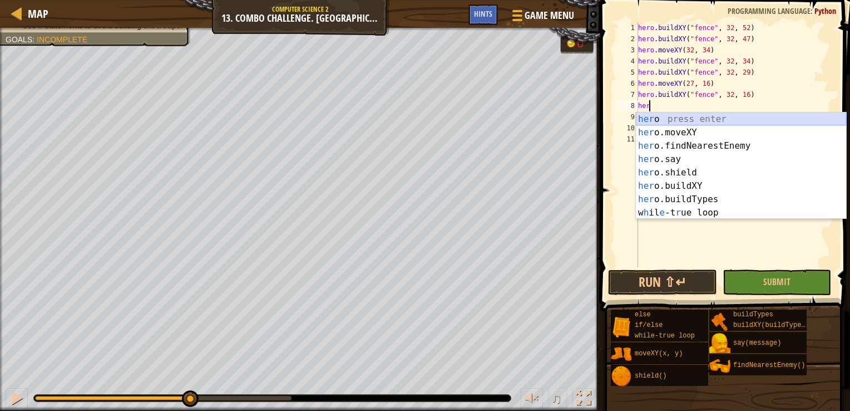
click at [686, 123] on div "her o press enter her o.moveXY press enter her o.findNearestEnemy press enter h…" at bounding box center [741, 179] width 210 height 134
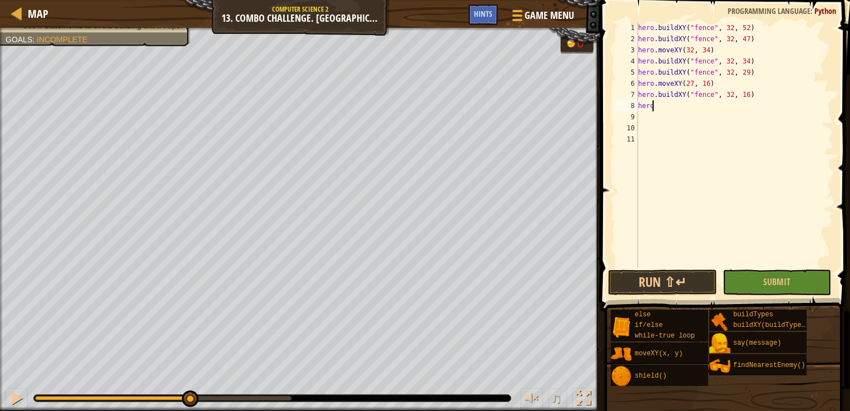
scroll to position [5, 1]
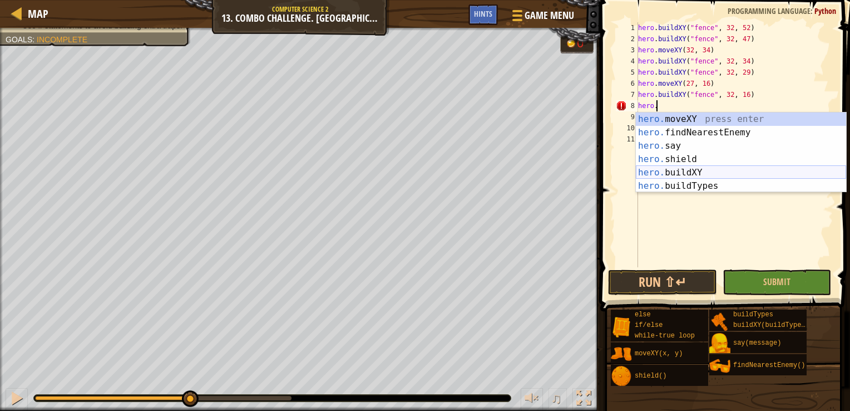
click at [690, 171] on div "hero. moveXY press enter hero. findNearestEnemy press enter hero. say press ent…" at bounding box center [741, 165] width 210 height 107
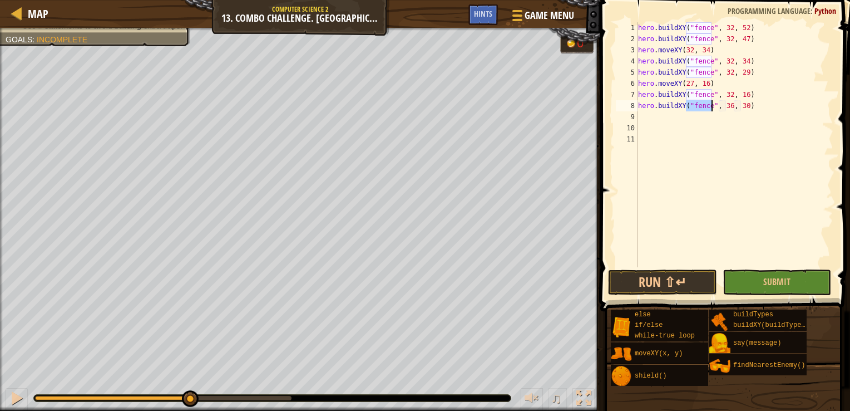
click at [708, 106] on div "hero . buildXY ( "fence" , 32 , 52 ) hero . buildXY ( "fence" , 32 , 47 ) hero …" at bounding box center [735, 144] width 198 height 245
type textarea "hero.buildXY("fire-trap", 36, 30)"
click at [756, 111] on div "hero . buildXY ( "fence" , 32 , 52 ) hero . buildXY ( "fence" , 32 , 47 ) hero …" at bounding box center [735, 155] width 198 height 267
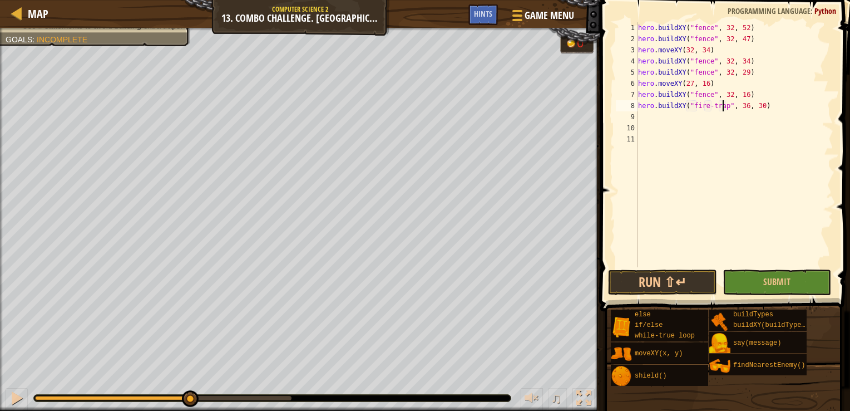
scroll to position [5, 0]
click at [719, 136] on div "hero . buildXY ( "fence" , 32 , 52 ) hero . buildXY ( "fence" , 32 , 47 ) hero …" at bounding box center [735, 155] width 198 height 267
click at [736, 105] on div "hero . buildXY ( "fence" , 32 , 52 ) hero . buildXY ( "fence" , 32 , 47 ) hero …" at bounding box center [735, 155] width 198 height 267
click at [741, 105] on div "hero . buildXY ( "fence" , 32 , 52 ) hero . buildXY ( "fence" , 32 , 47 ) hero …" at bounding box center [735, 155] width 198 height 267
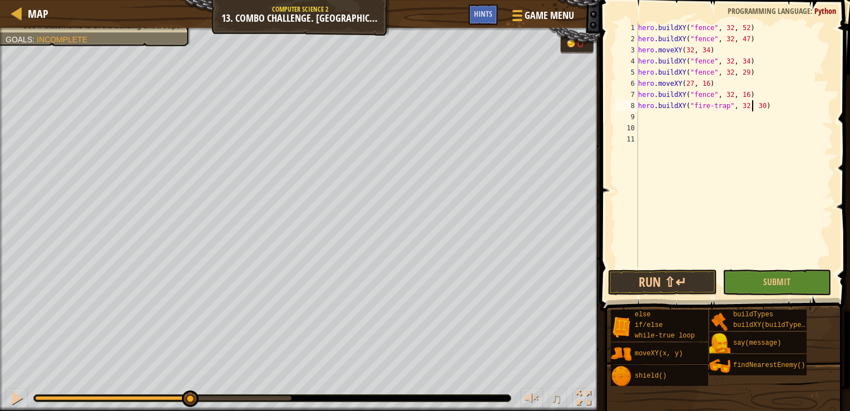
click at [750, 106] on div "hero . buildXY ( "fence" , 32 , 52 ) hero . buildXY ( "fence" , 32 , 47 ) hero …" at bounding box center [735, 155] width 198 height 267
click at [755, 106] on div "hero . buildXY ( "fence" , 32 , 52 ) hero . buildXY ( "fence" , 32 , 47 ) hero …" at bounding box center [735, 155] width 198 height 267
type textarea "hero.buildXY("fire-trap", 32, 17)"
click at [664, 285] on button "Run ⇧↵" at bounding box center [662, 282] width 109 height 26
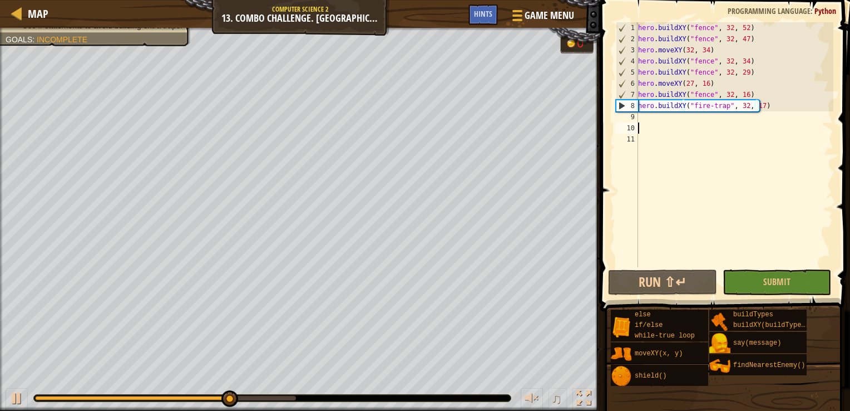
click at [652, 126] on div "hero . buildXY ( "fence" , 32 , 52 ) hero . buildXY ( "fence" , 32 , 47 ) hero …" at bounding box center [735, 155] width 198 height 267
click at [654, 115] on div "hero . buildXY ( "fence" , 32 , 52 ) hero . buildXY ( "fence" , 32 , 47 ) hero …" at bounding box center [735, 155] width 198 height 267
click at [640, 102] on div "hero . buildXY ( "fence" , 32 , 52 ) hero . buildXY ( "fence" , 32 , 47 ) hero …" at bounding box center [735, 155] width 198 height 267
click at [638, 103] on div "8" at bounding box center [628, 105] width 22 height 11
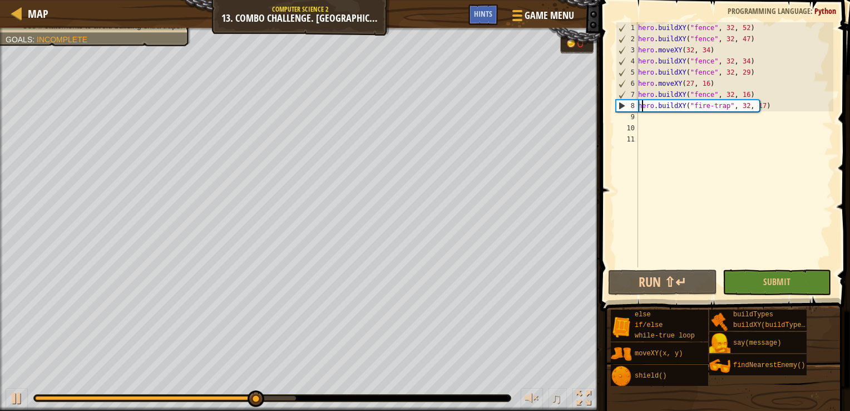
type textarea "hero.buildXY("fire-trap", 32, 17)"
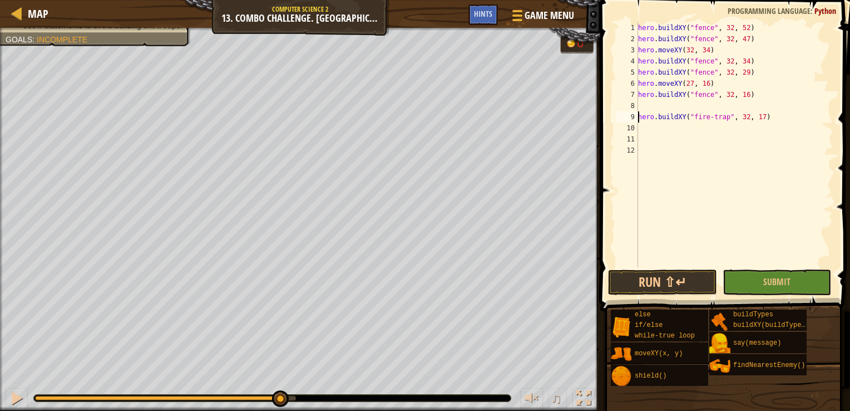
click at [679, 107] on div "hero . buildXY ( "fence" , 32 , 52 ) hero . buildXY ( "fence" , 32 , 47 ) hero …" at bounding box center [735, 155] width 198 height 267
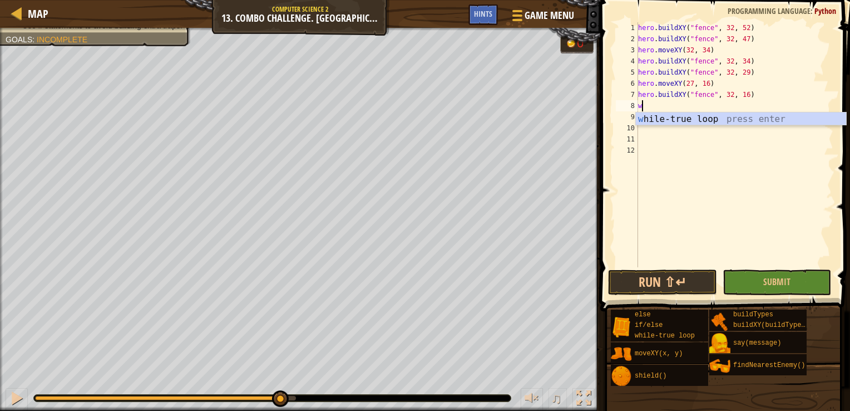
type textarea "wh"
click at [685, 119] on div "wh ile-true loop press enter" at bounding box center [741, 132] width 210 height 40
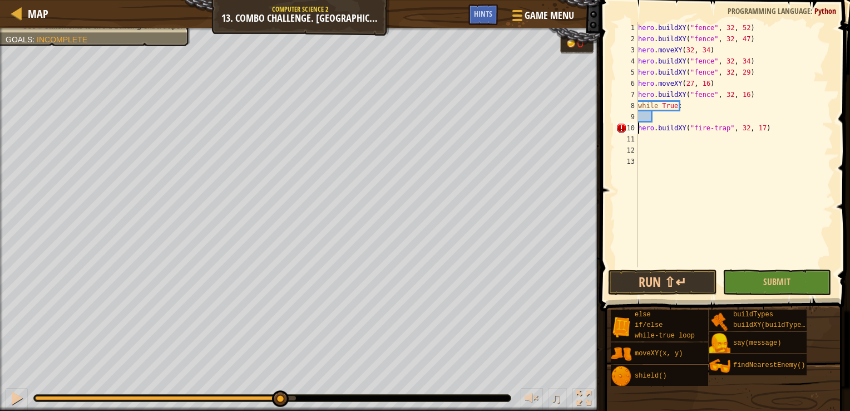
click at [639, 127] on div "hero . buildXY ( "fence" , 32 , 52 ) hero . buildXY ( "fence" , 32 , 47 ) hero …" at bounding box center [735, 155] width 198 height 267
type textarea "hero.buildXY("fire-trap", 32, 17)"
click at [655, 120] on div "hero . buildXY ( "fence" , 32 , 52 ) hero . buildXY ( "fence" , 32 , 47 ) hero …" at bounding box center [735, 155] width 198 height 267
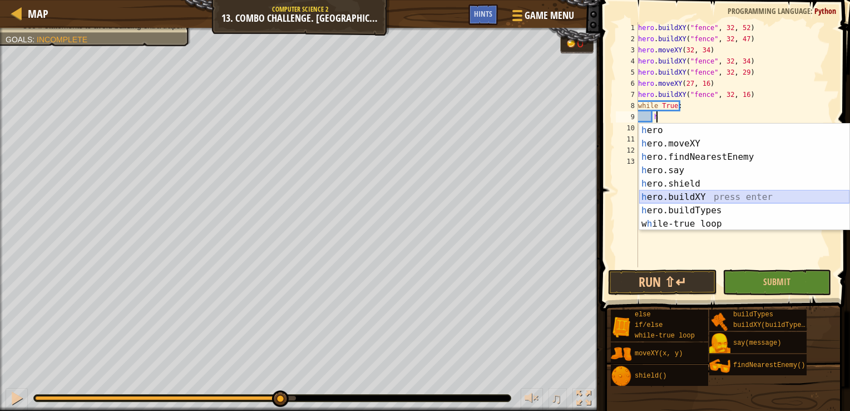
click at [715, 193] on div "h ero press enter h ero.moveXY press enter h ero.findNearestEnemy press enter h…" at bounding box center [744, 191] width 210 height 134
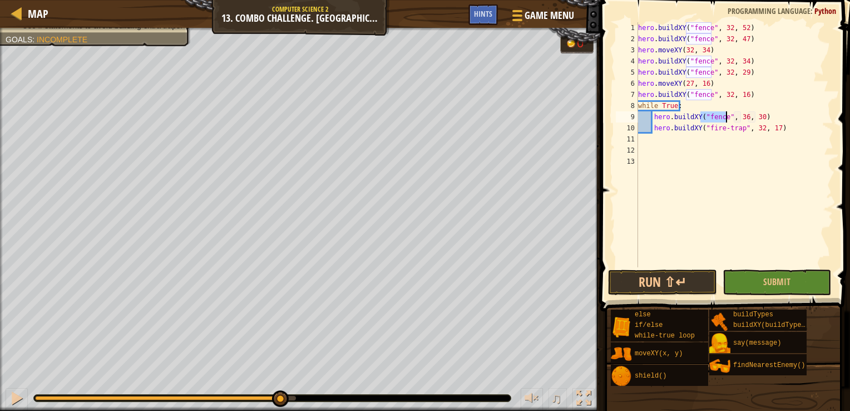
click at [721, 116] on div "hero . buildXY ( "fence" , 32 , 52 ) hero . buildXY ( "fence" , 32 , 47 ) hero …" at bounding box center [735, 144] width 198 height 245
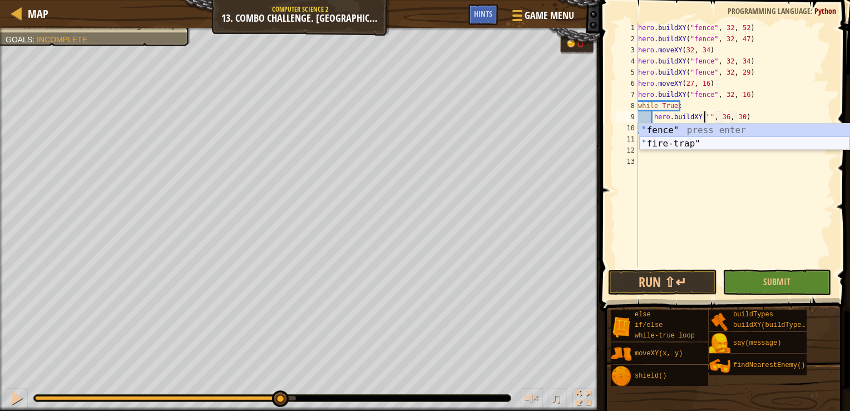
click at [729, 140] on div "" fence" press enter " fire-trap" press enter" at bounding box center [744, 150] width 210 height 53
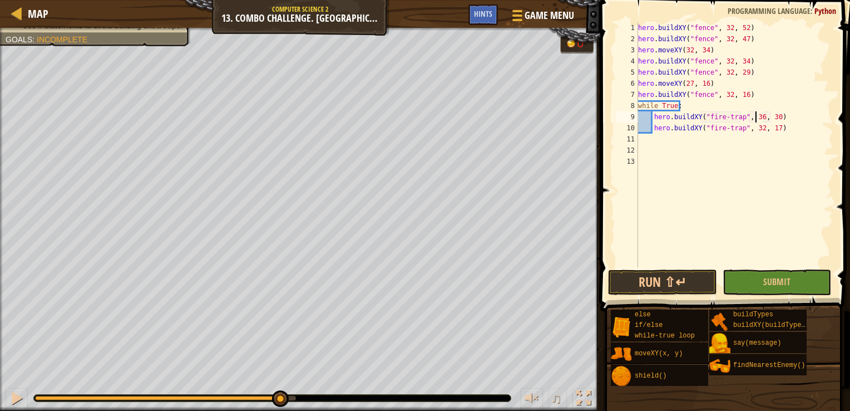
click at [754, 116] on div "hero . buildXY ( "fence" , 32 , 52 ) hero . buildXY ( "fence" , 32 , 47 ) hero …" at bounding box center [735, 155] width 198 height 267
click at [767, 116] on div "hero . buildXY ( "fence" , 32 , 52 ) hero . buildXY ( "fence" , 32 , 47 ) hero …" at bounding box center [735, 155] width 198 height 267
click at [769, 116] on div "hero . buildXY ( "fence" , 32 , 52 ) hero . buildXY ( "fence" , 32 , 47 ) hero …" at bounding box center [735, 155] width 198 height 267
type textarea "hero.buildXY("fire-trap", 32, 52)"
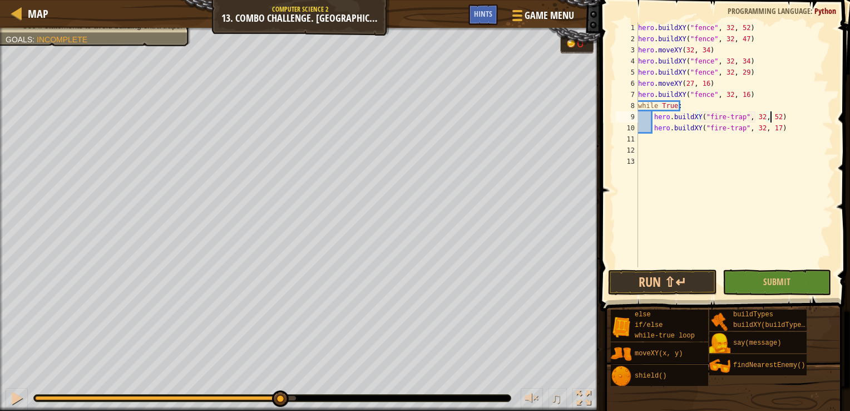
scroll to position [5, 11]
click at [722, 137] on div "hero . buildXY ( "fence" , 32 , 52 ) hero . buildXY ( "fence" , 32 , 47 ) hero …" at bounding box center [735, 155] width 198 height 267
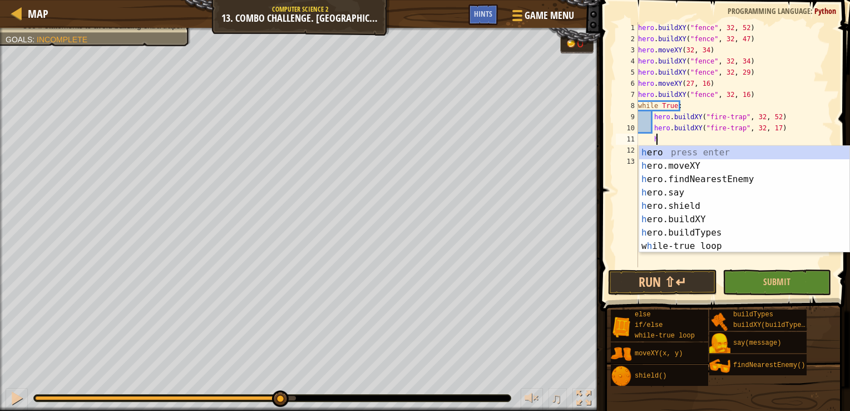
scroll to position [5, 1]
click at [719, 217] on div "h ero press enter h ero.moveXY press enter h ero.findNearestEnemy press enter h…" at bounding box center [744, 213] width 210 height 134
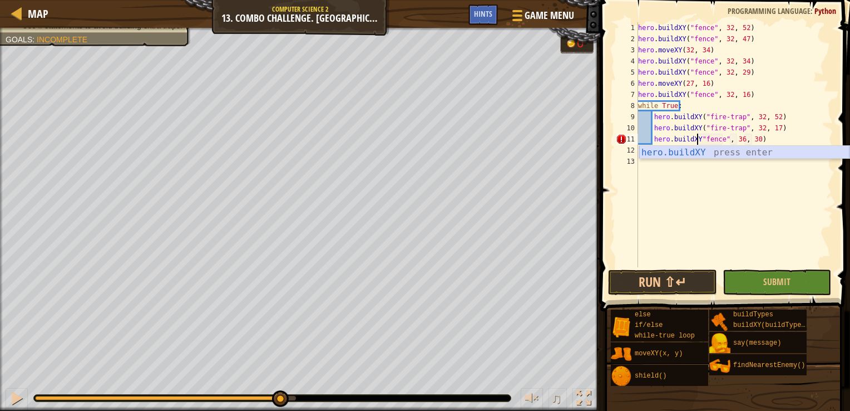
scroll to position [5, 4]
click at [721, 135] on div "hero . buildXY ( "fence" , 32 , 52 ) hero . buildXY ( "fence" , 32 , 47 ) hero …" at bounding box center [735, 155] width 198 height 267
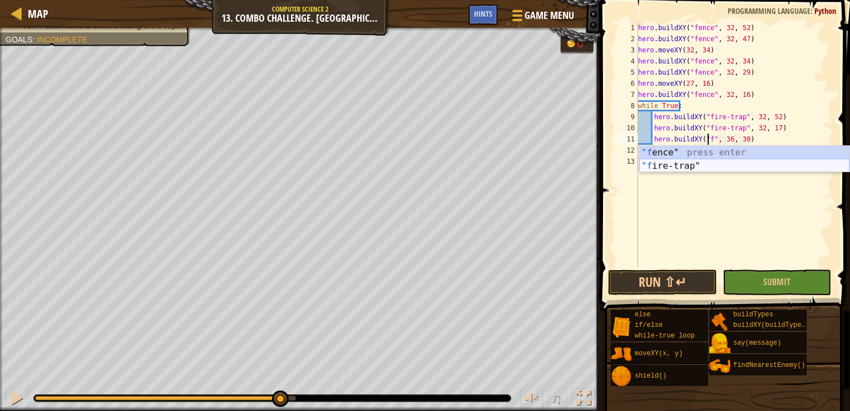
click at [713, 165] on div ""f ence" press enter "f ire-trap" press enter" at bounding box center [744, 172] width 210 height 53
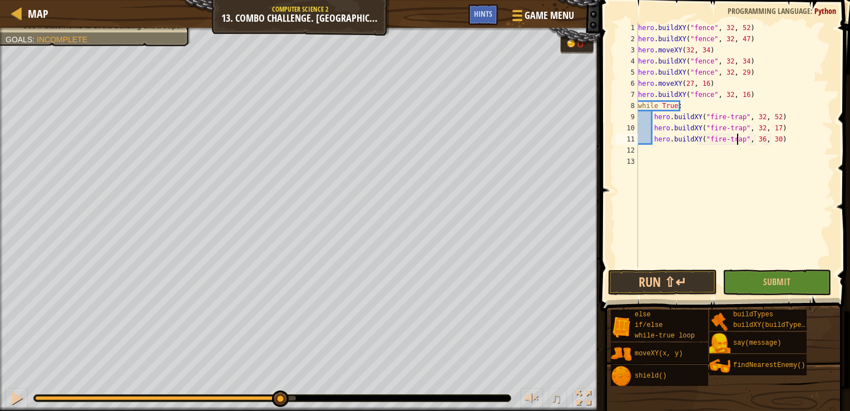
click at [756, 139] on div "hero . buildXY ( "fence" , 32 , 52 ) hero . buildXY ( "fence" , 32 , 47 ) hero …" at bounding box center [735, 155] width 198 height 267
click at [770, 140] on div "hero . buildXY ( "fence" , 32 , 52 ) hero . buildXY ( "fence" , 32 , 47 ) hero …" at bounding box center [735, 155] width 198 height 267
click at [684, 283] on button "Run ⇧↵" at bounding box center [662, 282] width 109 height 26
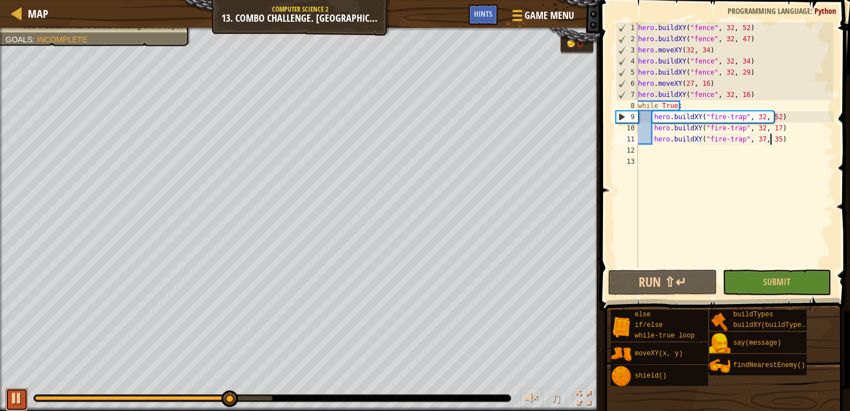
click at [17, 396] on div at bounding box center [16, 398] width 14 height 14
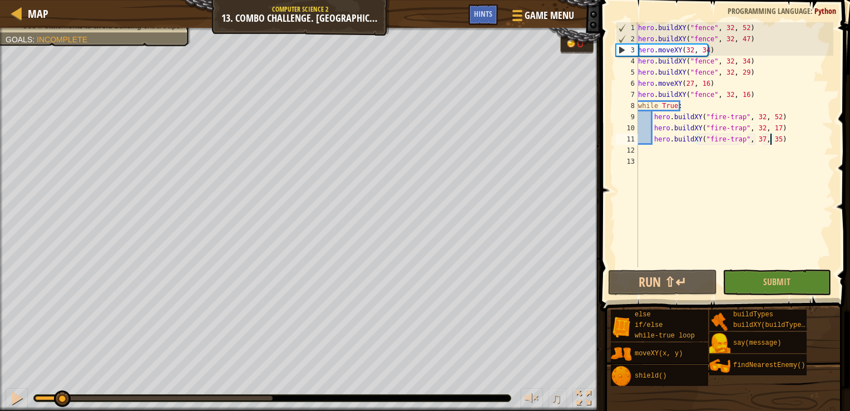
drag, startPoint x: 278, startPoint y: 401, endPoint x: 61, endPoint y: 408, distance: 217.1
click at [61, 408] on div "♫" at bounding box center [300, 394] width 600 height 33
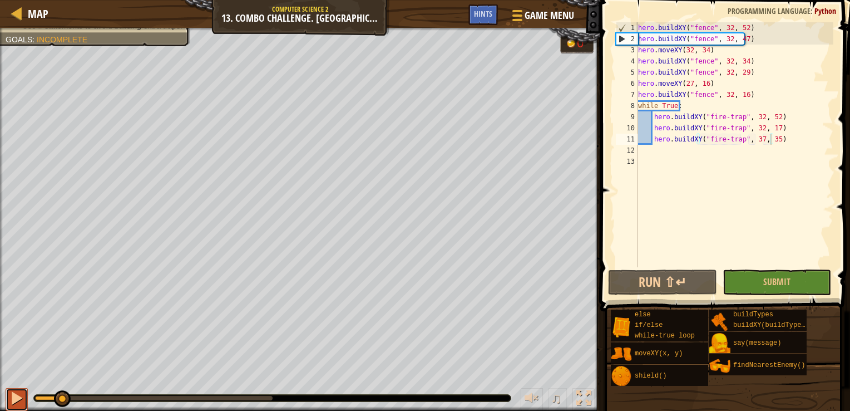
click at [11, 392] on div at bounding box center [16, 398] width 14 height 14
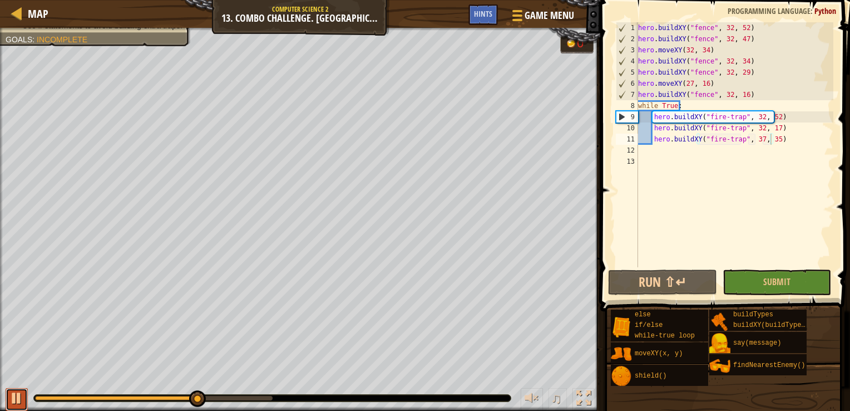
click at [11, 392] on div at bounding box center [16, 398] width 14 height 14
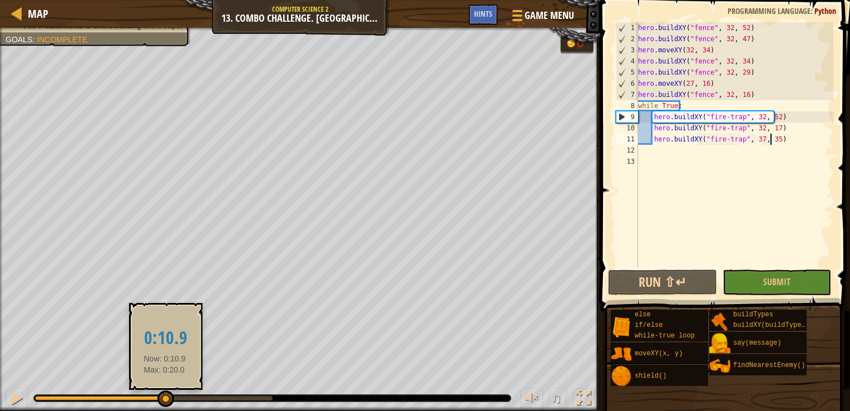
drag, startPoint x: 201, startPoint y: 399, endPoint x: 165, endPoint y: 399, distance: 36.7
click at [165, 399] on div at bounding box center [165, 398] width 17 height 17
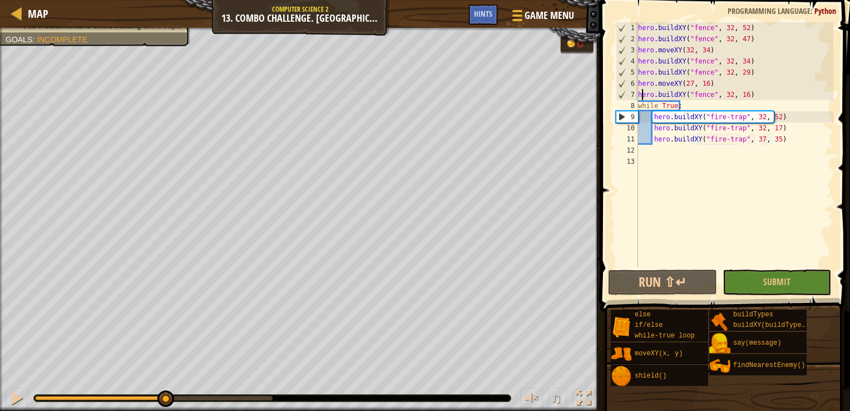
click at [640, 97] on div "hero . buildXY ( "fence" , 32 , 52 ) hero . buildXY ( "fence" , 32 , 47 ) hero …" at bounding box center [735, 155] width 198 height 267
click at [640, 96] on div "hero . buildXY ( "fence" , 32 , 52 ) hero . buildXY ( "fence" , 32 , 47 ) hero …" at bounding box center [735, 155] width 198 height 267
click at [640, 94] on div "hero . buildXY ( "fence" , 32 , 52 ) hero . buildXY ( "fence" , 32 , 47 ) hero …" at bounding box center [735, 155] width 198 height 267
click at [634, 62] on div "4" at bounding box center [628, 61] width 22 height 11
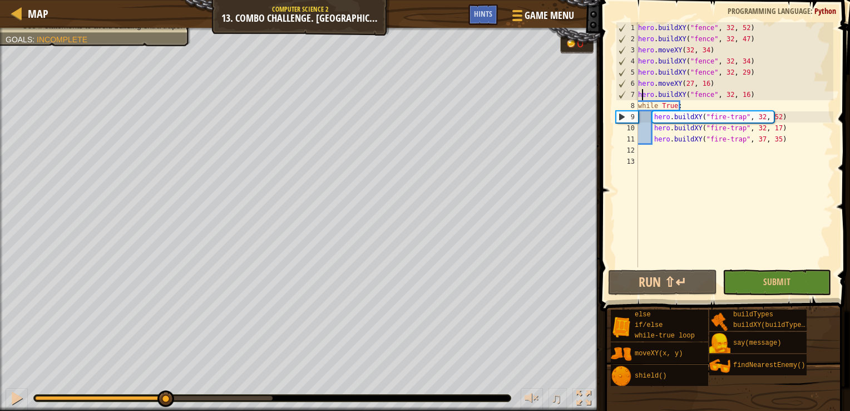
type textarea "hero.buildXY("fence", 32, 34)"
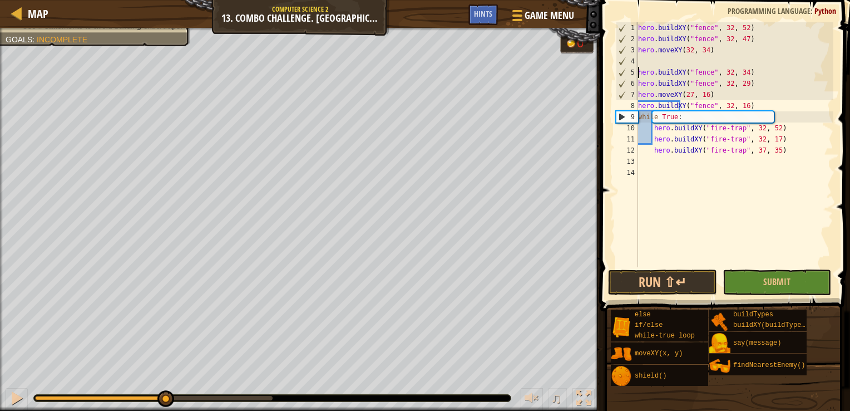
click at [687, 62] on div "hero . buildXY ( "fence" , 32 , 52 ) hero . buildXY ( "fence" , 32 , 47 ) hero …" at bounding box center [735, 155] width 198 height 267
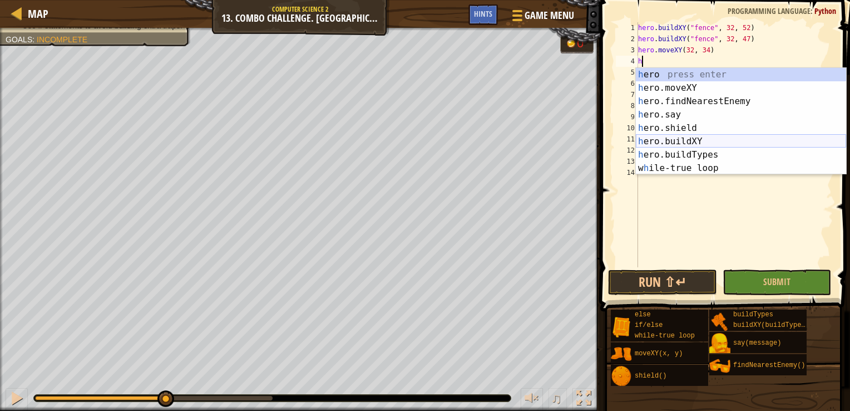
click at [712, 139] on div "h ero press enter h ero.moveXY press enter h ero.findNearestEnemy press enter h…" at bounding box center [741, 135] width 210 height 134
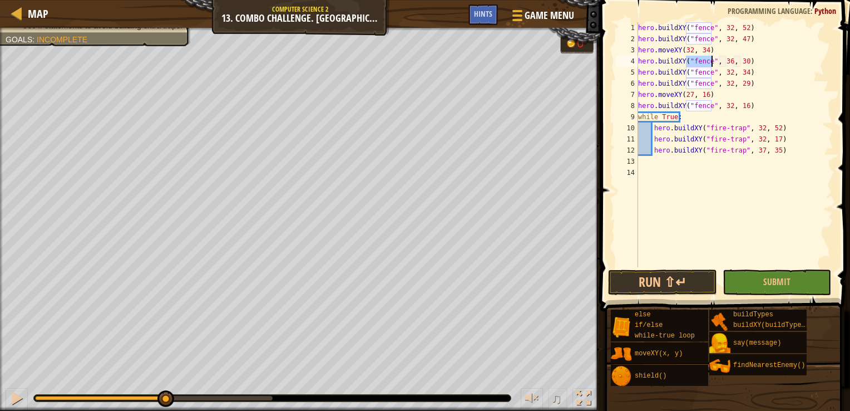
click at [726, 61] on div "hero . buildXY ( "fence" , 32 , 52 ) hero . buildXY ( "fence" , 32 , 47 ) hero …" at bounding box center [735, 155] width 198 height 267
click at [739, 62] on div "hero . buildXY ( "fence" , 32 , 52 ) hero . buildXY ( "fence" , 32 , 47 ) hero …" at bounding box center [735, 155] width 198 height 267
click at [694, 279] on button "Run ⇧↵" at bounding box center [662, 282] width 109 height 26
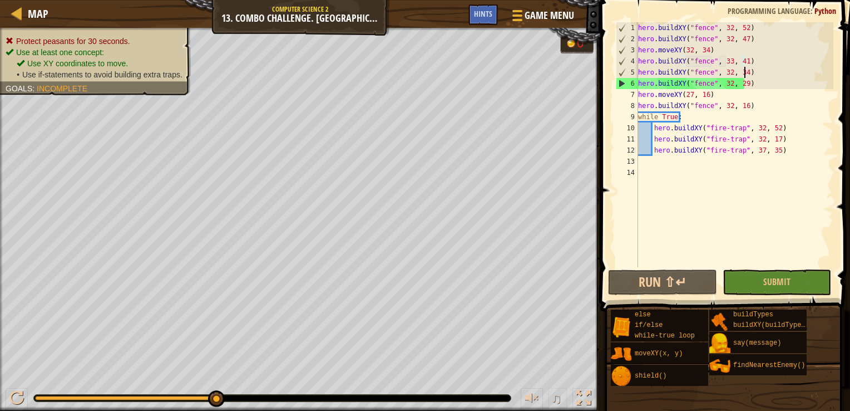
click at [752, 76] on div "hero . buildXY ( "fence" , 32 , 52 ) hero . buildXY ( "fence" , 32 , 47 ) hero …" at bounding box center [735, 155] width 198 height 267
click at [751, 91] on div "hero . buildXY ( "fence" , 32 , 52 ) hero . buildXY ( "fence" , 32 , 47 ) hero …" at bounding box center [735, 155] width 198 height 267
click at [687, 94] on div "hero . buildXY ( "fence" , 32 , 52 ) hero . buildXY ( "fence" , 32 , 47 ) hero …" at bounding box center [735, 155] width 198 height 267
click at [692, 93] on div "hero . buildXY ( "fence" , 32 , 52 ) hero . buildXY ( "fence" , 32 , 47 ) hero …" at bounding box center [735, 155] width 198 height 267
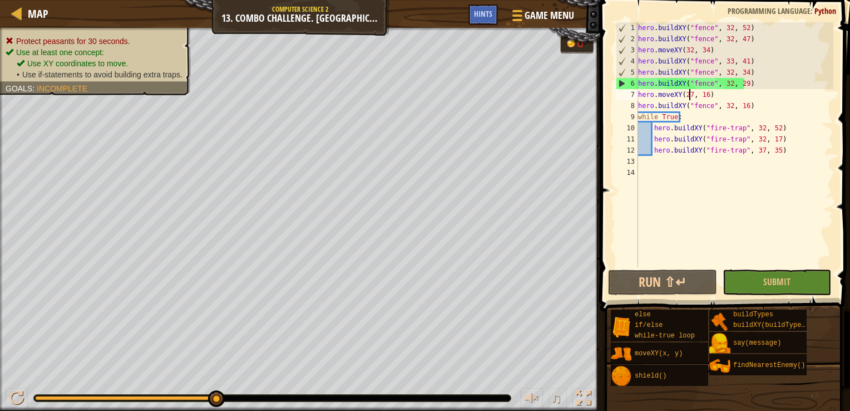
click at [688, 95] on div "hero . buildXY ( "fence" , 32 , 52 ) hero . buildXY ( "fence" , 32 , 47 ) hero …" at bounding box center [735, 155] width 198 height 267
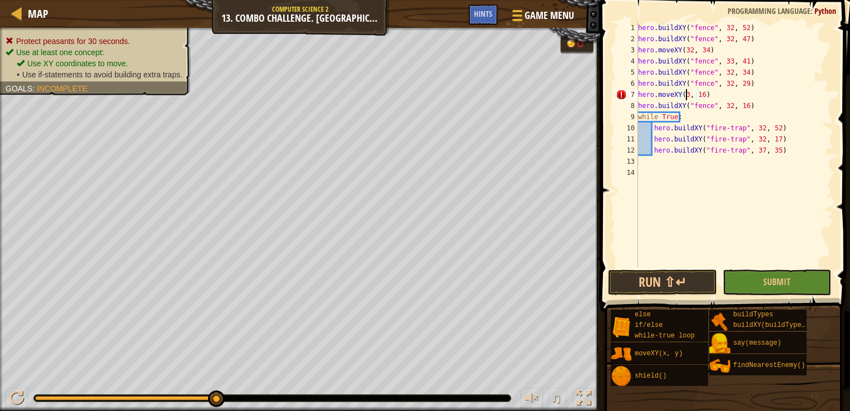
scroll to position [5, 4]
click at [704, 95] on div "hero . buildXY ( "fence" , 32 , 52 ) hero . buildXY ( "fence" , 32 , 47 ) hero …" at bounding box center [735, 155] width 198 height 267
click at [683, 287] on button "Run ⇧↵" at bounding box center [662, 282] width 109 height 26
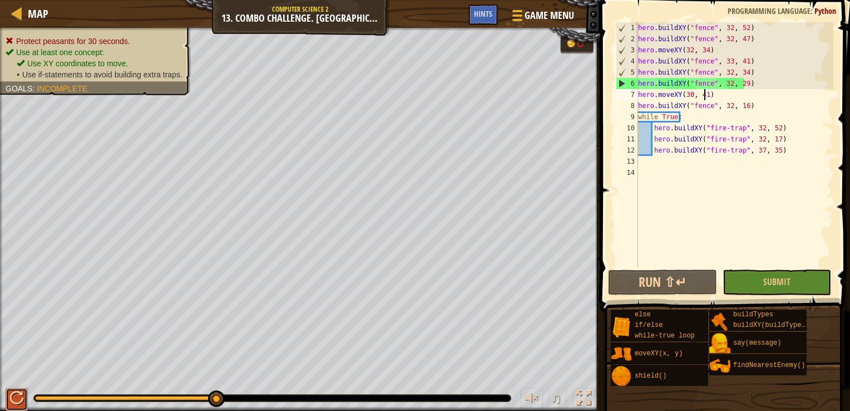
click at [16, 392] on div at bounding box center [16, 398] width 14 height 14
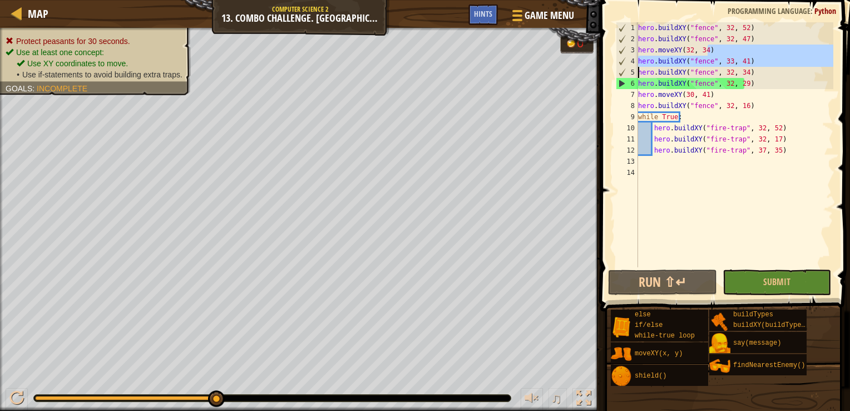
drag, startPoint x: 750, startPoint y: 55, endPoint x: 633, endPoint y: 67, distance: 118.0
click at [633, 67] on div "hero.moveXY(30, 41) 1 2 3 4 5 6 7 8 9 10 11 12 13 14 hero . buildXY ( "fence" ,…" at bounding box center [724, 144] width 220 height 245
click at [774, 78] on div "hero . buildXY ( "fence" , 32 , 52 ) hero . buildXY ( "fence" , 32 , 47 ) hero …" at bounding box center [735, 155] width 198 height 267
drag, startPoint x: 770, startPoint y: 62, endPoint x: 636, endPoint y: 57, distance: 133.6
click at [636, 57] on div "hero.buildXY("fence", 32, 29) 1 2 3 4 5 6 7 8 9 10 11 12 13 14 hero . buildXY (…" at bounding box center [724, 144] width 220 height 245
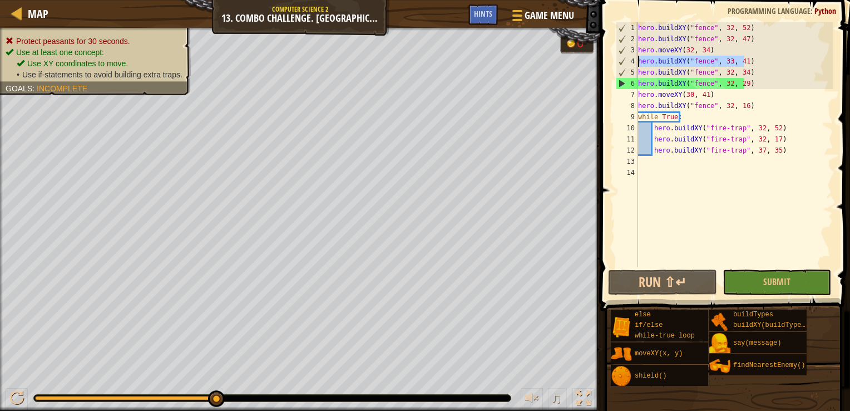
type textarea "hero.buildXY("fence", 33, 41)"
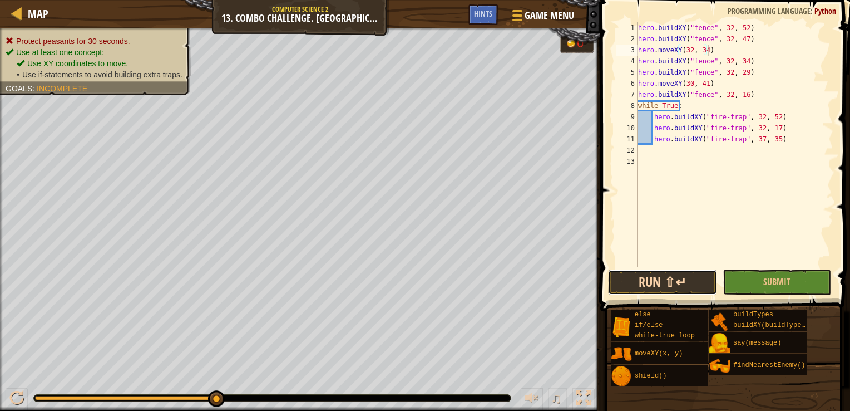
click at [635, 272] on button "Run ⇧↵" at bounding box center [662, 282] width 109 height 26
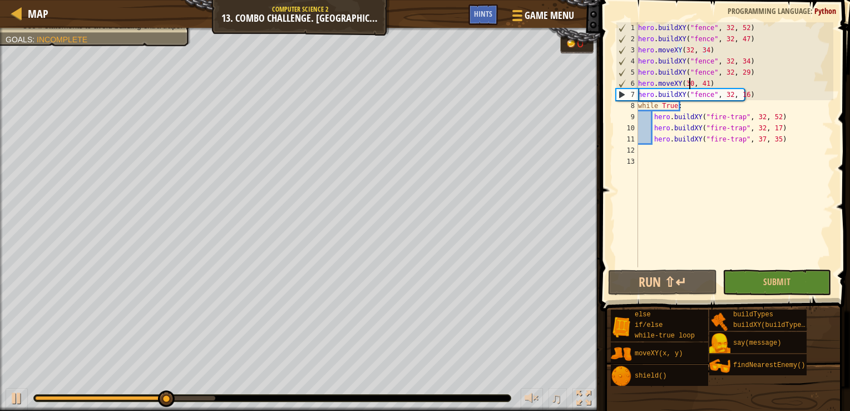
click at [690, 81] on div "hero . buildXY ( "fence" , 32 , 52 ) hero . buildXY ( "fence" , 32 , 47 ) hero …" at bounding box center [735, 155] width 198 height 267
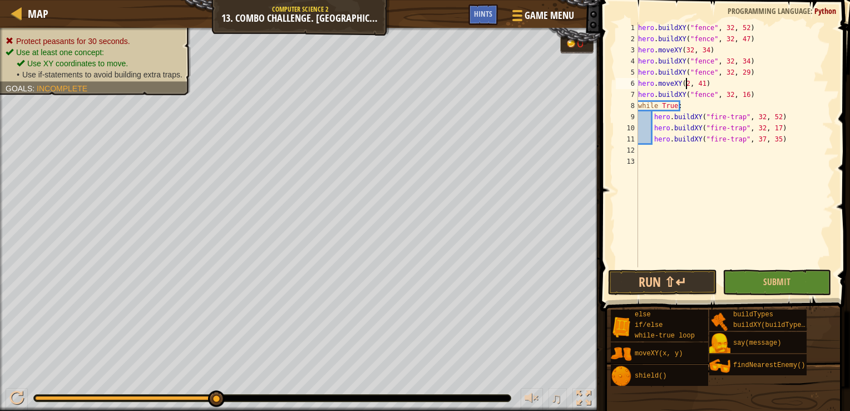
scroll to position [5, 4]
click at [701, 85] on div "hero . buildXY ( "fence" , 32 , 52 ) hero . buildXY ( "fence" , 32 , 47 ) hero …" at bounding box center [735, 155] width 198 height 267
click at [703, 82] on div "hero . buildXY ( "fence" , 32 , 52 ) hero . buildXY ( "fence" , 32 , 47 ) hero …" at bounding box center [735, 155] width 198 height 267
click at [681, 271] on button "Run ⇧↵" at bounding box center [662, 282] width 109 height 26
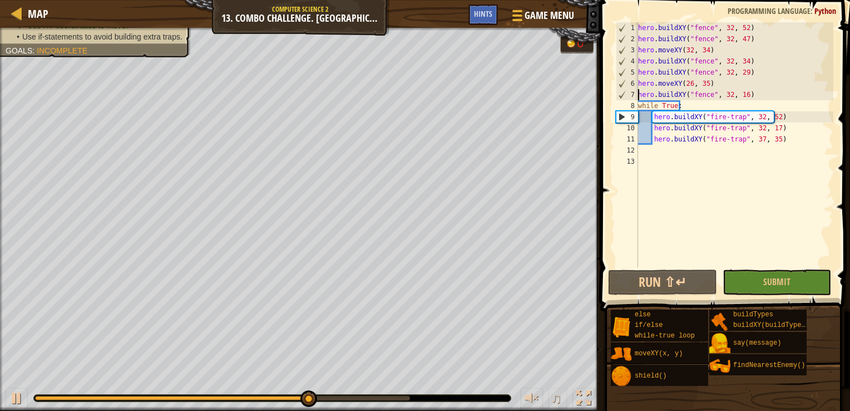
click at [639, 94] on div "hero . buildXY ( "fence" , 32 , 52 ) hero . buildXY ( "fence" , 32 , 47 ) hero …" at bounding box center [735, 155] width 198 height 267
type textarea "hero.buildXY("fence", 32, 16)"
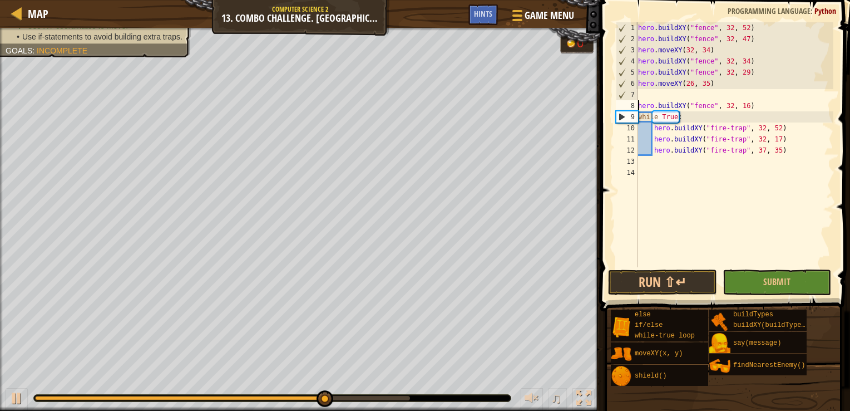
click at [702, 90] on div "hero . buildXY ( "fence" , 32 , 52 ) hero . buildXY ( "fence" , 32 , 47 ) hero …" at bounding box center [735, 155] width 198 height 267
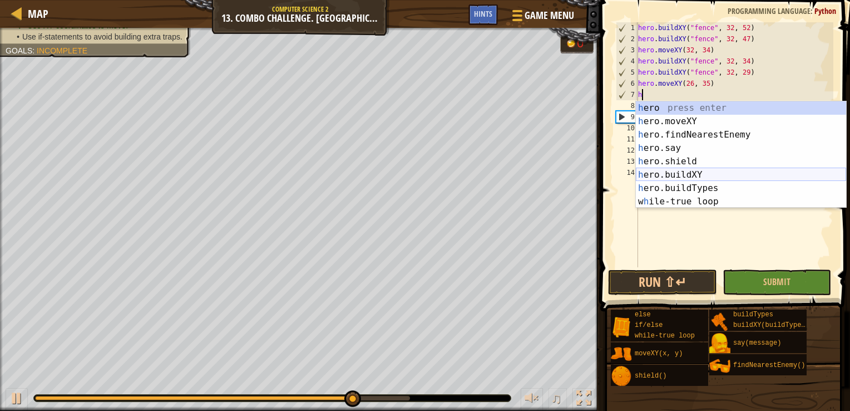
click at [706, 174] on div "h ero press enter h ero.moveXY press enter h ero.findNearestEnemy press enter h…" at bounding box center [741, 168] width 210 height 134
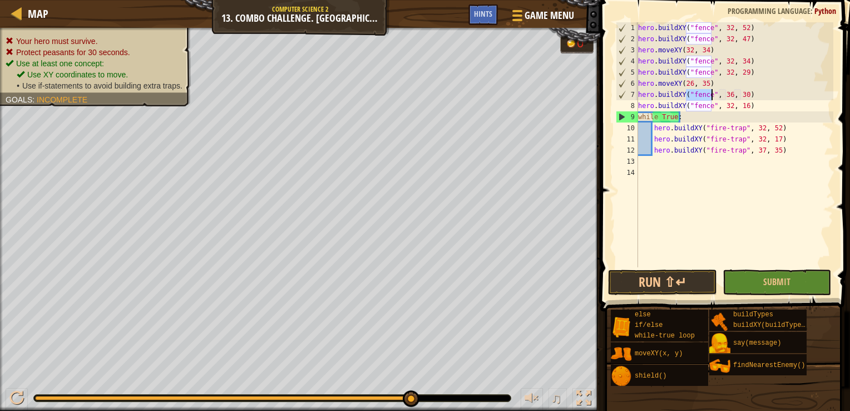
click at [726, 91] on div "hero . buildXY ( "fence" , 32 , 52 ) hero . buildXY ( "fence" , 32 , 47 ) hero …" at bounding box center [735, 155] width 198 height 267
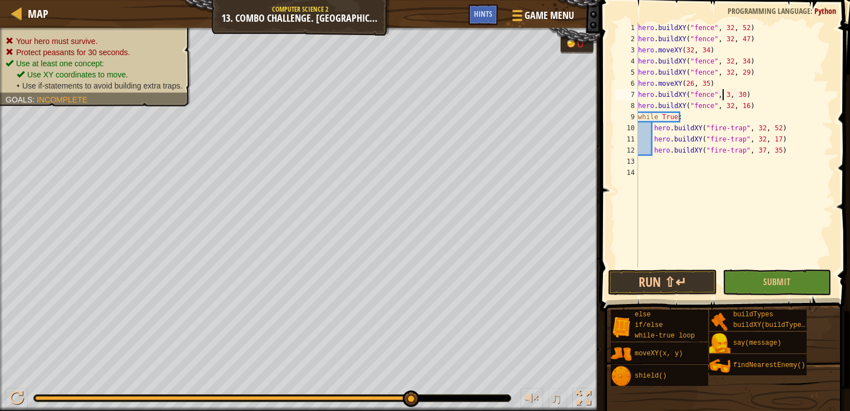
scroll to position [5, 7]
click at [739, 96] on div "hero . buildXY ( "fence" , 32 , 52 ) hero . buildXY ( "fence" , 32 , 47 ) hero …" at bounding box center [735, 155] width 198 height 267
click at [668, 273] on button "Run ⇧↵" at bounding box center [662, 282] width 109 height 26
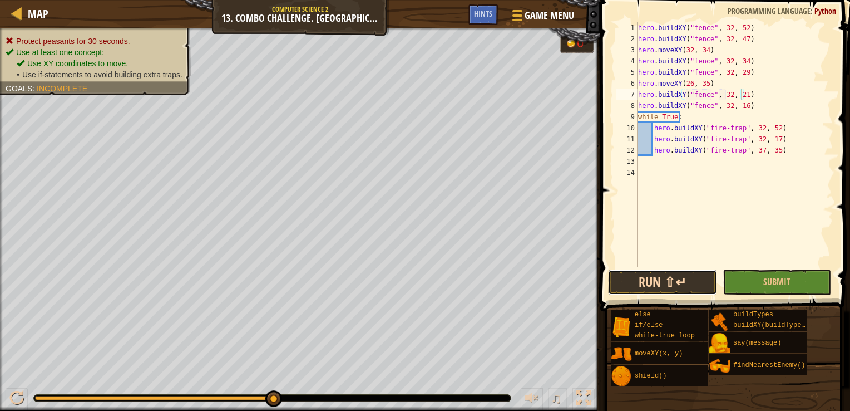
click at [681, 278] on button "Run ⇧↵" at bounding box center [662, 282] width 109 height 26
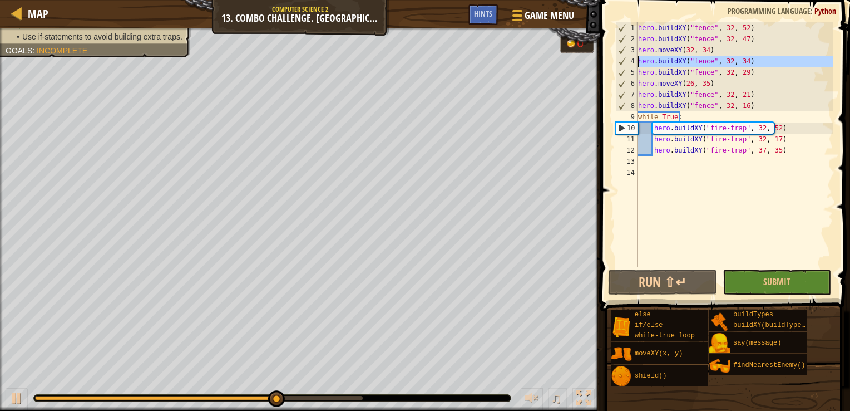
click at [635, 60] on div "4" at bounding box center [628, 61] width 22 height 11
type textarea "hero.buildXY("fence", 32, 34)"
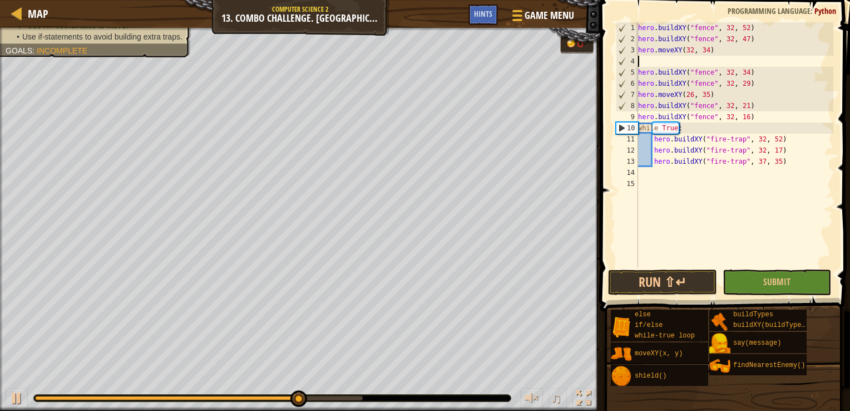
click at [681, 63] on div "hero . buildXY ( "fence" , 32 , 52 ) hero . buildXY ( "fence" , 32 , 47 ) hero …" at bounding box center [735, 155] width 198 height 267
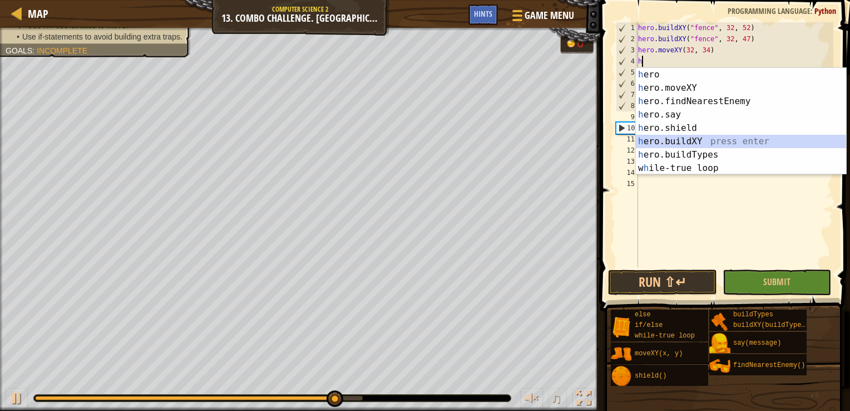
click at [704, 141] on div "h ero press enter h ero.moveXY press enter h ero.findNearestEnemy press enter h…" at bounding box center [741, 135] width 210 height 134
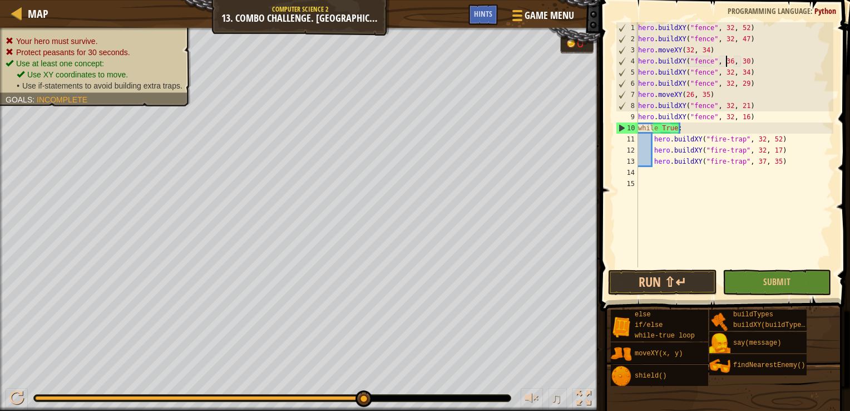
click at [726, 61] on div "hero . buildXY ( "fence" , 32 , 52 ) hero . buildXY ( "fence" , 32 , 47 ) hero …" at bounding box center [735, 155] width 198 height 267
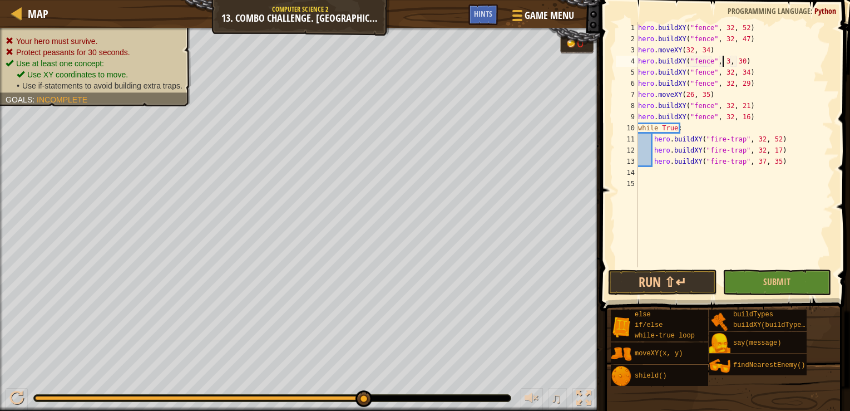
scroll to position [5, 7]
click at [739, 61] on div "hero . buildXY ( "fence" , 32 , 52 ) hero . buildXY ( "fence" , 32 , 47 ) hero …" at bounding box center [735, 155] width 198 height 267
click at [663, 286] on button "Run ⇧↵" at bounding box center [662, 282] width 109 height 26
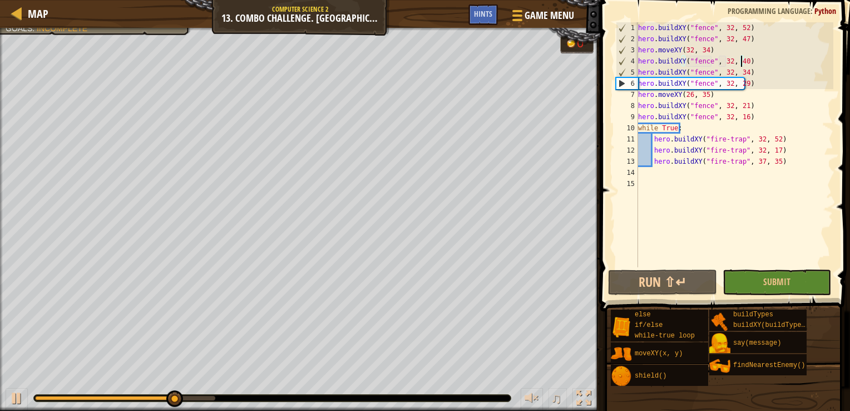
click at [750, 72] on div "hero . buildXY ( "fence" , 32 , 52 ) hero . buildXY ( "fence" , 32 , 47 ) hero …" at bounding box center [735, 155] width 198 height 267
type textarea "hero.buildXY("fence", 32, 34)"
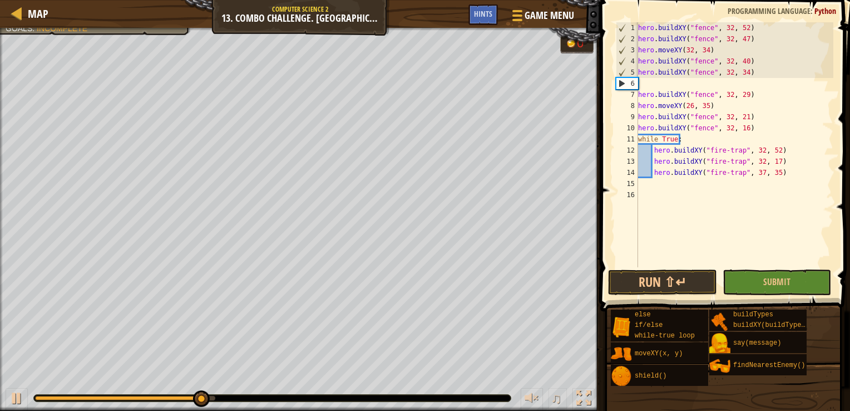
scroll to position [5, 0]
click at [717, 92] on div "hero . buildXY ( "fence" , 32 , 52 ) hero . buildXY ( "fence" , 32 , 47 ) hero …" at bounding box center [735, 155] width 198 height 267
type textarea "hero.buildXY("fence", 32, 29)"
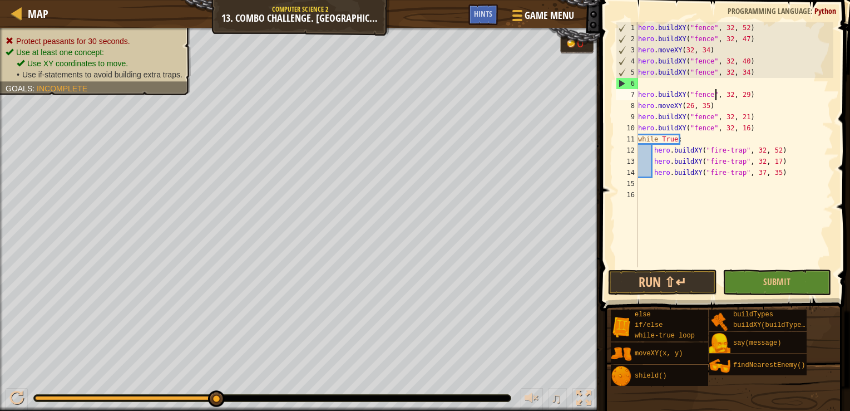
click at [711, 86] on div "hero . buildXY ( "fence" , 32 , 52 ) hero . buildXY ( "fence" , 32 , 47 ) hero …" at bounding box center [735, 155] width 198 height 267
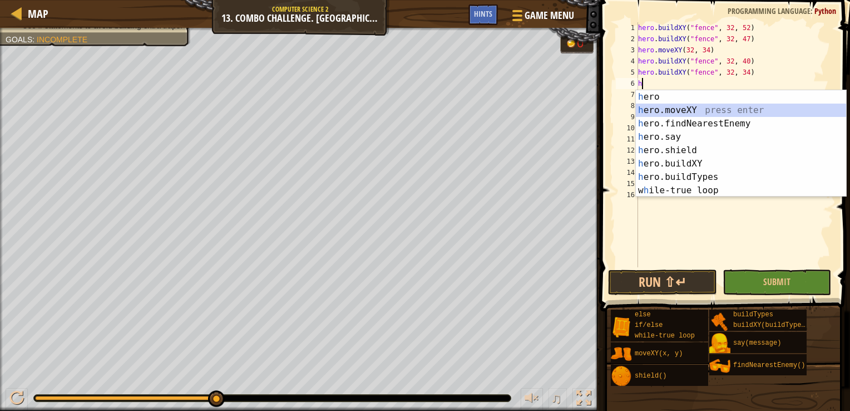
click at [723, 108] on div "h ero press enter h ero.moveXY press enter h ero.findNearestEnemy press enter h…" at bounding box center [741, 157] width 210 height 134
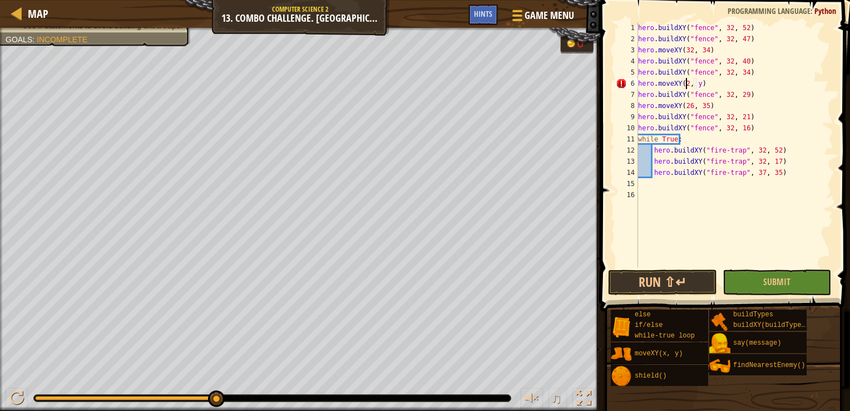
scroll to position [5, 4]
click at [700, 85] on div "hero . buildXY ( "fence" , 32 , 52 ) hero . buildXY ( "fence" , 32 , 47 ) hero …" at bounding box center [735, 155] width 198 height 267
click at [675, 279] on button "Run ⇧↵" at bounding box center [662, 282] width 109 height 26
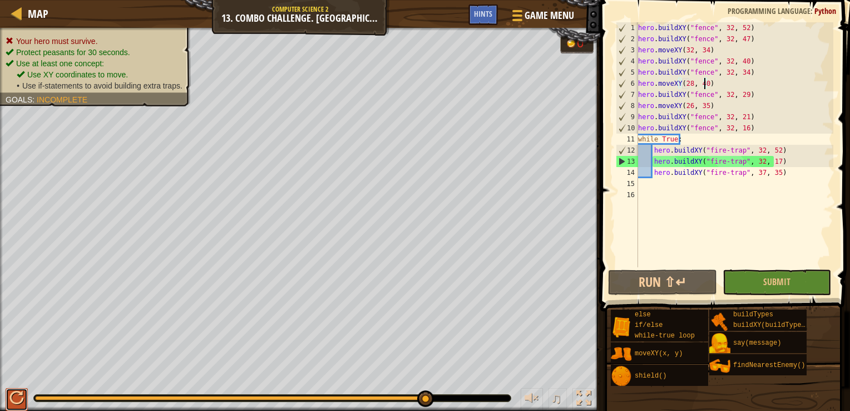
click at [6, 405] on button at bounding box center [17, 399] width 22 height 23
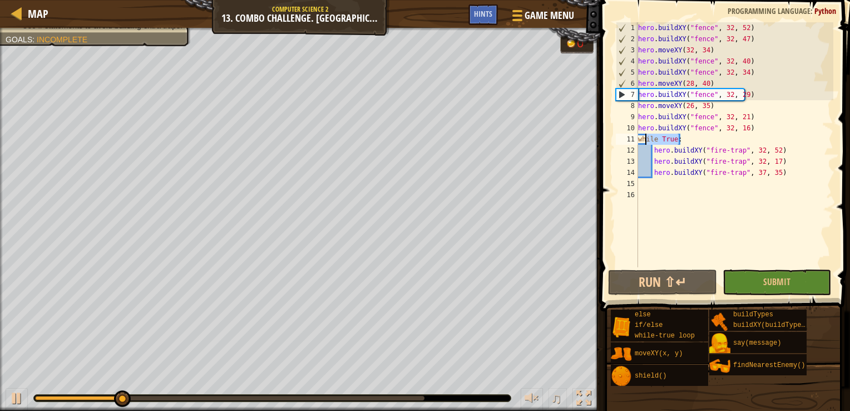
drag, startPoint x: 689, startPoint y: 141, endPoint x: 644, endPoint y: 141, distance: 45.6
click at [644, 141] on div "hero . buildXY ( "fence" , 32 , 52 ) hero . buildXY ( "fence" , 32 , 47 ) hero …" at bounding box center [735, 155] width 198 height 267
type textarea "while True:"
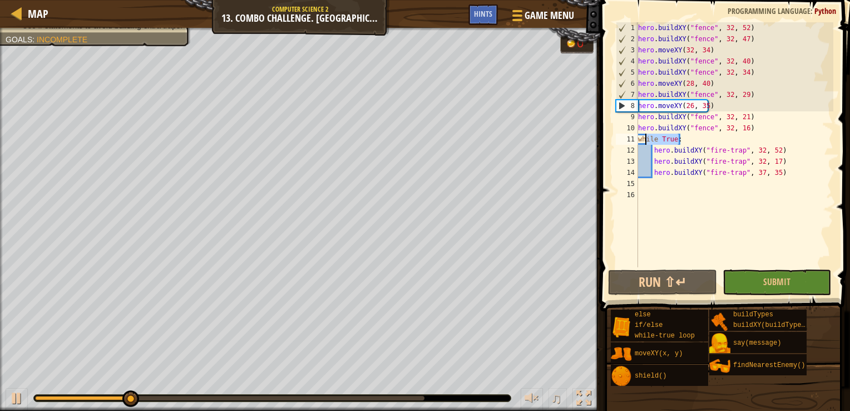
click at [670, 191] on div "hero . buildXY ( "fence" , 32 , 52 ) hero . buildXY ( "fence" , 32 , 47 ) hero …" at bounding box center [735, 155] width 198 height 267
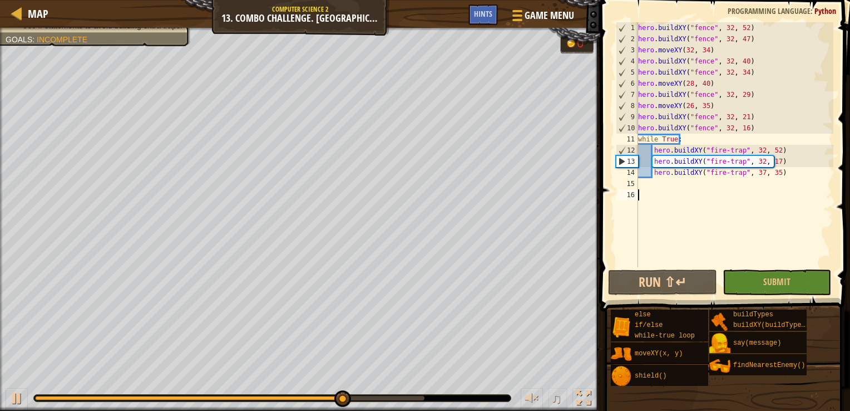
click at [320, 394] on div at bounding box center [272, 397] width 477 height 7
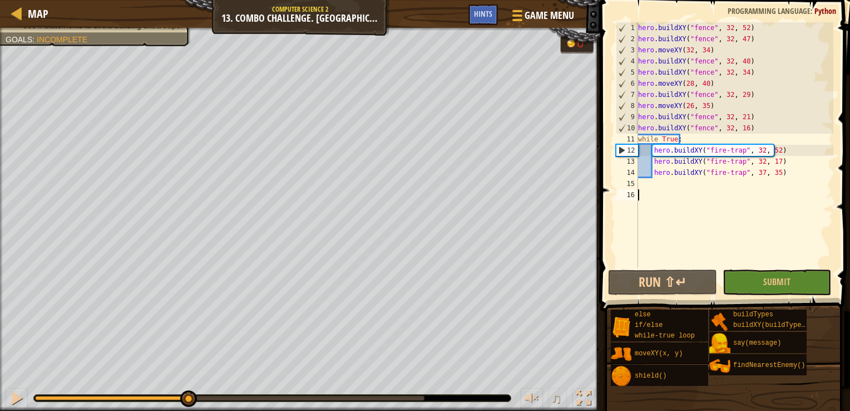
click at [190, 351] on div "Your hero must survive. Protect peasants for 30 seconds. Use at least one conce…" at bounding box center [425, 219] width 850 height 383
click at [21, 405] on div at bounding box center [16, 398] width 14 height 14
click at [210, 369] on div "Your hero must survive. Protect peasants for 30 seconds. Use at least one conce…" at bounding box center [425, 219] width 850 height 383
click at [641, 60] on div "hero . buildXY ( "fence" , 32 , 52 ) hero . buildXY ( "fence" , 32 , 47 ) hero …" at bounding box center [735, 155] width 198 height 267
click at [640, 60] on div "hero . buildXY ( "fence" , 32 , 52 ) hero . buildXY ( "fence" , 32 , 47 ) hero …" at bounding box center [735, 155] width 198 height 267
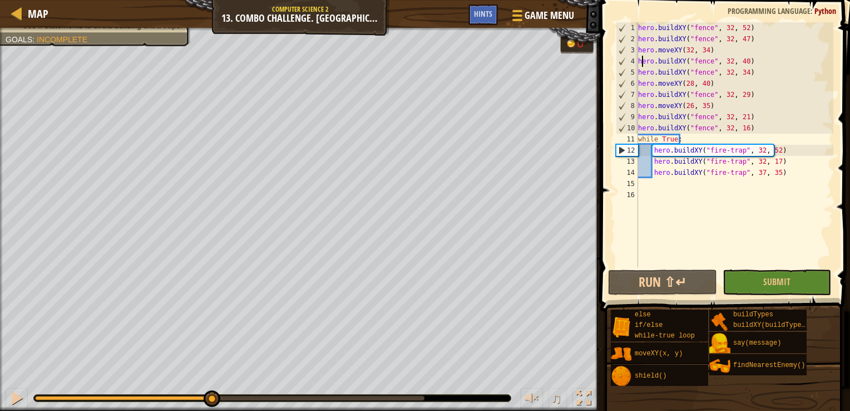
click at [637, 60] on div "4" at bounding box center [628, 61] width 22 height 11
type textarea "hero.buildXY("fence", 32, 40)"
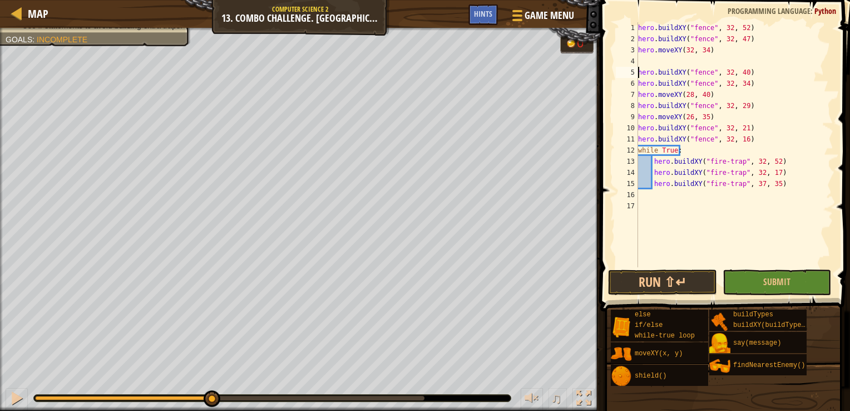
click at [647, 60] on div "hero . buildXY ( "fence" , 32 , 52 ) hero . buildXY ( "fence" , 32 , 47 ) hero …" at bounding box center [735, 155] width 198 height 267
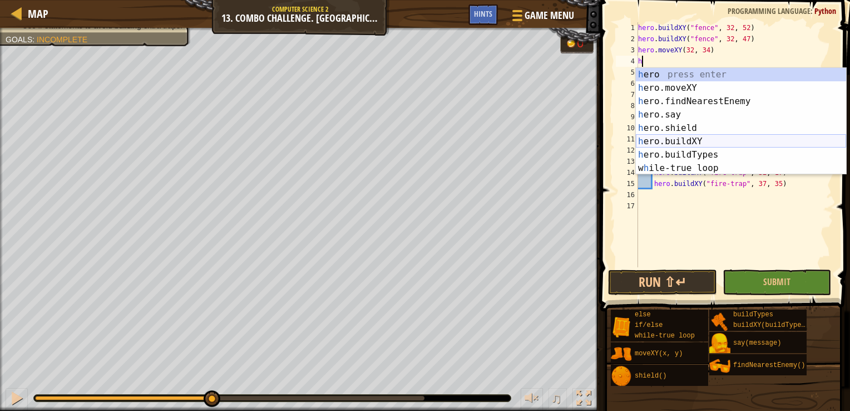
click at [677, 141] on div "h ero press enter h ero.moveXY press enter h ero.findNearestEnemy press enter h…" at bounding box center [741, 135] width 210 height 134
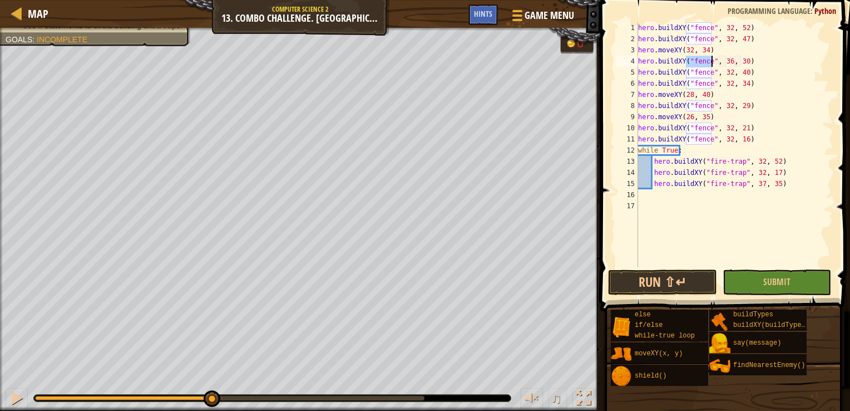
click at [726, 61] on div "hero . buildXY ( "fence" , 32 , 52 ) hero . buildXY ( "fence" , 32 , 47 ) hero …" at bounding box center [735, 155] width 198 height 267
click at [739, 64] on div "hero . buildXY ( "fence" , 32 , 52 ) hero . buildXY ( "fence" , 32 , 47 ) hero …" at bounding box center [735, 155] width 198 height 267
click at [675, 279] on button "Run ⇧↵" at bounding box center [662, 282] width 109 height 26
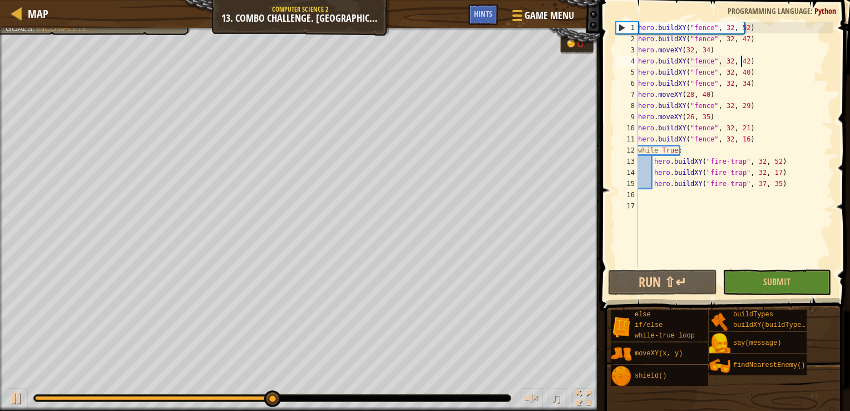
click at [750, 64] on div "hero . buildXY ( "fence" , 32 , 52 ) hero . buildXY ( "fence" , 32 , 47 ) hero …" at bounding box center [735, 155] width 198 height 267
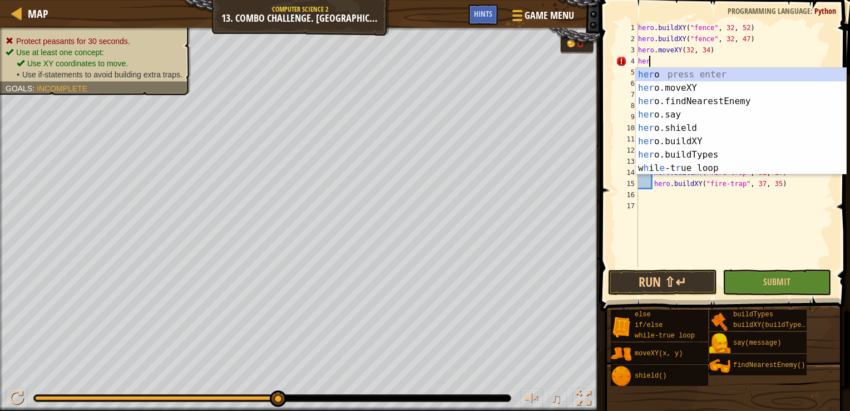
scroll to position [5, 0]
type textarea "h"
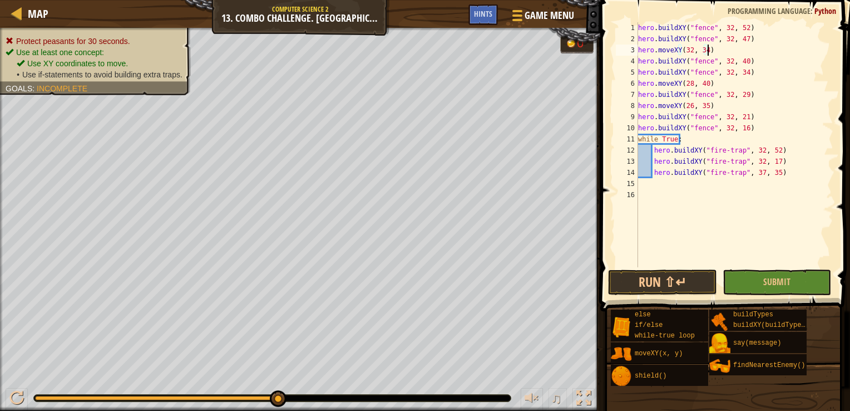
click at [741, 65] on div "hero . buildXY ( "fence" , 32 , 52 ) hero . buildXY ( "fence" , 32 , 47 ) hero …" at bounding box center [735, 155] width 198 height 267
click at [677, 274] on button "Run ⇧↵" at bounding box center [662, 282] width 109 height 26
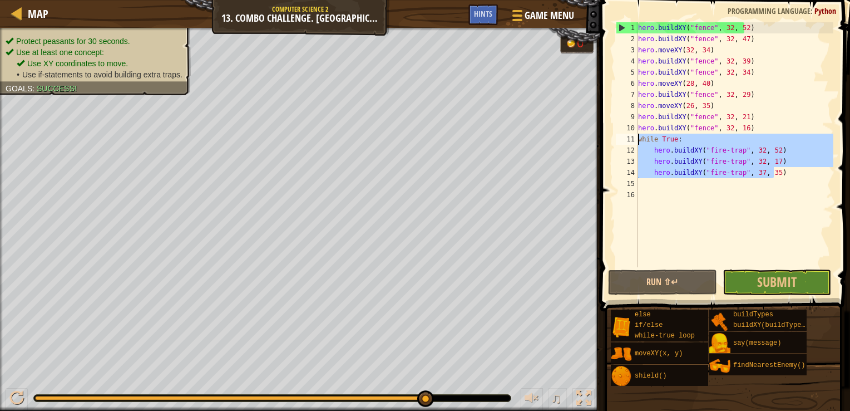
drag, startPoint x: 783, startPoint y: 177, endPoint x: 623, endPoint y: 141, distance: 163.6
click at [623, 141] on div "hero.buildXY("fence", 32, 39) 1 2 3 4 5 6 7 8 9 10 11 12 13 14 15 16 hero . bui…" at bounding box center [724, 144] width 220 height 245
type textarea "while True: hero.buildXY("fire-trap", 32, 52)"
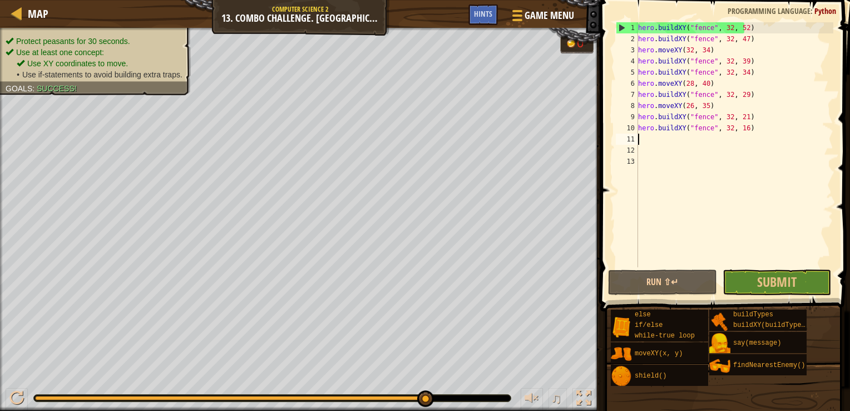
scroll to position [5, 0]
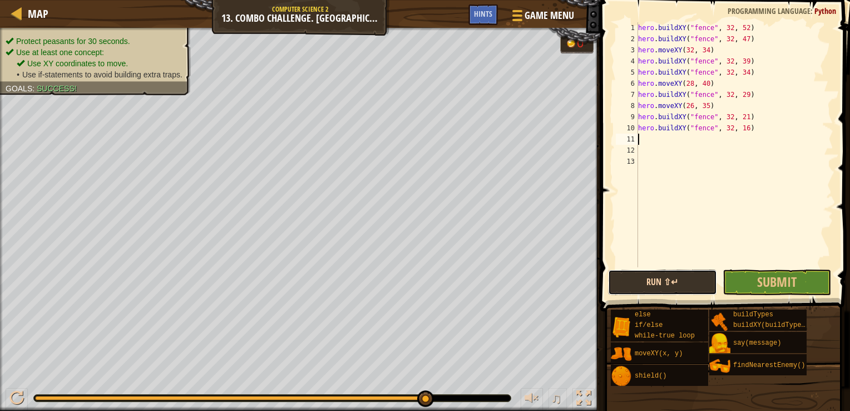
click at [643, 278] on button "Run ⇧↵" at bounding box center [662, 282] width 109 height 26
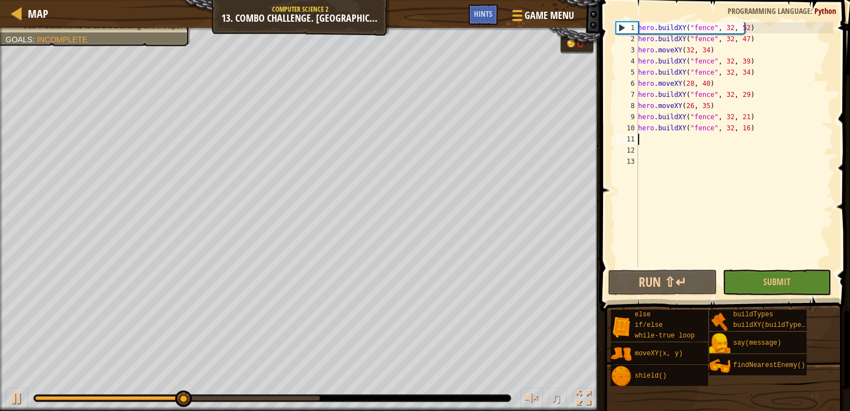
click at [692, 132] on div "hero . buildXY ( "fence" , 32 , 52 ) hero . buildXY ( "fence" , 32 , 47 ) hero …" at bounding box center [735, 155] width 198 height 267
type textarea "hero.buildXY("fence", 32, 16)"
click at [695, 151] on div "hero . buildXY ( "fence" , 32 , 52 ) hero . buildXY ( "fence" , 32 , 47 ) hero …" at bounding box center [735, 155] width 198 height 267
click at [699, 141] on div "hero . buildXY ( "fence" , 32 , 52 ) hero . buildXY ( "fence" , 32 , 47 ) hero …" at bounding box center [735, 155] width 198 height 267
paste textarea "hero.buildXY("fire-trap", 37, 35)"
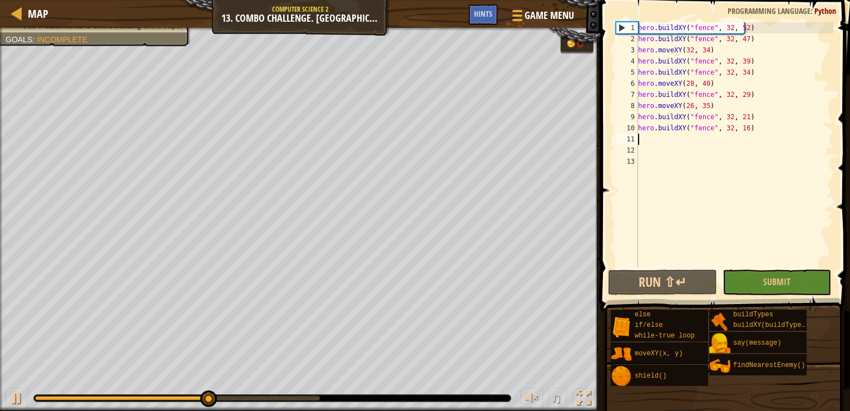
type textarea "hero.buildXY("fire-trap", 37, 35)"
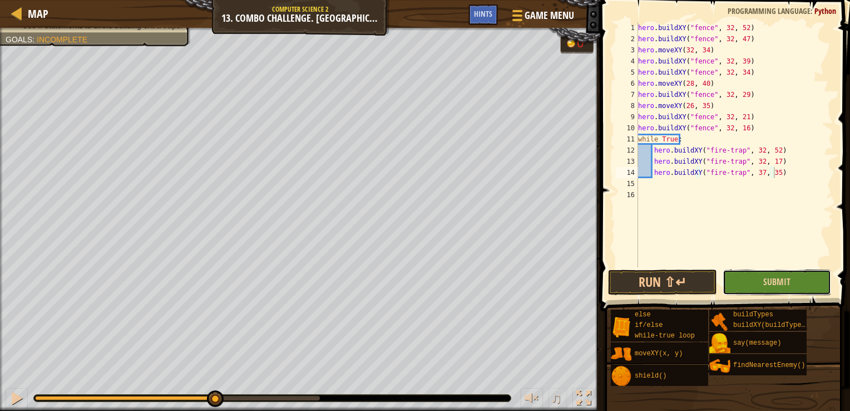
click at [741, 287] on button "Submit" at bounding box center [777, 282] width 109 height 26
